Goal: Task Accomplishment & Management: Manage account settings

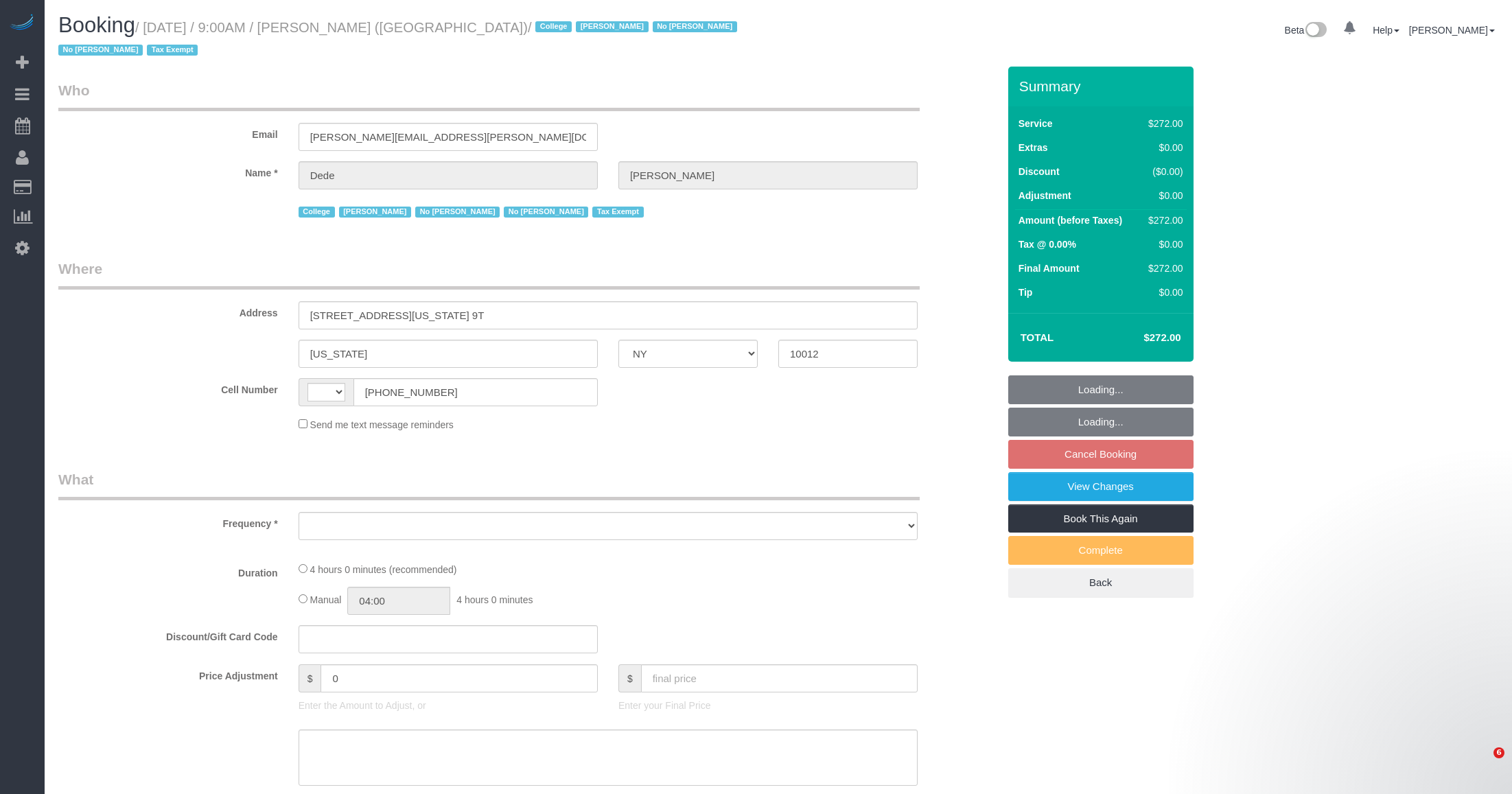
select select "NY"
select select "string:[GEOGRAPHIC_DATA]"
select select "object:812"
select select "240"
select select "number:56"
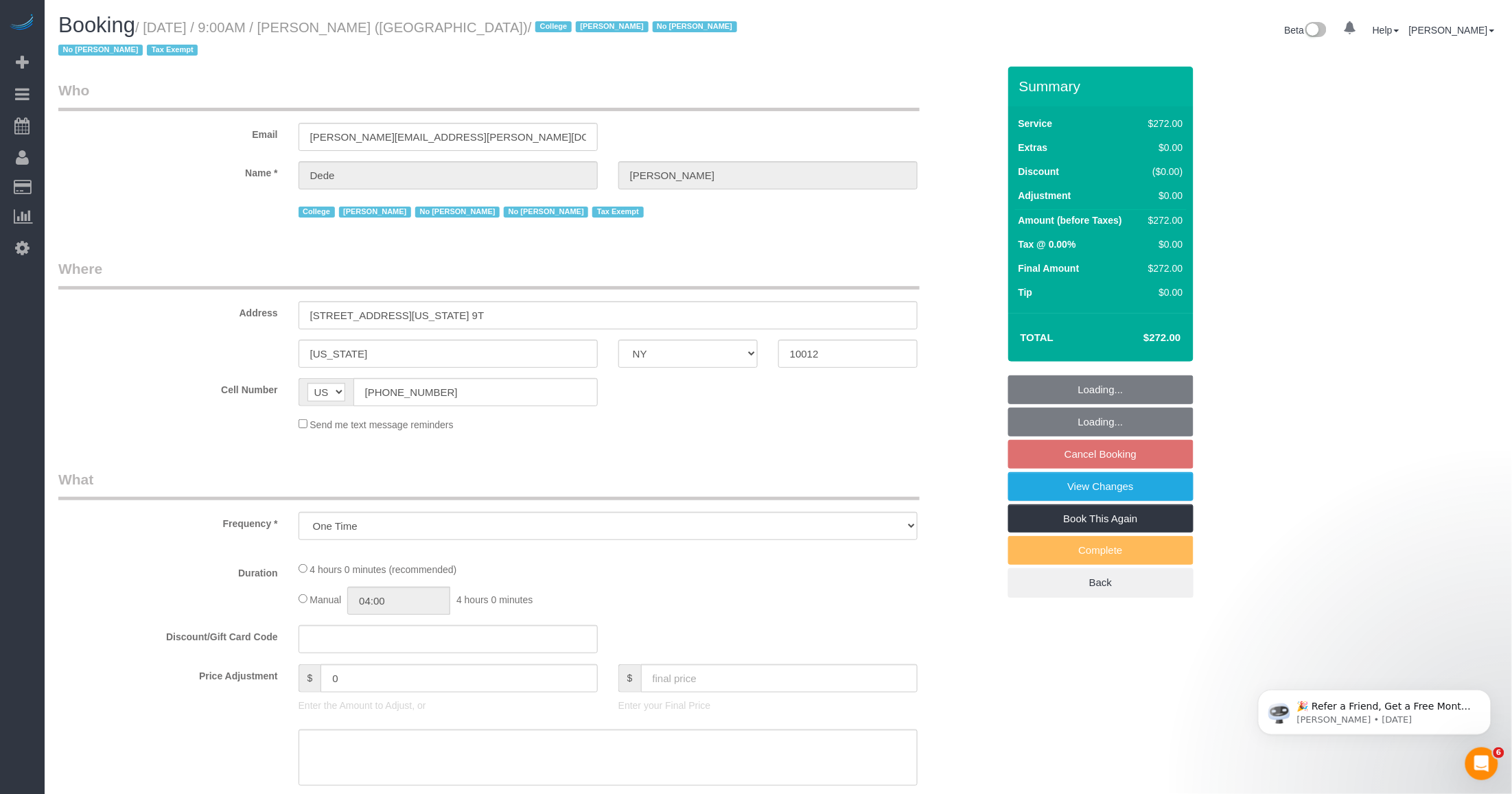
select select "number:79"
select select "number:15"
select select "number:6"
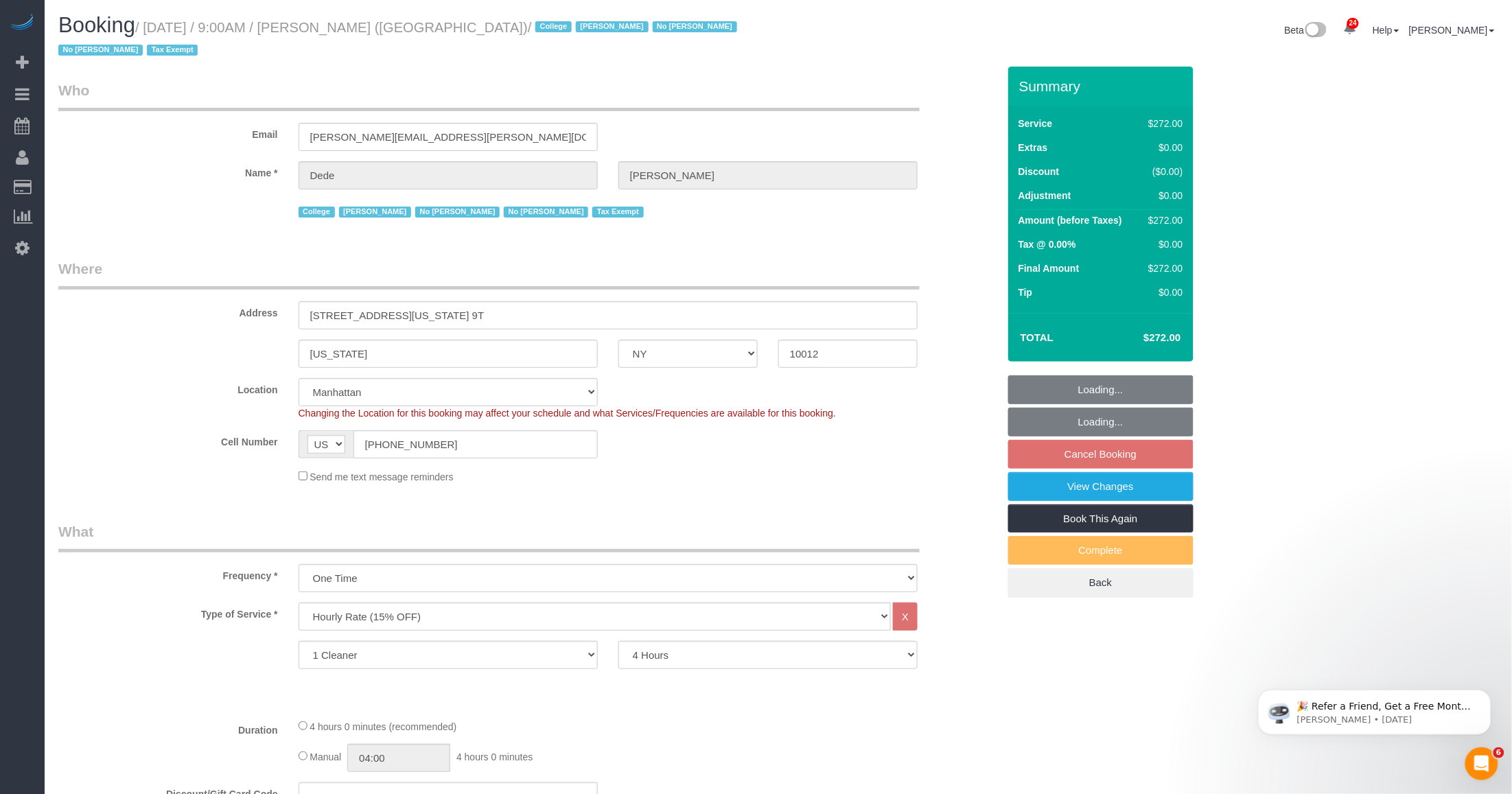
select select "object:1736"
select select "spot2"
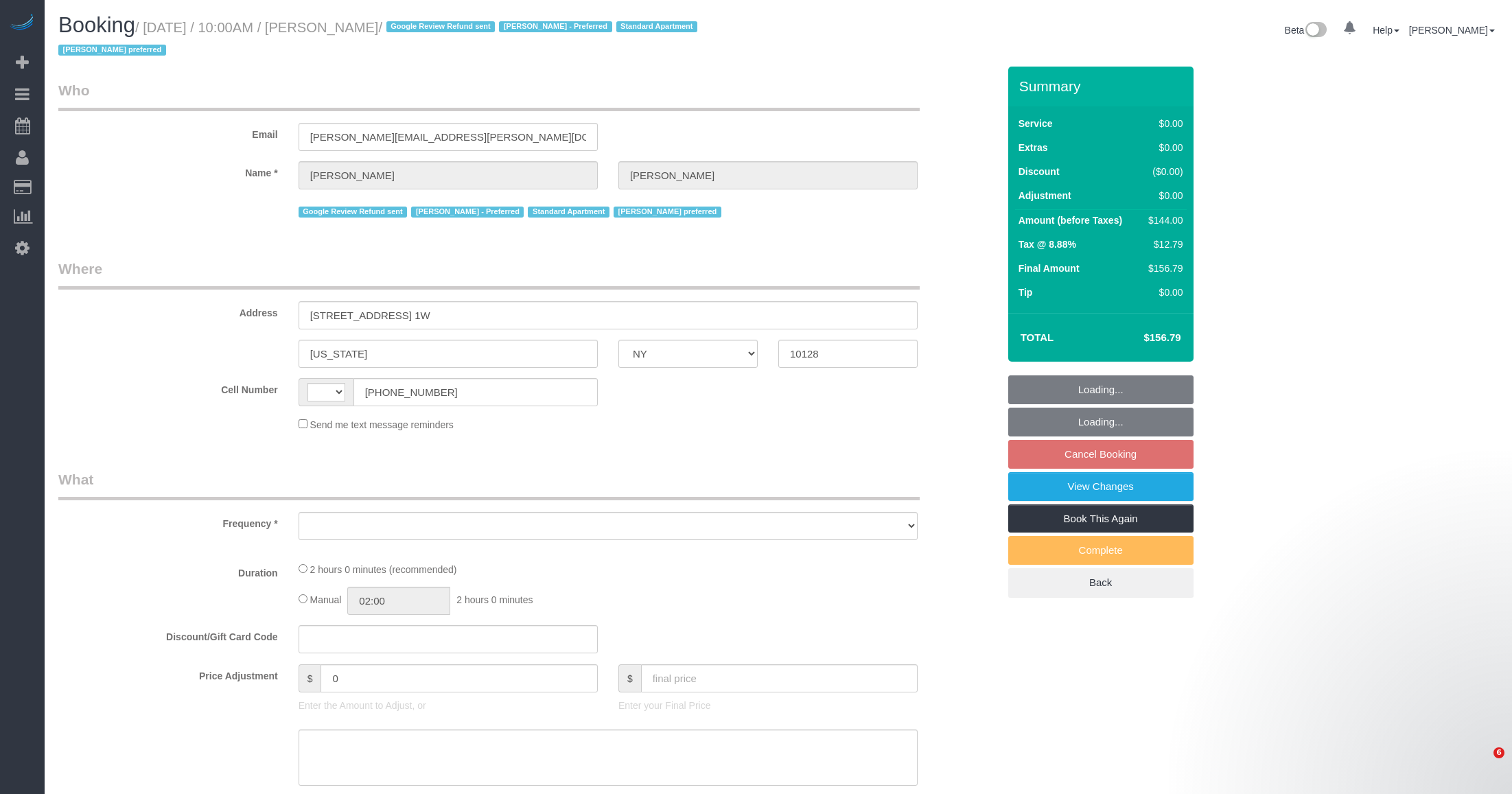
select select "NY"
select select "string:[GEOGRAPHIC_DATA]"
select select "object:984"
select select "number:57"
select select "number:70"
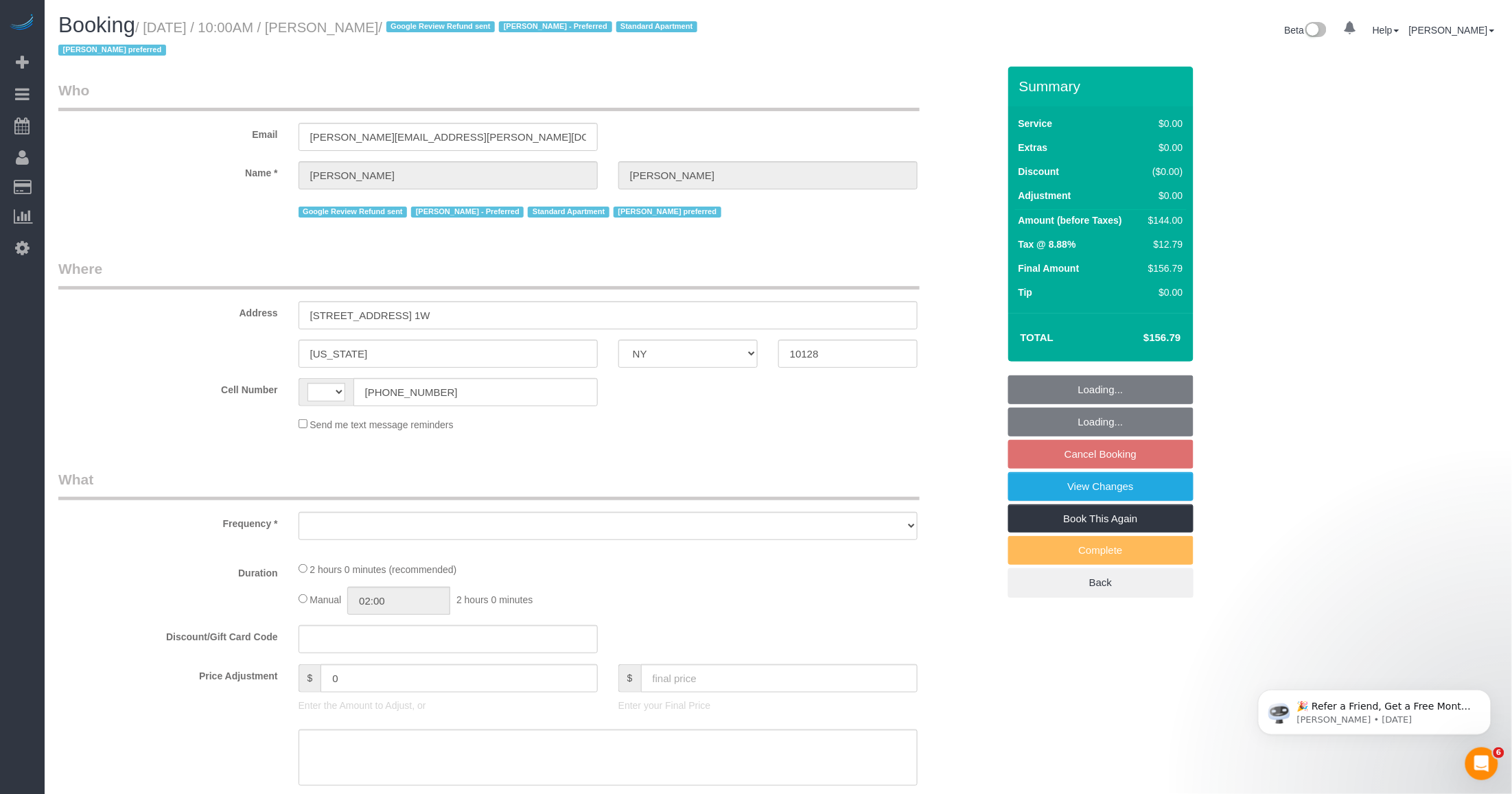
select select "number:15"
select select "number:5"
select select "string:stripe-pm_1Q692k4VGloSiKo7kvhJeVSG"
select select "1"
select select "spot3"
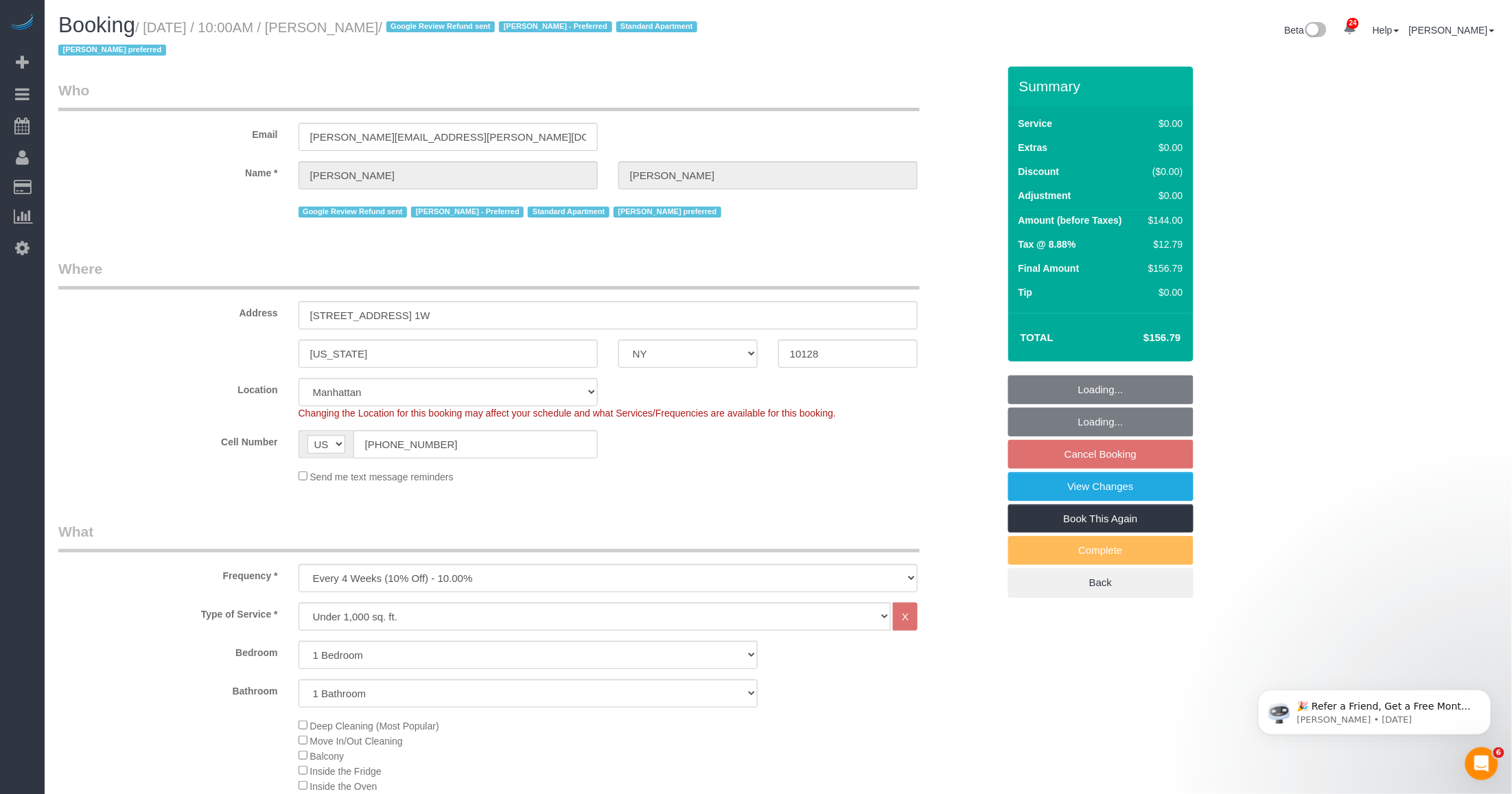
select select "object:1552"
select select "spot61"
select select "1"
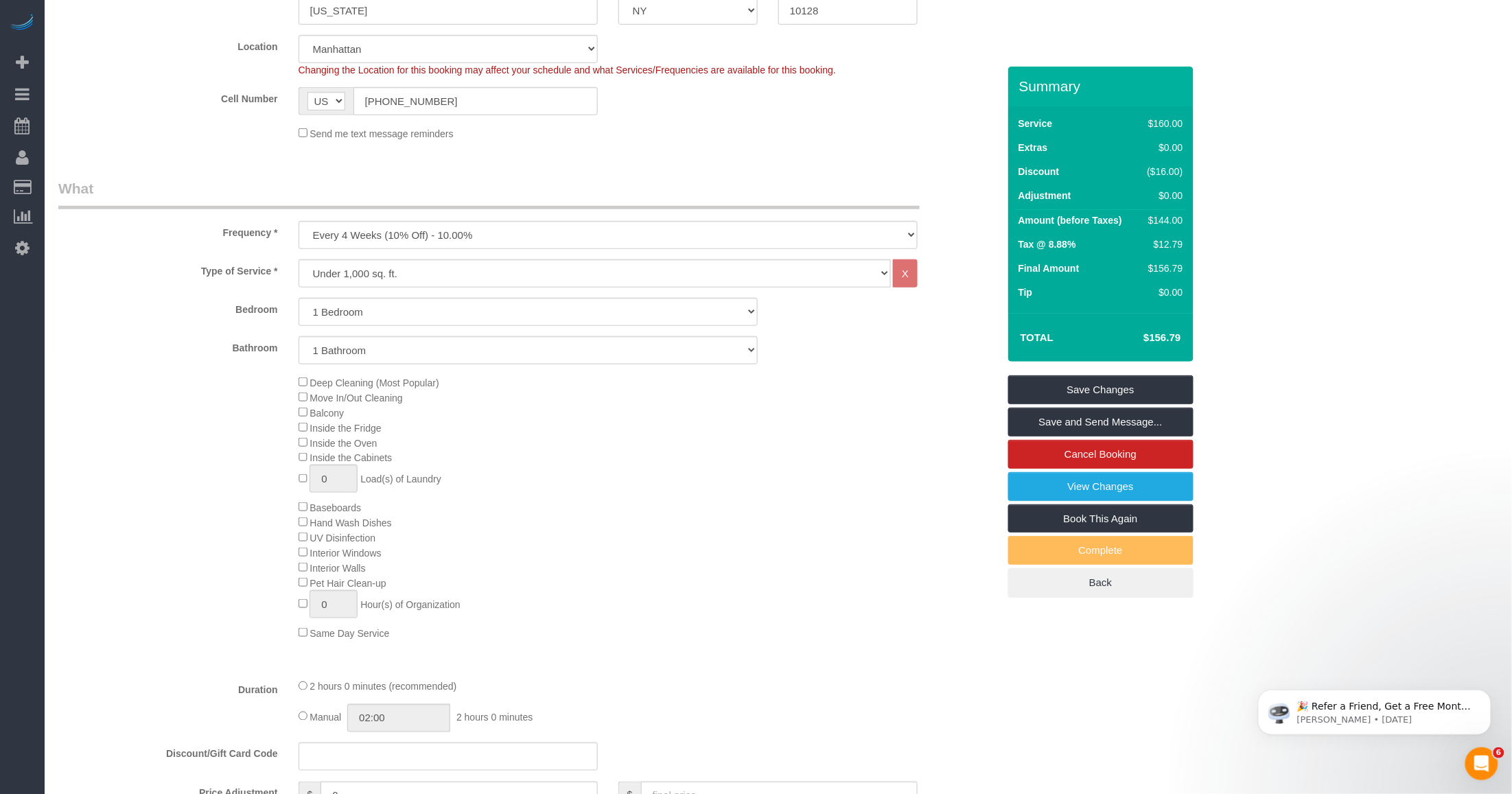
scroll to position [600, 0]
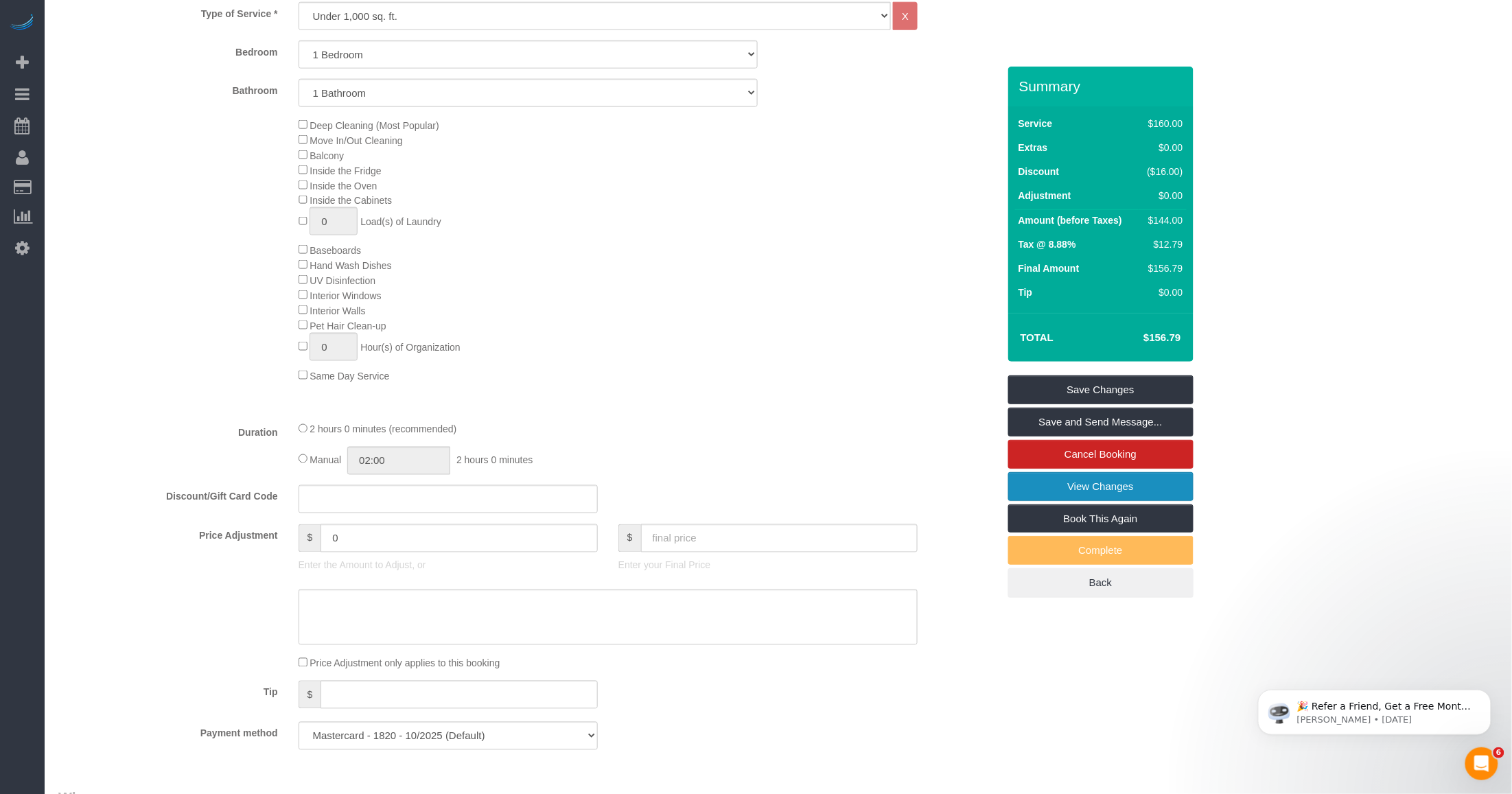
click at [1073, 492] on link "View Changes" at bounding box center [1101, 487] width 185 height 29
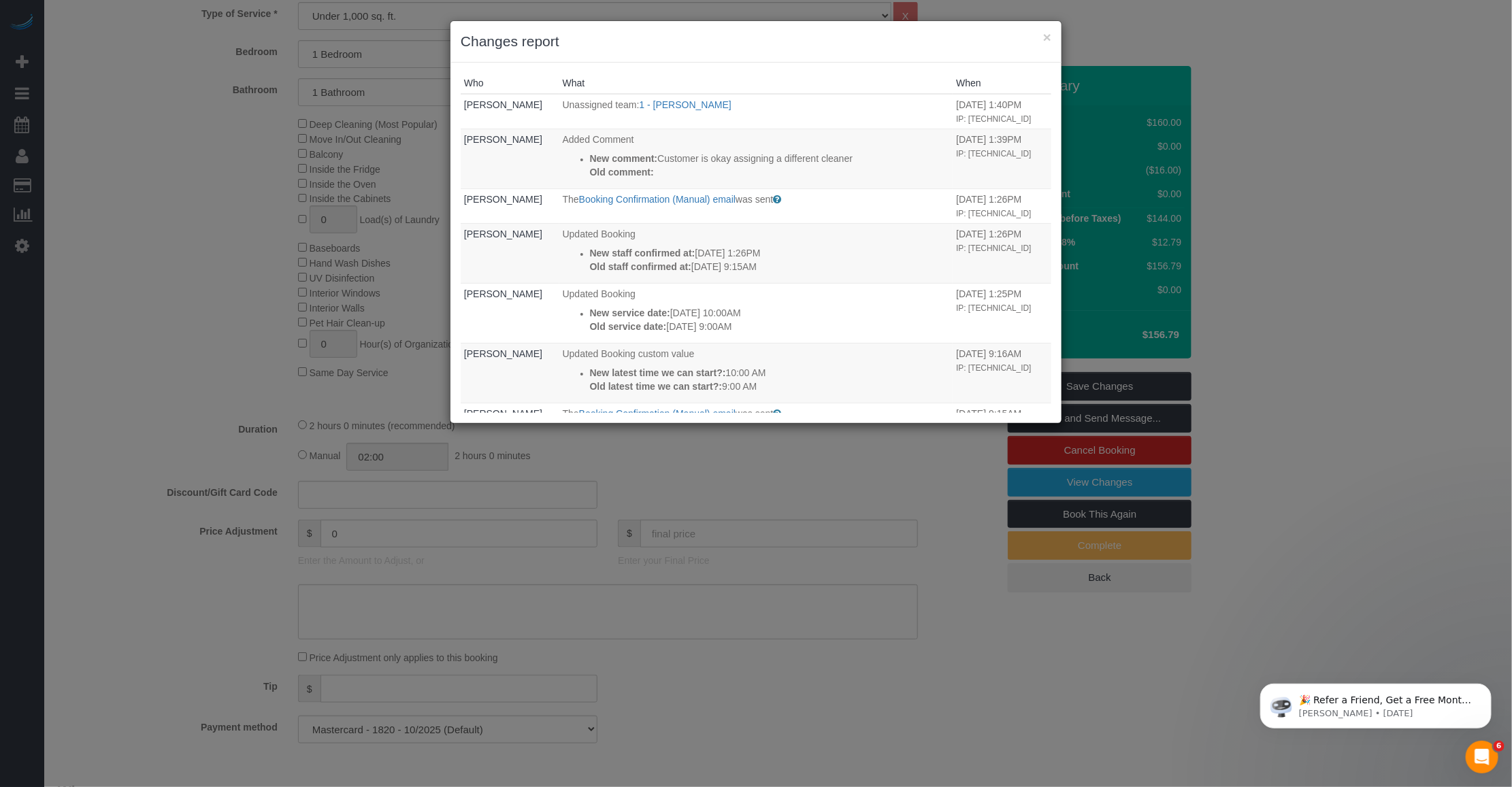
click at [1052, 34] on div "× Changes report" at bounding box center [756, 42] width 611 height 41
drag, startPoint x: 1049, startPoint y: 31, endPoint x: 1022, endPoint y: 35, distance: 27.3
click at [1043, 32] on button "×" at bounding box center [1047, 37] width 8 height 14
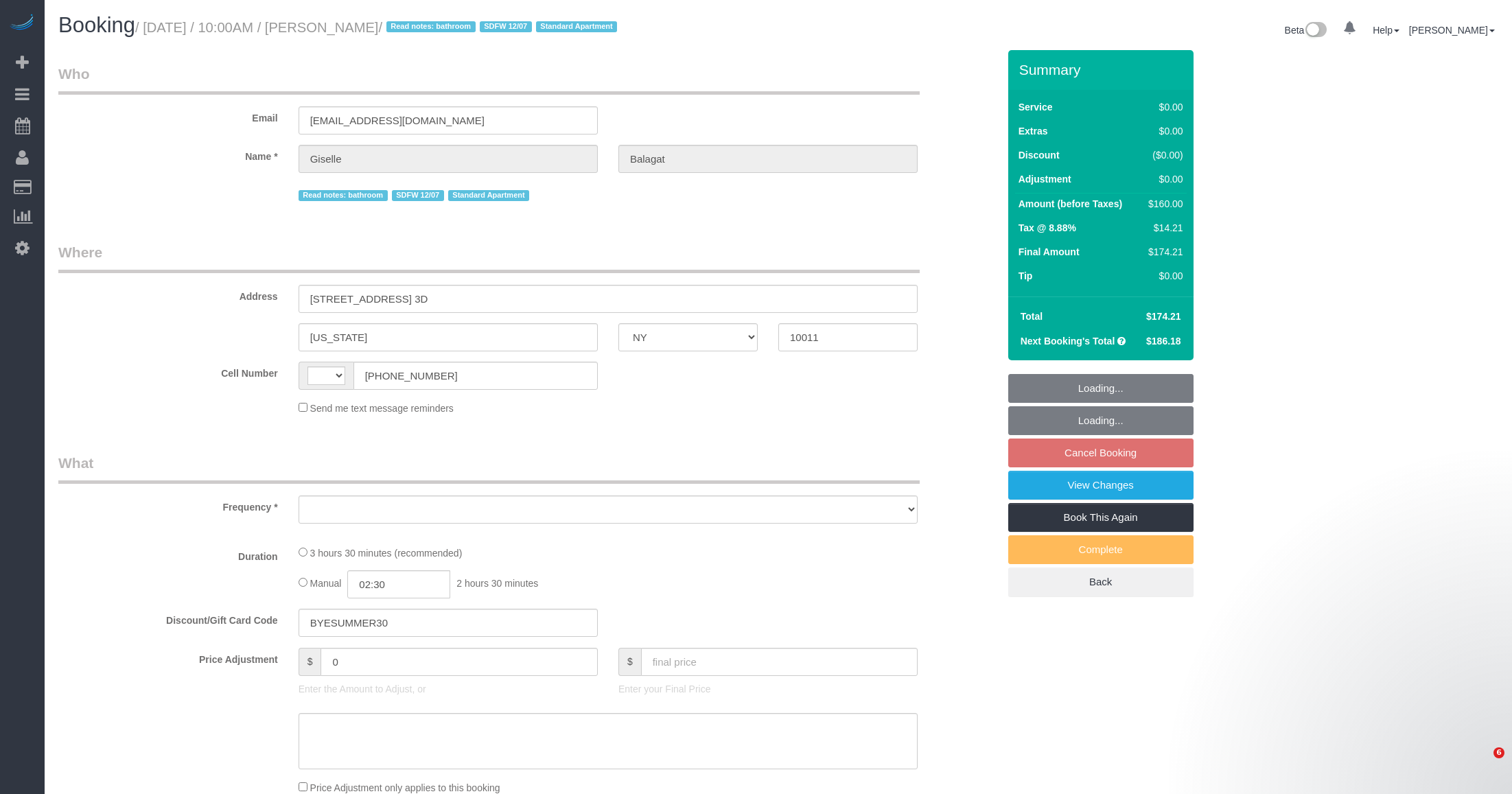
select select "NY"
select select "number:58"
select select "number:90"
select select "number:15"
select select "number:6"
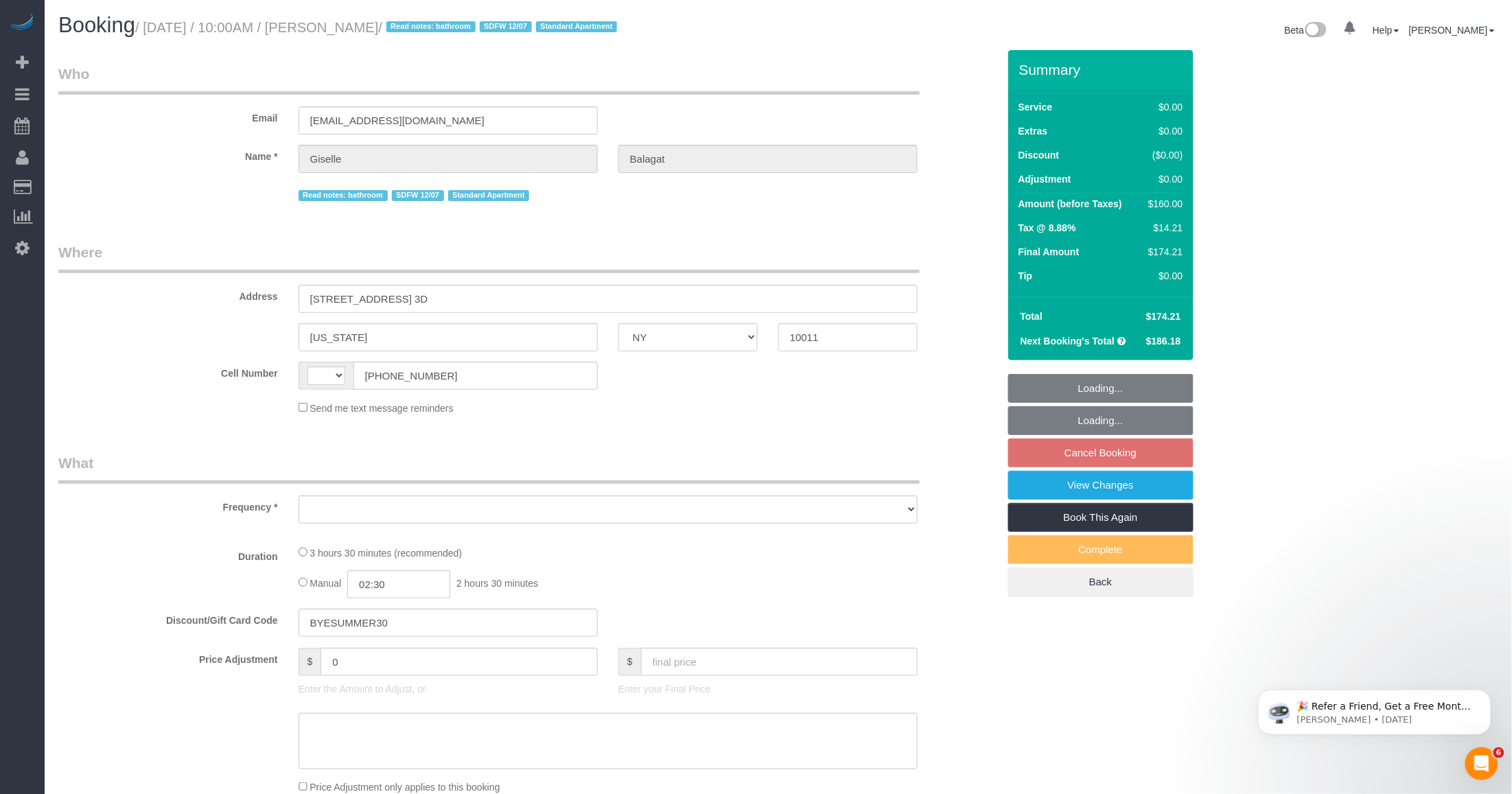
select select "string:[GEOGRAPHIC_DATA]"
select select "object:974"
select select "string:stripe-pm_1QTFDb4VGloSiKo7CCm6MjgG"
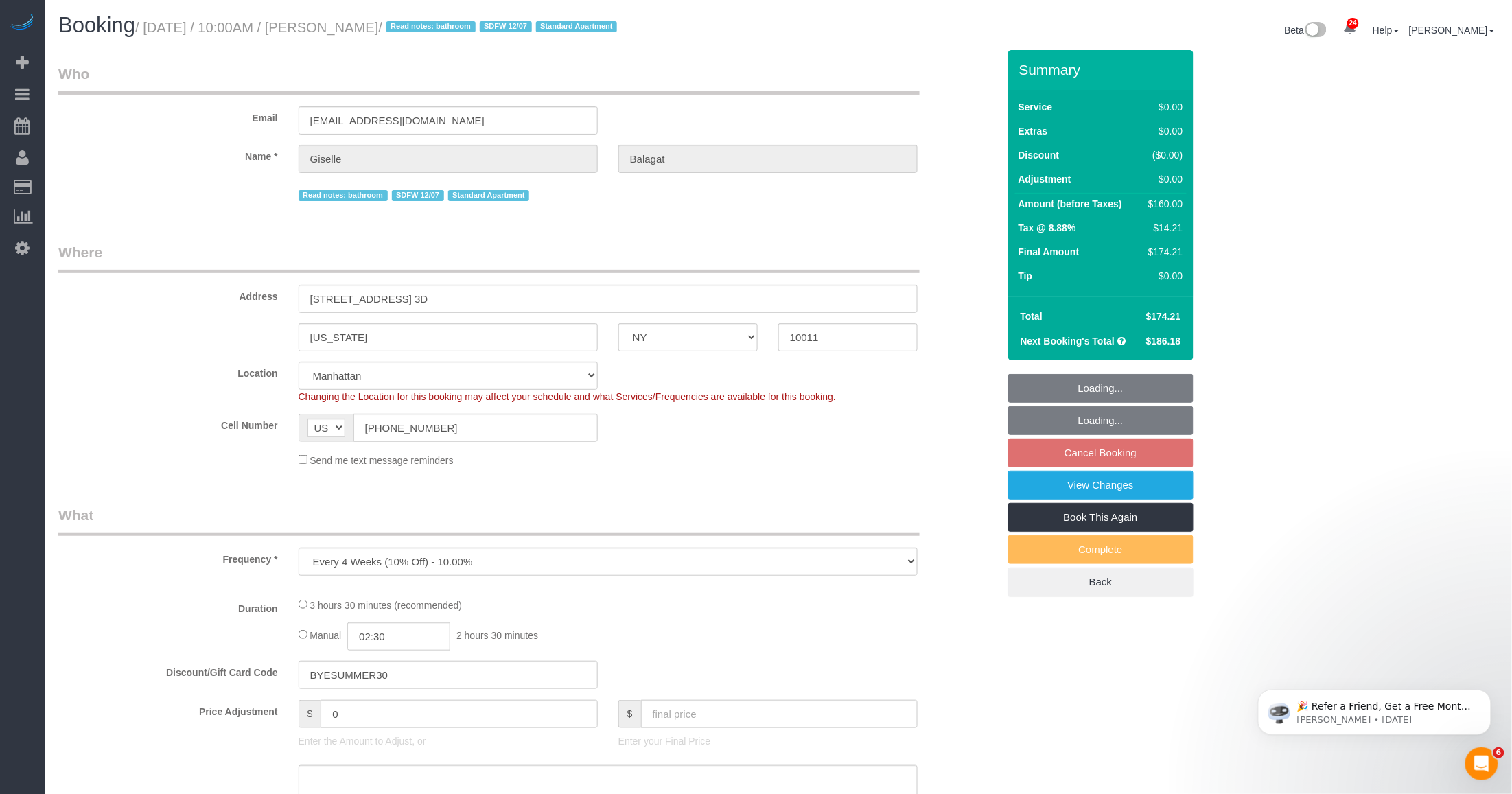
select select "1"
select select "2"
select select "spot3"
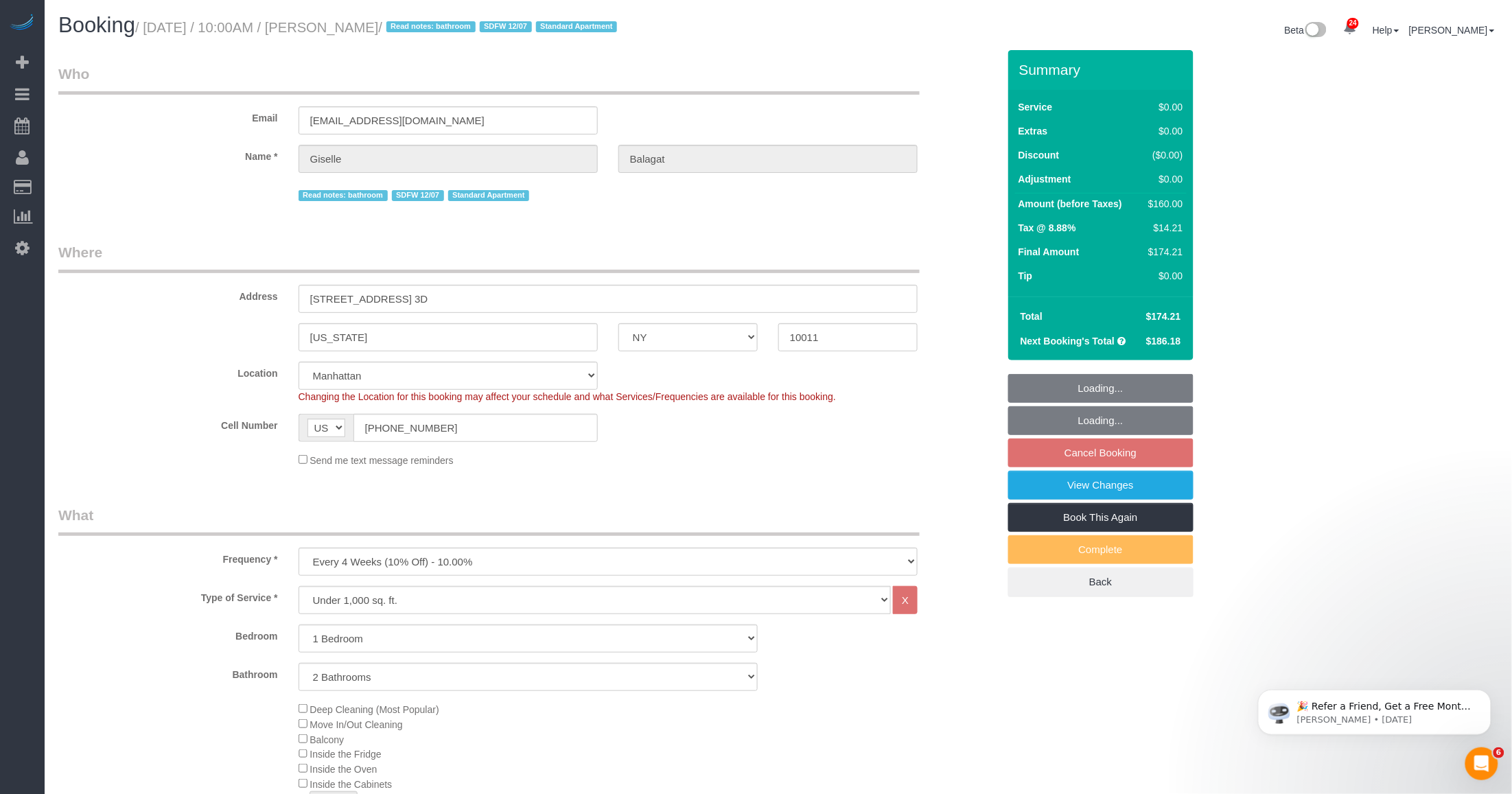
select select "object:1538"
select select "1"
select select "2"
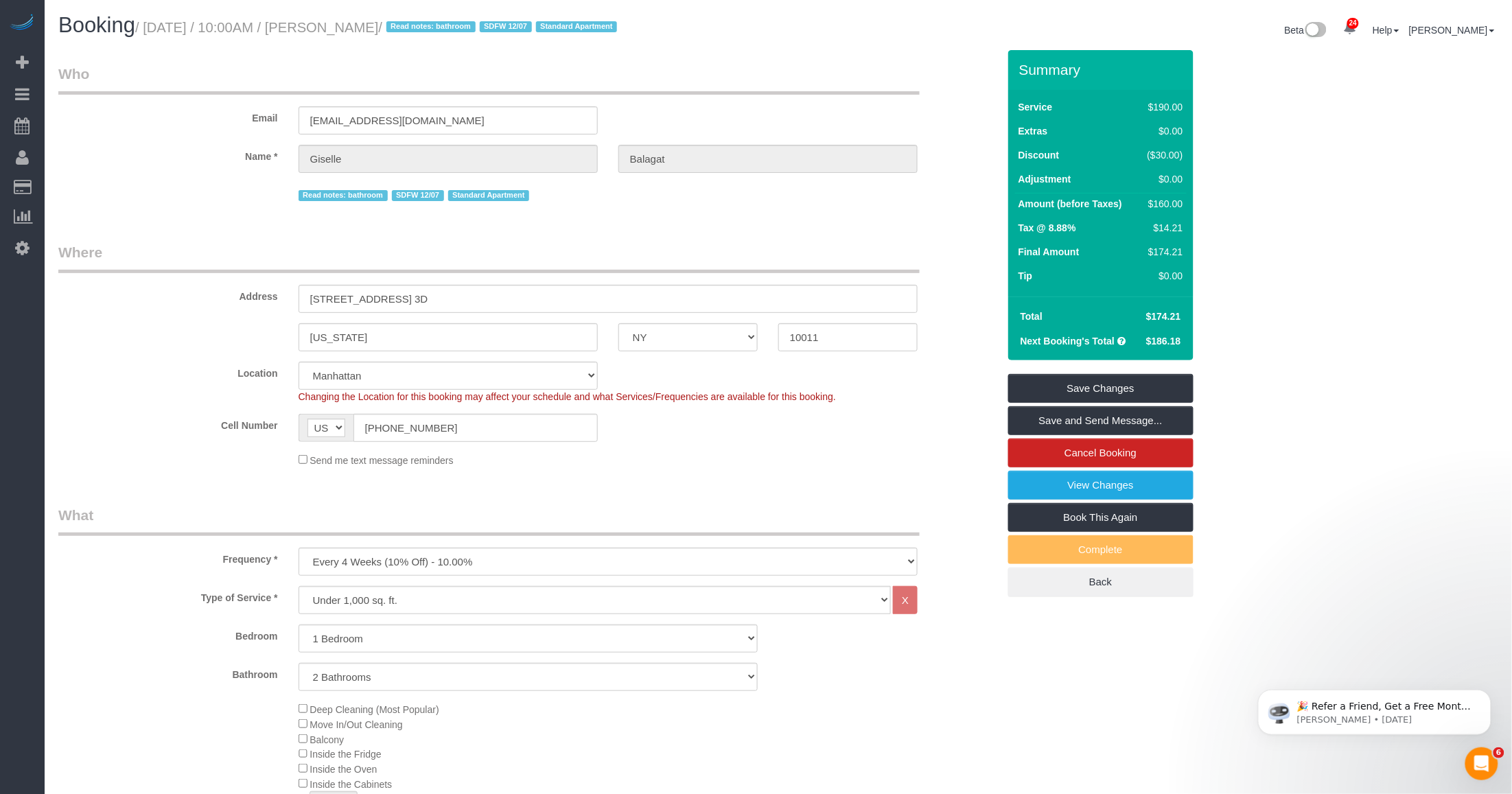
scroll to position [257, 0]
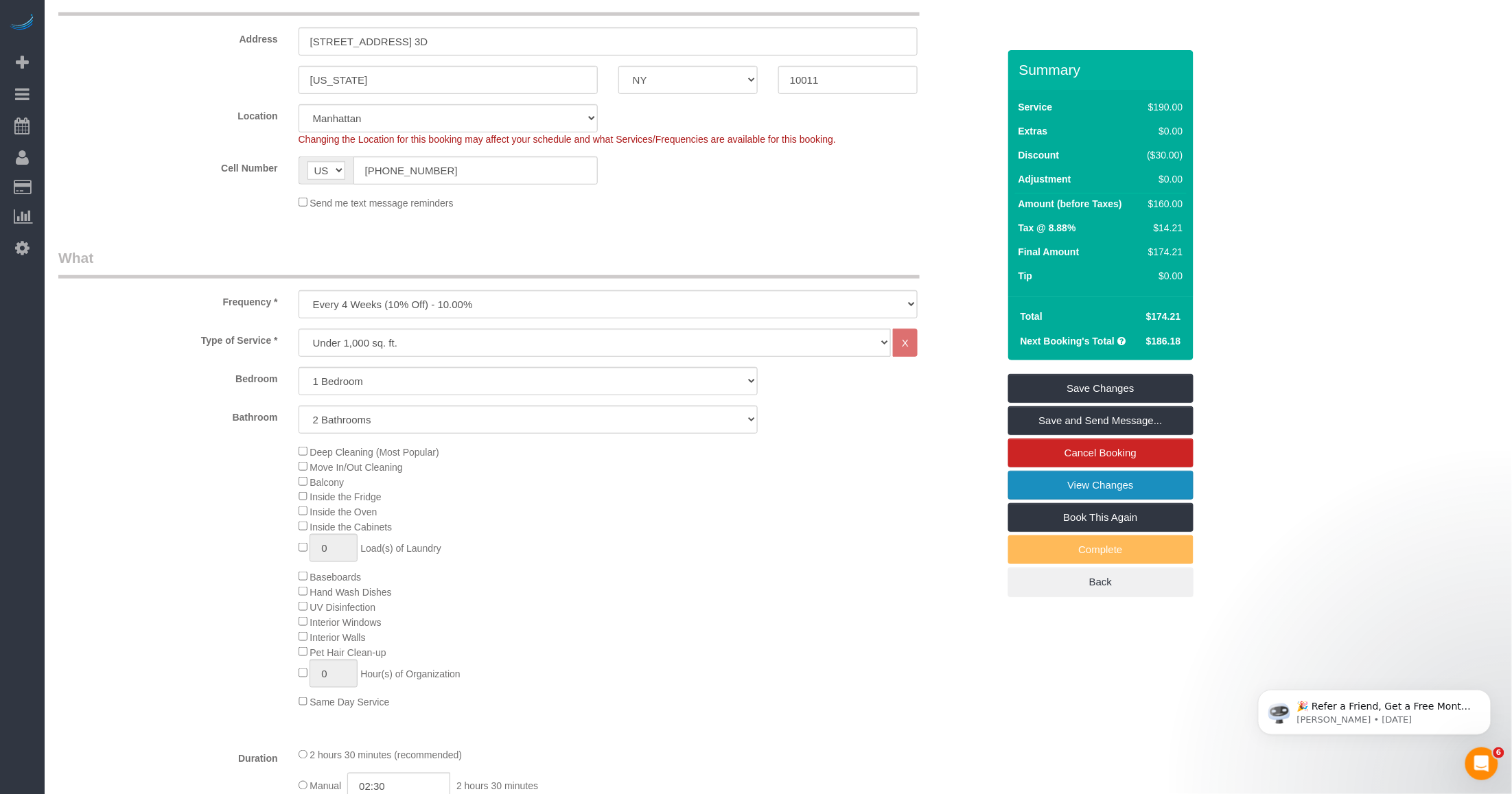
click at [1040, 484] on link "View Changes" at bounding box center [1101, 485] width 185 height 29
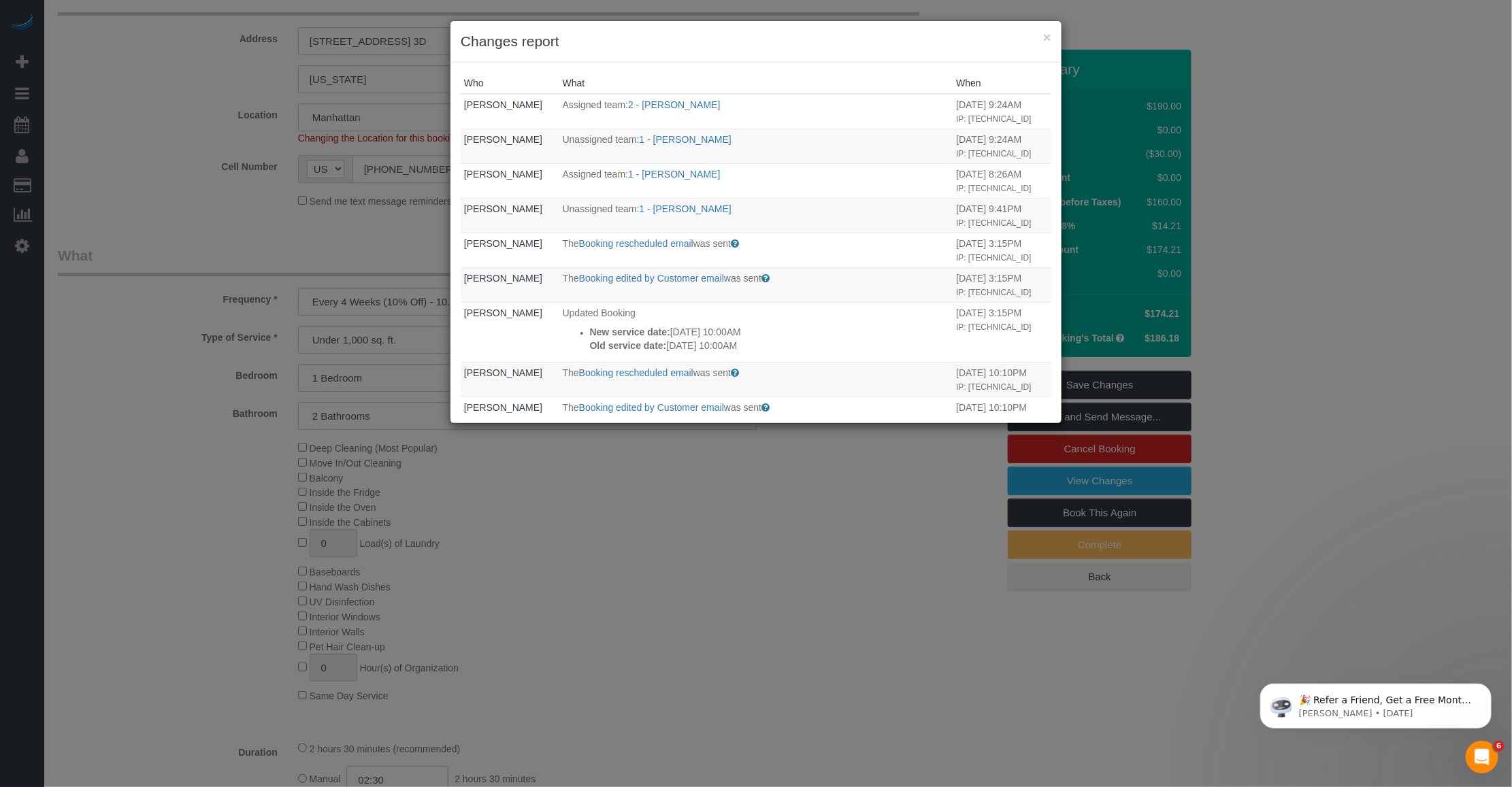
click at [1053, 32] on div "× Changes report" at bounding box center [756, 42] width 611 height 41
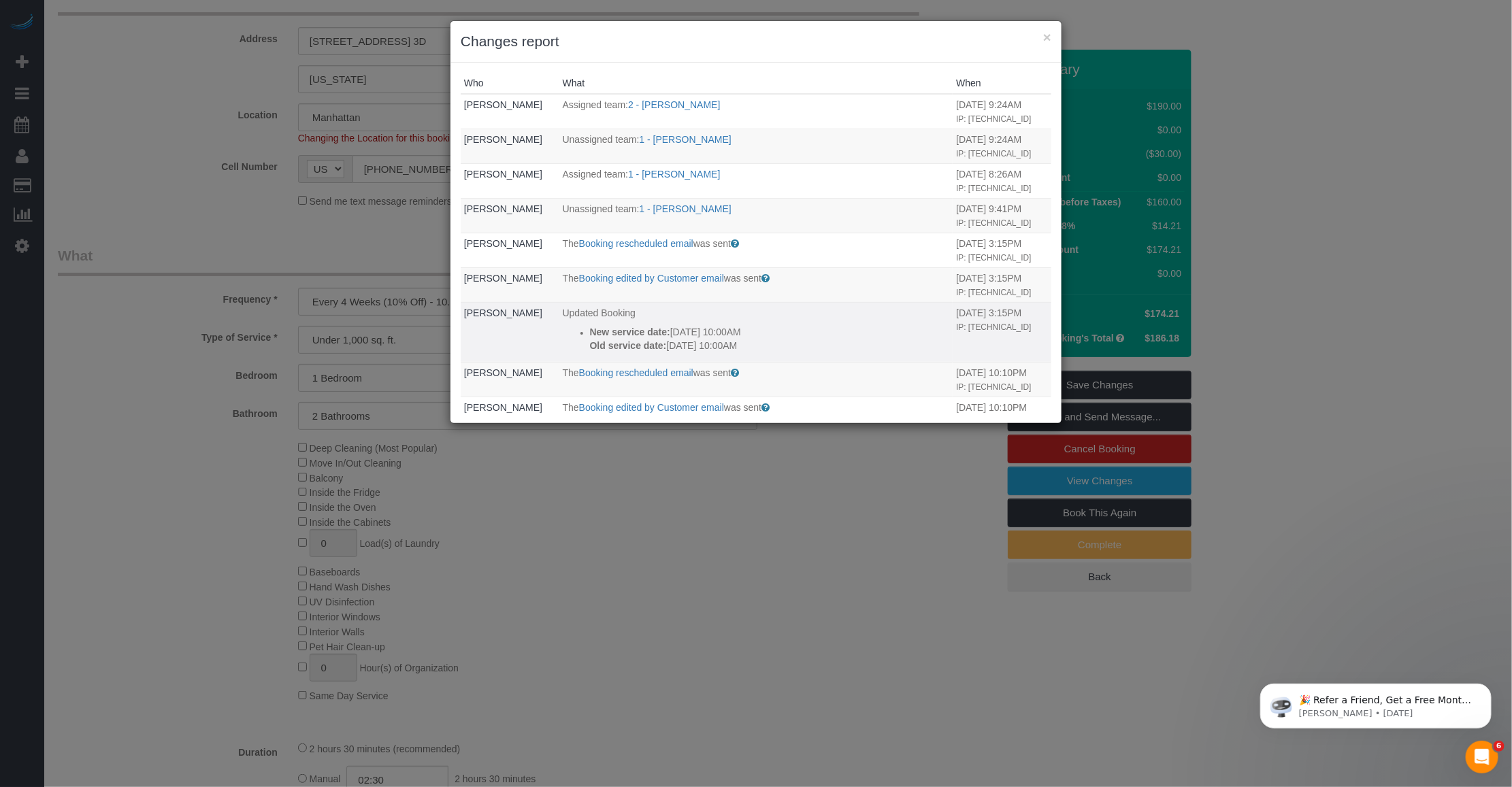
drag, startPoint x: 769, startPoint y: 379, endPoint x: 577, endPoint y: 365, distance: 192.5
click at [577, 352] on ul "New service date: 09/23/2025 10:00AM Old service date: 09/24/2025 10:00AM" at bounding box center [756, 339] width 387 height 28
copy div "New service date: 09/23/2025 10:00AM Old service date: 09/24/2025 10:00AM"
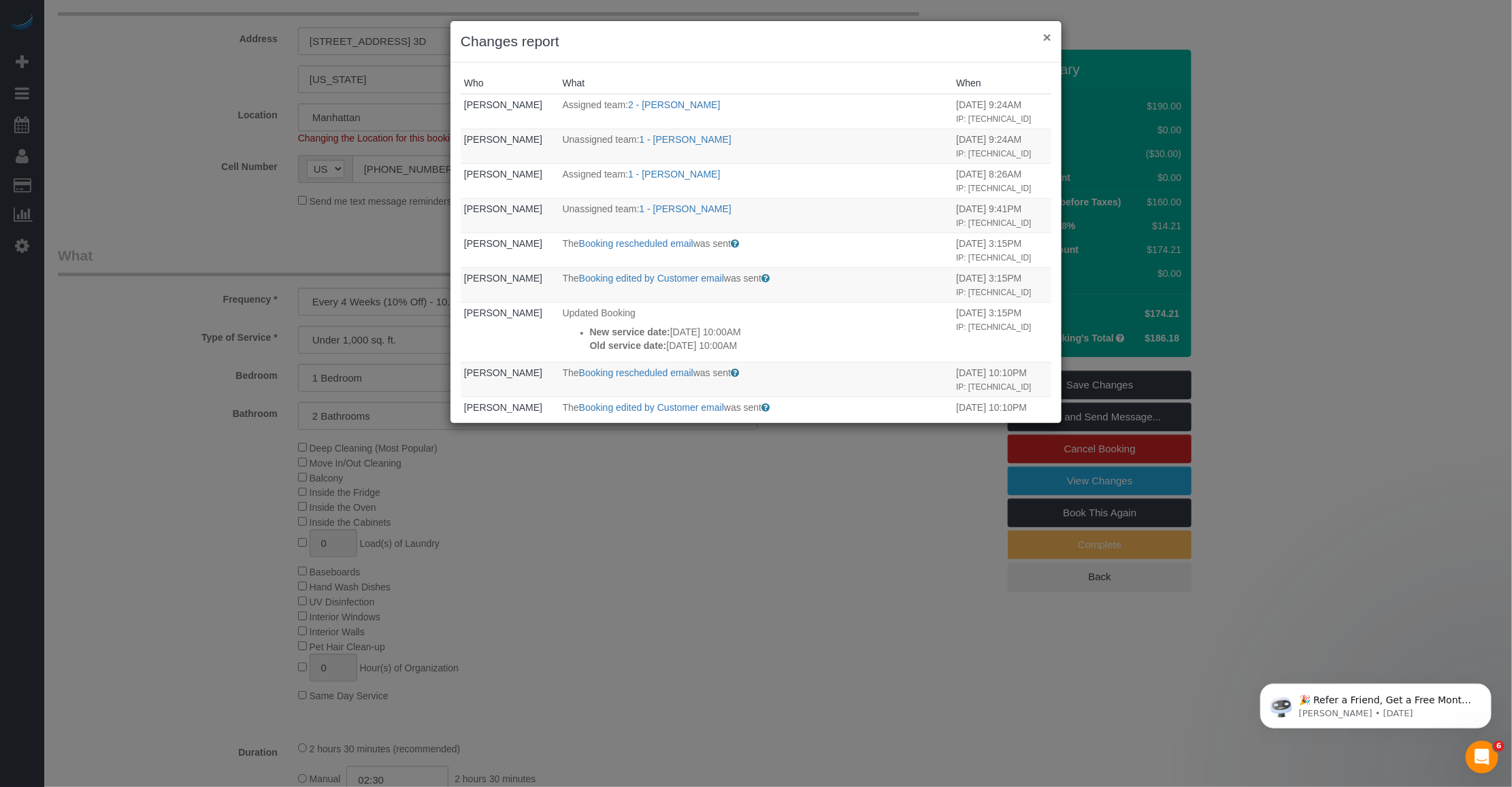
click at [1046, 35] on button "×" at bounding box center [1047, 37] width 8 height 14
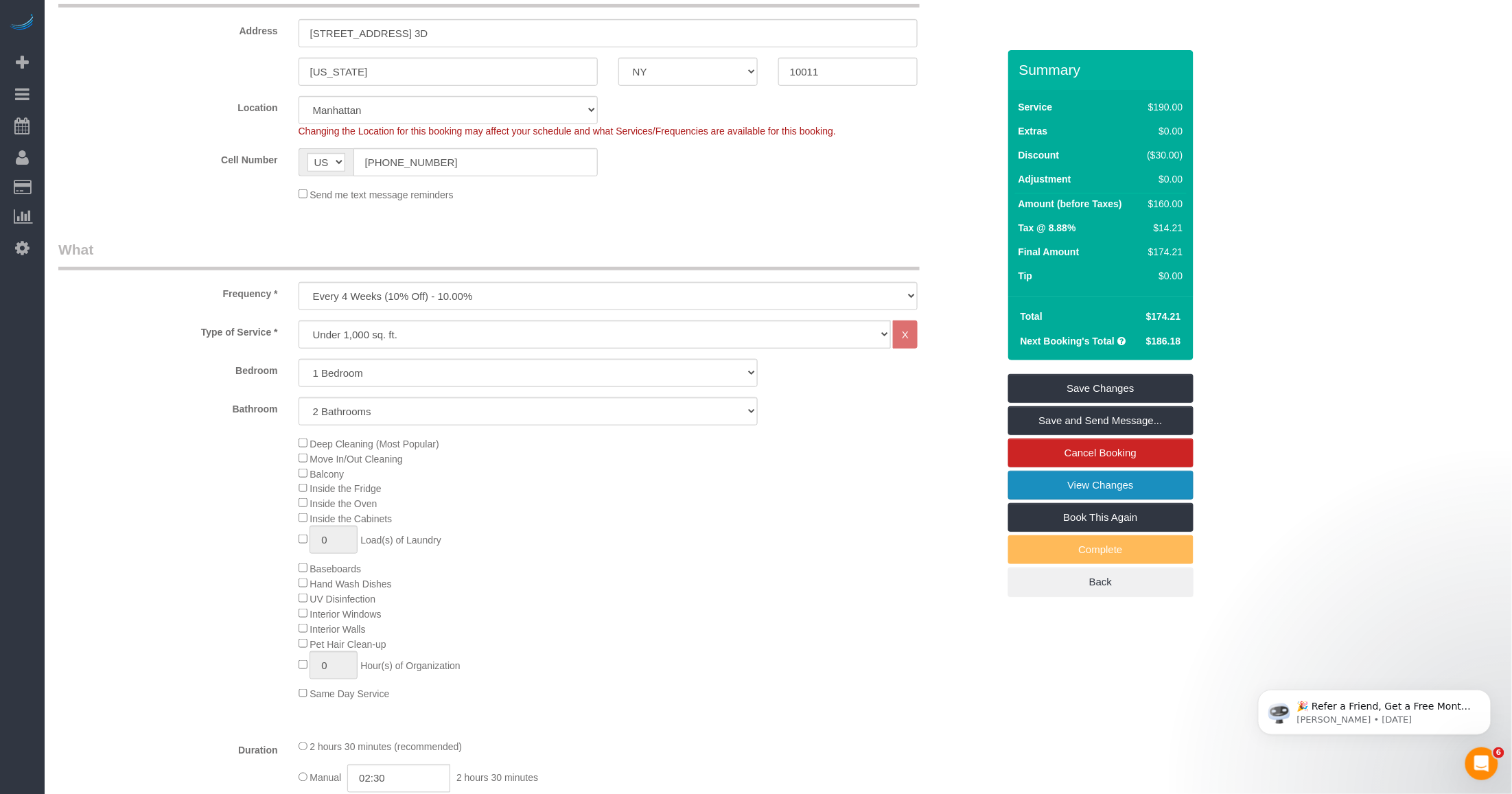
scroll to position [0, 0]
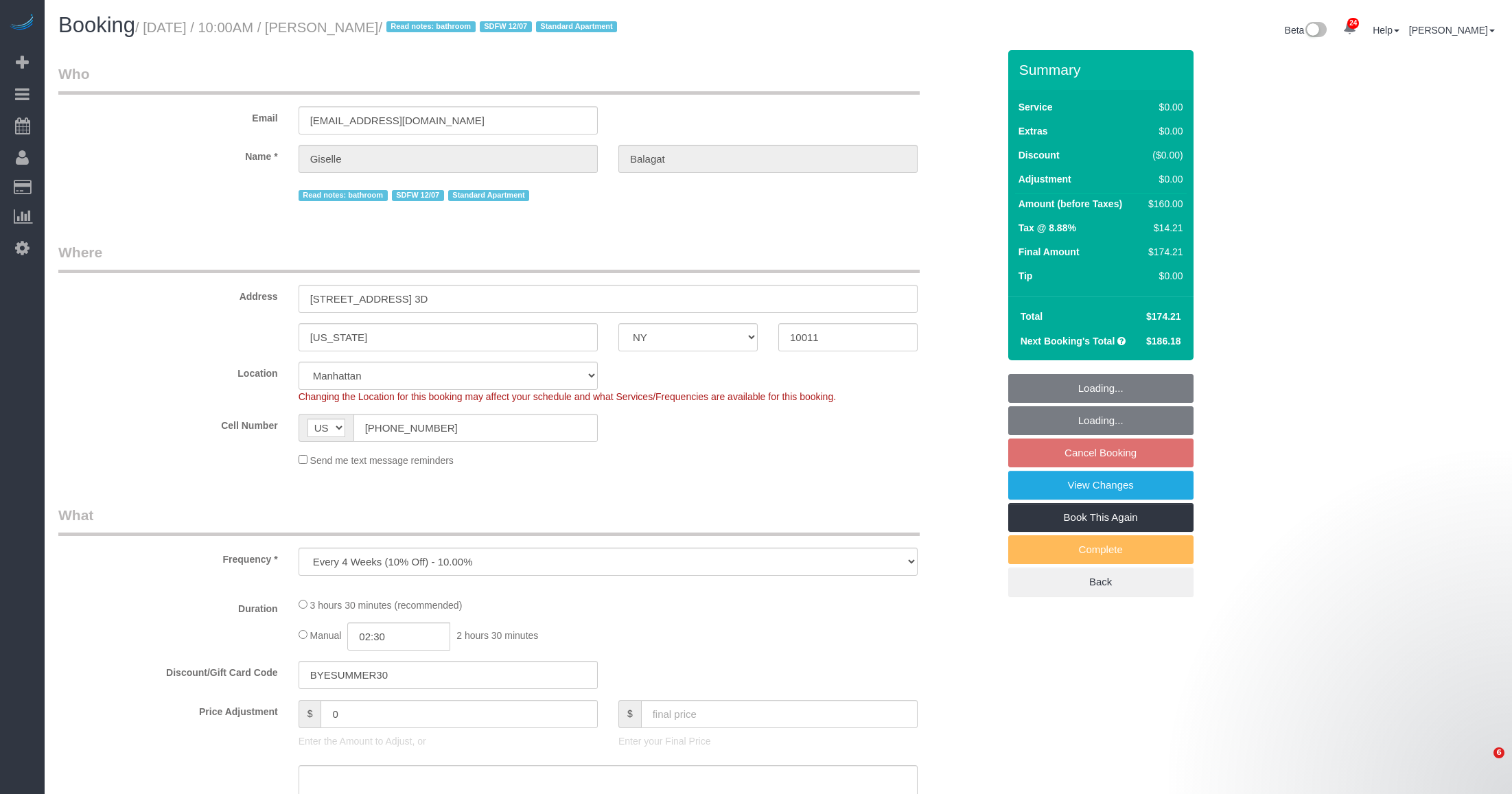
select select "NY"
select select "number:58"
select select "number:90"
select select "number:15"
select select "number:6"
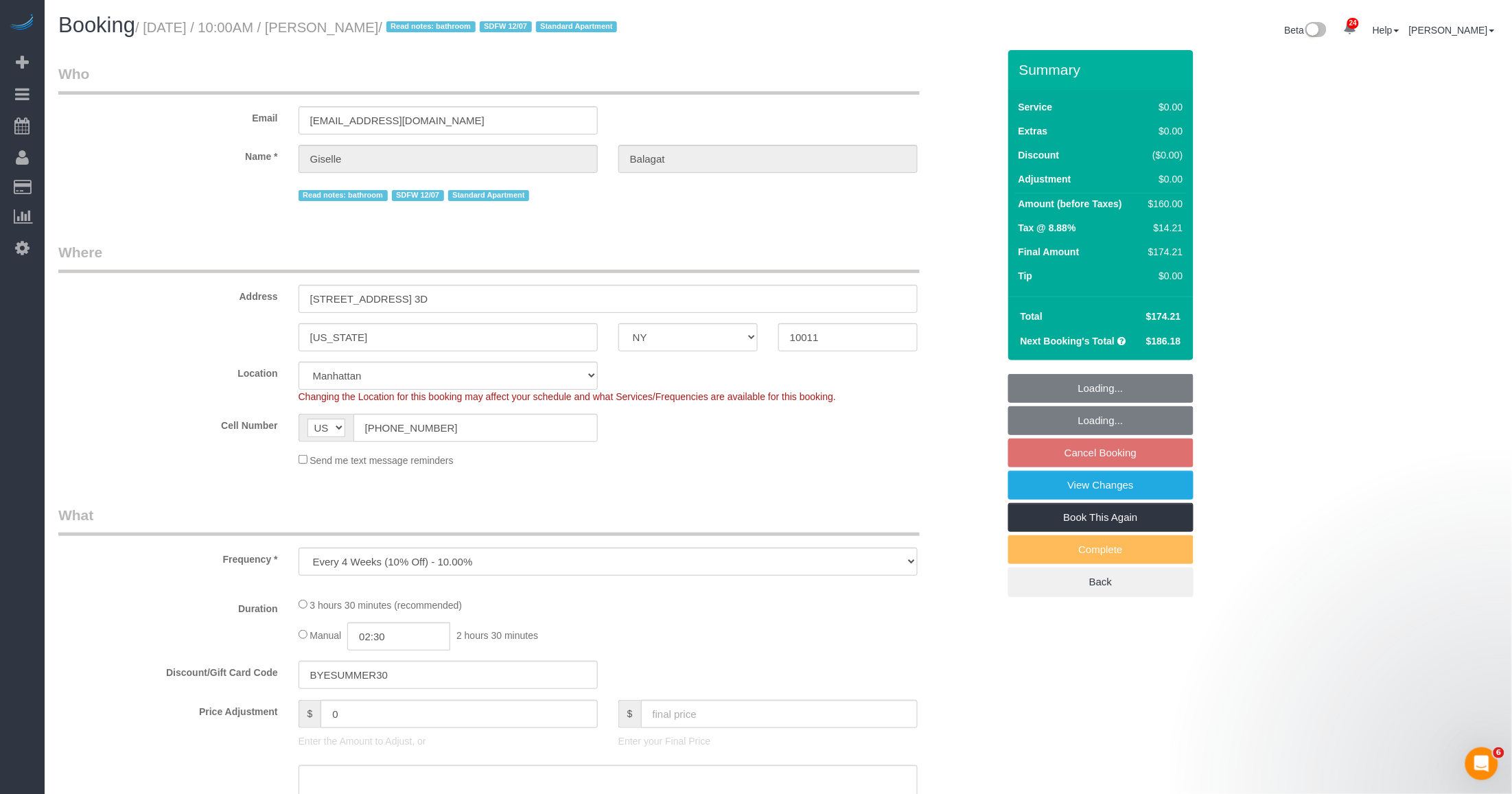
select select "object:978"
select select "string:stripe-pm_1QTFDb4VGloSiKo7CCm6MjgG"
select select "spot3"
select select "1"
select select "2"
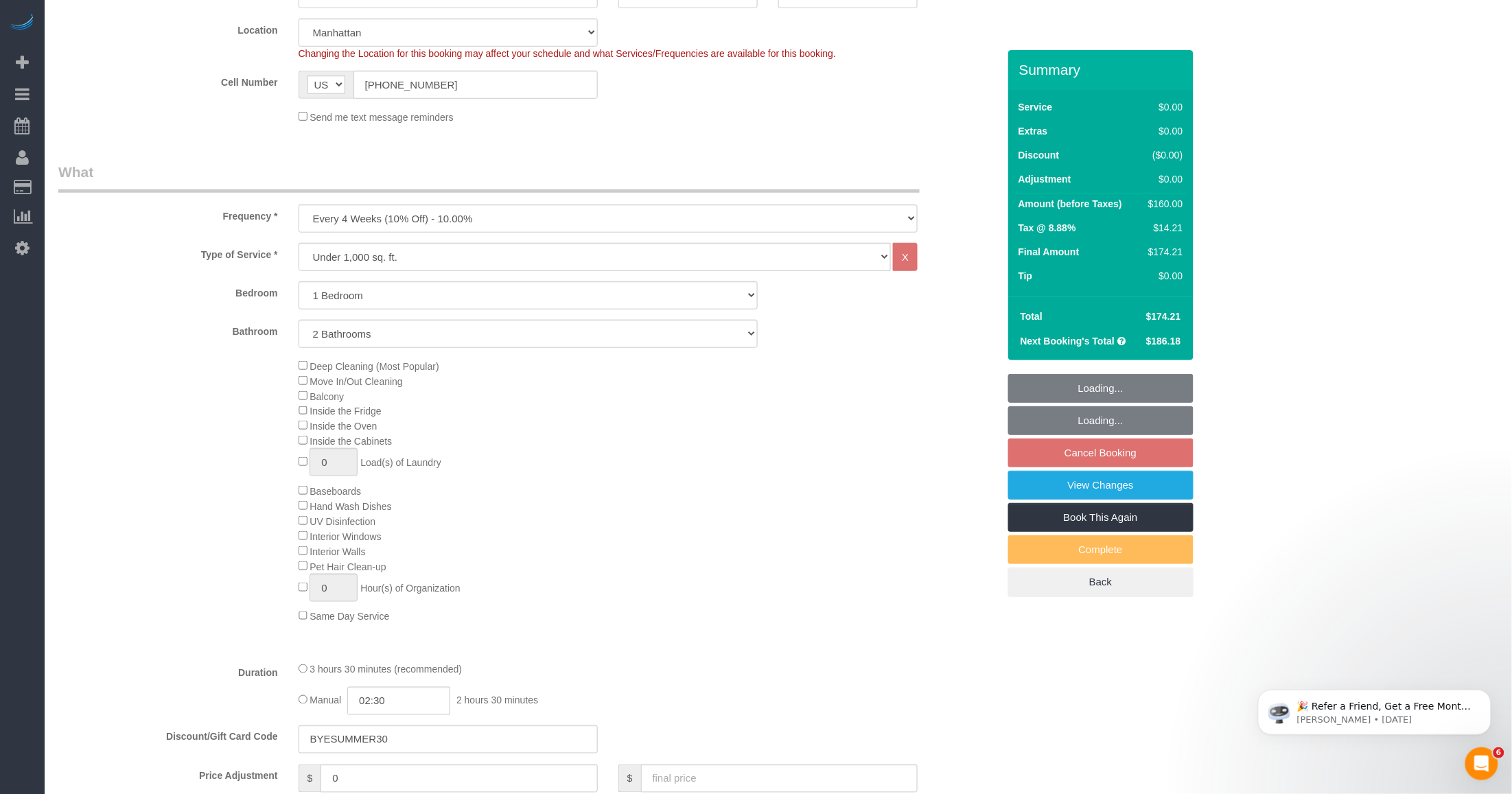
select select "1"
select select "2"
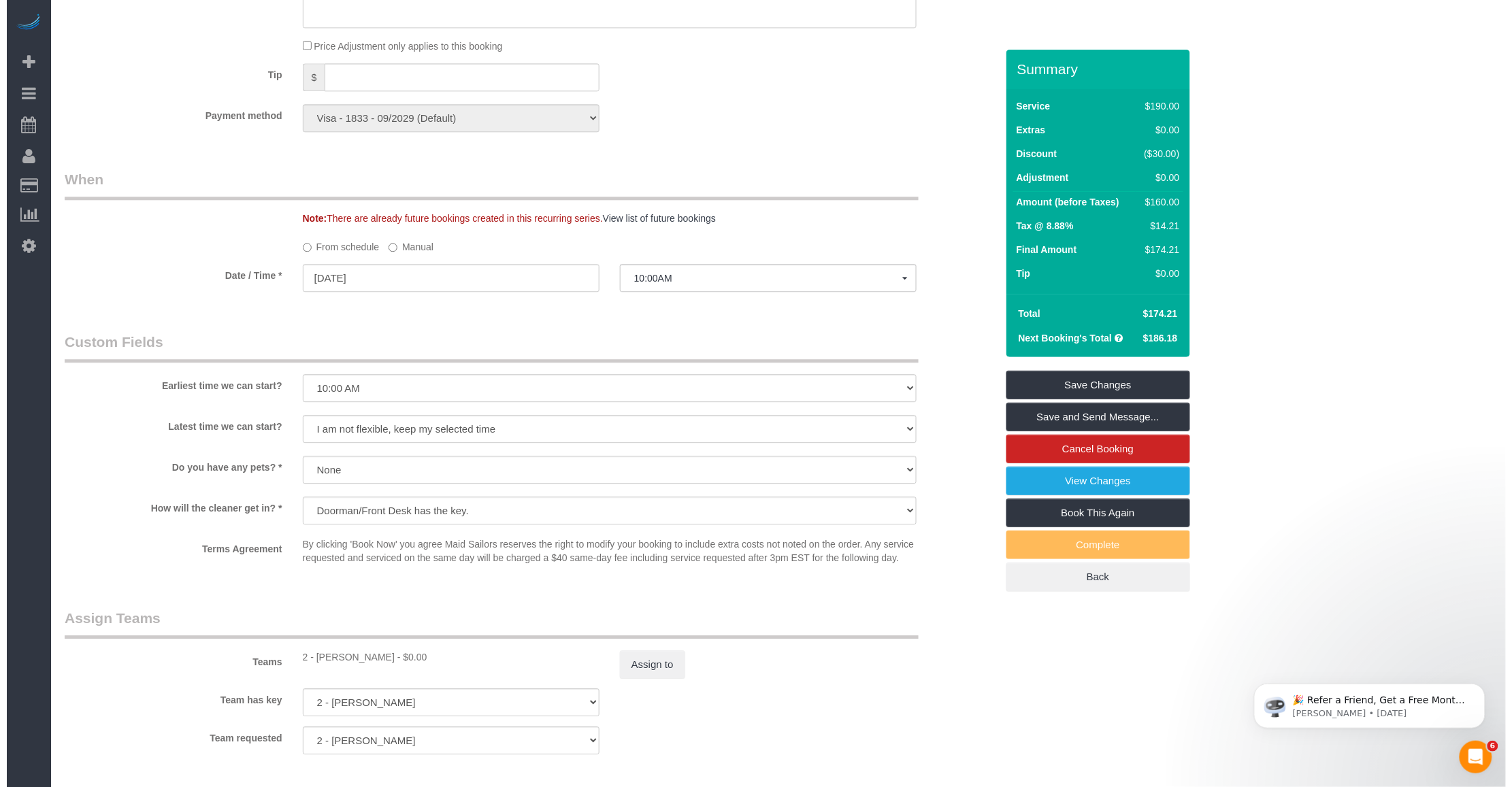
scroll to position [1445, 0]
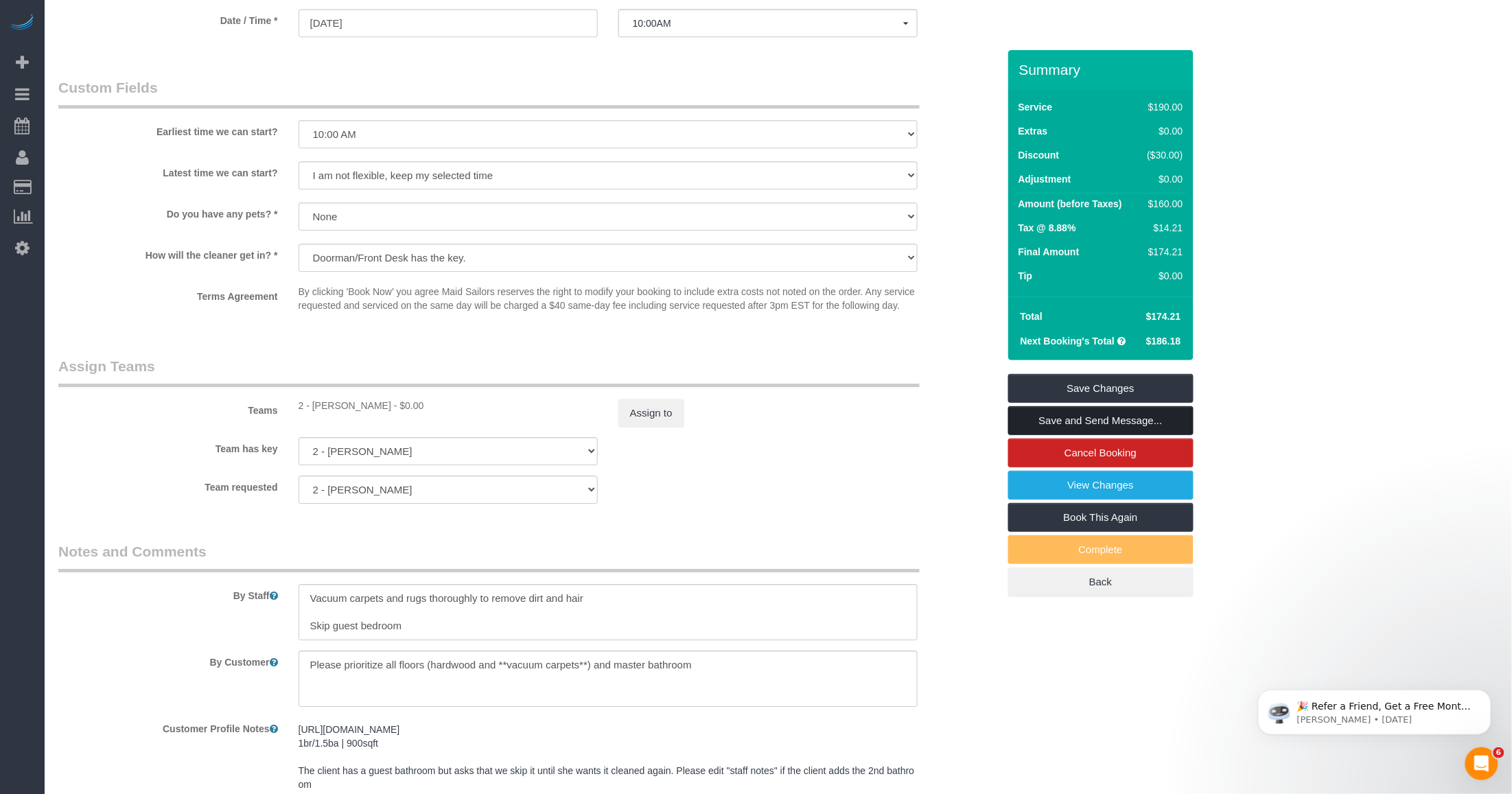
click at [1103, 415] on link "Save and Send Message..." at bounding box center [1101, 421] width 185 height 29
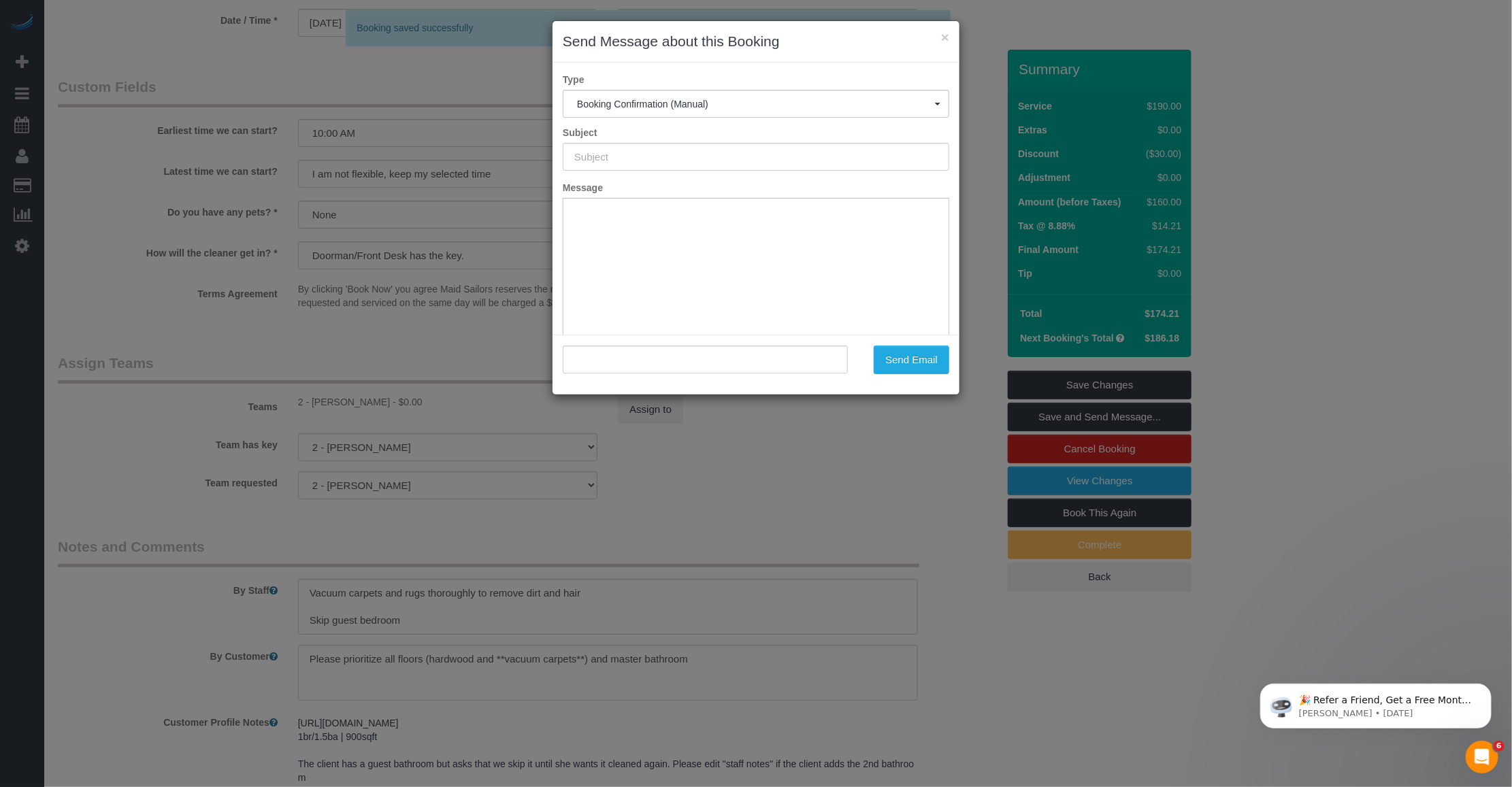
scroll to position [0, 0]
type input "Cleaning Confirmed for 09/23/2025 at 10:00am"
type input ""Giselle Balagat" <gbalagat@gmail.com>"
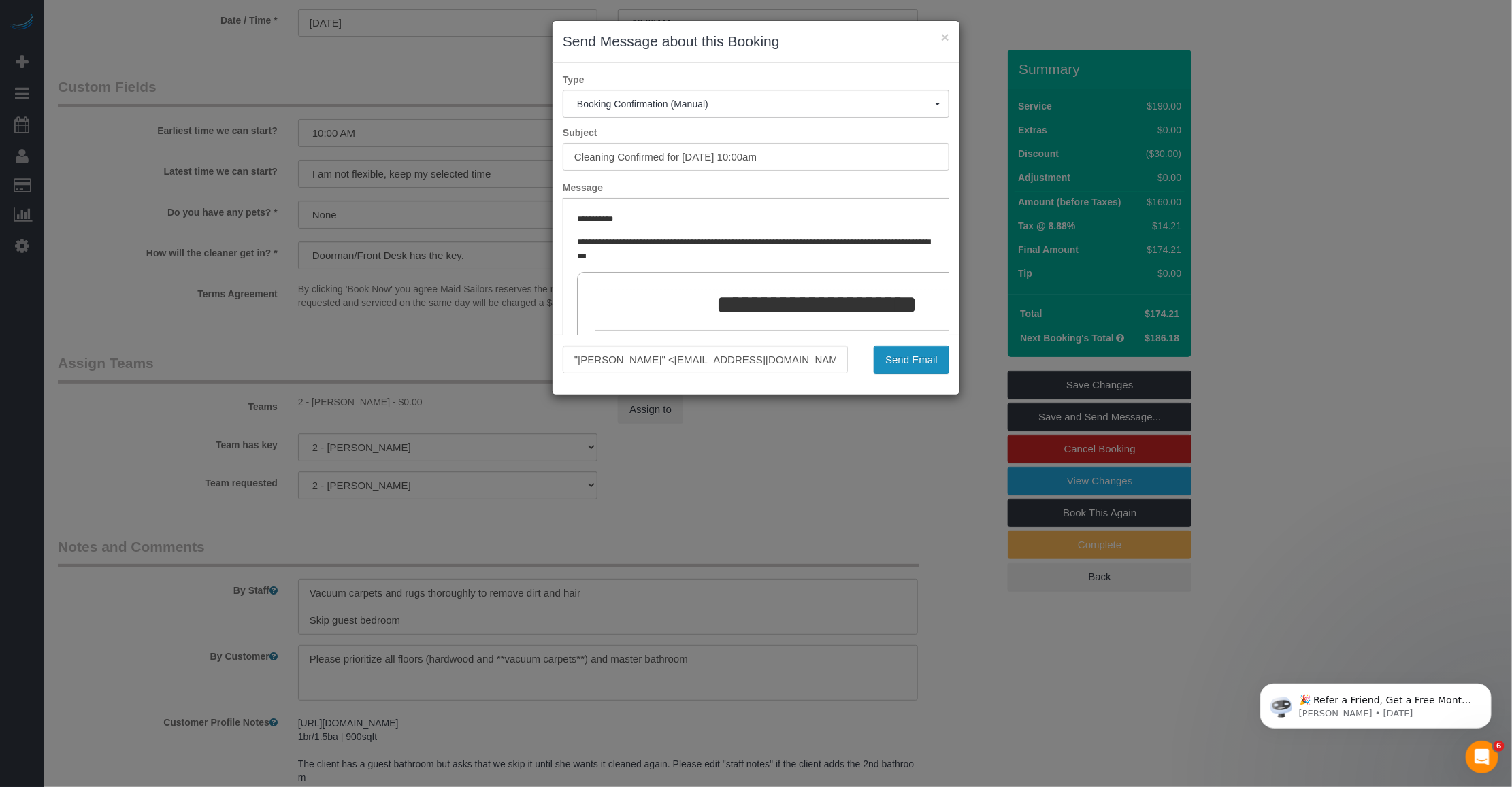
click at [897, 363] on button "Send Email" at bounding box center [912, 360] width 76 height 29
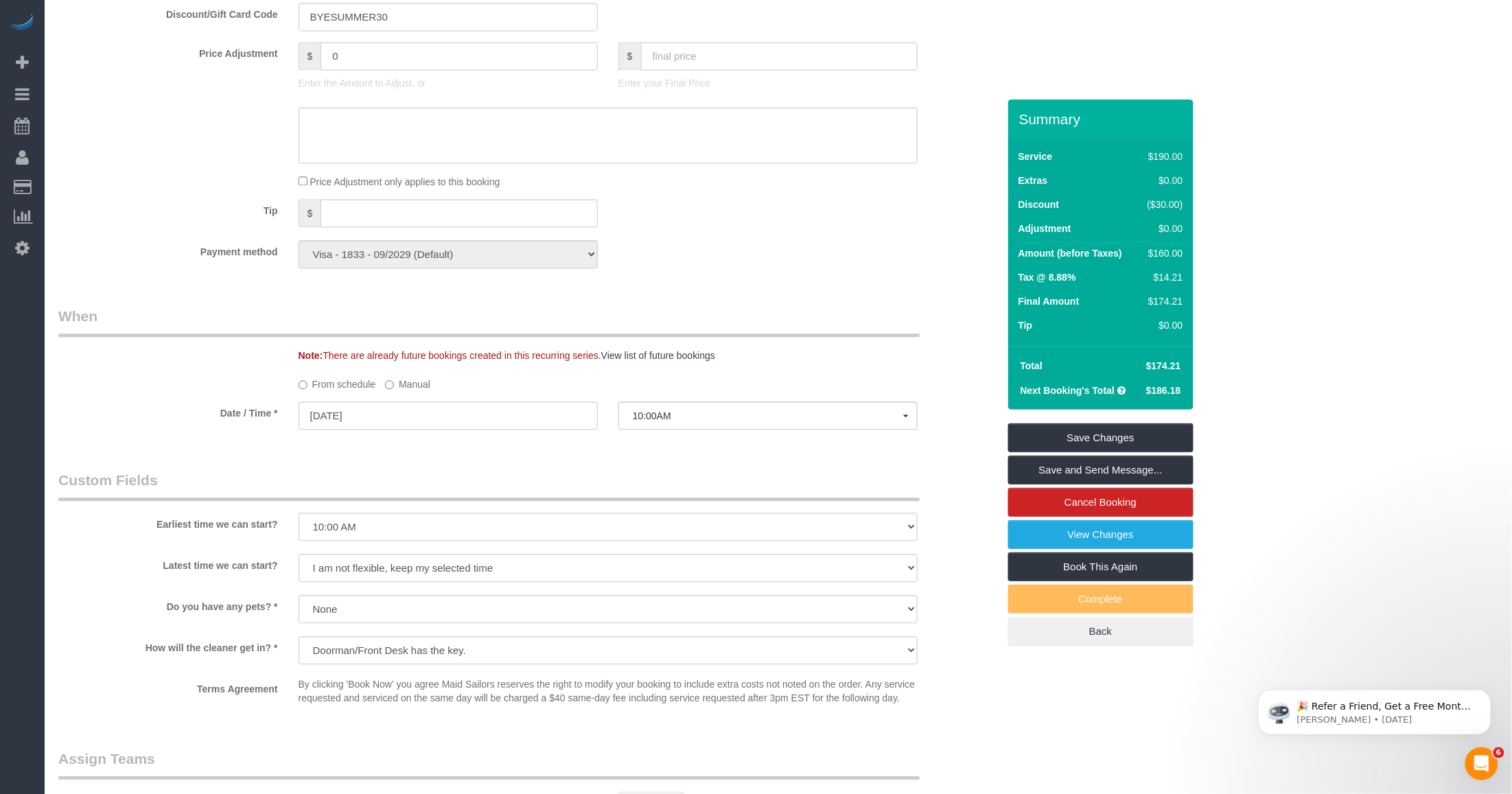
scroll to position [1373, 0]
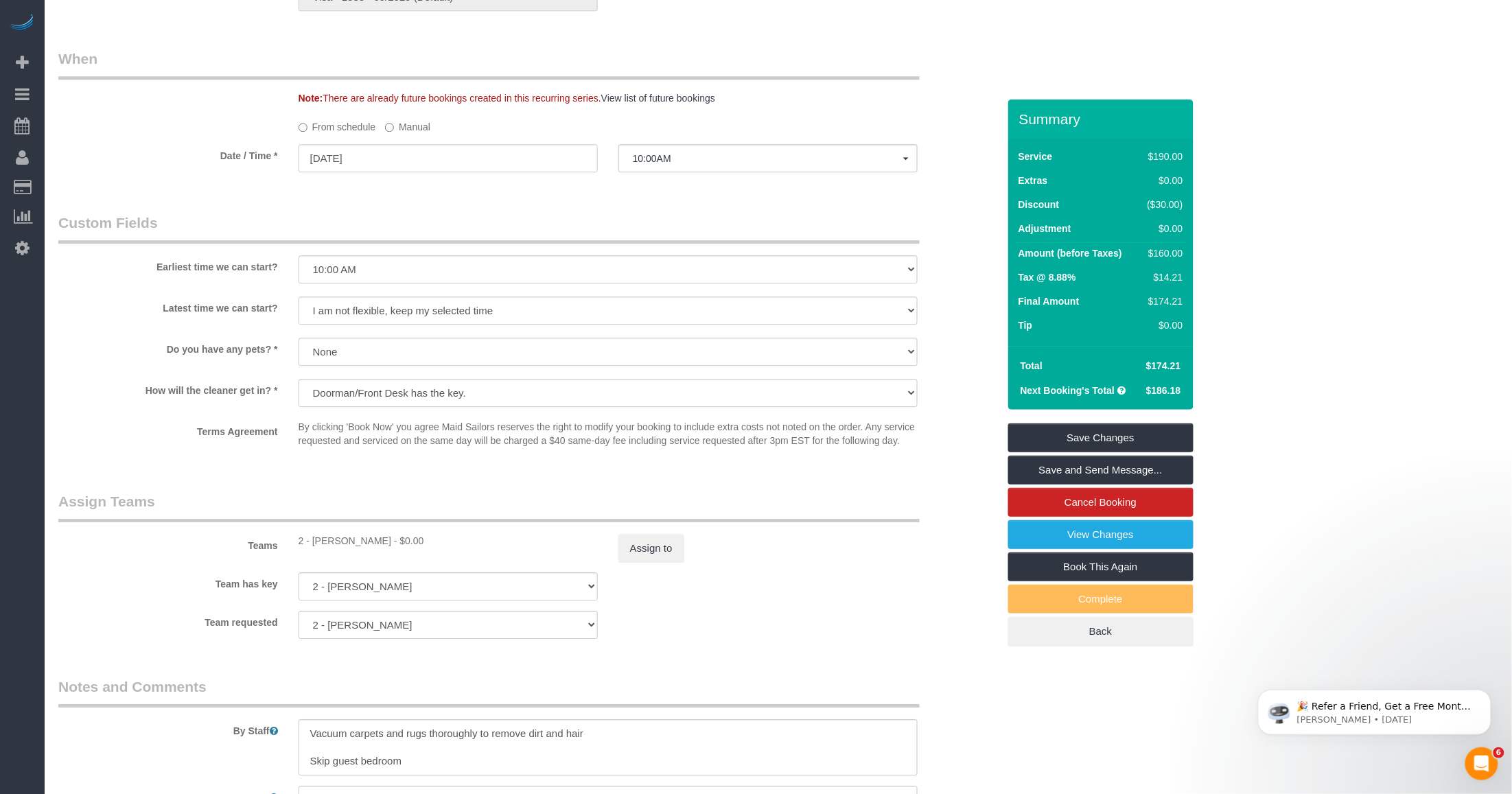
click at [328, 537] on div "2 - Milagros Ramirez - $0.00" at bounding box center [448, 541] width 299 height 14
copy div "Milagros"
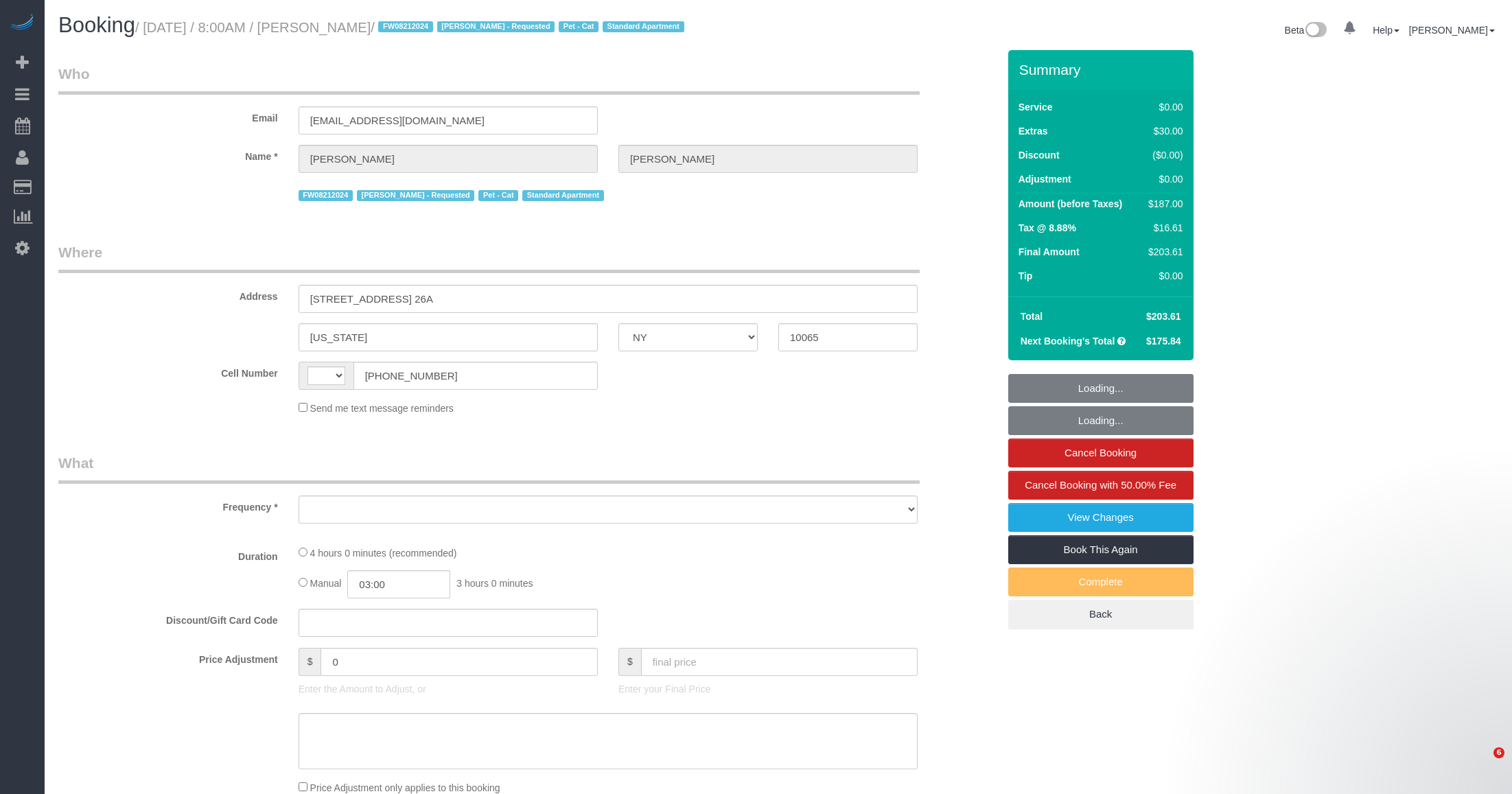
select select "NY"
select select "string:[GEOGRAPHIC_DATA]"
select select "object:831"
select select "1"
select select "2"
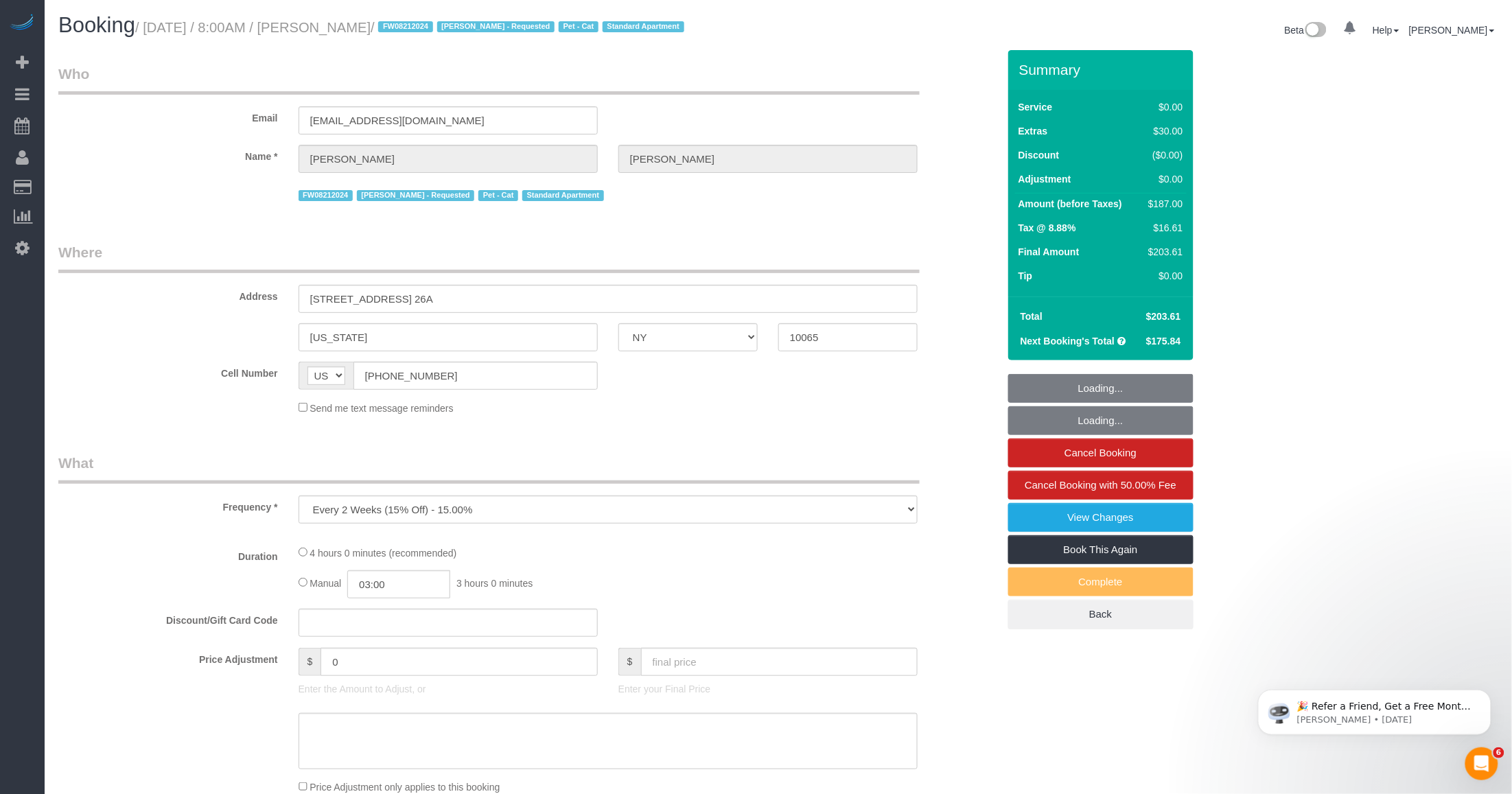
select select "number:89"
select select "number:90"
select select "number:14"
select select "number:7"
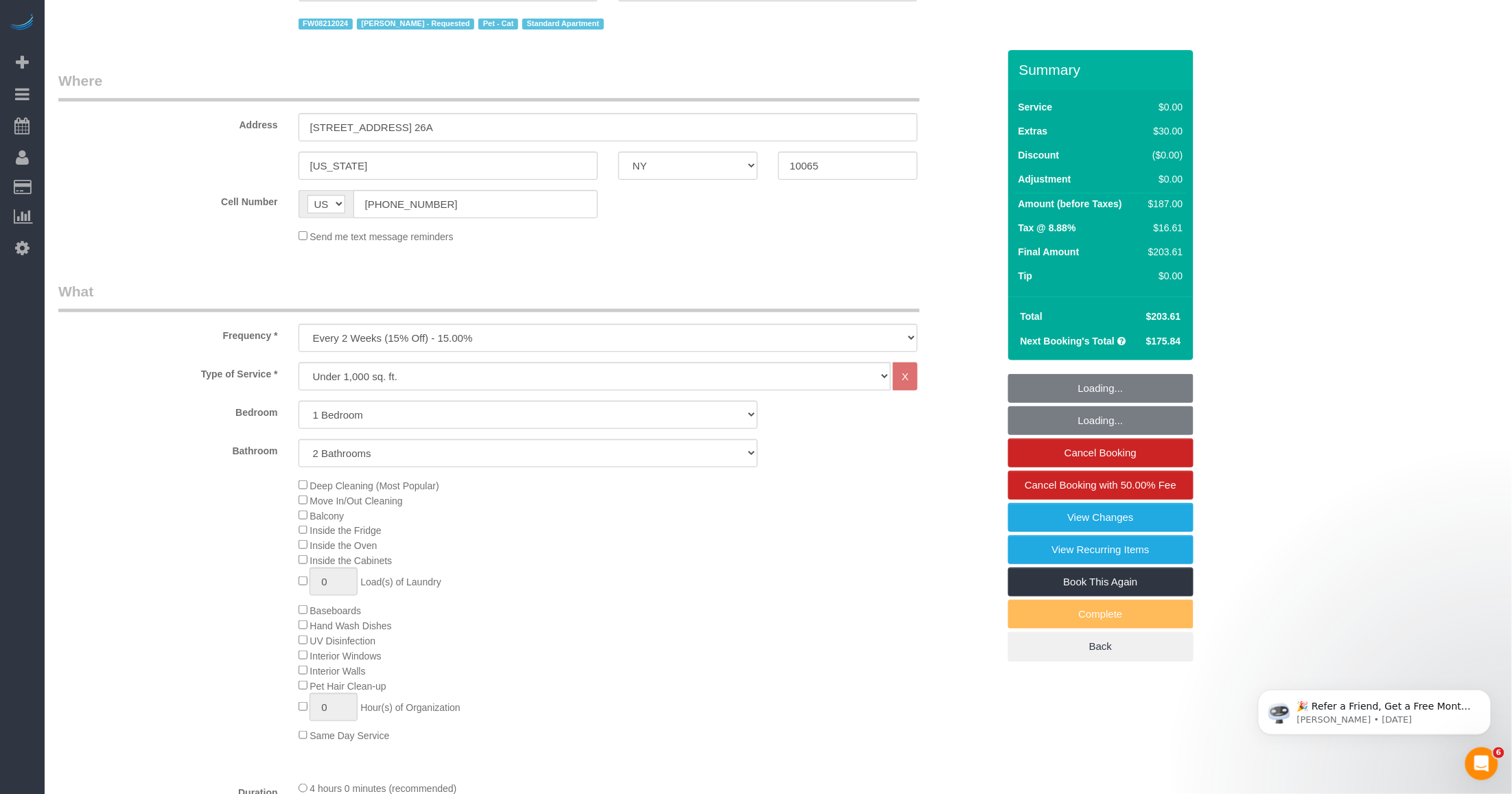
select select "string:stripe-pm_1O8DDd4VGloSiKo7NGP2DvIM"
select select "spot1"
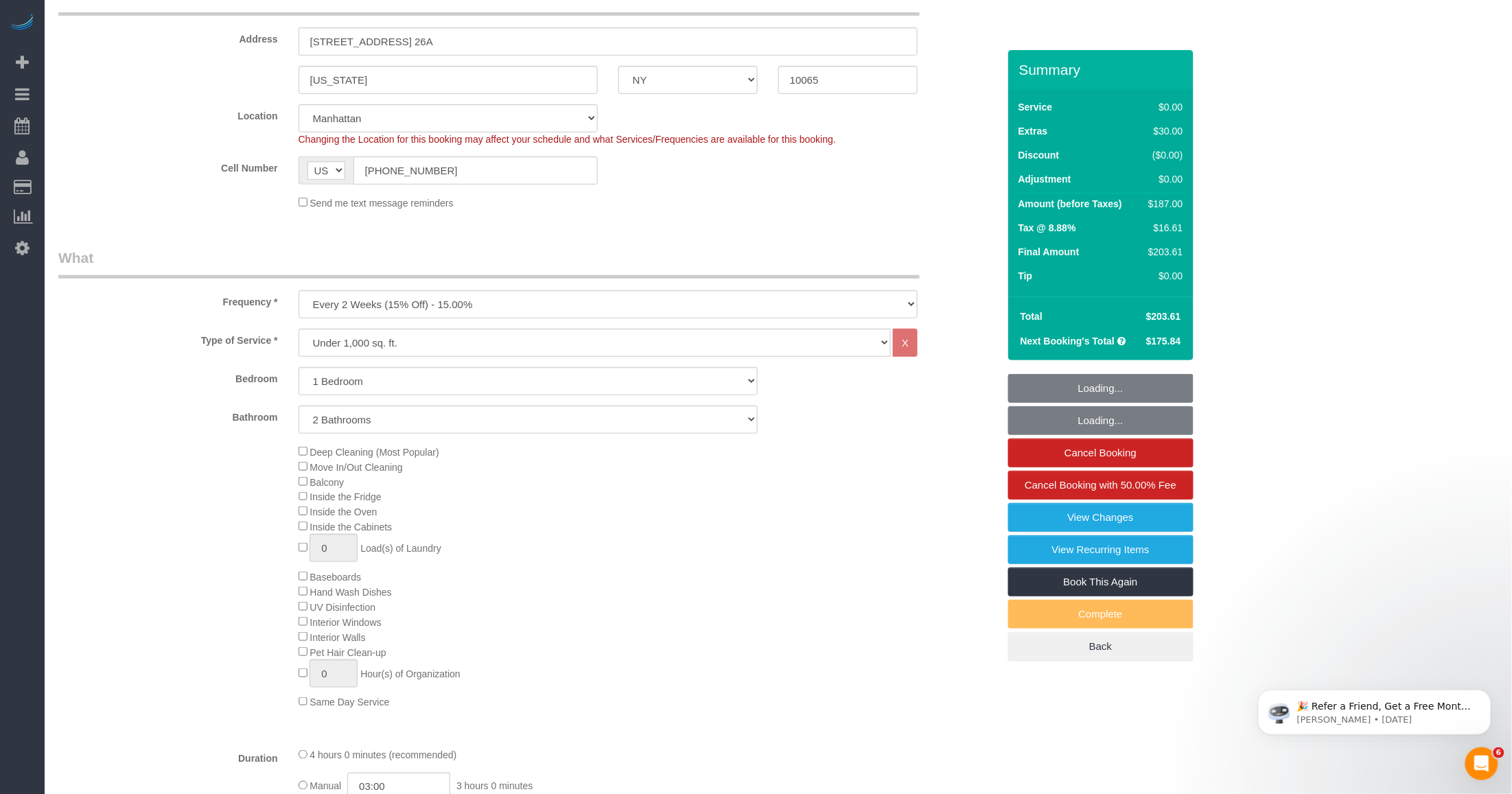
select select "object:1548"
select select "spot51"
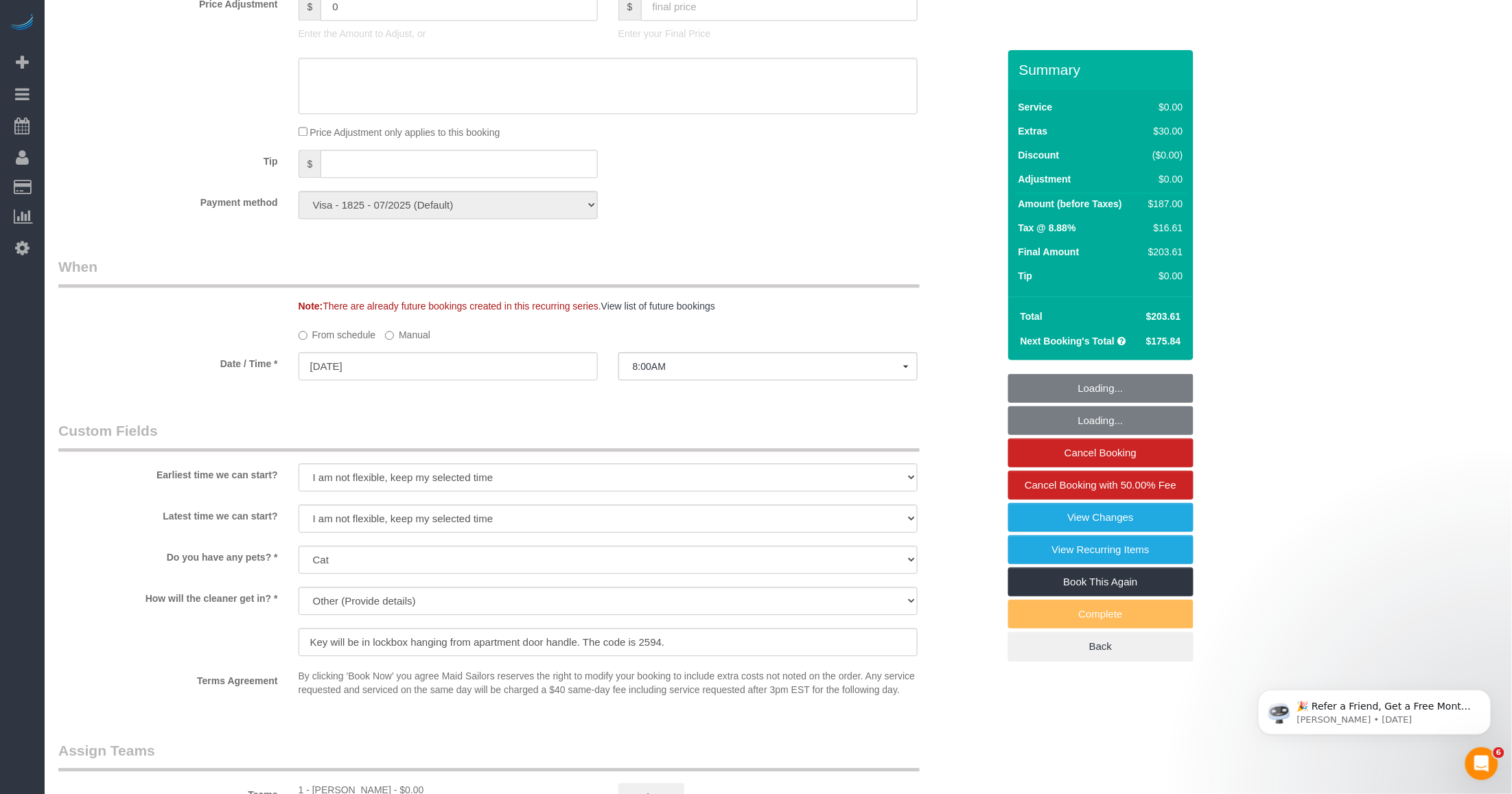
select select "1"
select select "2"
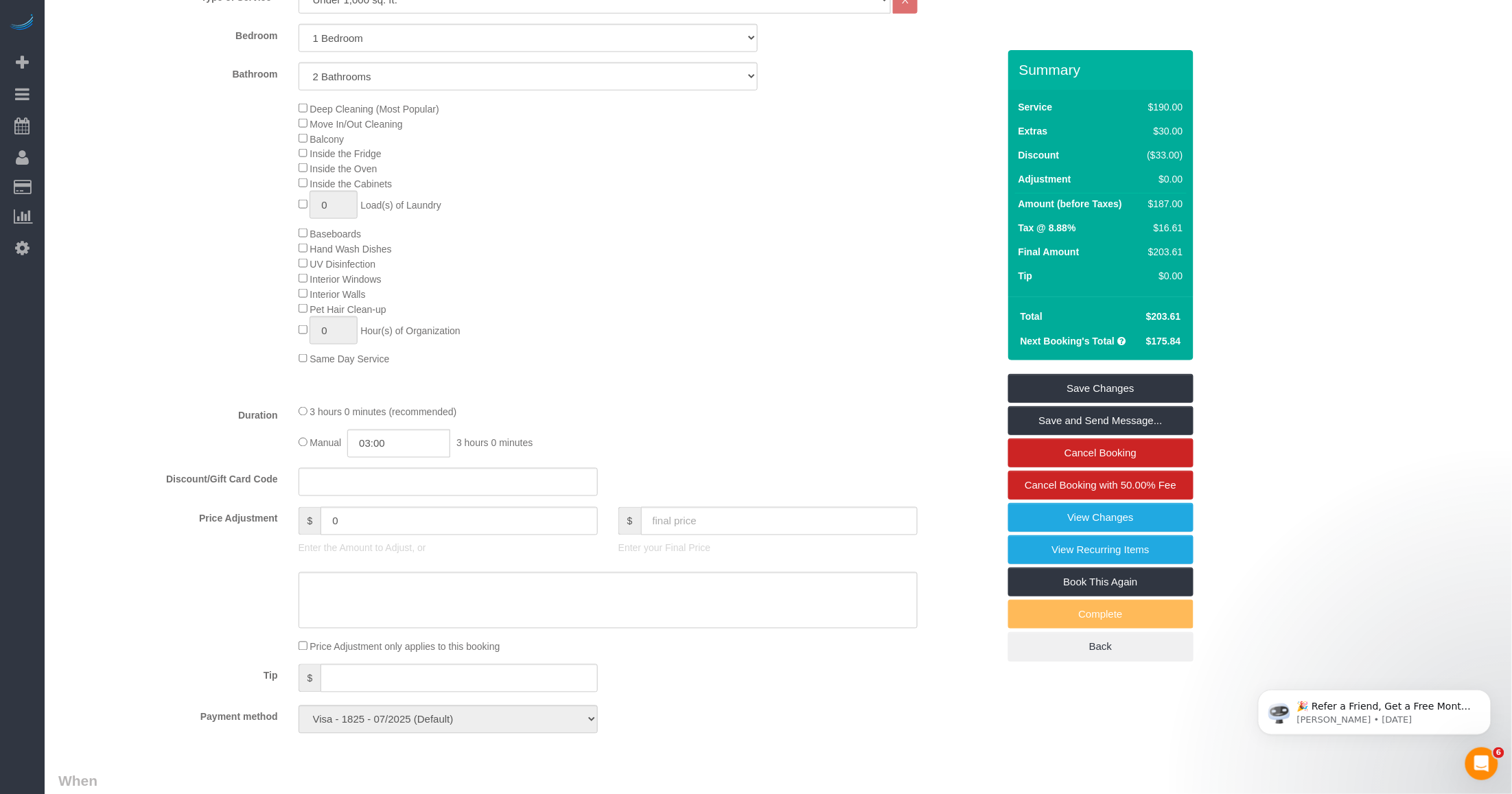
scroll to position [343, 0]
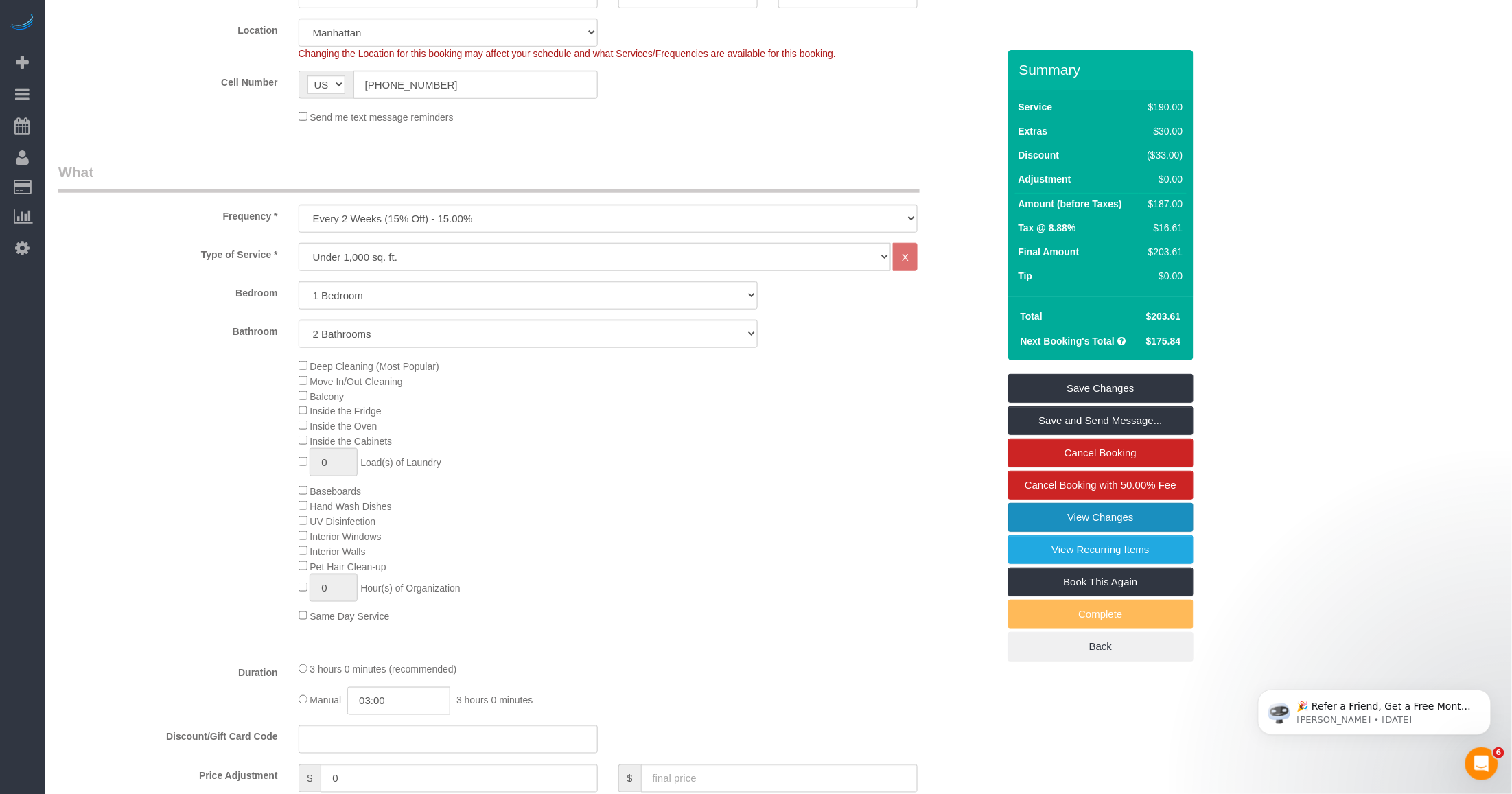
click at [1105, 522] on link "View Changes" at bounding box center [1101, 518] width 185 height 29
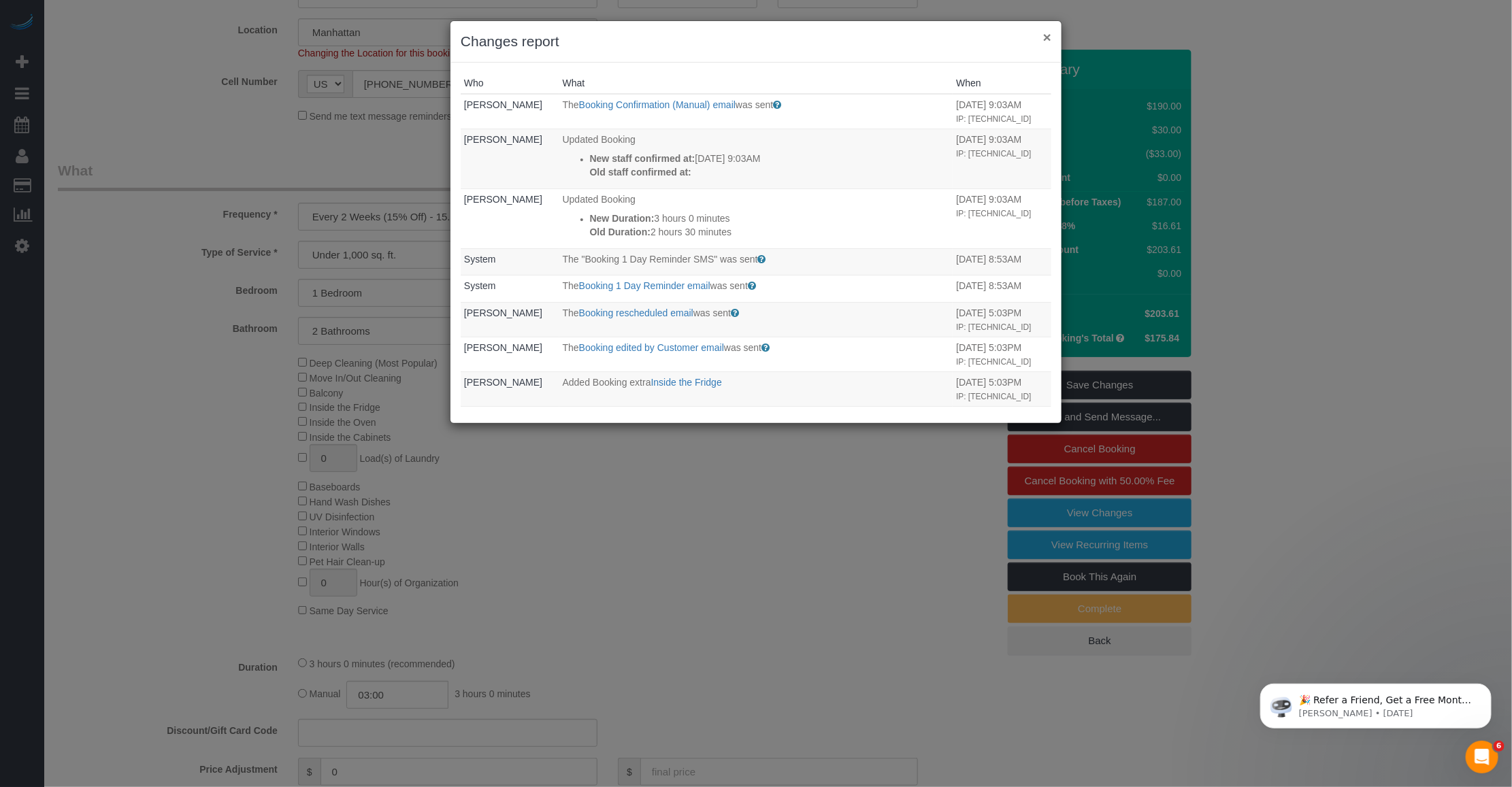
click at [1046, 36] on button "×" at bounding box center [1047, 37] width 8 height 14
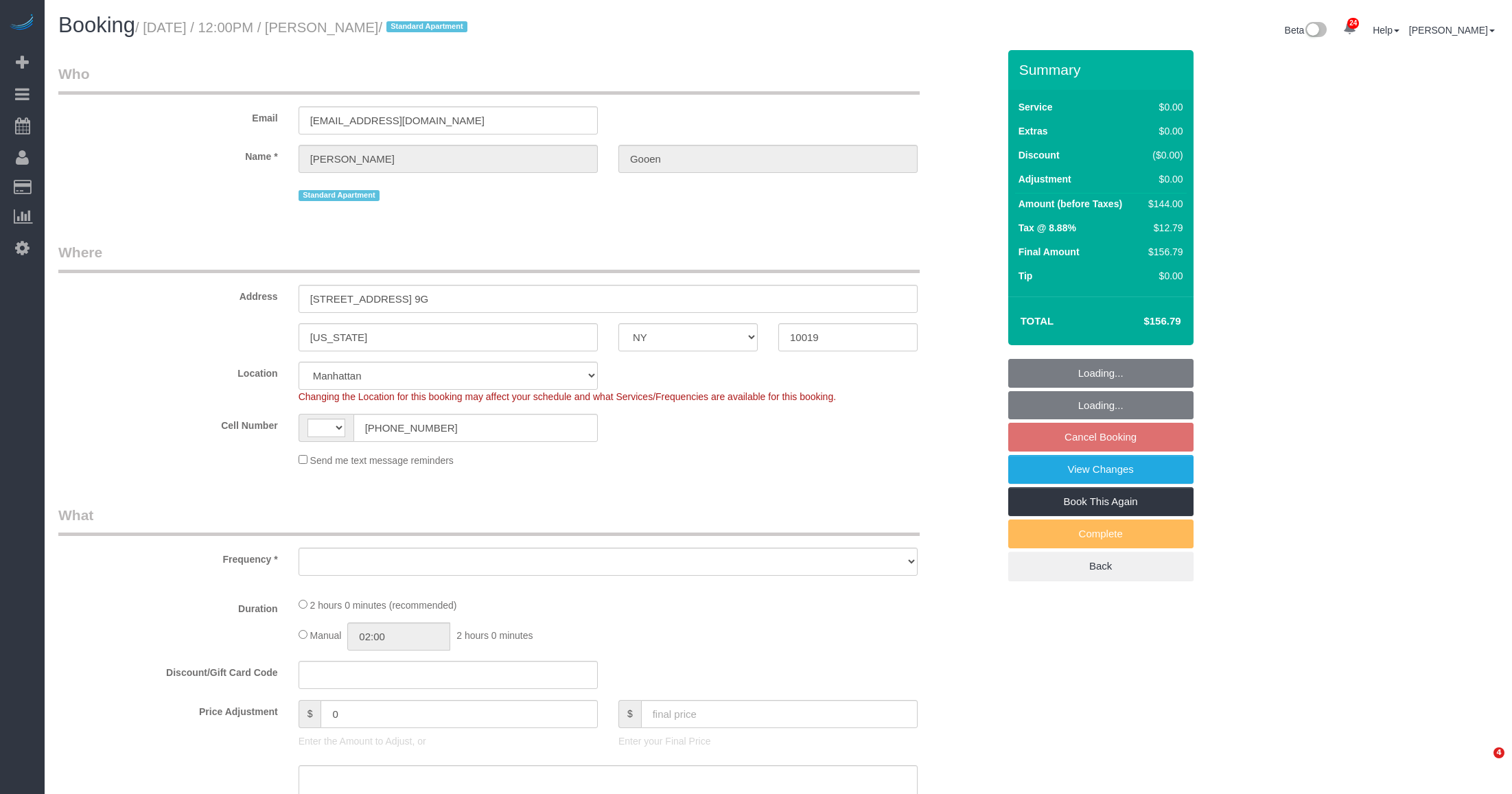
select select "NY"
select select "string:[GEOGRAPHIC_DATA]"
select select "string:stripe-pm_1R0Ms84VGloSiKo7dlBryzoR"
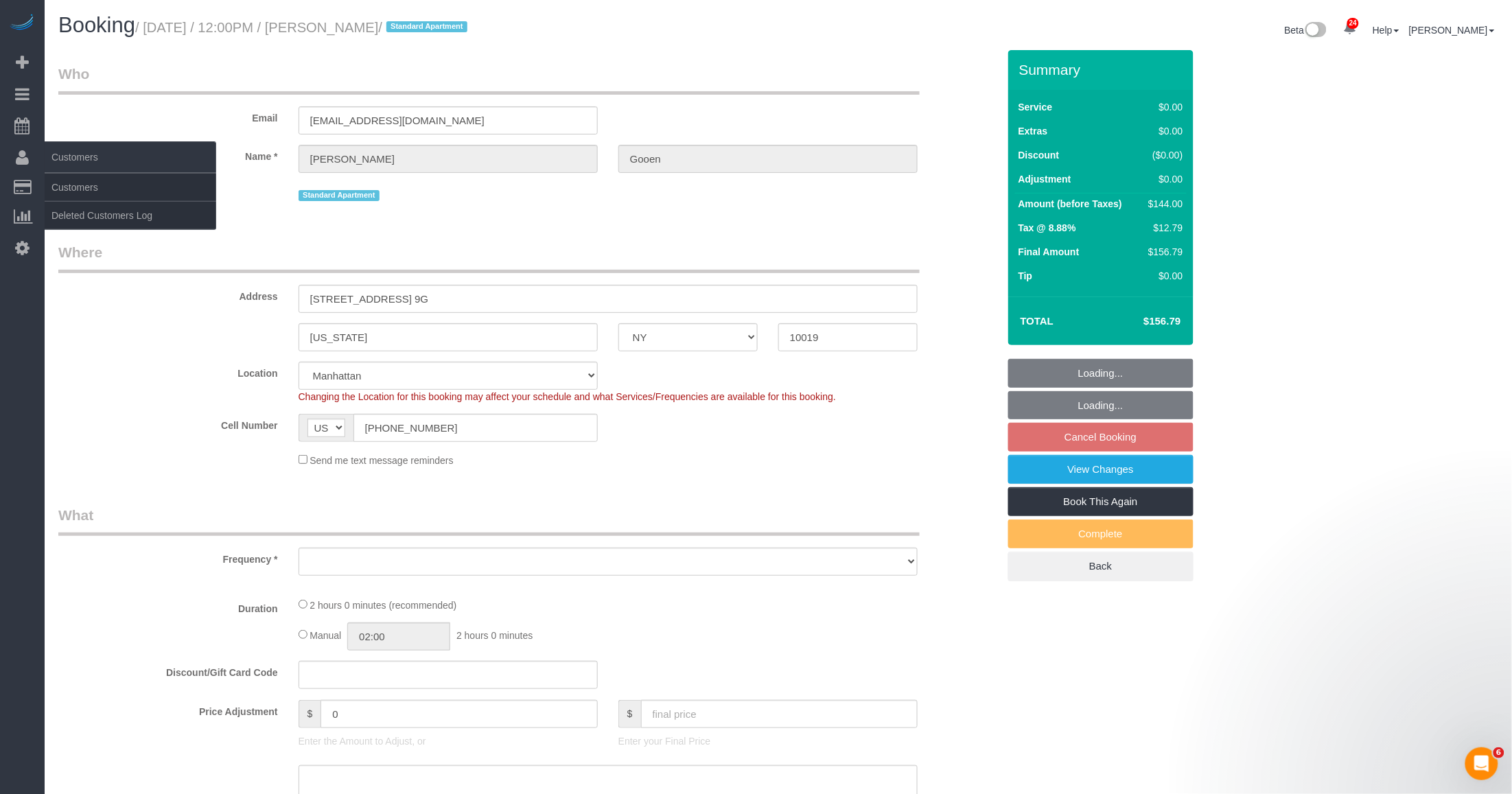
select select "object:1056"
select select "1"
select select "number:57"
select select "number:74"
select select "number:15"
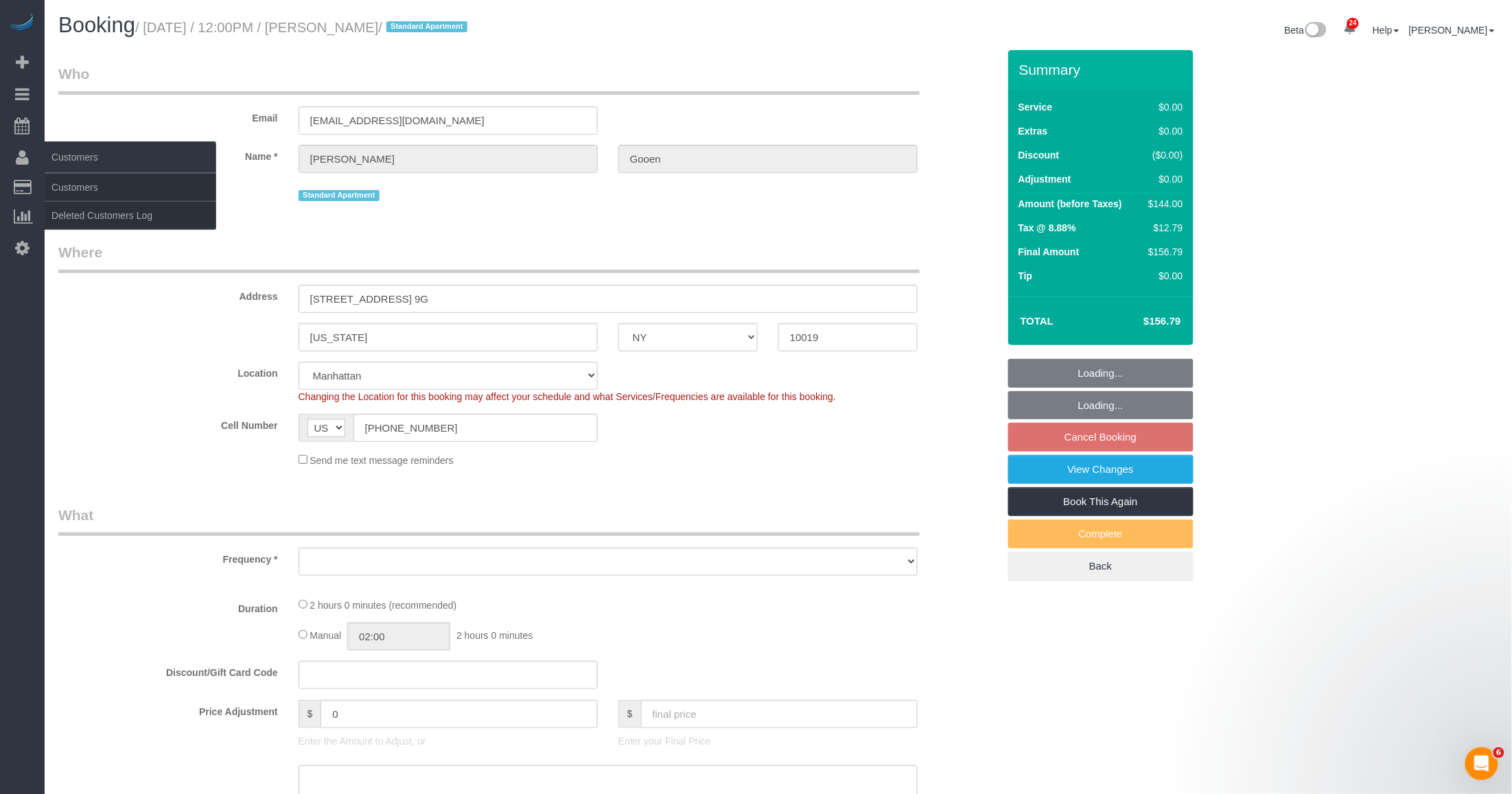
select select "number:7"
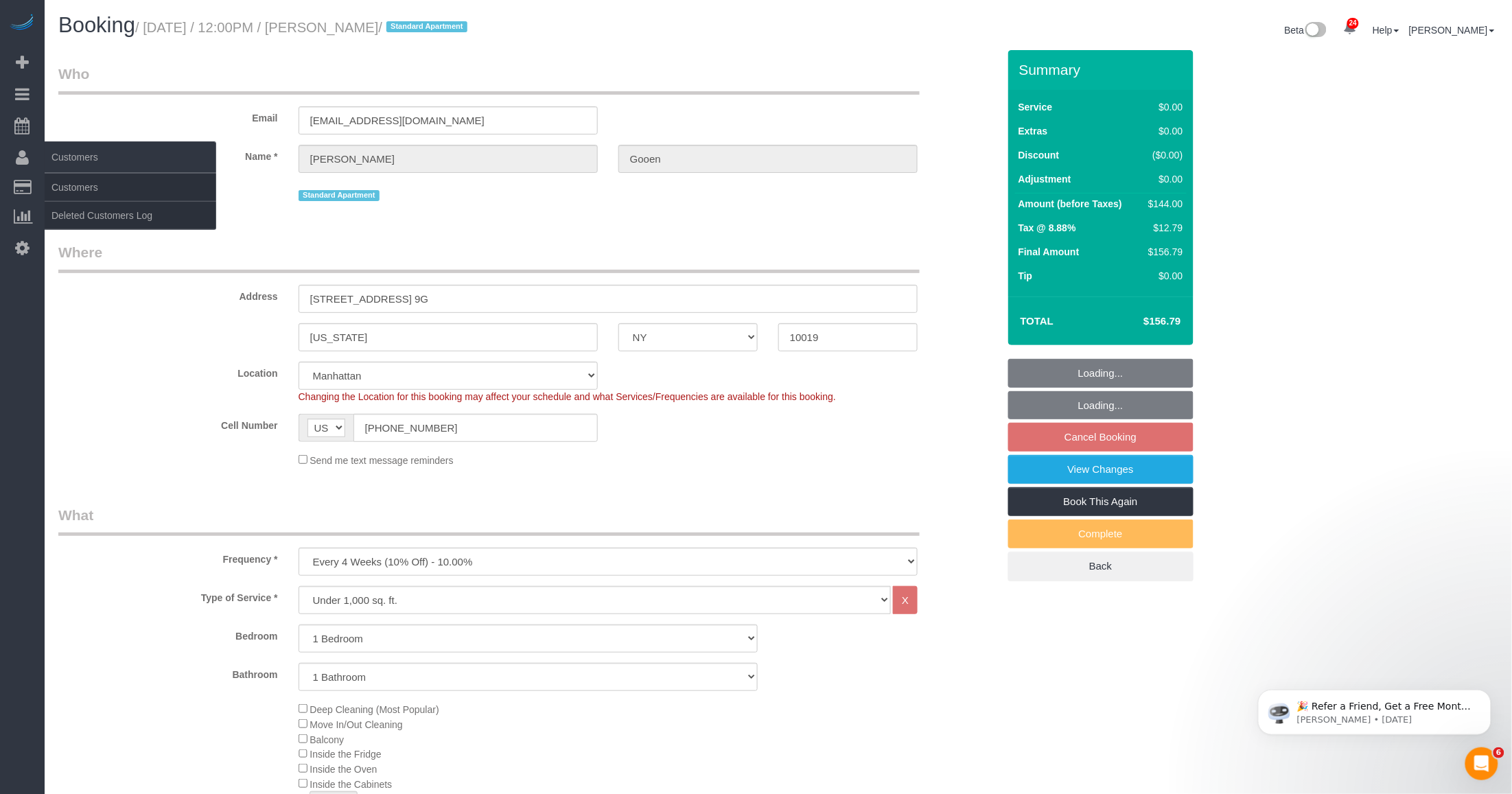
select select "spot5"
select select "1"
select select "object:1555"
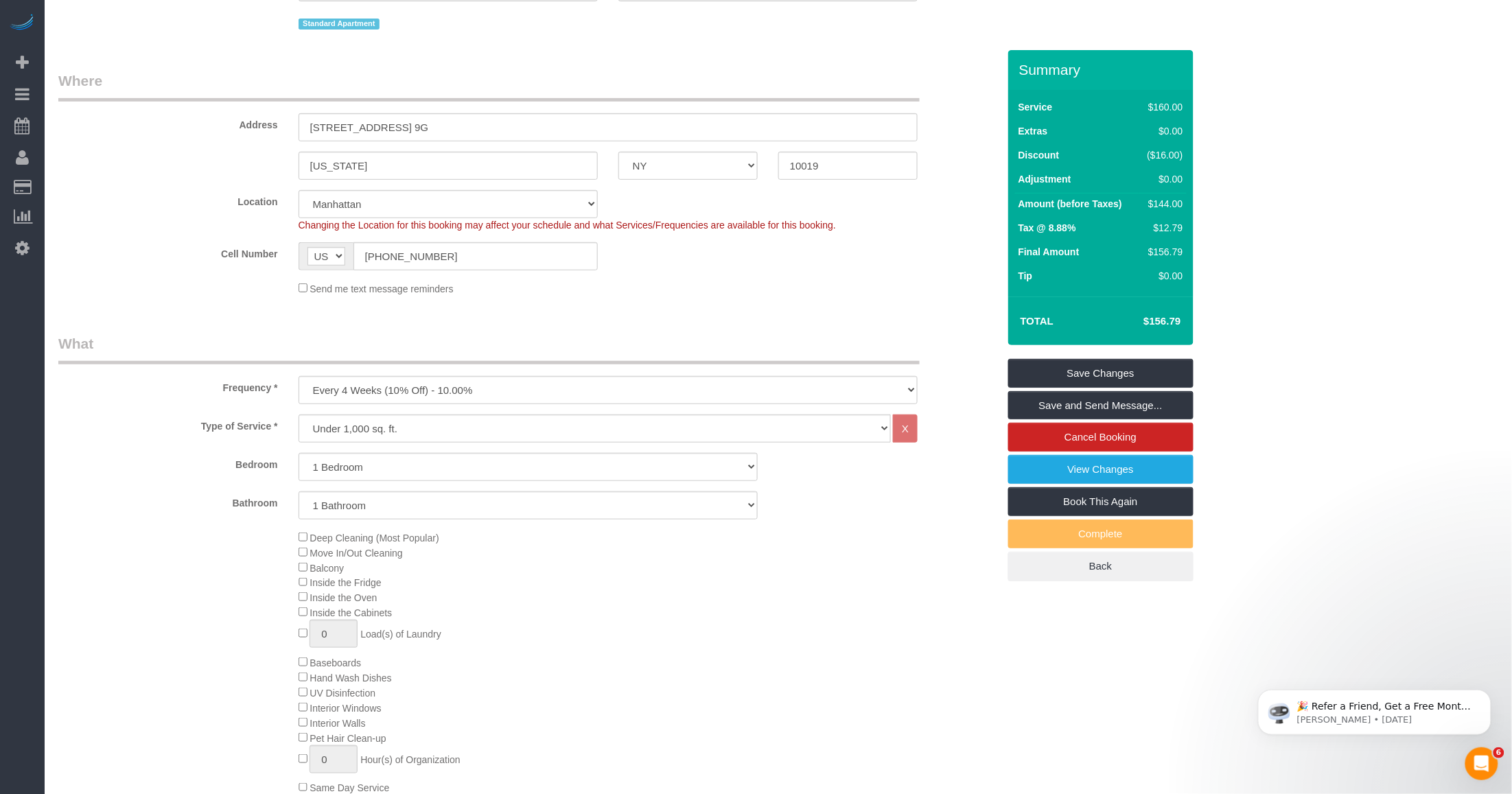
scroll to position [257, 0]
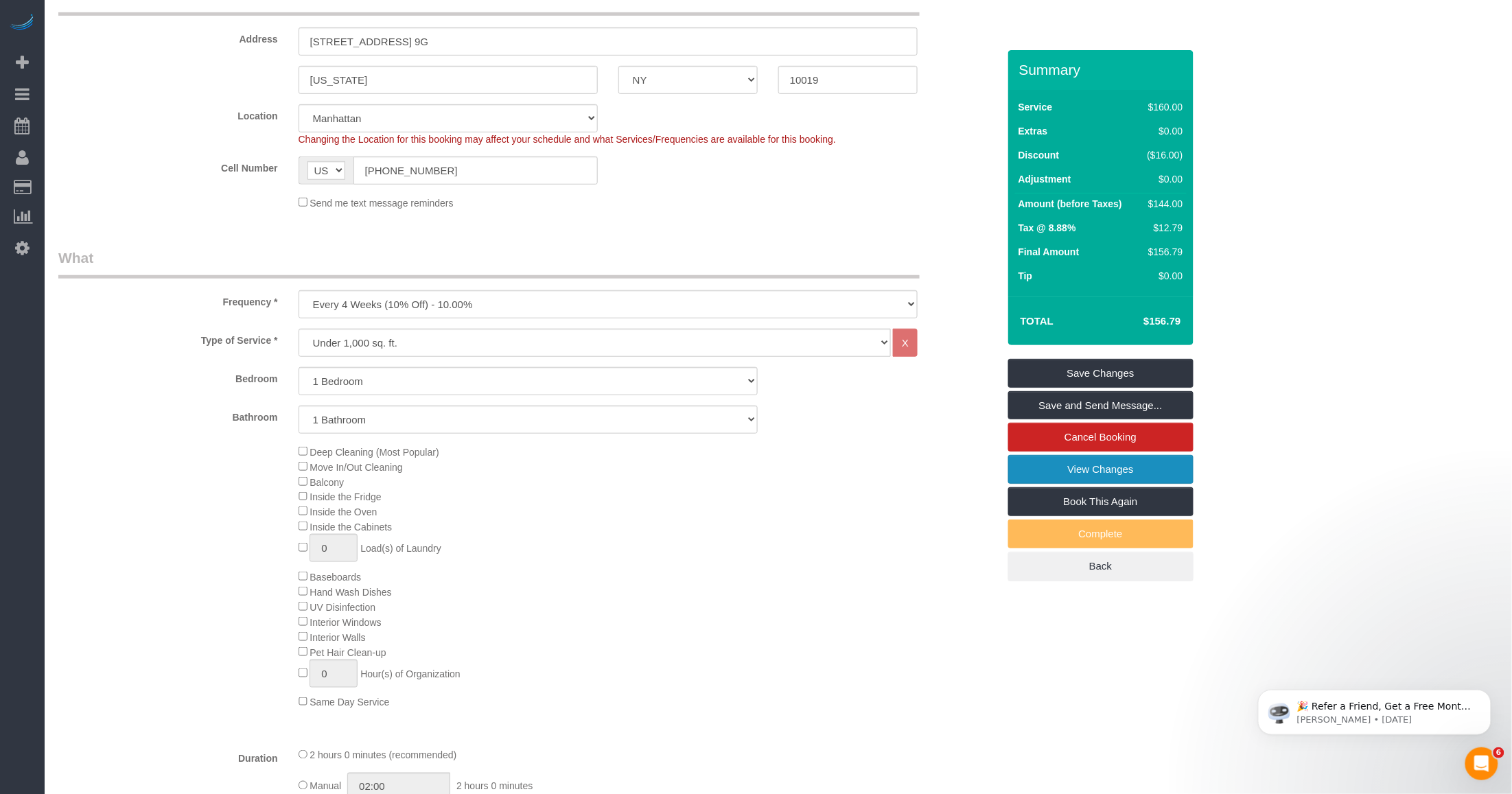
click at [1105, 468] on link "View Changes" at bounding box center [1101, 470] width 185 height 29
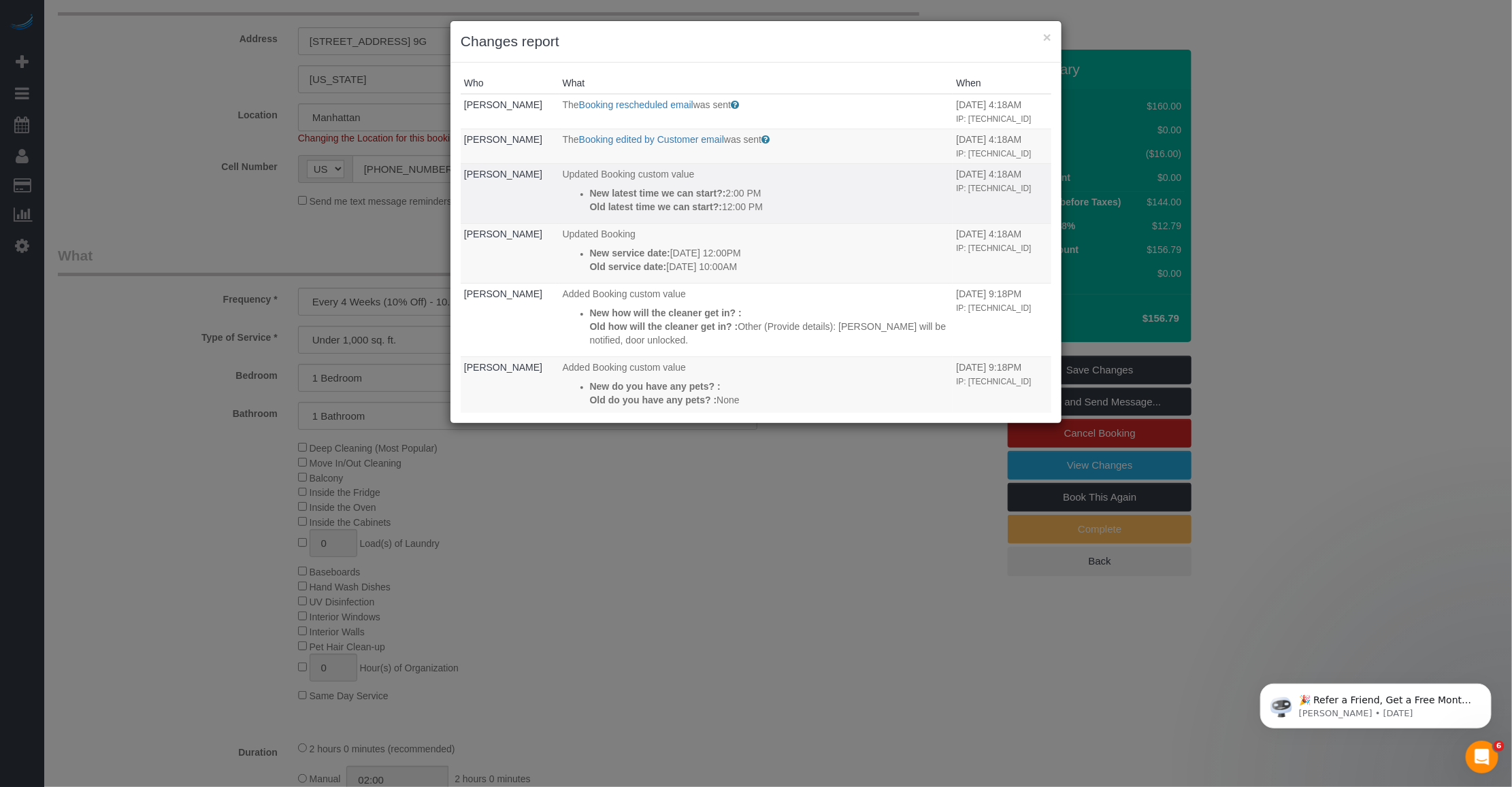
drag, startPoint x: 778, startPoint y: 235, endPoint x: 696, endPoint y: 232, distance: 82.1
click at [696, 214] on p "Old latest time we can start?: 12:00 PM" at bounding box center [769, 207] width 360 height 14
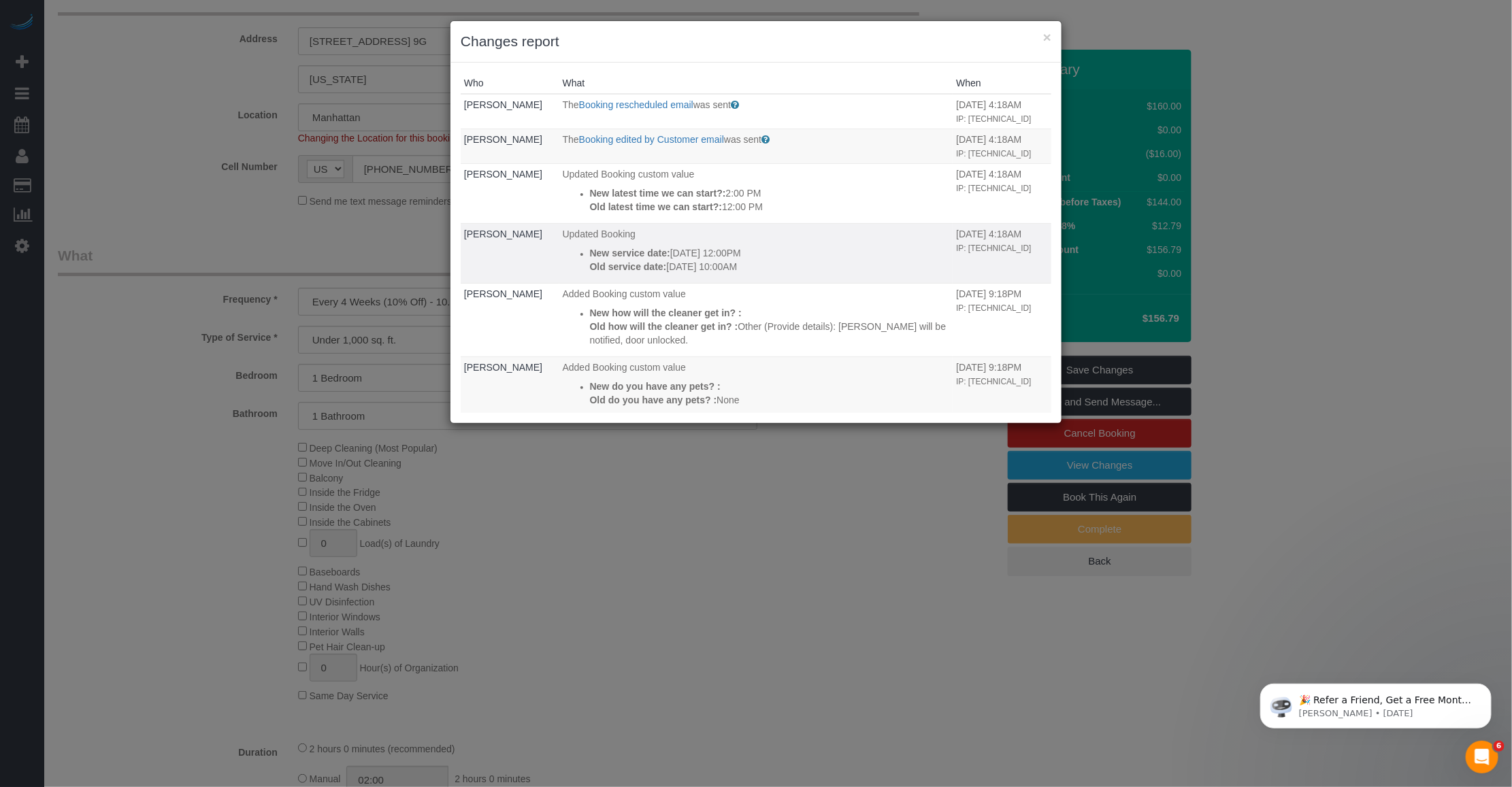
drag, startPoint x: 696, startPoint y: 232, endPoint x: 581, endPoint y: 283, distance: 125.8
click at [581, 274] on ul "New service date: 10/04/2025 12:00PM Old service date: 09/28/2025 10:00AM" at bounding box center [756, 260] width 387 height 28
copy div "New service date: 10/04/2025 12:00PM Old service date: 09/28/2025 10:00AM"
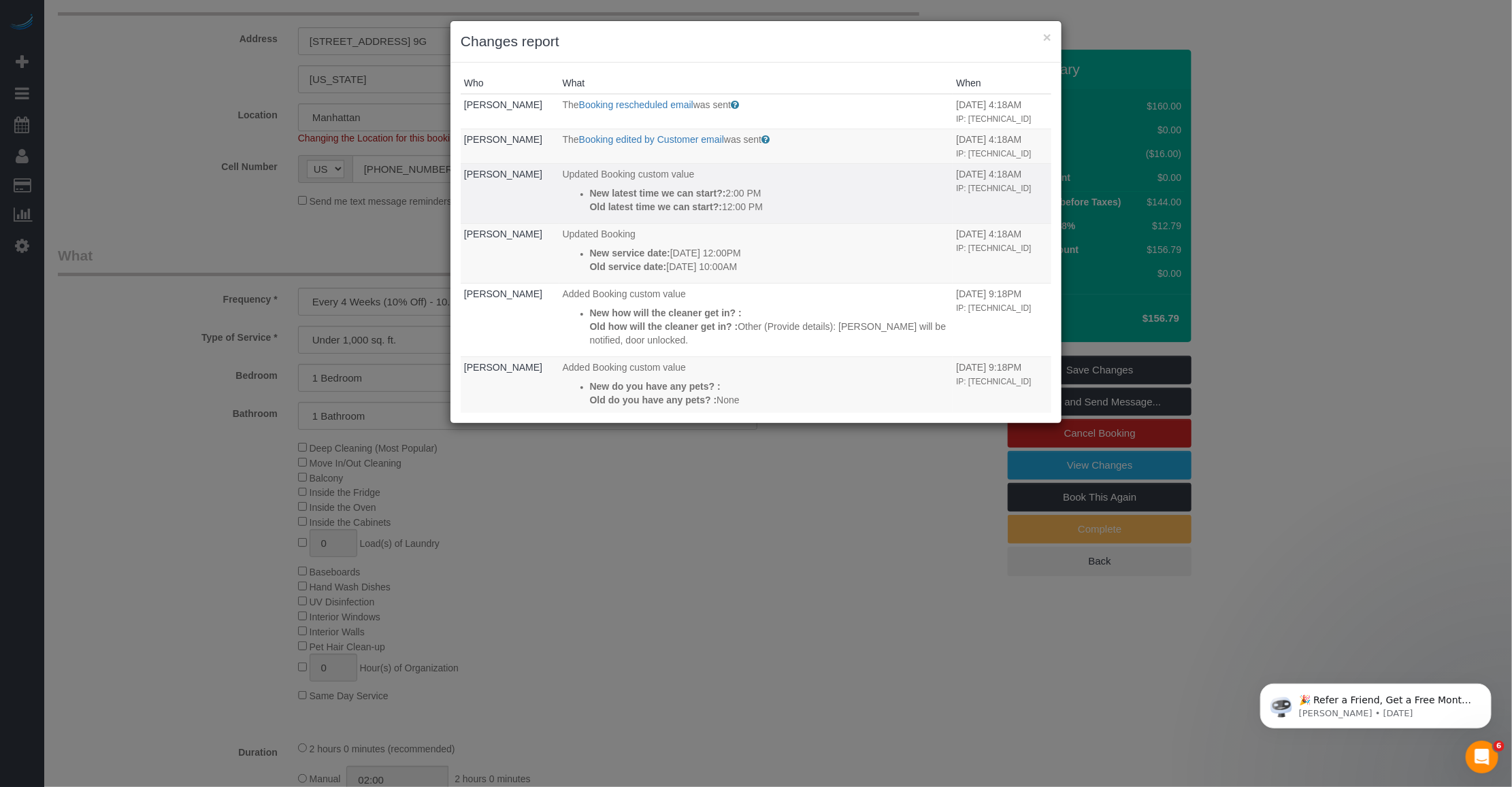
drag, startPoint x: 780, startPoint y: 235, endPoint x: 588, endPoint y: 224, distance: 192.3
click at [590, 214] on div "New latest time we can start?: 2:00 PM Old latest time we can start?: 12:00 PM" at bounding box center [769, 200] width 360 height 28
copy div "New latest time we can start?: 2:00 PM Old latest time we can start?: 12:00 PM"
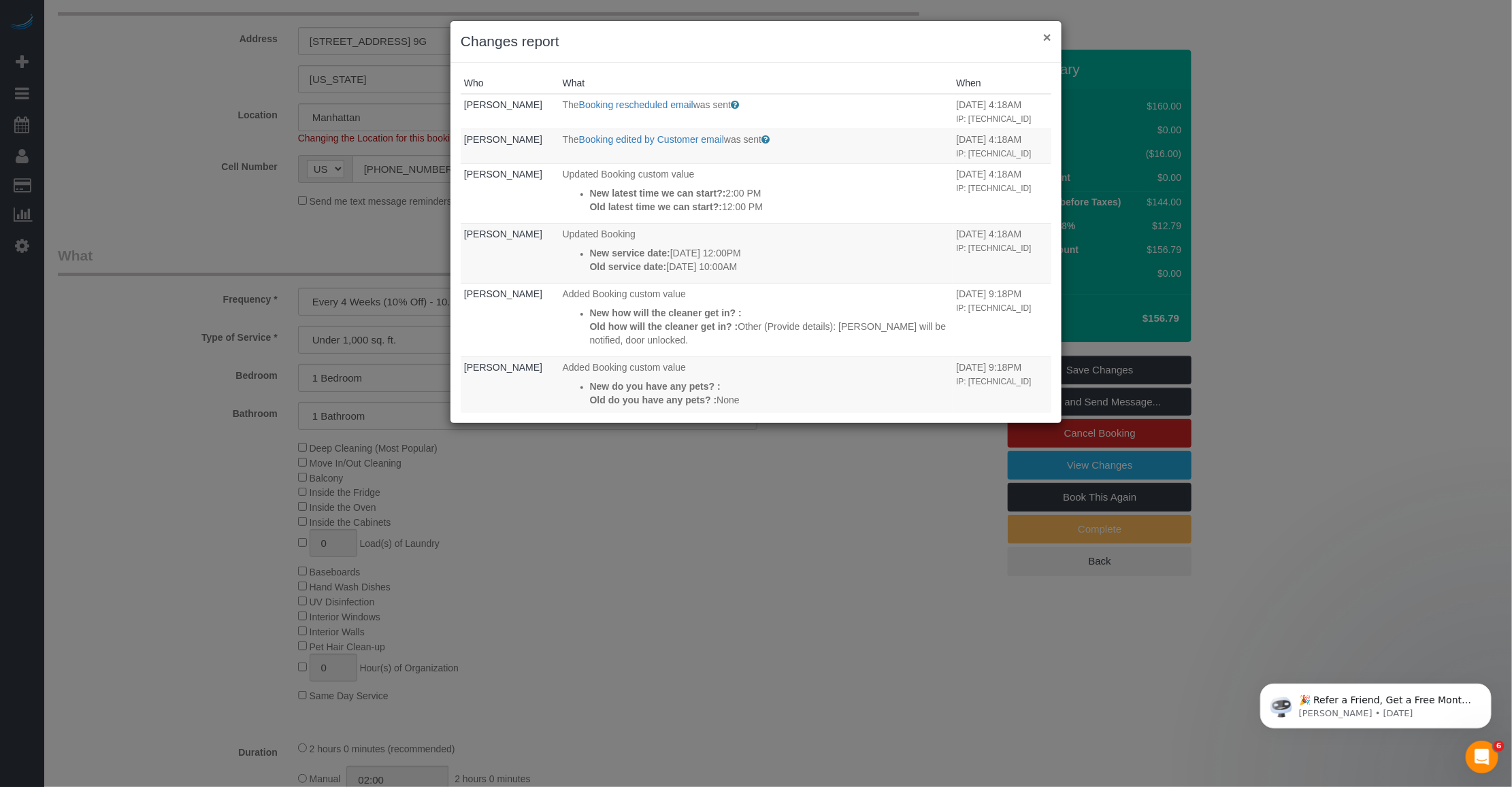
drag, startPoint x: 1050, startPoint y: 32, endPoint x: 977, endPoint y: 72, distance: 83.2
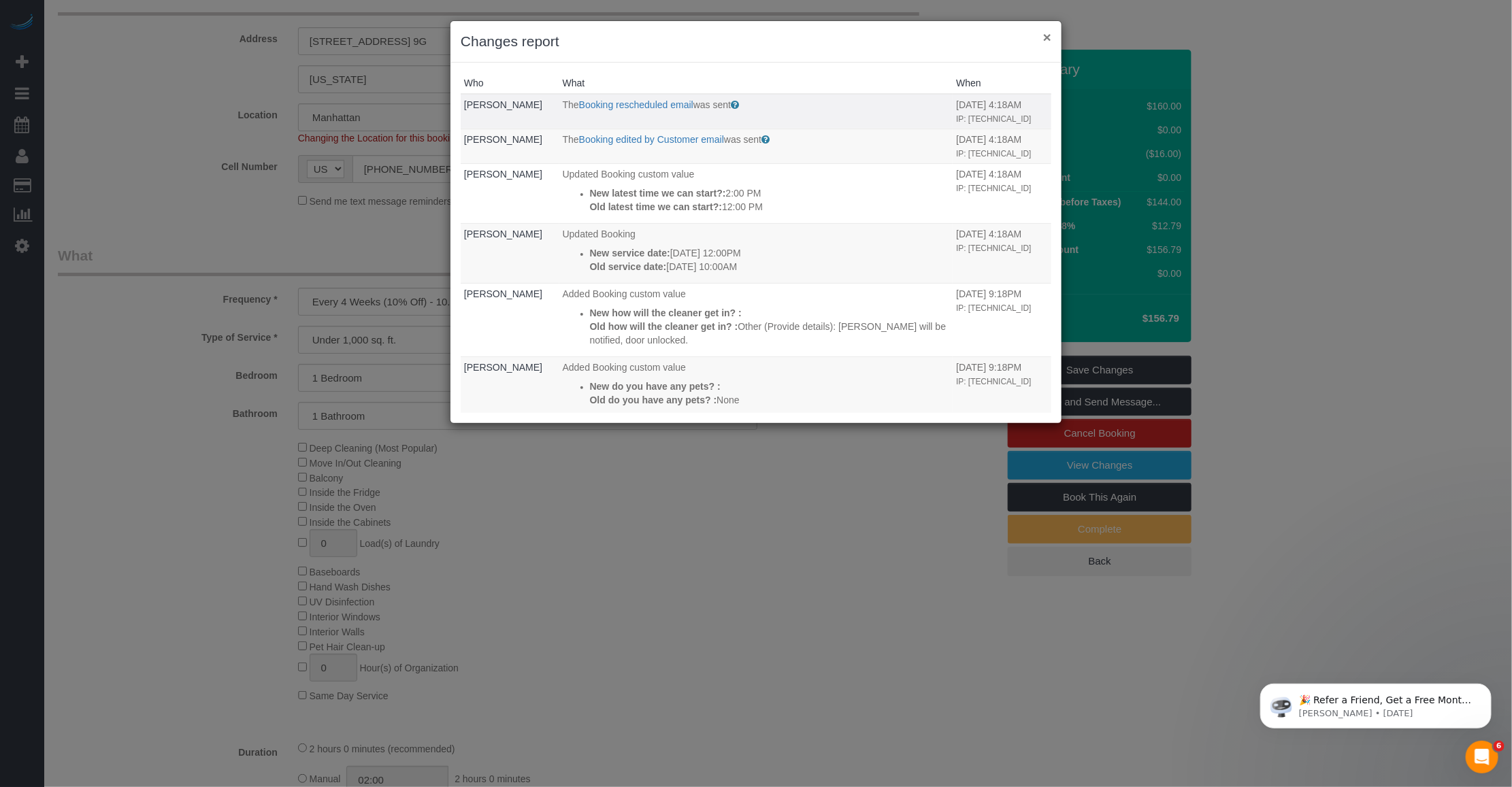
click at [1050, 32] on button "×" at bounding box center [1047, 37] width 8 height 14
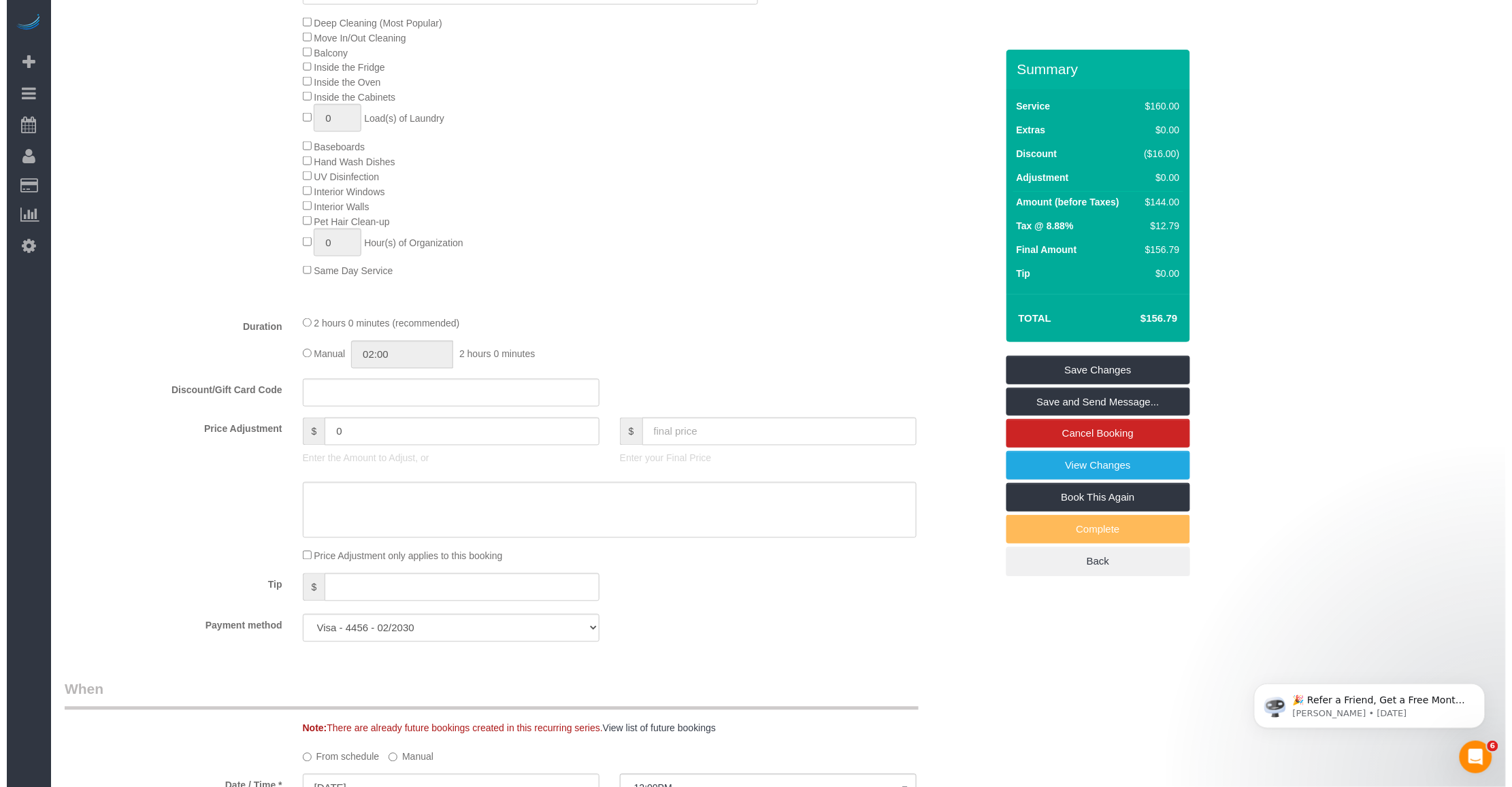
scroll to position [510, 0]
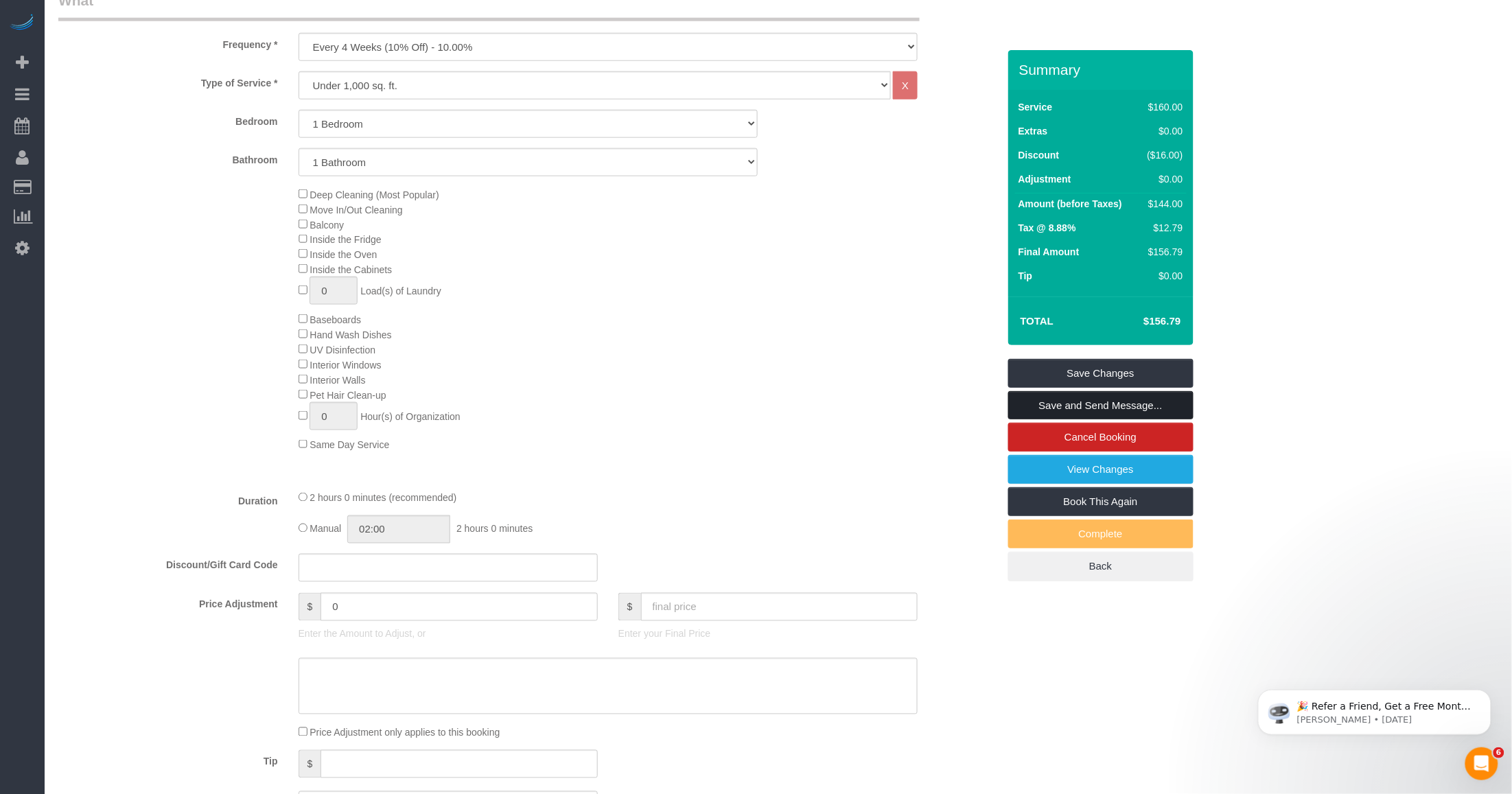
click at [1093, 403] on link "Save and Send Message..." at bounding box center [1101, 406] width 185 height 29
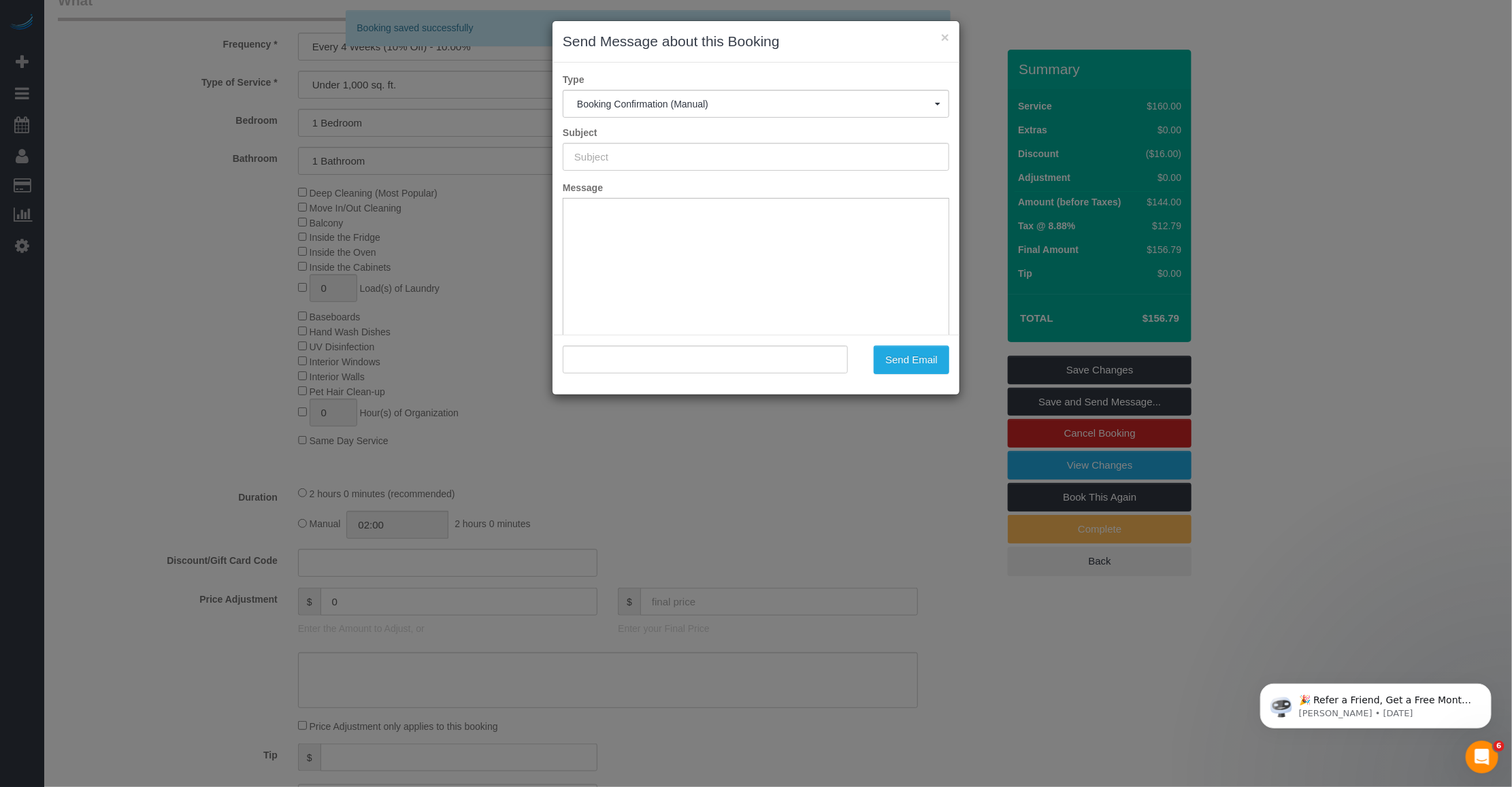
type input "Cleaning Confirmed for 10/04/2025 at 12:00pm"
type input ""Sandy Gooen" <smoongooen@gmail.com>"
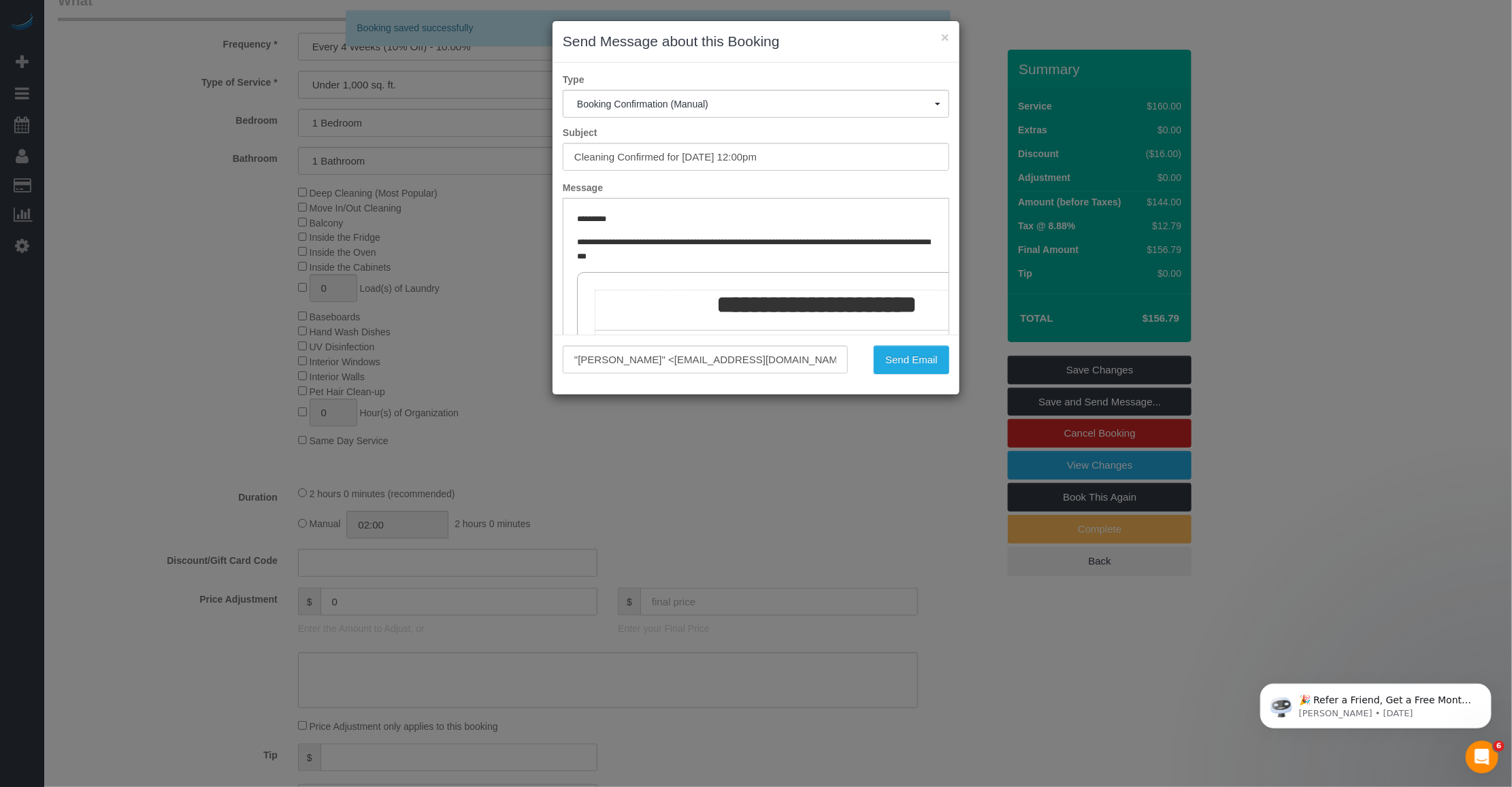
scroll to position [0, 0]
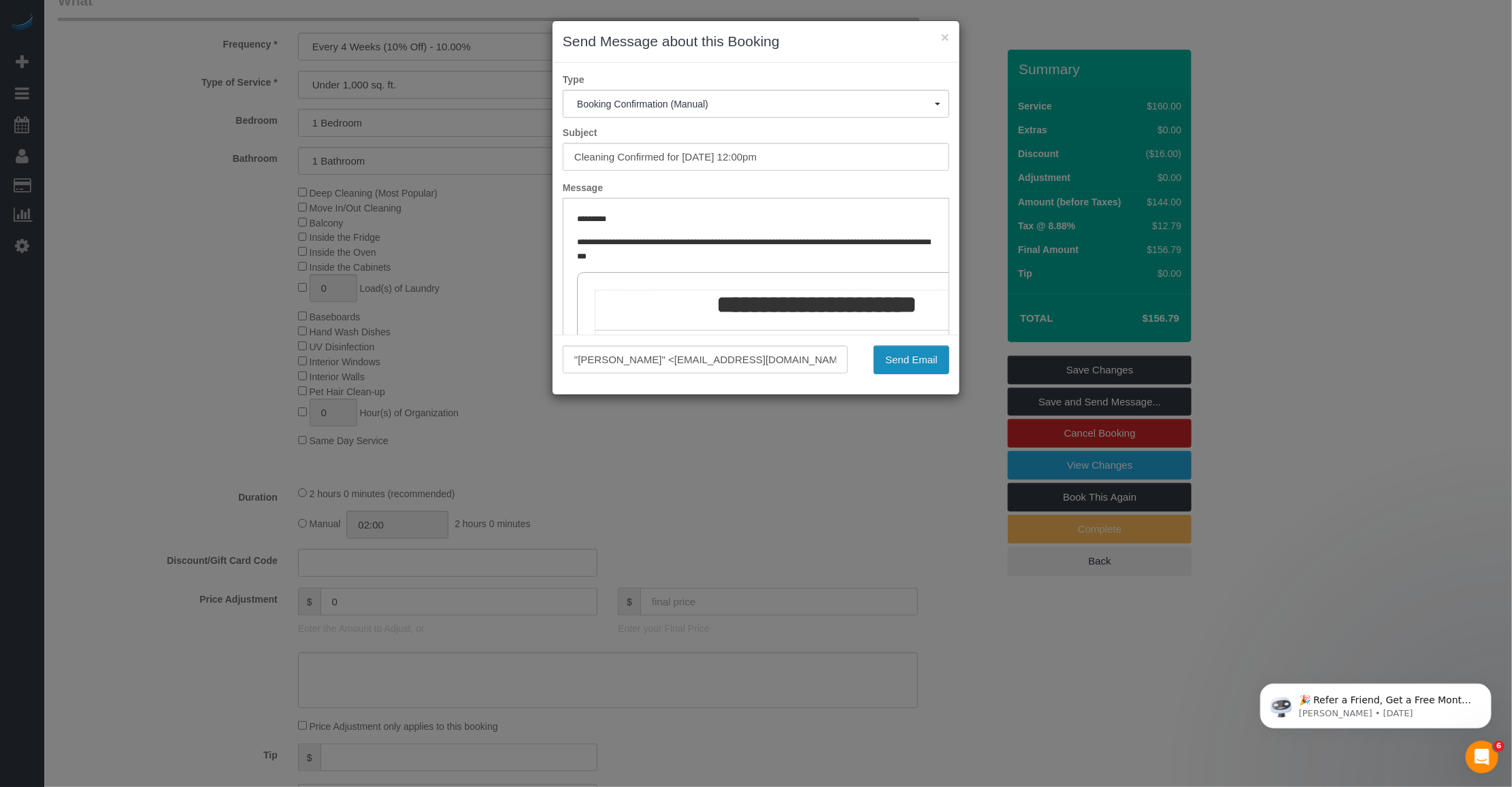
click at [886, 358] on button "Send Email" at bounding box center [912, 360] width 76 height 29
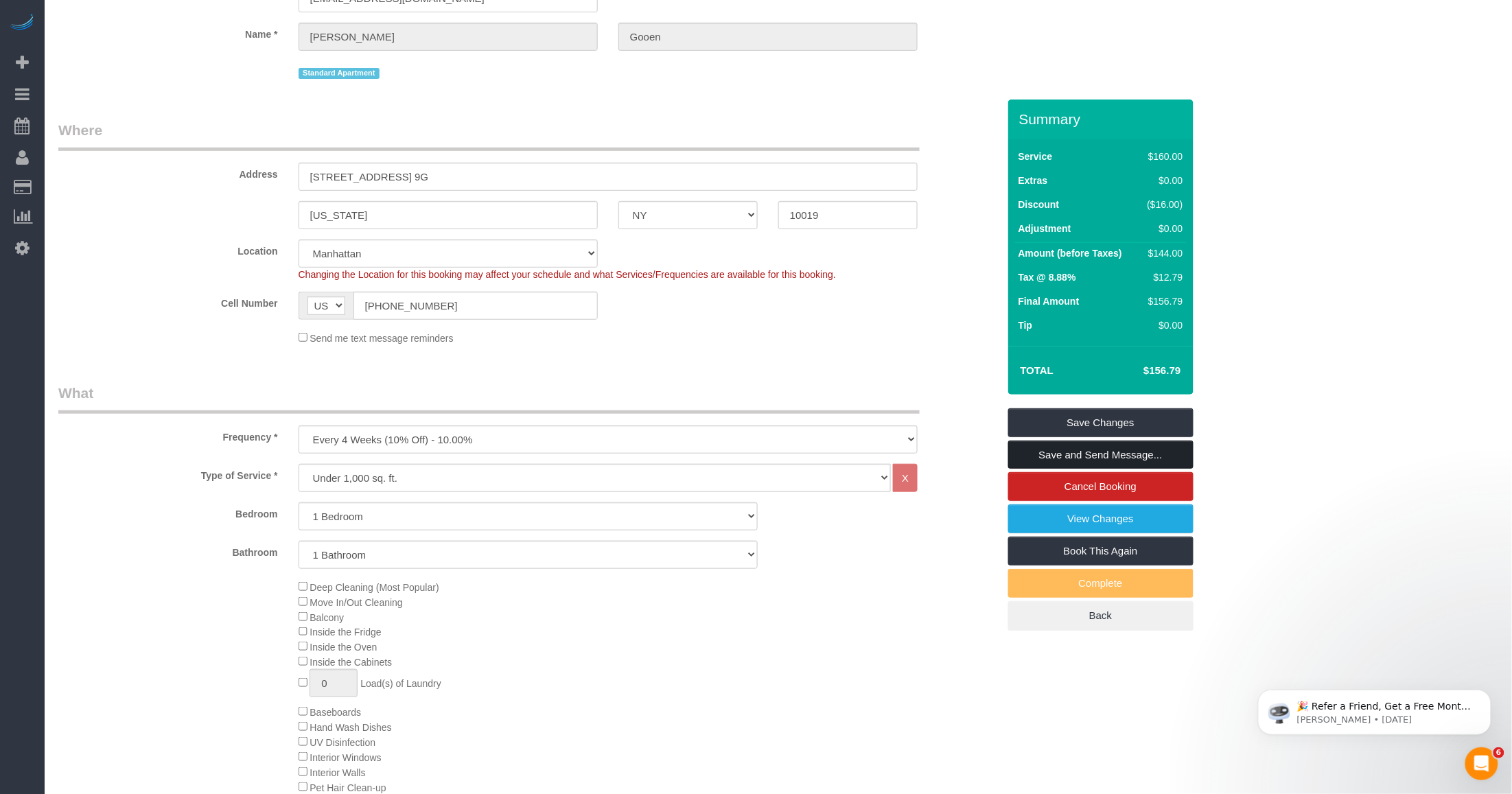
scroll to position [343, 0]
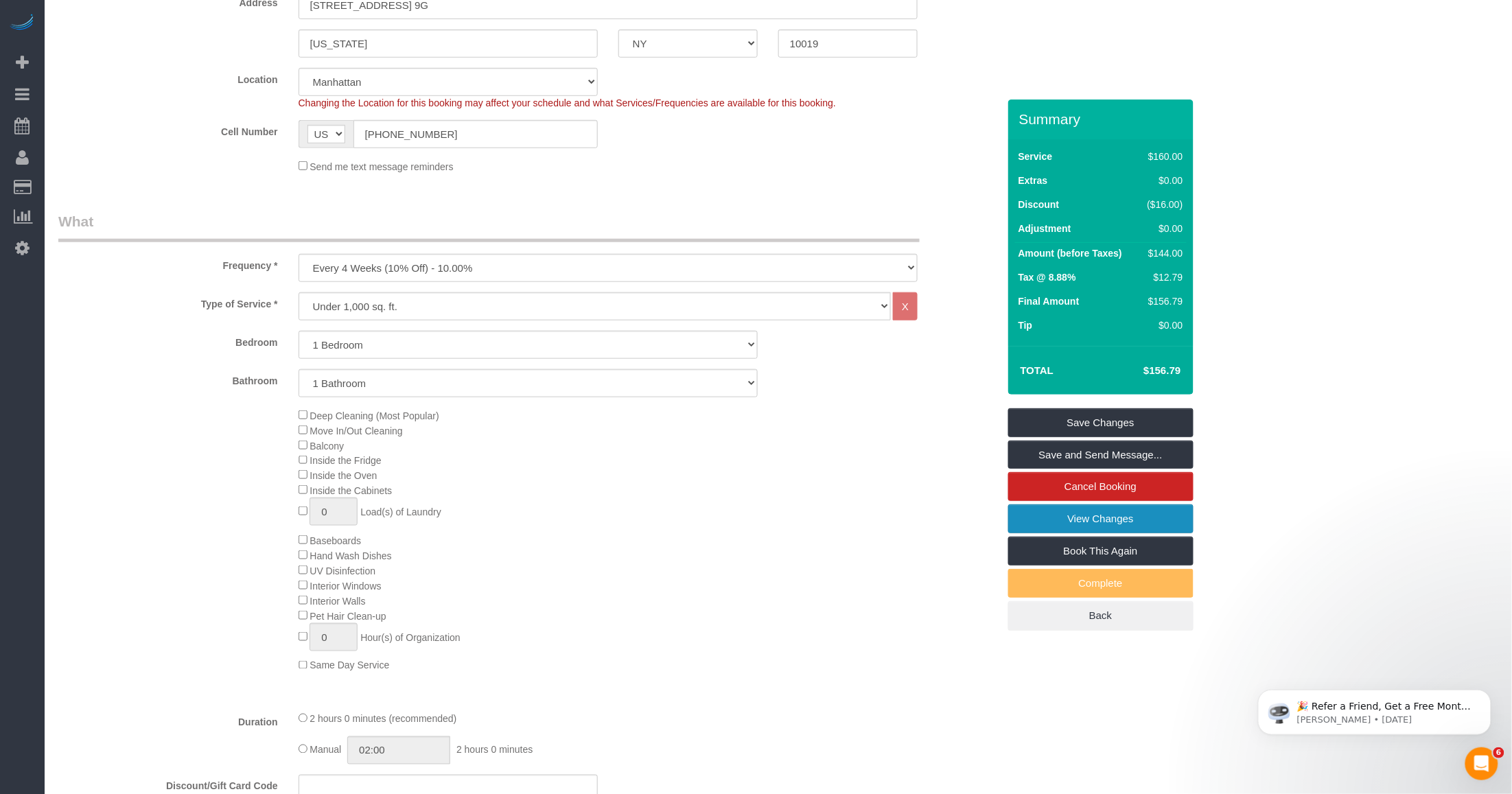
click at [1124, 516] on link "View Changes" at bounding box center [1101, 519] width 185 height 29
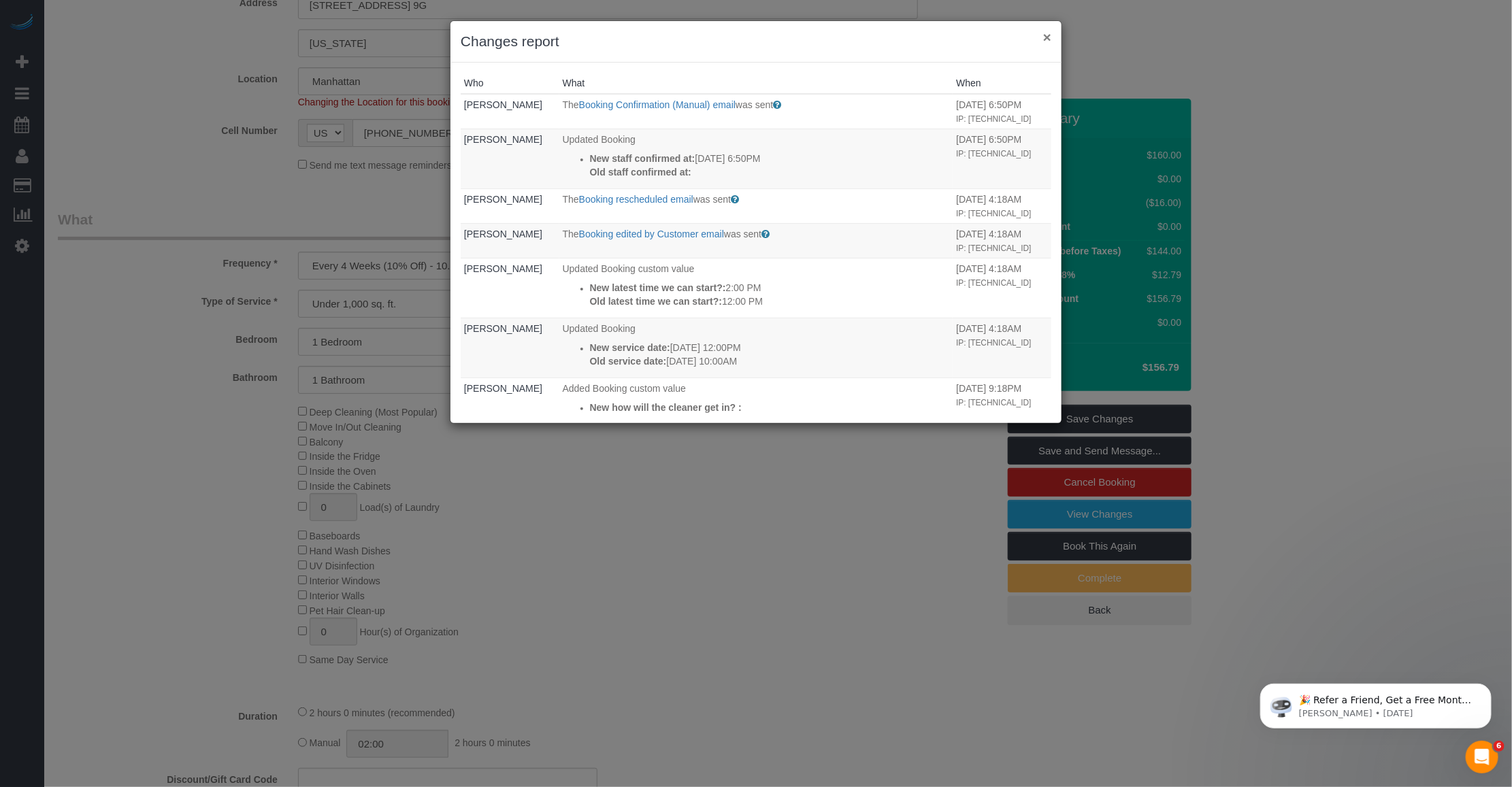
click at [1043, 34] on button "×" at bounding box center [1047, 37] width 8 height 14
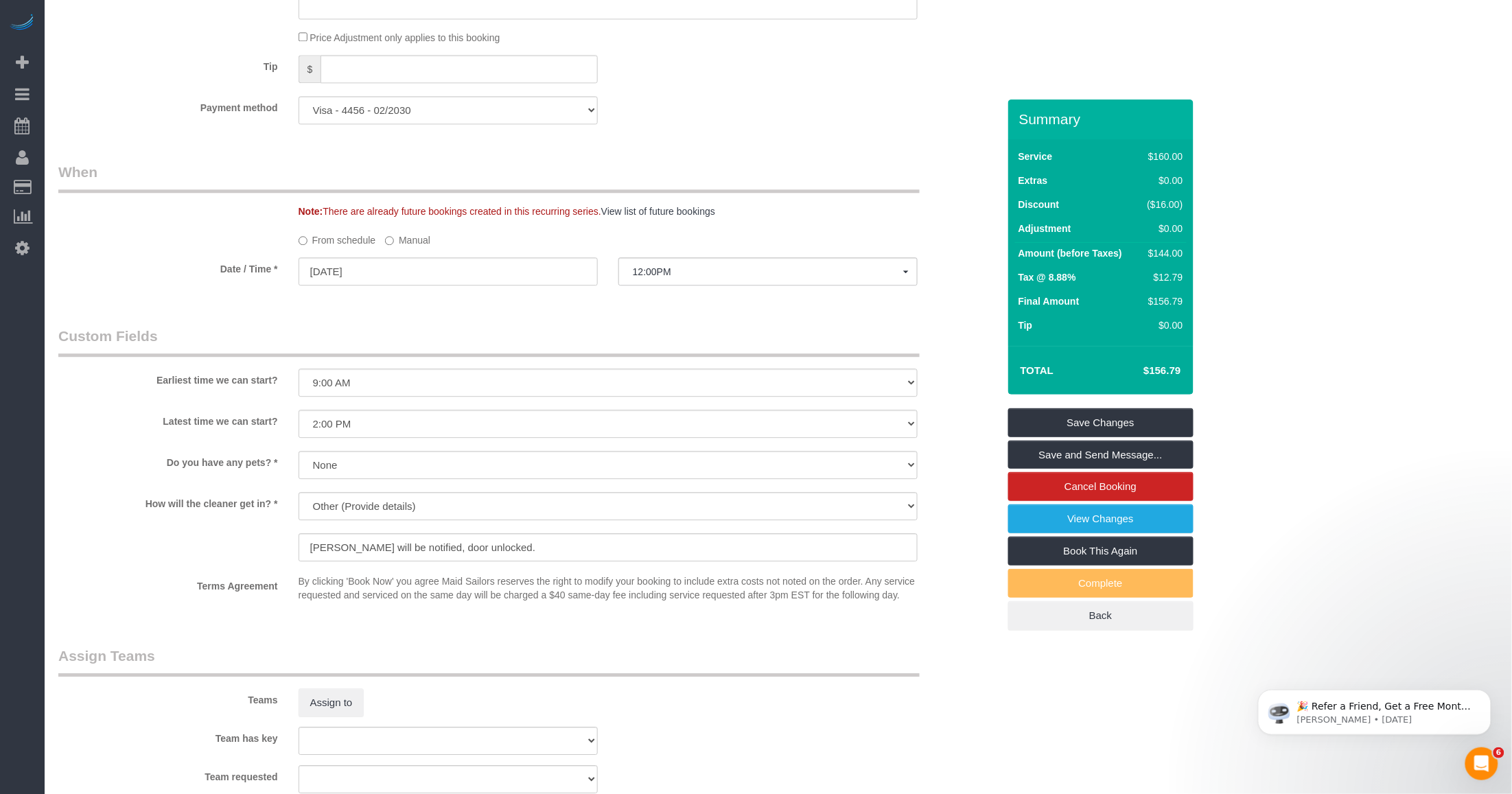
scroll to position [1002, 0]
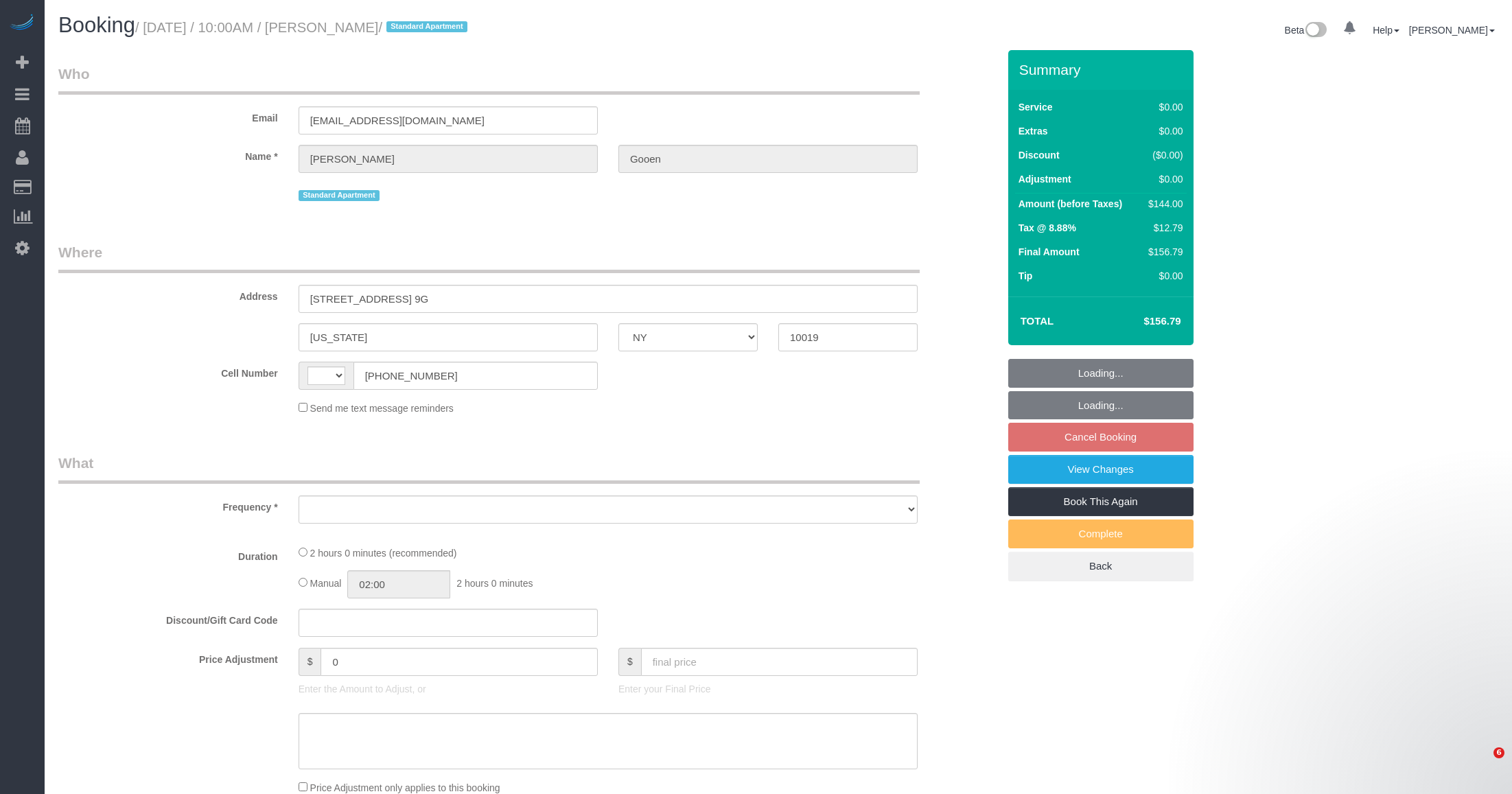
select select "NY"
select select "string:[GEOGRAPHIC_DATA]"
select select "object:806"
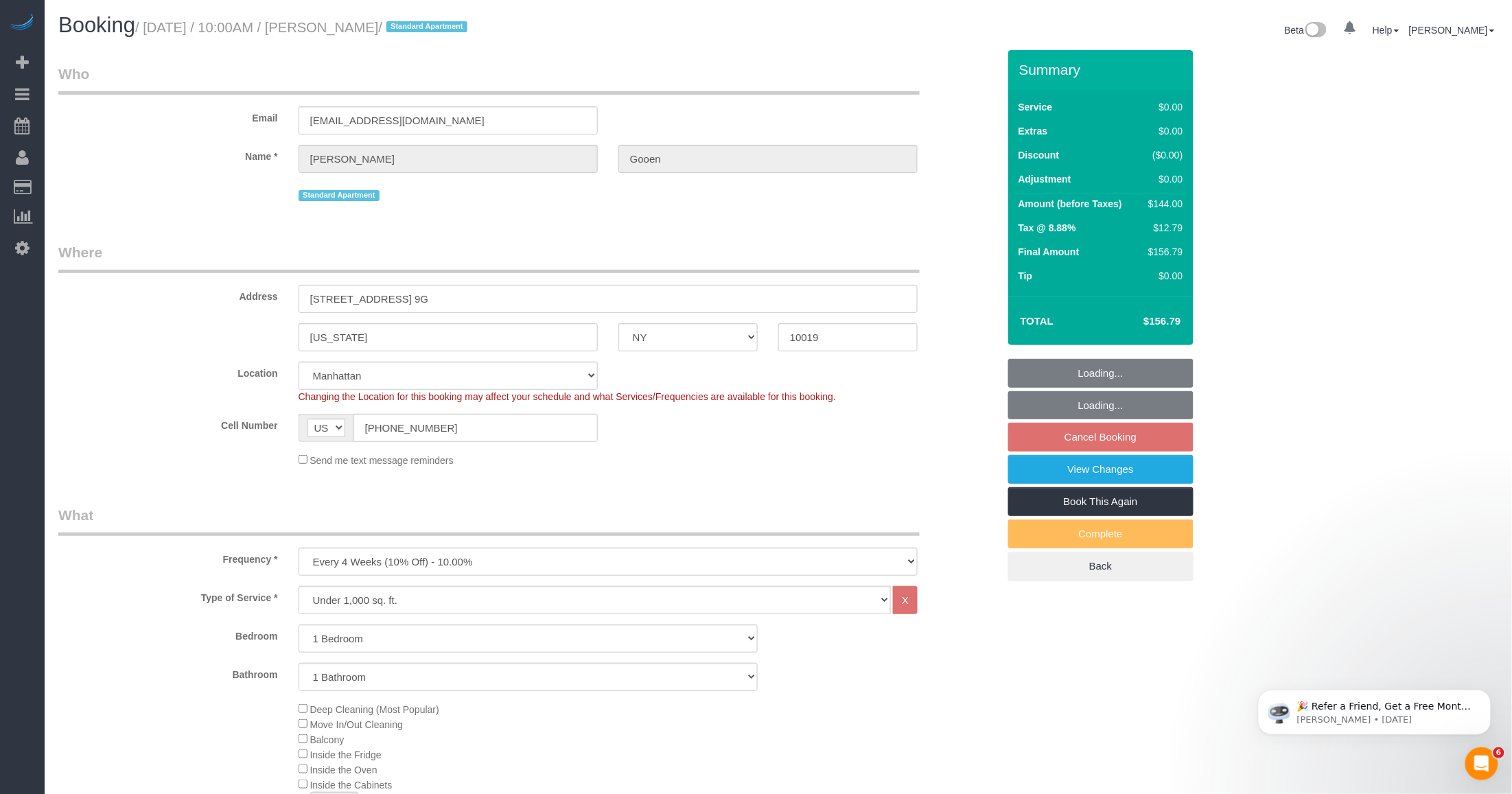
select select "string:stripe-pm_1R0Ms84VGloSiKo7dlBryzoR"
select select "object:1552"
select select "spot3"
select select "1"
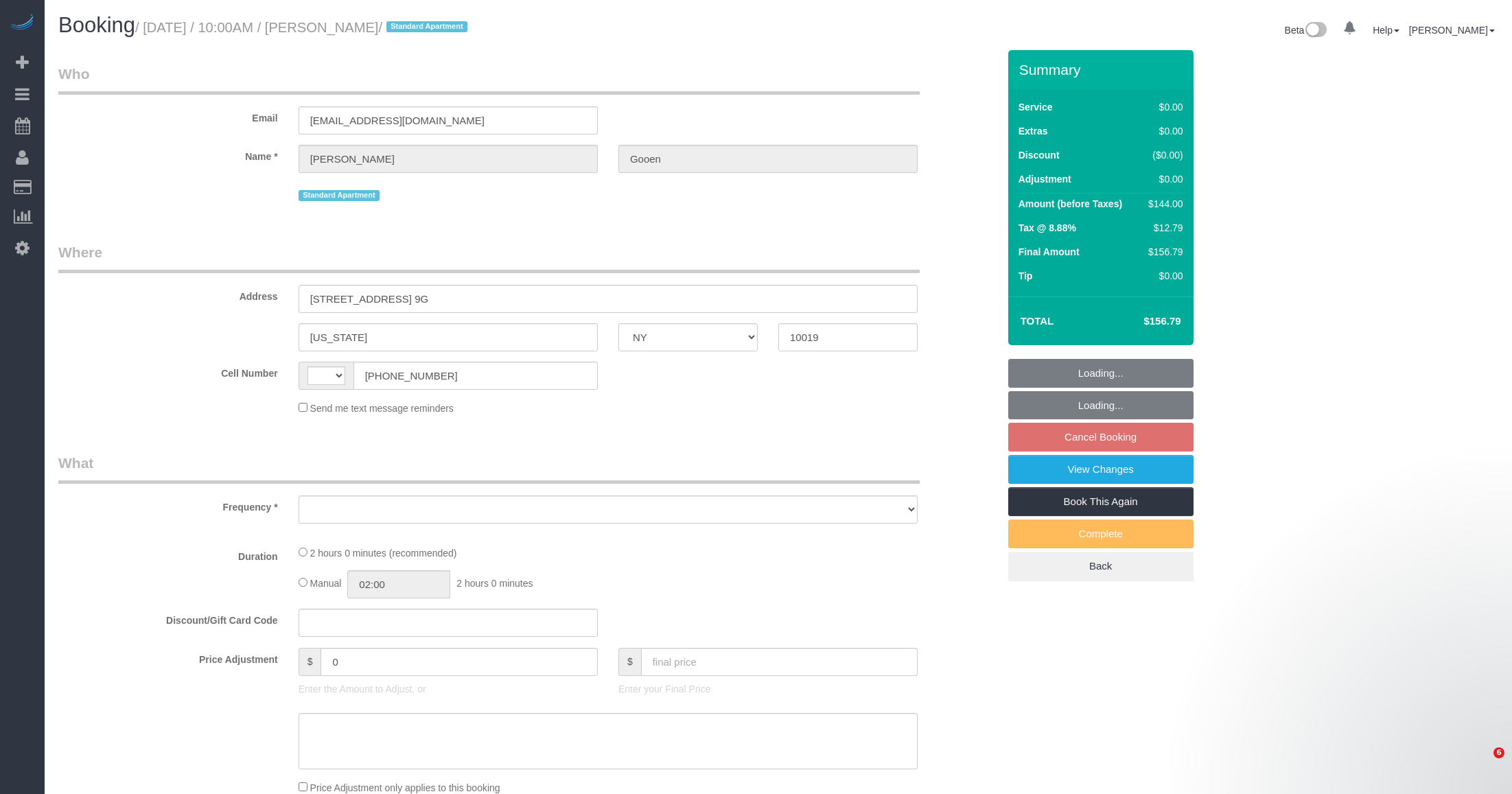
select select "NY"
select select "string:stripe-pm_1R0Ms84VGloSiKo7dlBryzoR"
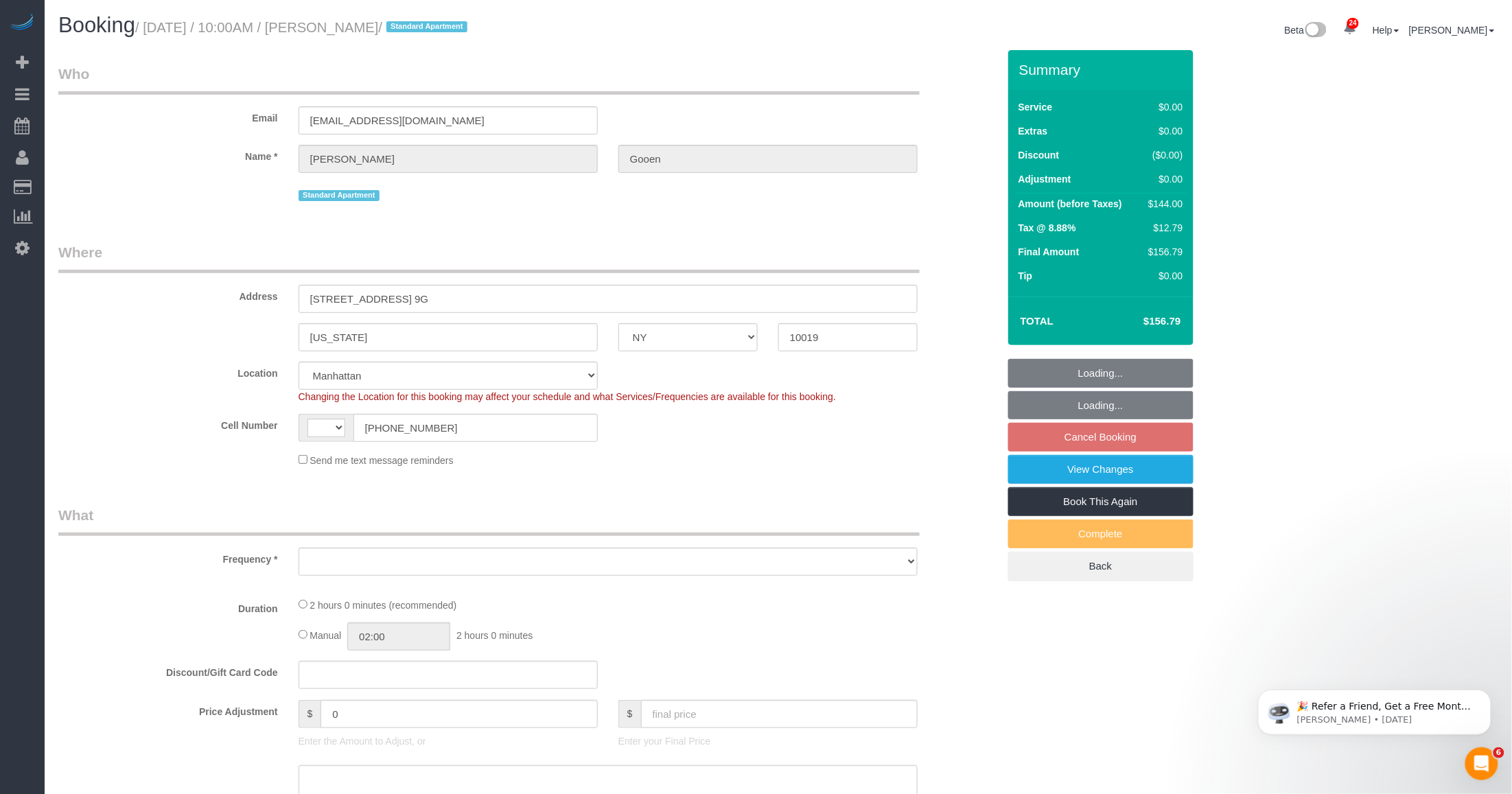
select select "object:561"
select select "string:[GEOGRAPHIC_DATA]"
select select "object:957"
select select "number:57"
select select "number:74"
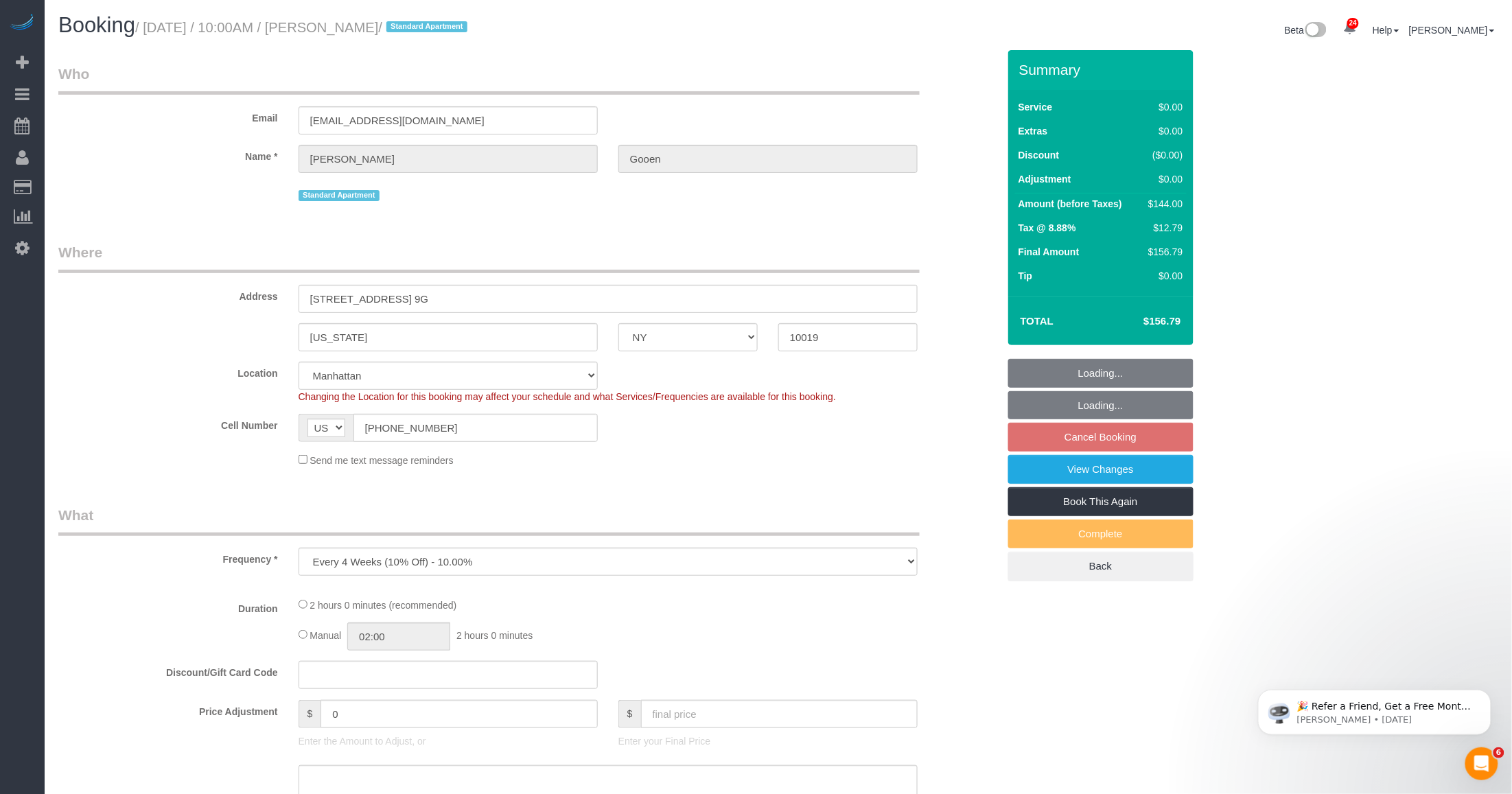
select select "number:15"
select select "number:7"
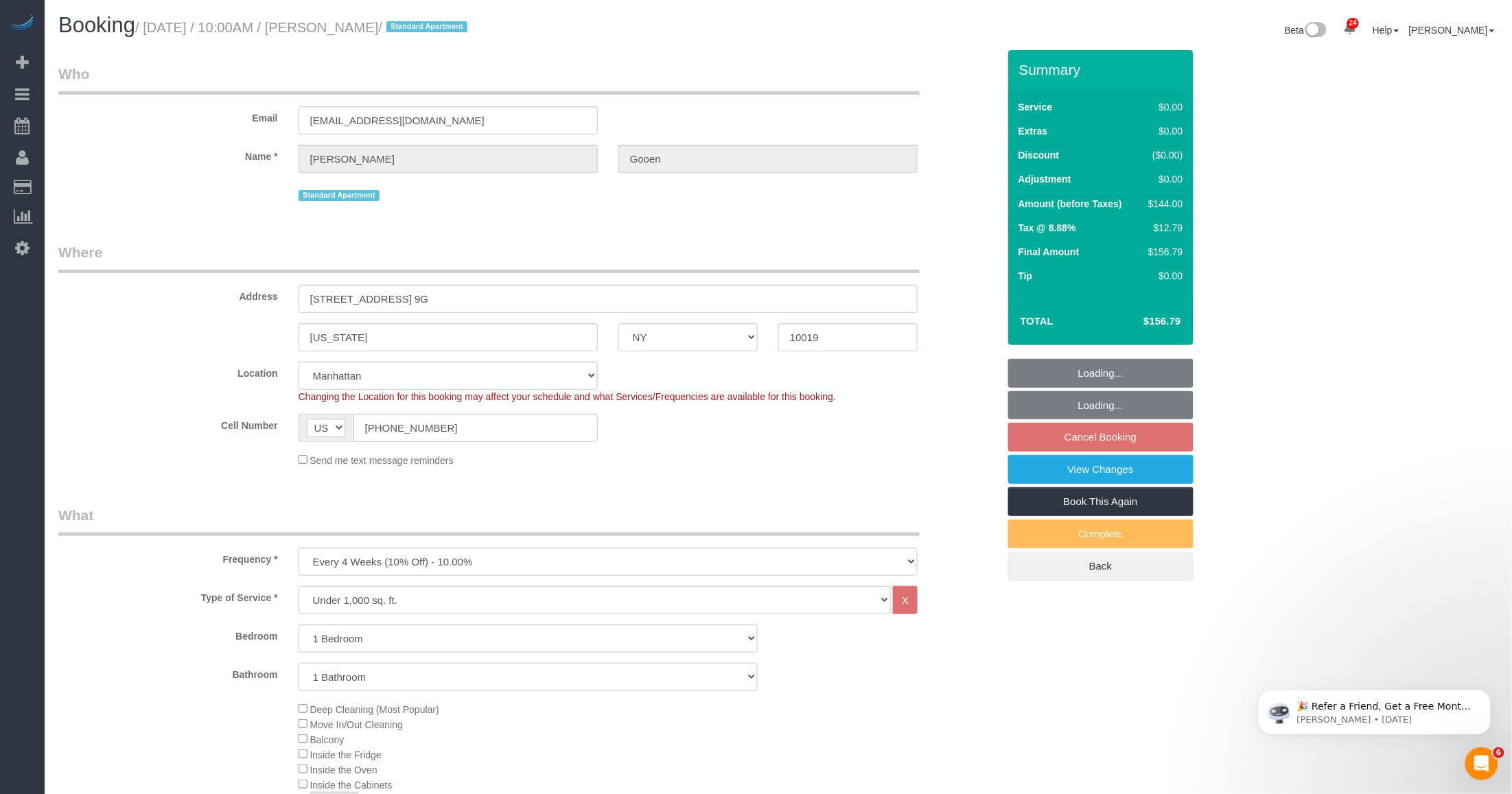
select select "1"
select select "spot3"
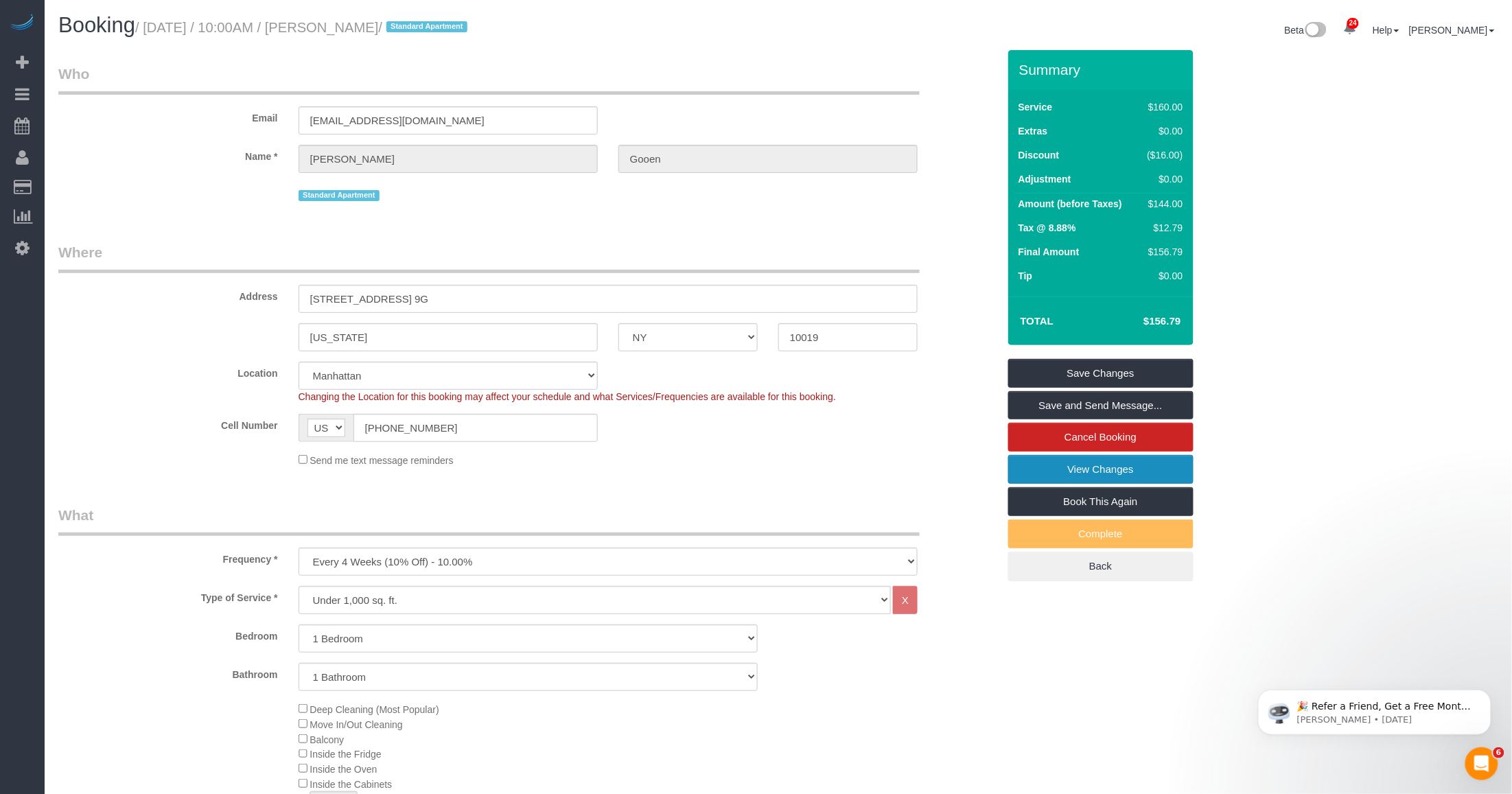
click at [1064, 468] on link "View Changes" at bounding box center [1101, 470] width 185 height 29
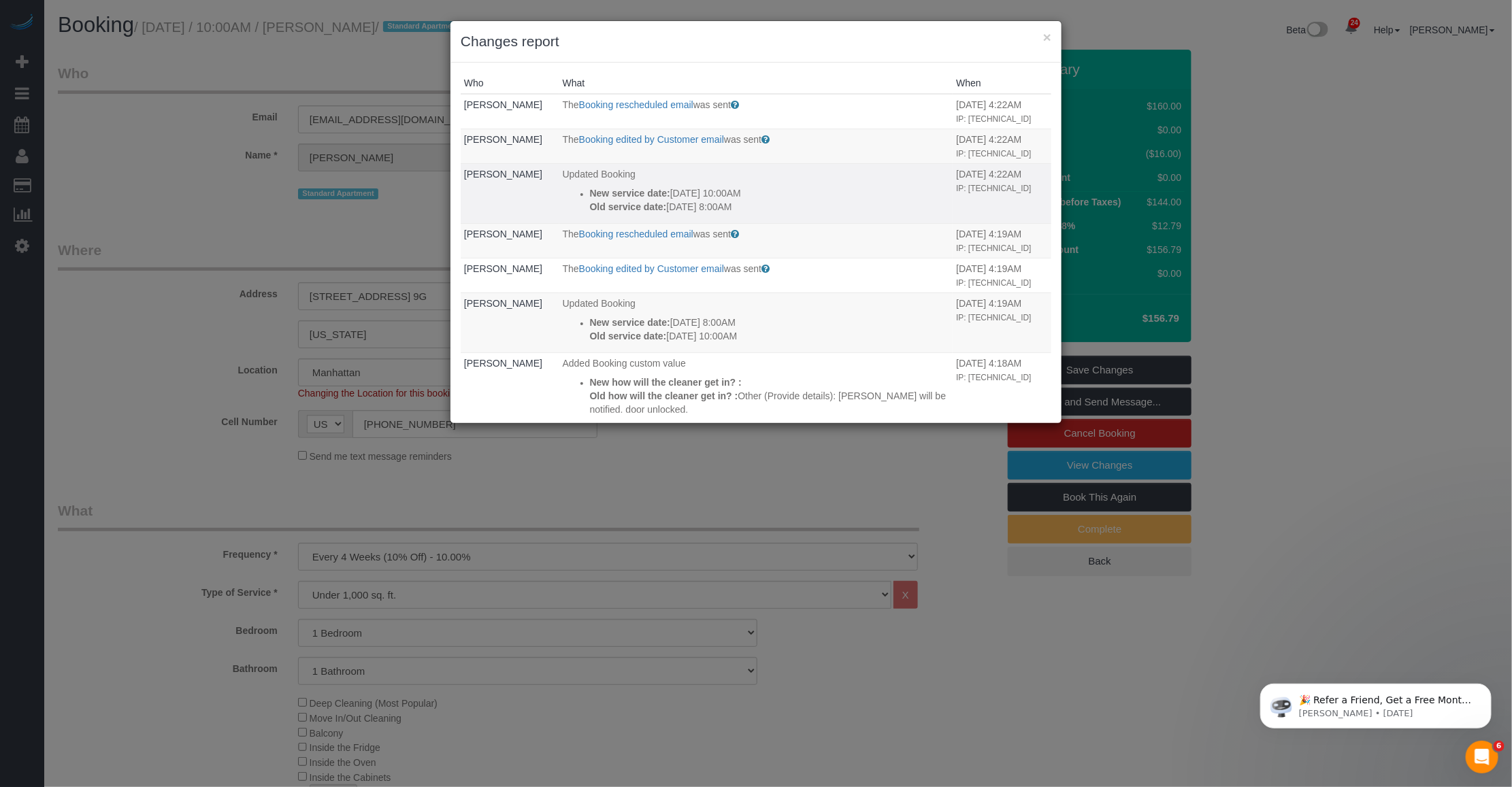
drag, startPoint x: 758, startPoint y: 235, endPoint x: 574, endPoint y: 222, distance: 184.5
click at [590, 214] on li "New service date: 10/27/2025 10:00AM Old service date: 10/27/2025 8:00AM" at bounding box center [769, 200] width 360 height 28
copy div "New service date: 10/27/2025 10:00AM Old service date: 10/27/2025 8:00AM"
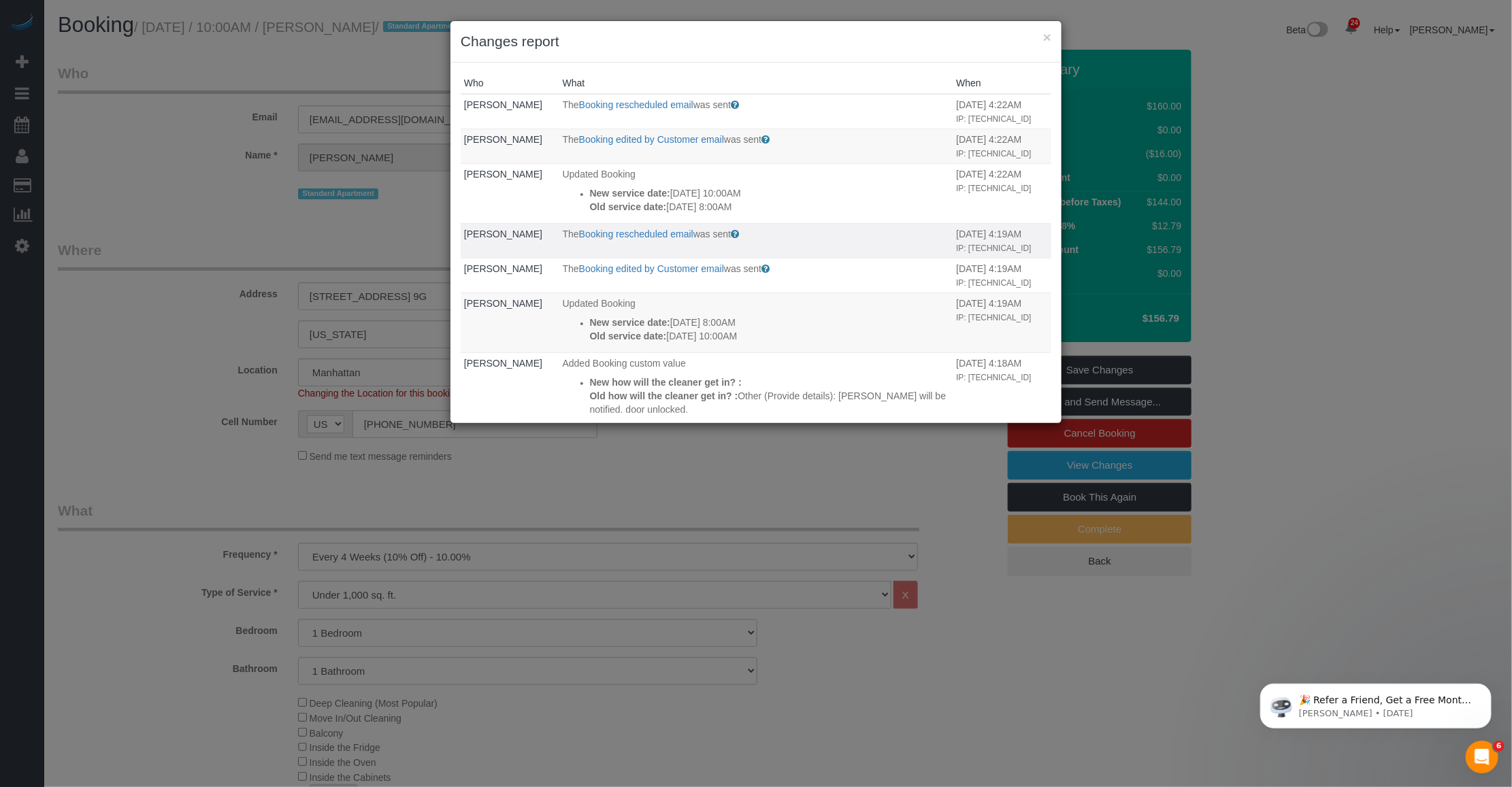
scroll to position [85, 0]
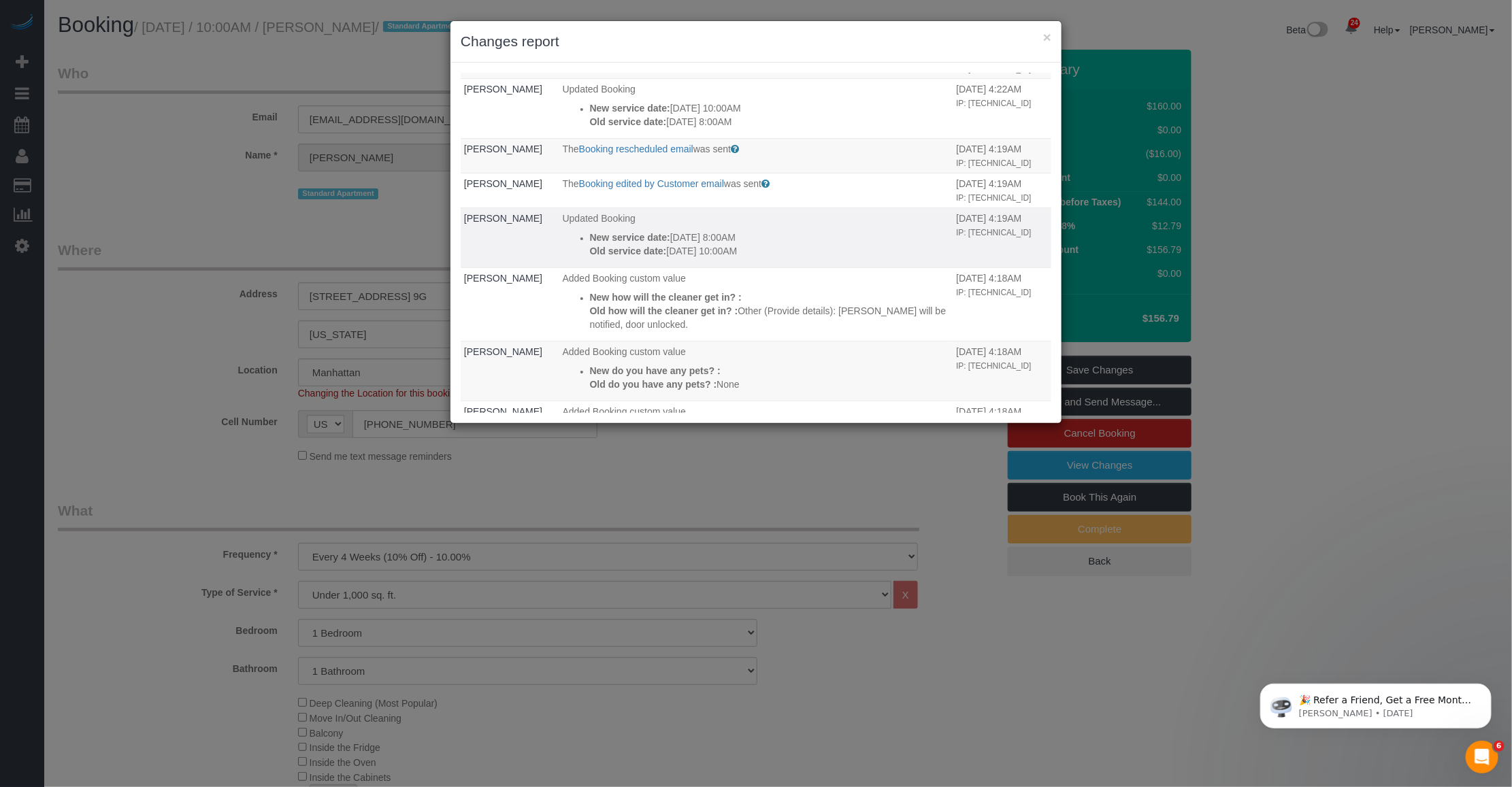
drag, startPoint x: 763, startPoint y: 306, endPoint x: 600, endPoint y: 290, distance: 163.8
click at [600, 258] on div "New service date: 10/27/2025 8:00AM Old service date: 10/26/2025 10:00AM" at bounding box center [769, 244] width 360 height 28
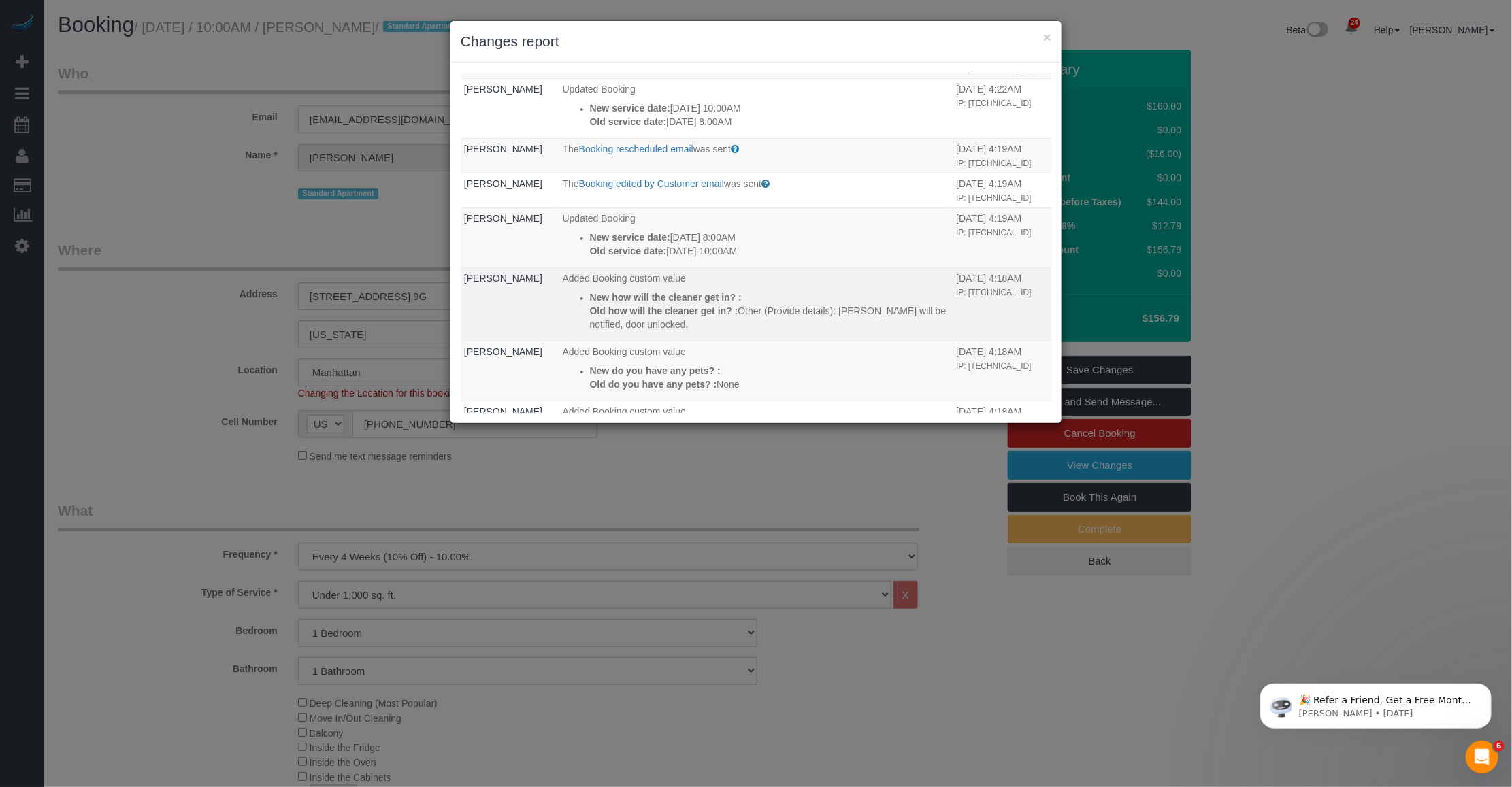
drag, startPoint x: 600, startPoint y: 290, endPoint x: 689, endPoint y: 371, distance: 120.3
click at [689, 316] on strong "Old how will the cleaner get in? :" at bounding box center [664, 311] width 149 height 11
drag, startPoint x: 695, startPoint y: 382, endPoint x: 580, endPoint y: 349, distance: 119.6
click at [580, 332] on ul "New how will the cleaner get in? : Old how will the cleaner get in? : Other (Pr…" at bounding box center [756, 310] width 387 height 41
copy div "New how will the cleaner get in? : Old how will the cleaner get in? : Other (Pr…"
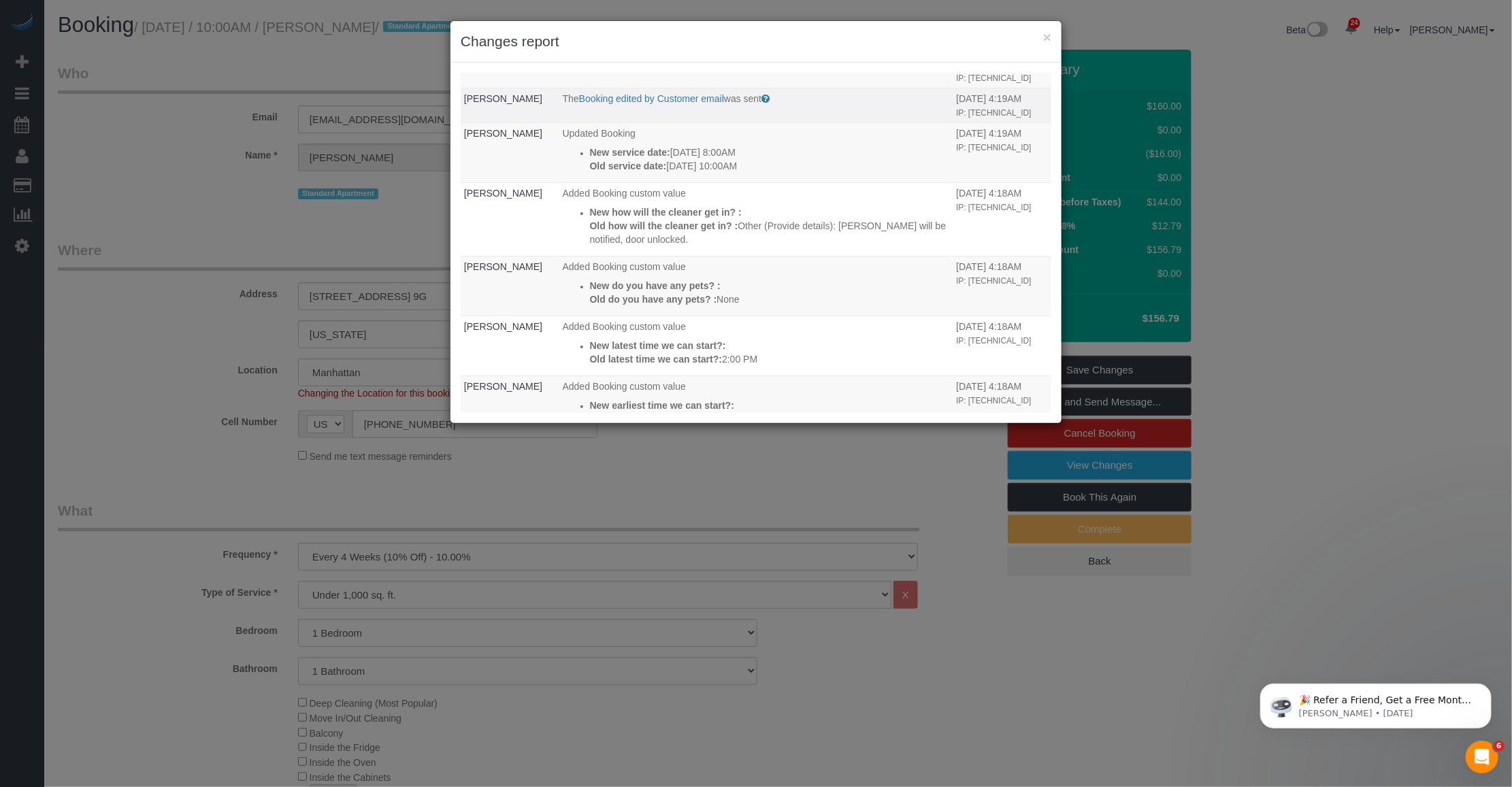
scroll to position [255, 0]
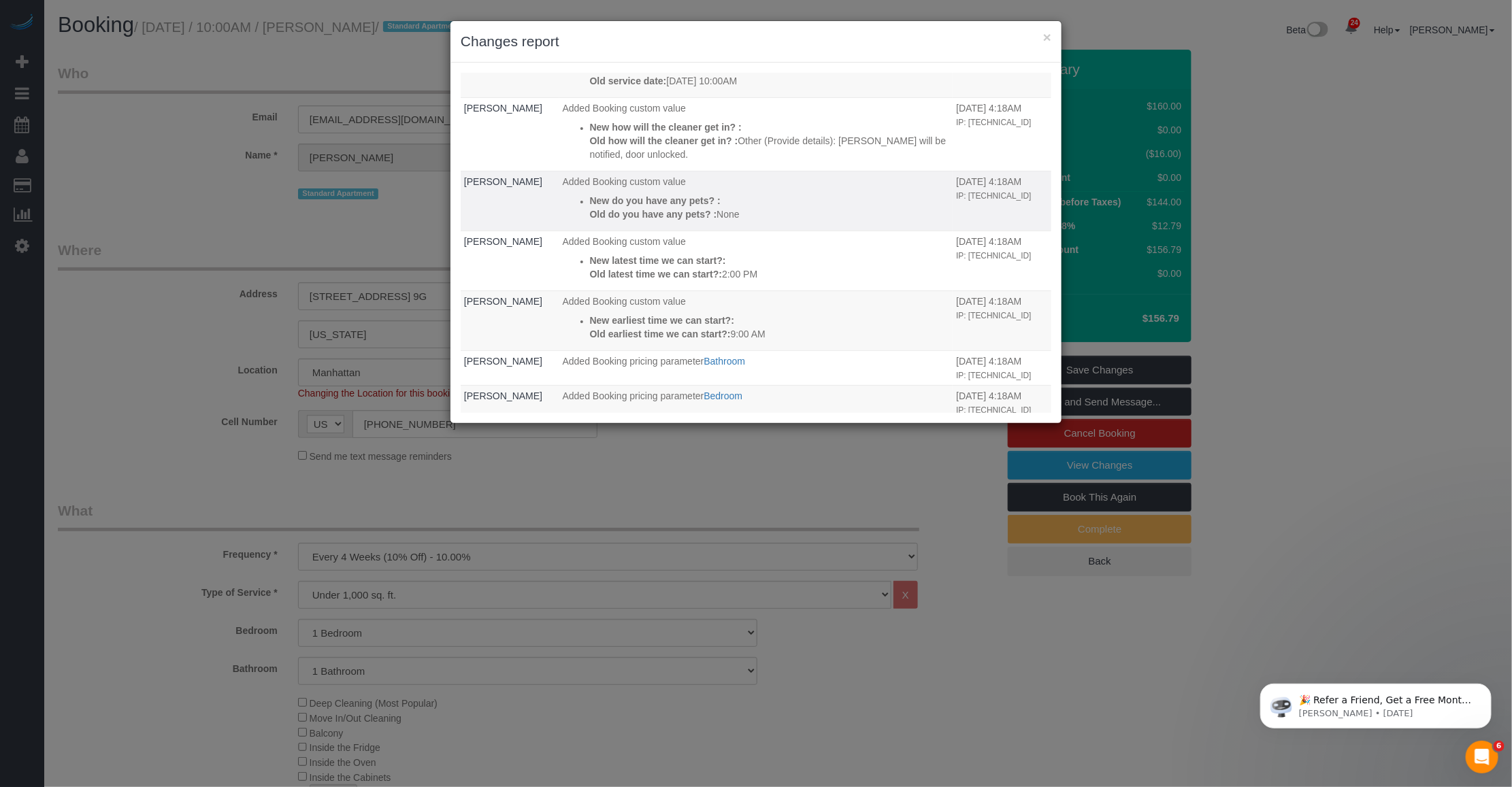
click at [747, 221] on p "Old do you have any pets? : None" at bounding box center [769, 215] width 360 height 14
drag, startPoint x: 757, startPoint y: 274, endPoint x: 584, endPoint y: 262, distance: 173.4
click at [584, 221] on ul "New do you have any pets? : Old do you have any pets? : None" at bounding box center [756, 208] width 387 height 28
copy div "New do you have any pets? : Old do you have any pets? : None"
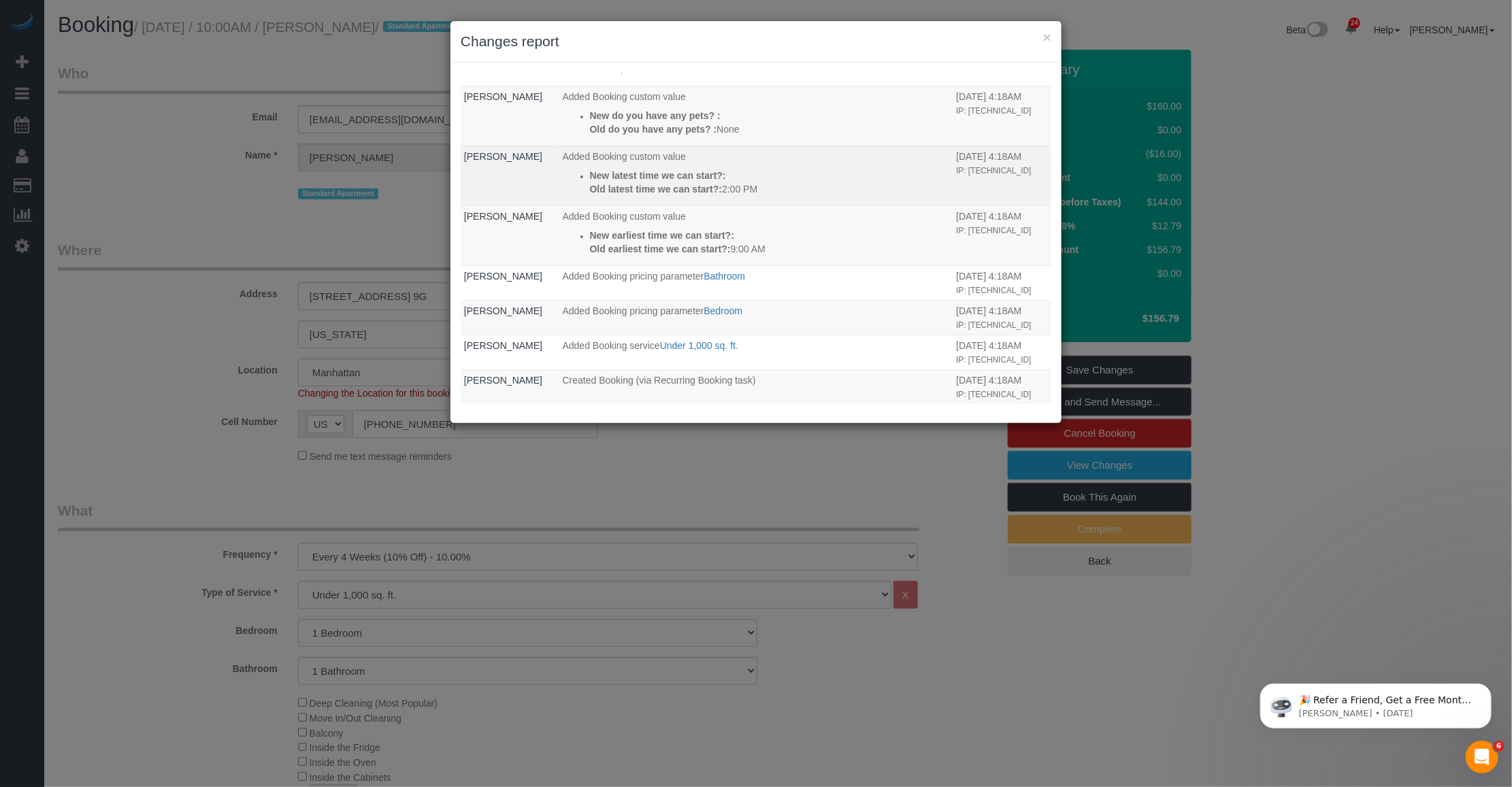
click at [773, 196] on p "Old latest time we can start?: 2:00 PM" at bounding box center [769, 189] width 360 height 14
drag, startPoint x: 754, startPoint y: 241, endPoint x: 581, endPoint y: 231, distance: 173.3
click at [581, 196] on ul "New latest time we can start?: Old latest time we can start?: 2:00 PM" at bounding box center [756, 182] width 387 height 28
copy div "New latest time we can start?: Old latest time we can start?: 2:00 PM"
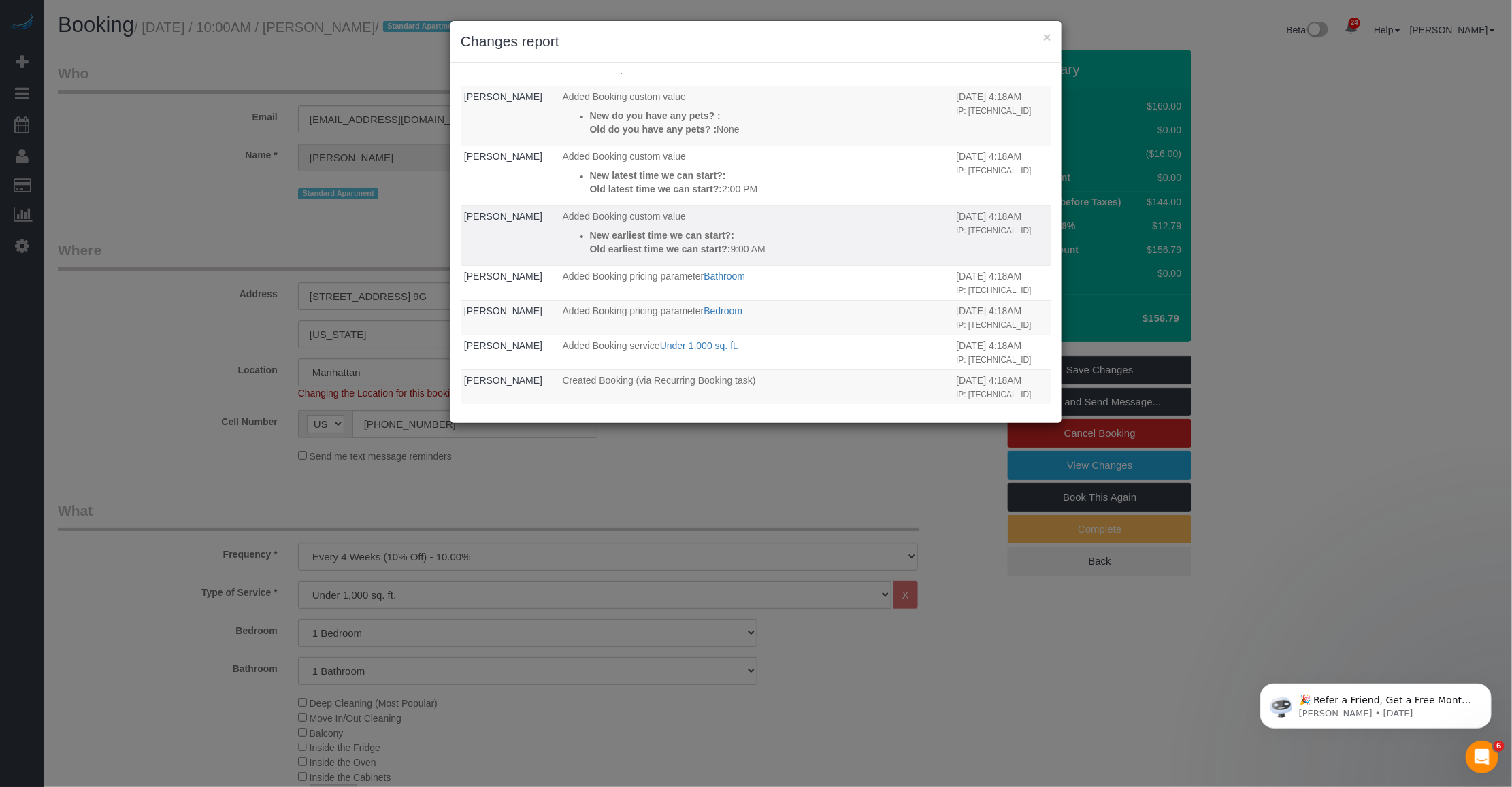
click at [831, 242] on p "New earliest time we can start?:" at bounding box center [769, 235] width 360 height 14
drag, startPoint x: 803, startPoint y: 308, endPoint x: 576, endPoint y: 292, distance: 227.6
click at [590, 256] on li "New earliest time we can start?: Old earliest time we can start?: 9:00 AM" at bounding box center [769, 242] width 360 height 28
copy div "New earliest time we can start?: Old earliest time we can start?: 9:00 AM"
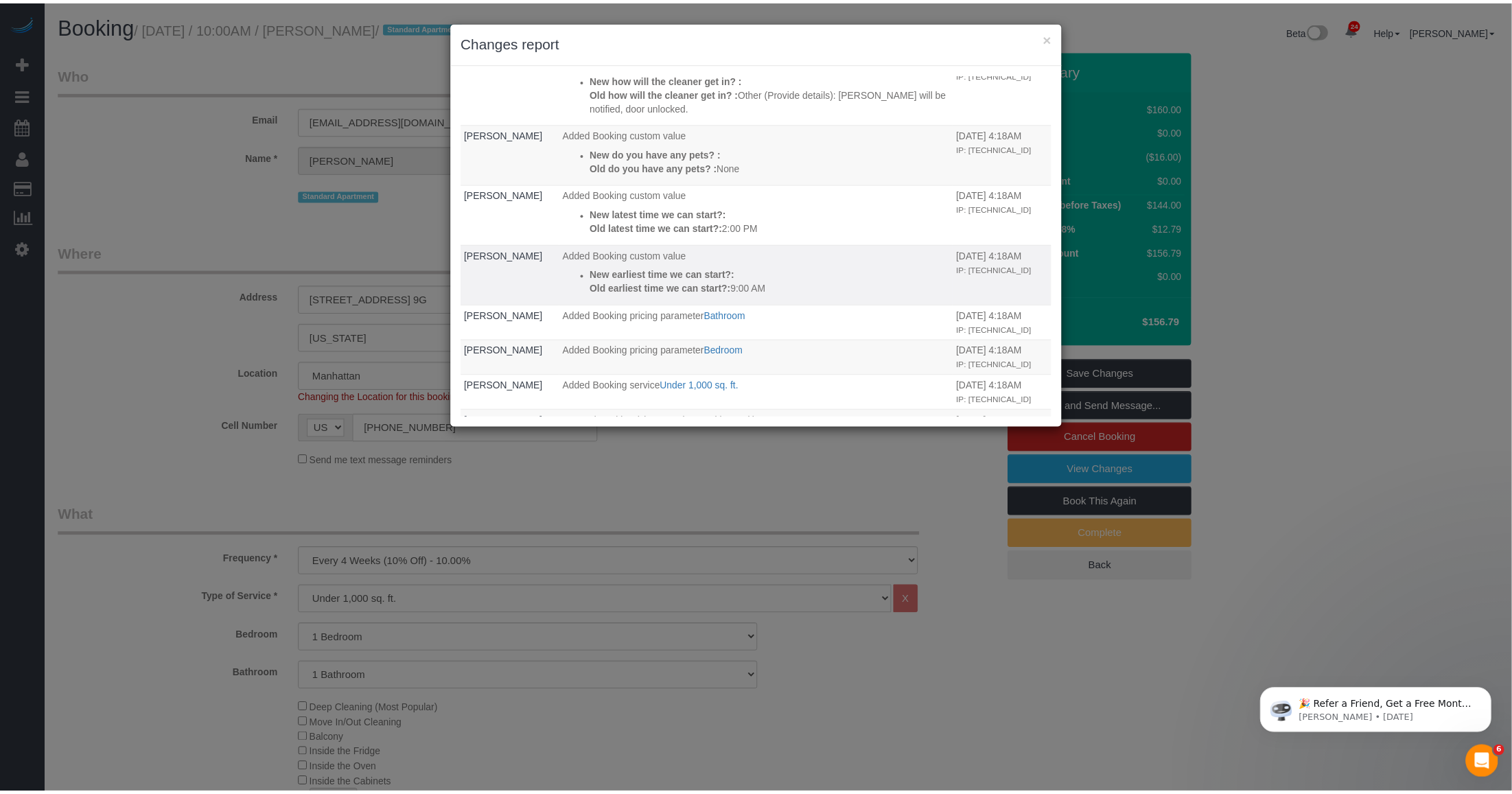
scroll to position [478, 0]
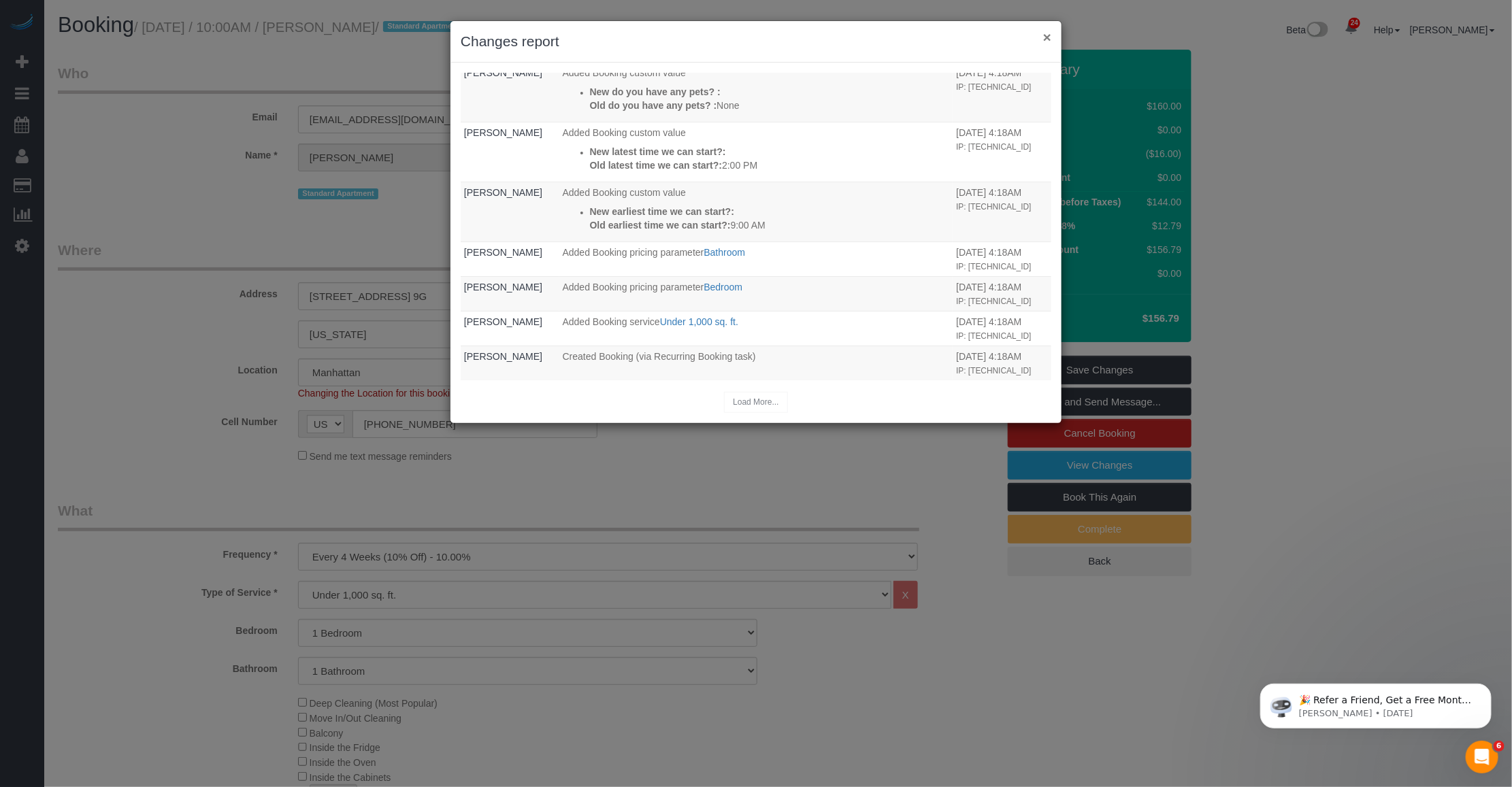
click at [1048, 35] on button "×" at bounding box center [1047, 37] width 8 height 14
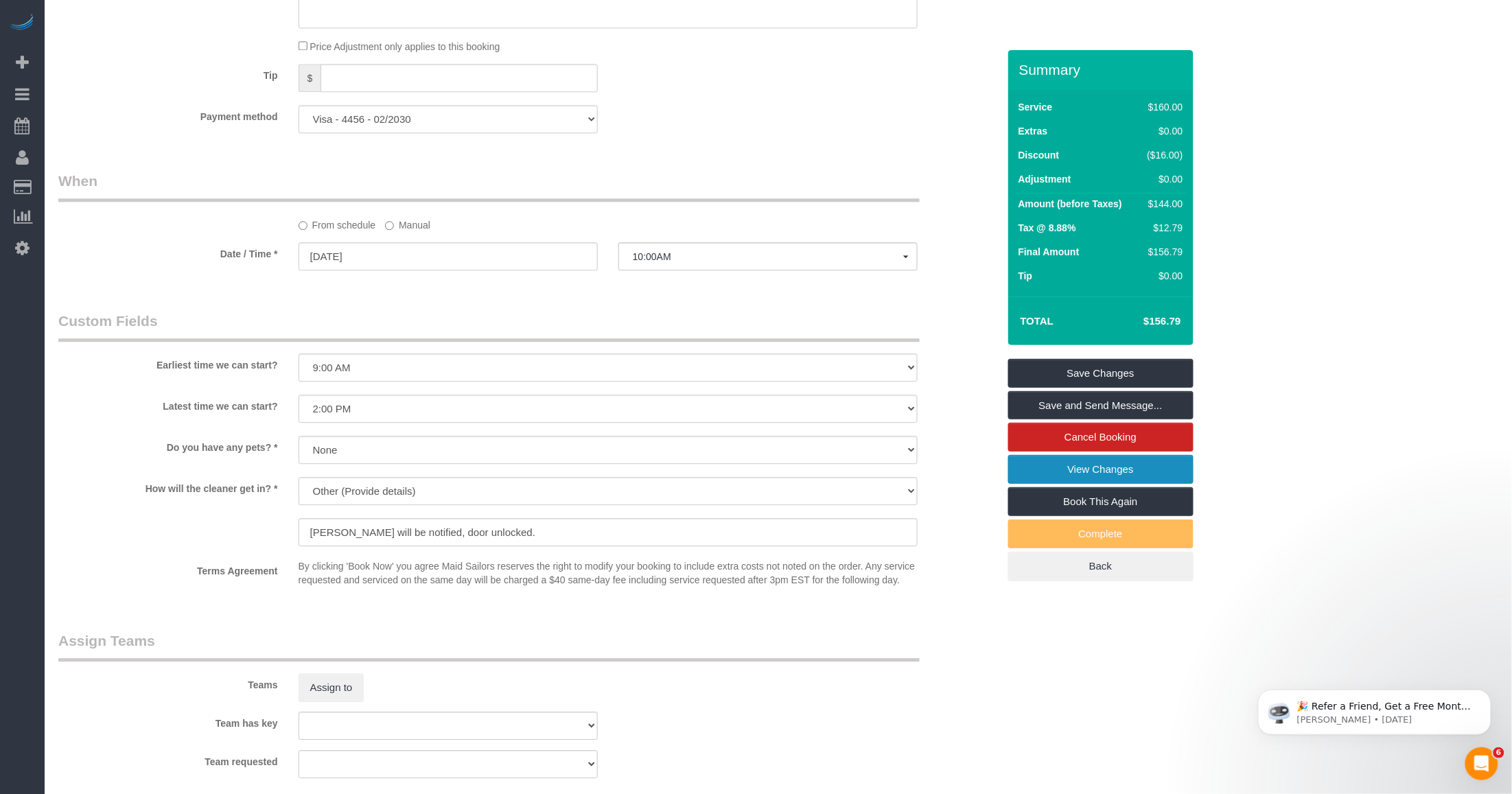
scroll to position [1287, 0]
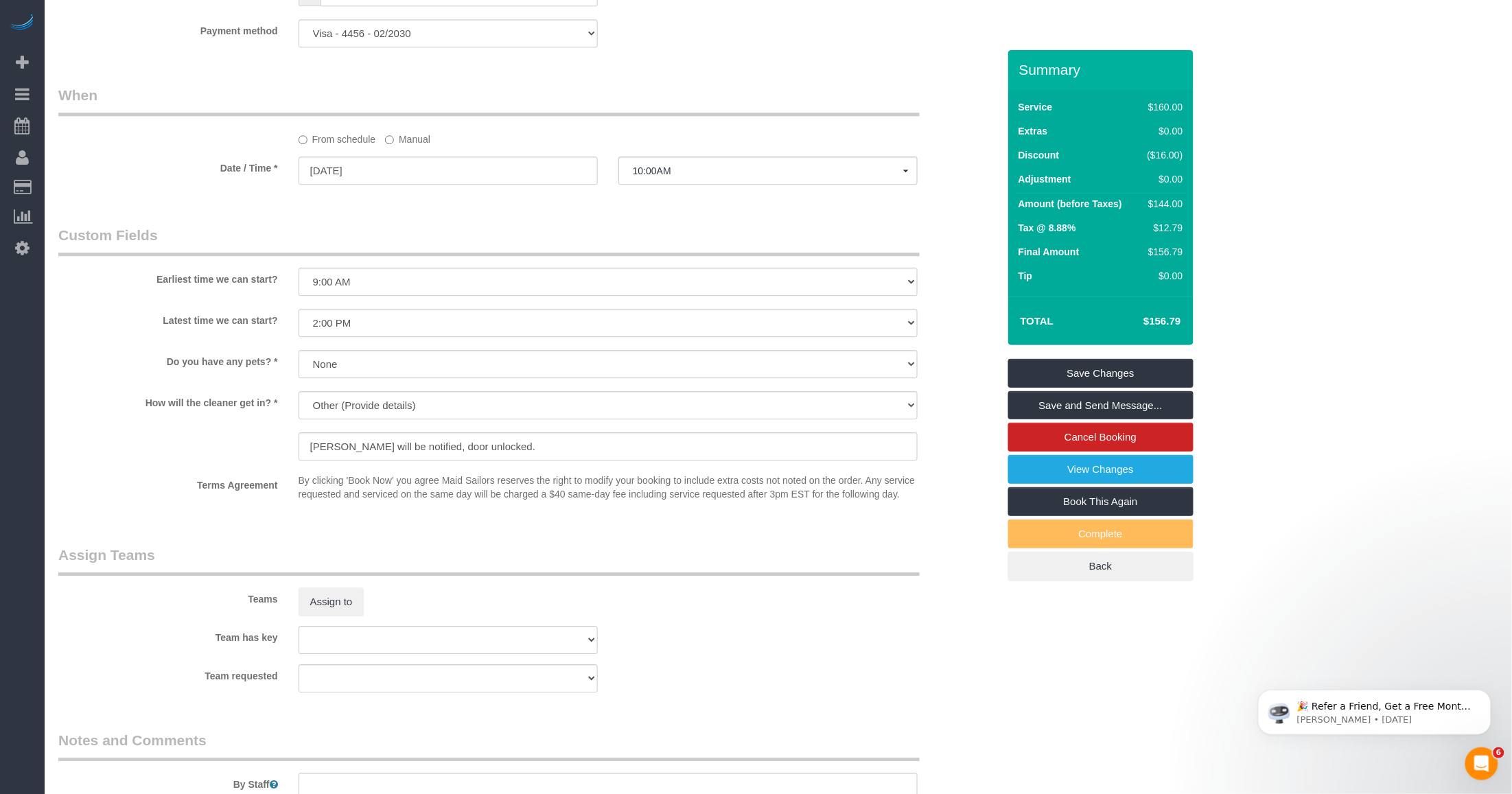
click at [427, 493] on p "By clicking 'Book Now' you agree Maid Sailors reserves the right to modify your…" at bounding box center [608, 487] width 619 height 28
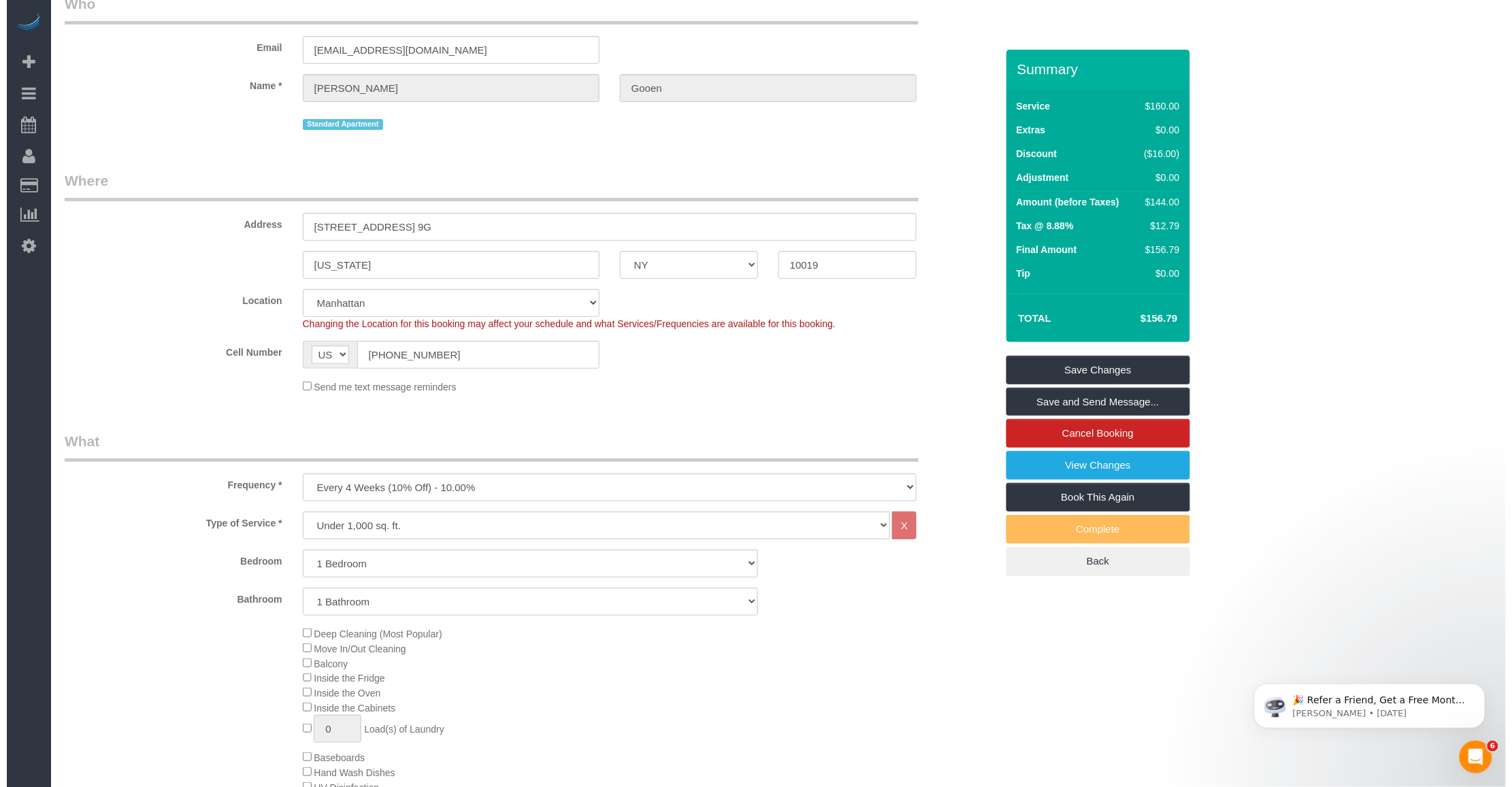
scroll to position [0, 0]
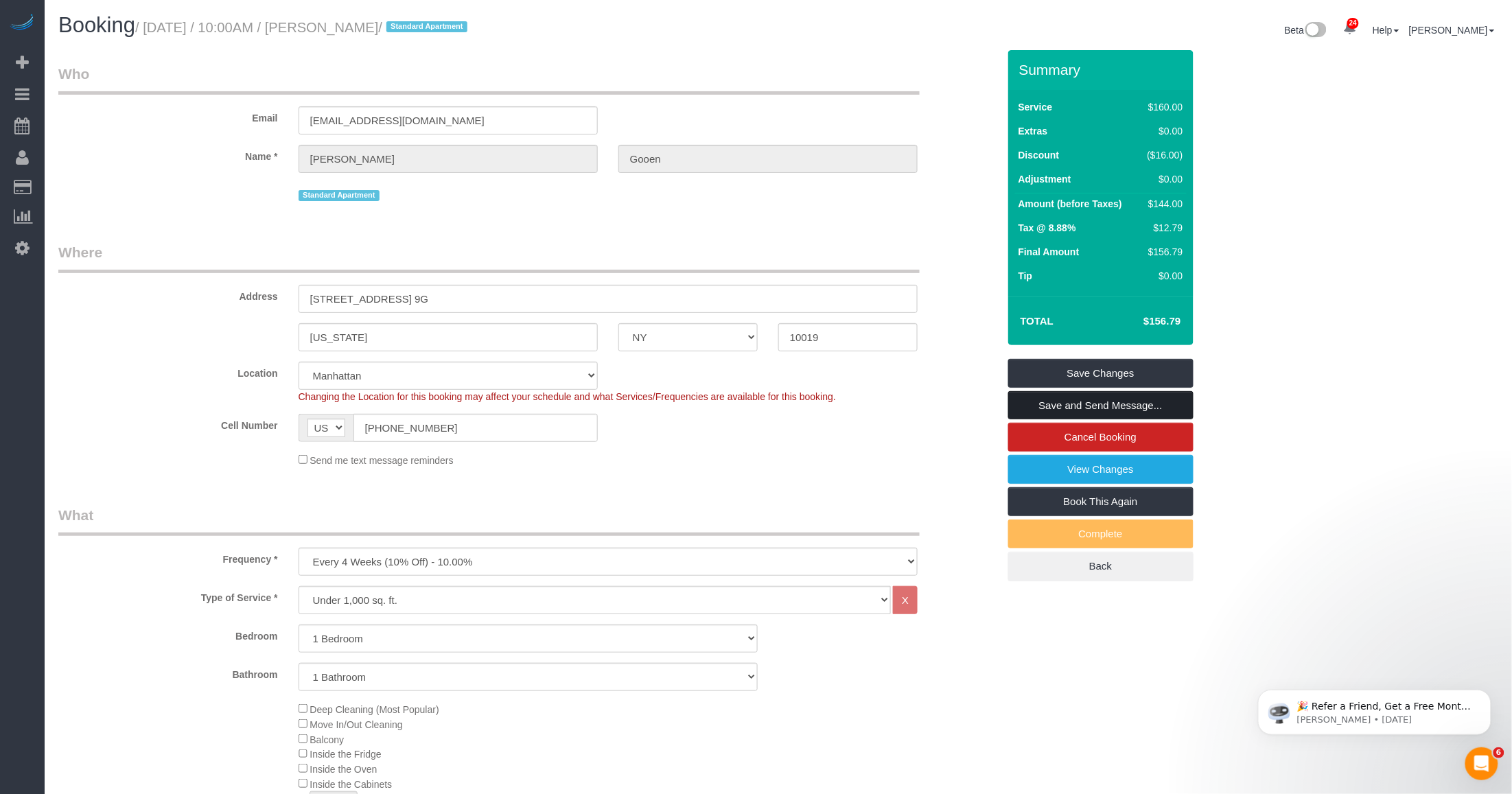
click at [1059, 399] on link "Save and Send Message..." at bounding box center [1101, 406] width 185 height 29
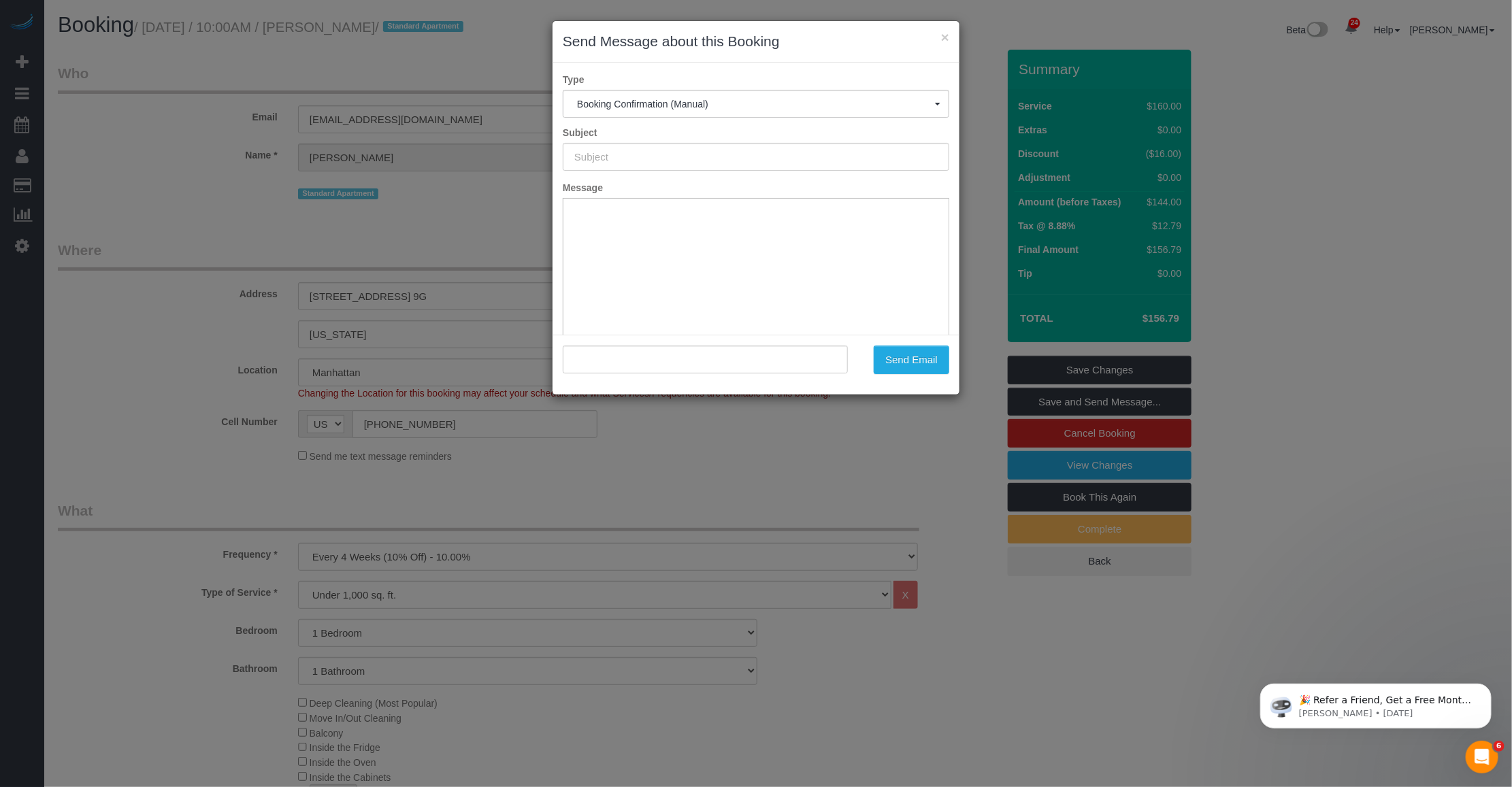
type input "Cleaning Confirmed for 10/27/2025 at 10:00am"
type input ""Sandy Gooen" <smoongooen@gmail.com>"
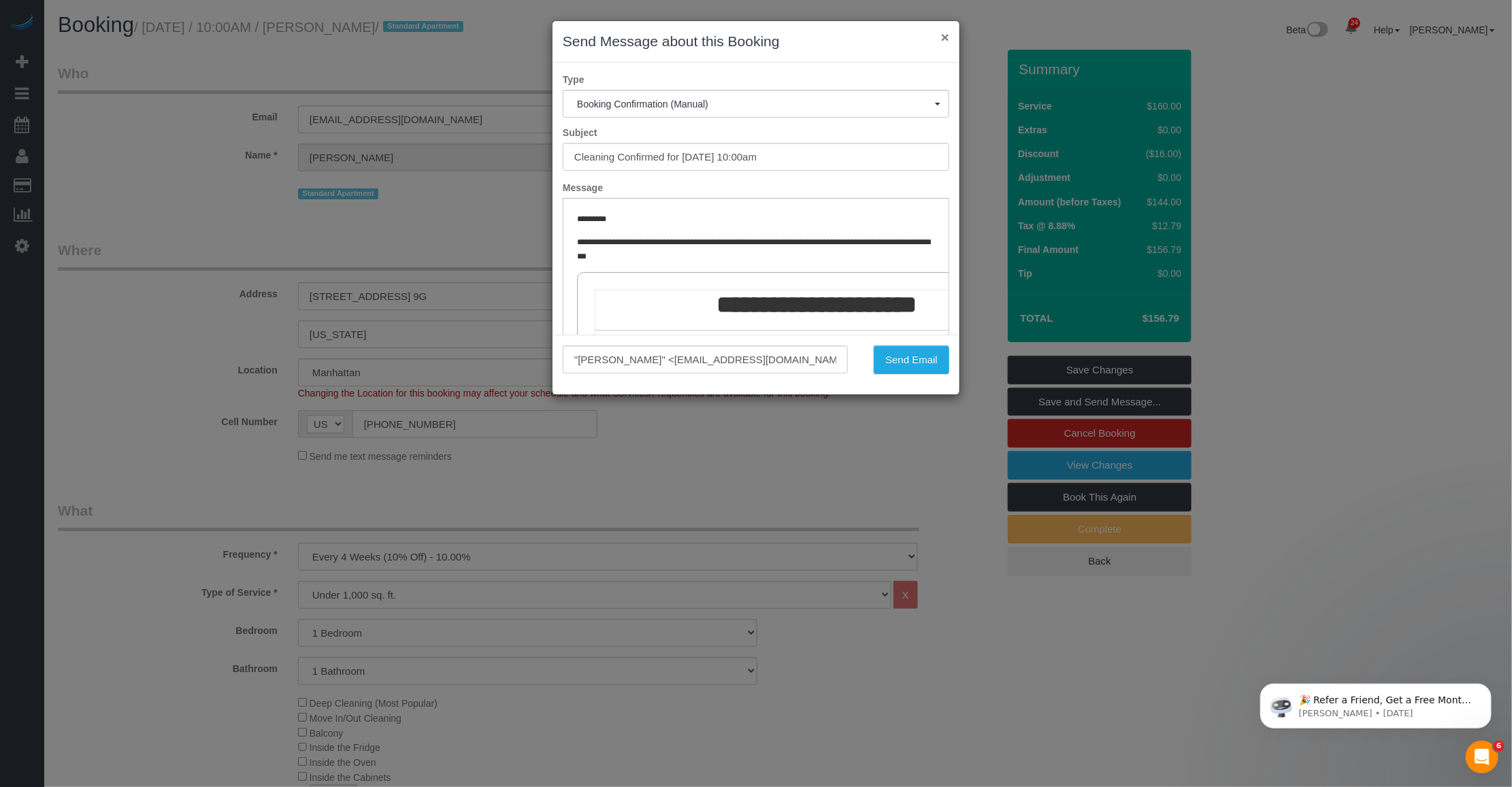
click at [943, 35] on button "×" at bounding box center [946, 37] width 8 height 14
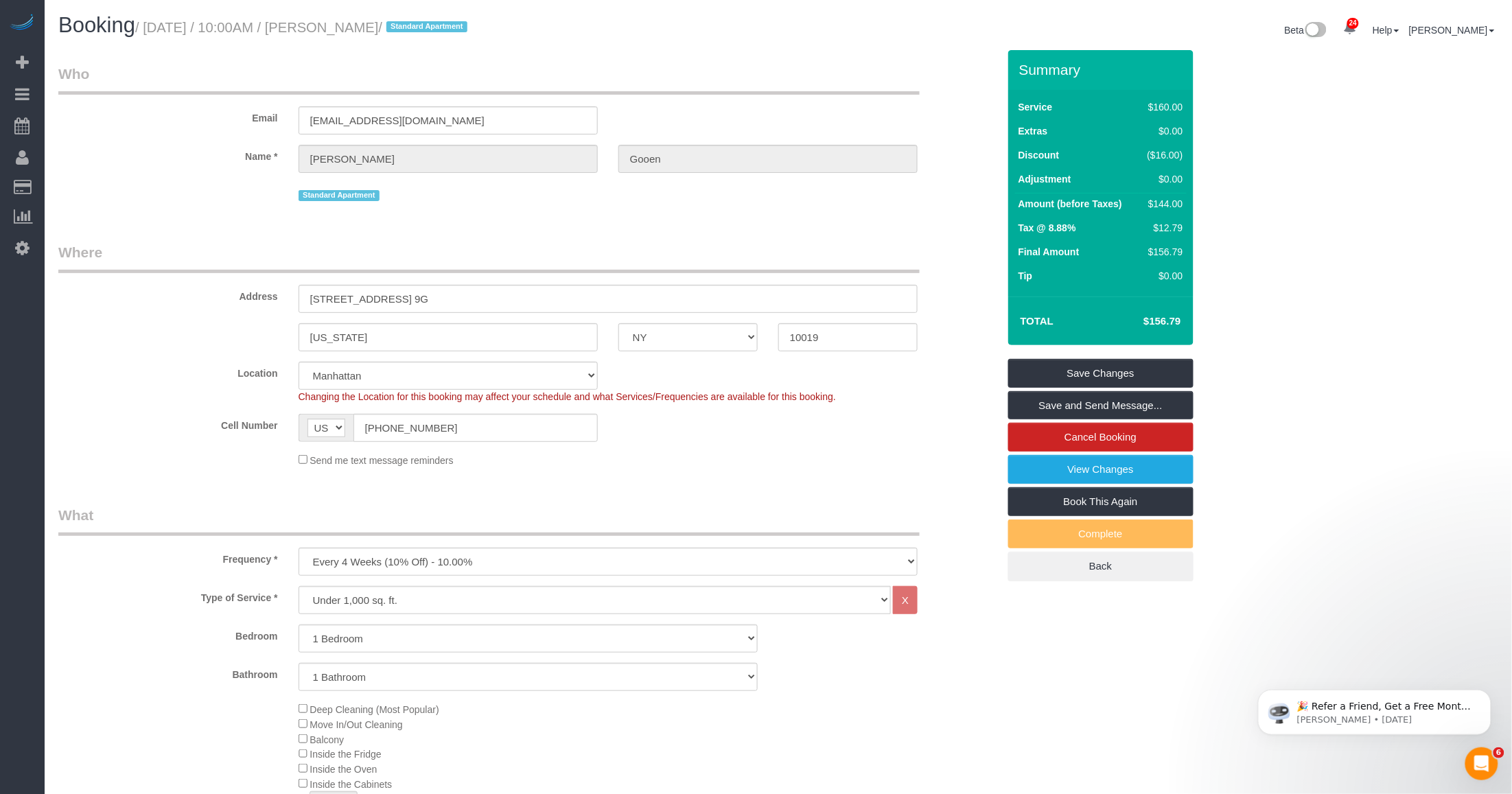
drag, startPoint x: 337, startPoint y: 31, endPoint x: 420, endPoint y: 31, distance: 83.0
click at [420, 31] on small "/ October 27, 2025 / 10:00AM / Sandy Gooen / Standard Apartment" at bounding box center [303, 28] width 337 height 15
copy small "Sandy Gooen"
click at [1078, 406] on link "Save and Send Message..." at bounding box center [1101, 406] width 185 height 29
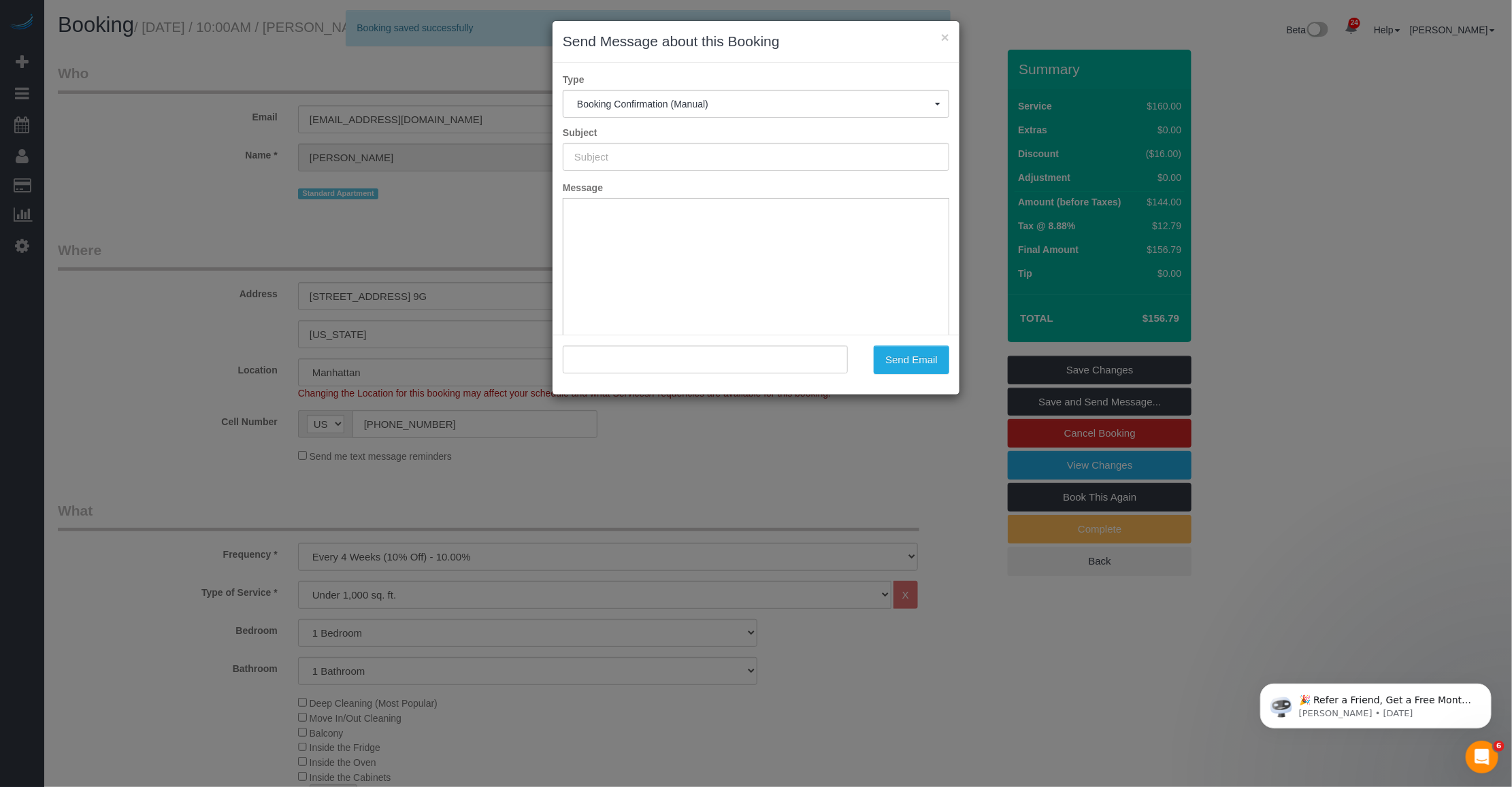
type input "Cleaning Confirmed for 10/27/2025 at 10:00am"
type input ""Sandy Gooen" <smoongooen@gmail.com>"
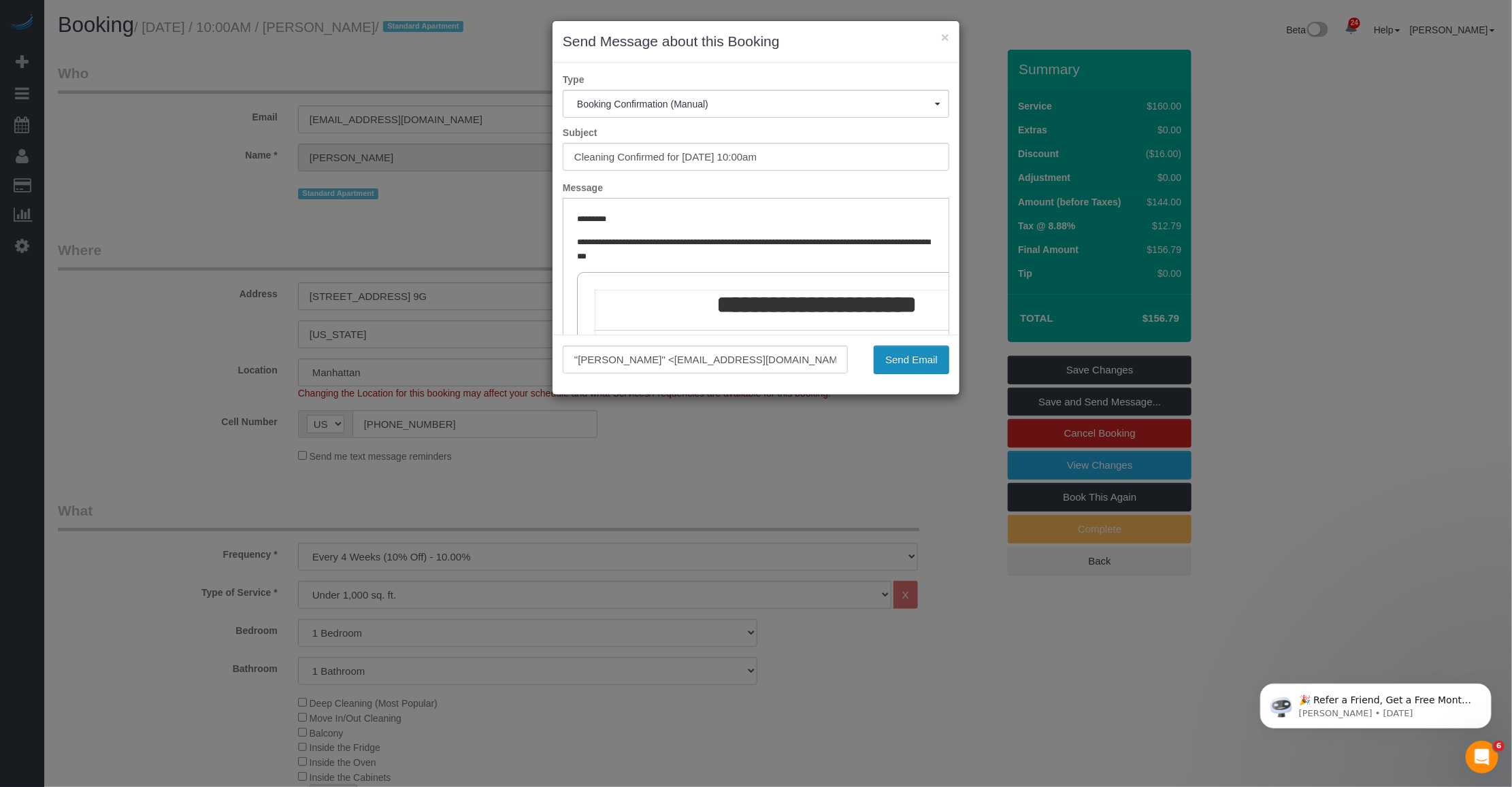
click at [891, 359] on button "Send Email" at bounding box center [912, 360] width 76 height 29
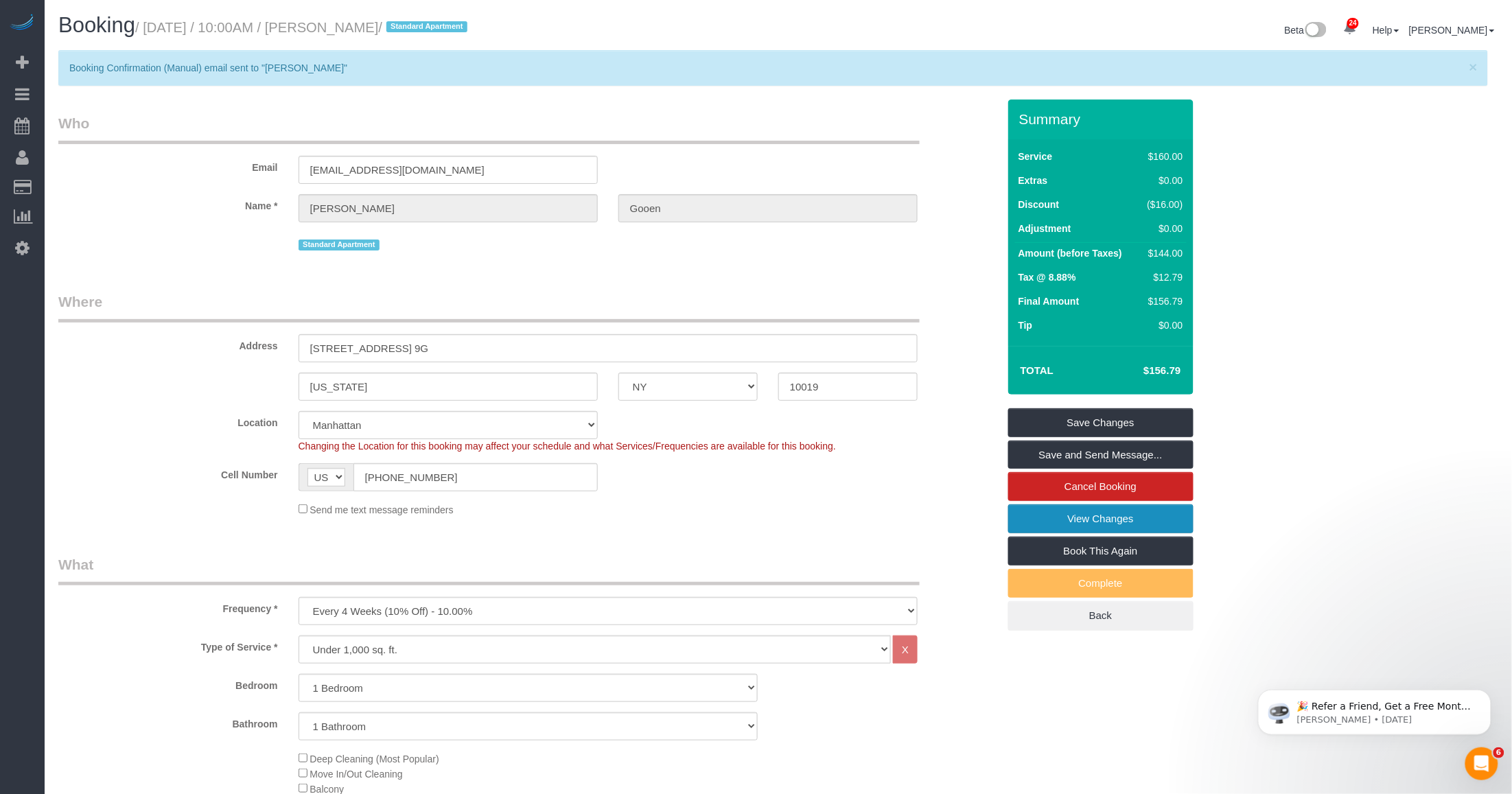
click at [1141, 525] on link "View Changes" at bounding box center [1101, 519] width 185 height 29
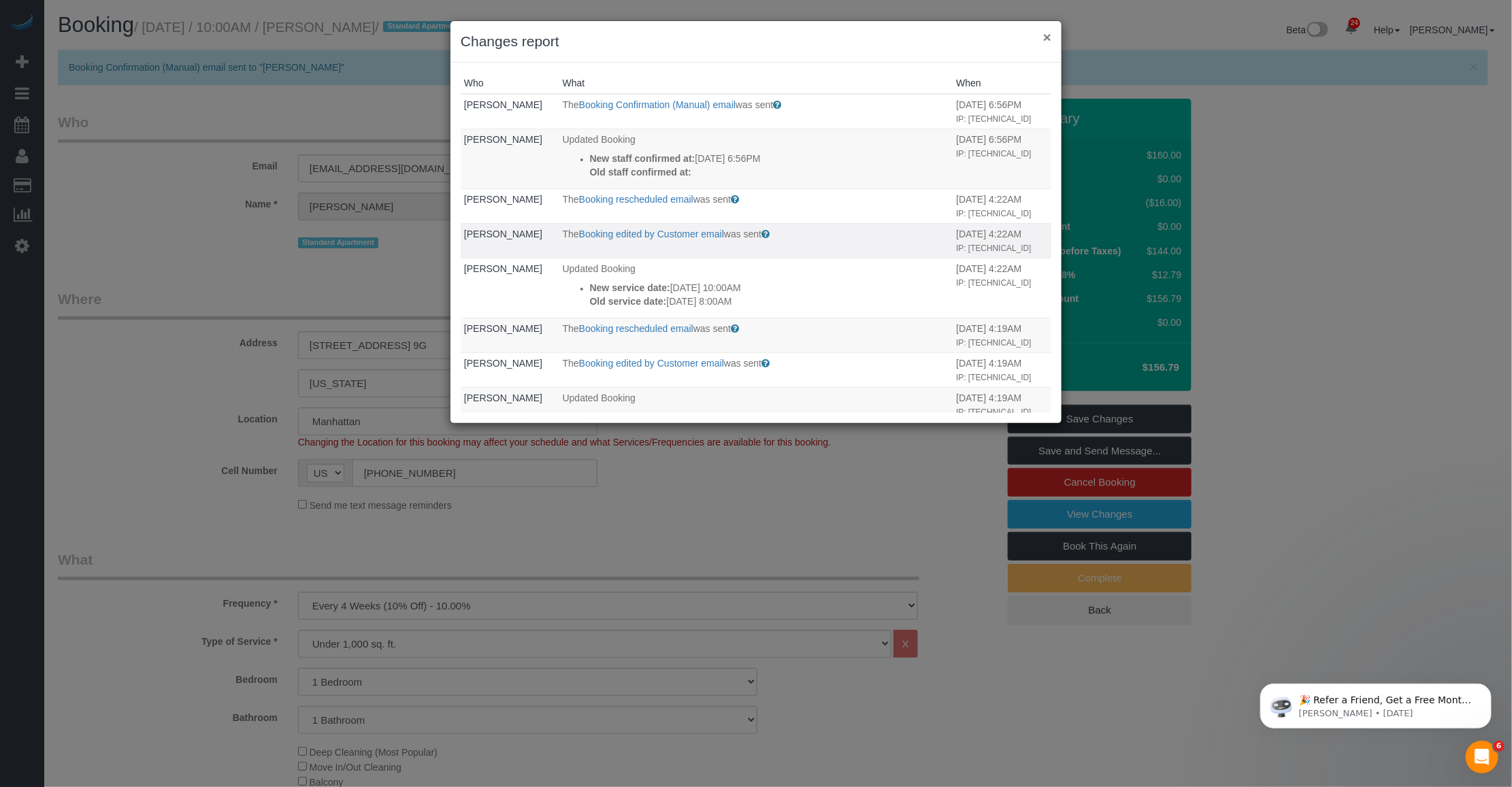
drag, startPoint x: 1049, startPoint y: 34, endPoint x: 662, endPoint y: 209, distance: 424.7
click at [1048, 37] on button "×" at bounding box center [1047, 37] width 8 height 14
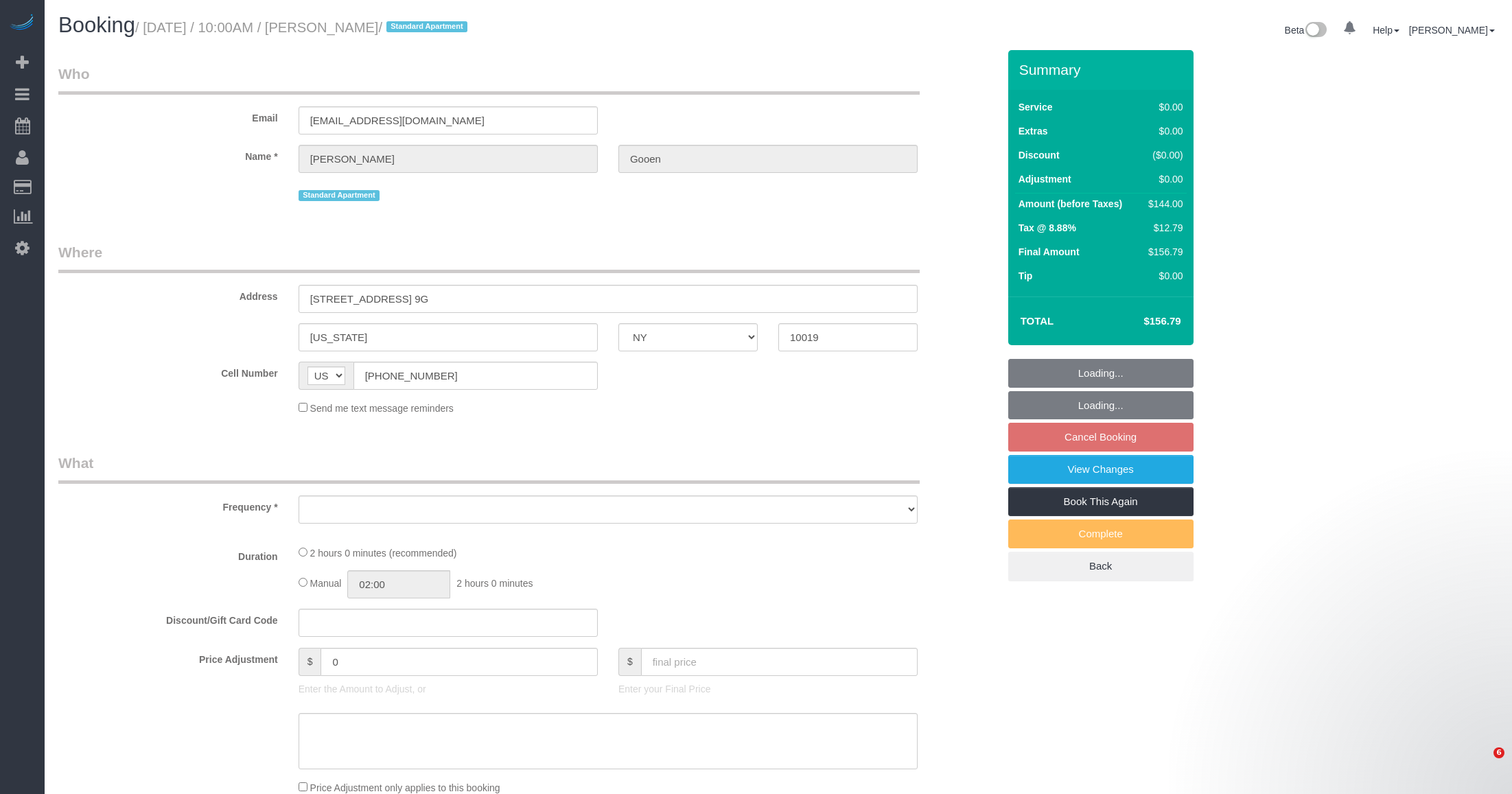
select select "NY"
select select "spot3"
select select "string:stripe-pm_1R0Ms84VGloSiKo7dlBryzoR"
select select "object:691"
select select "1"
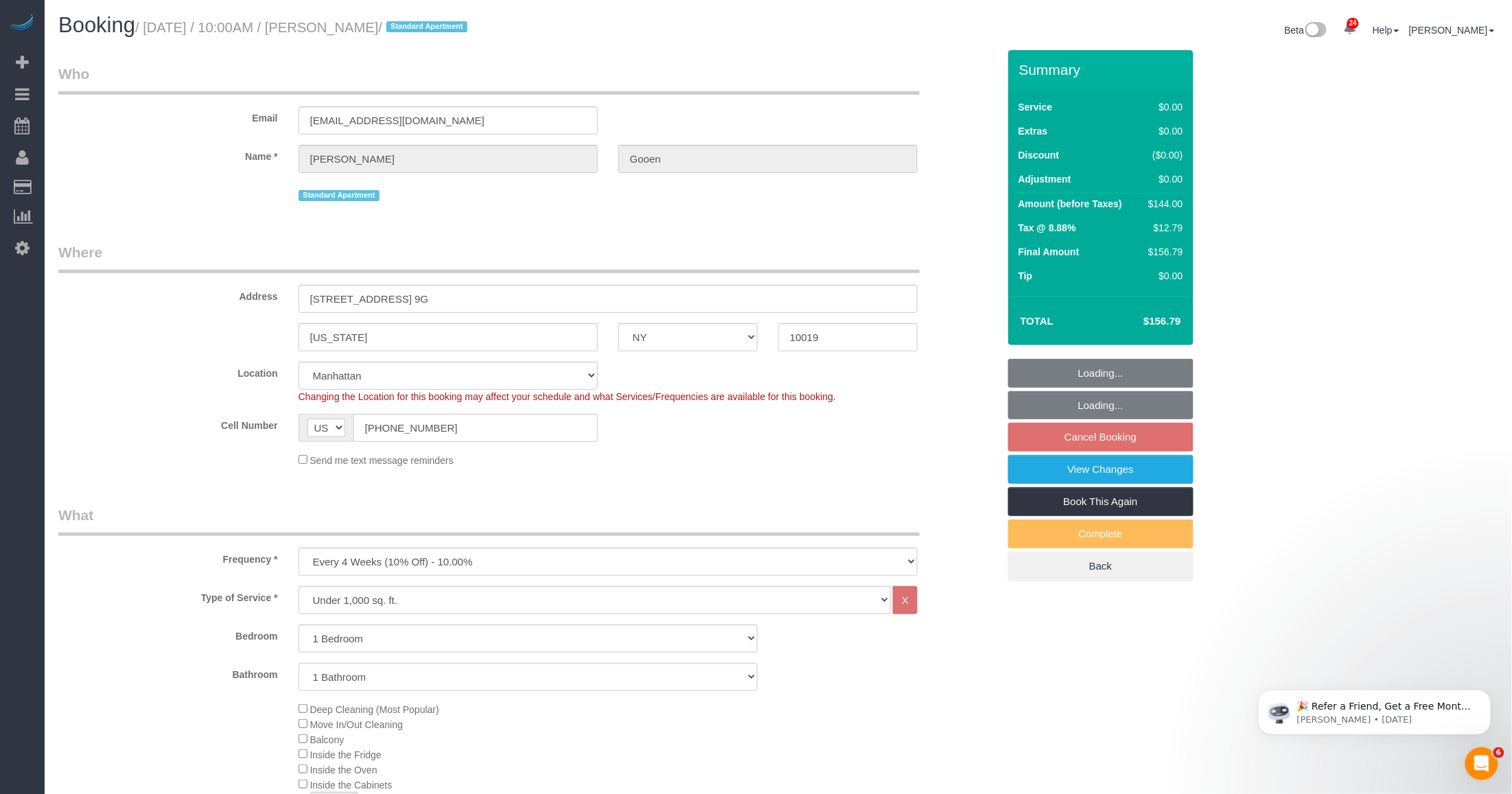
select select "object:1371"
select select
select select "number:57"
select select "number:74"
select select "number:15"
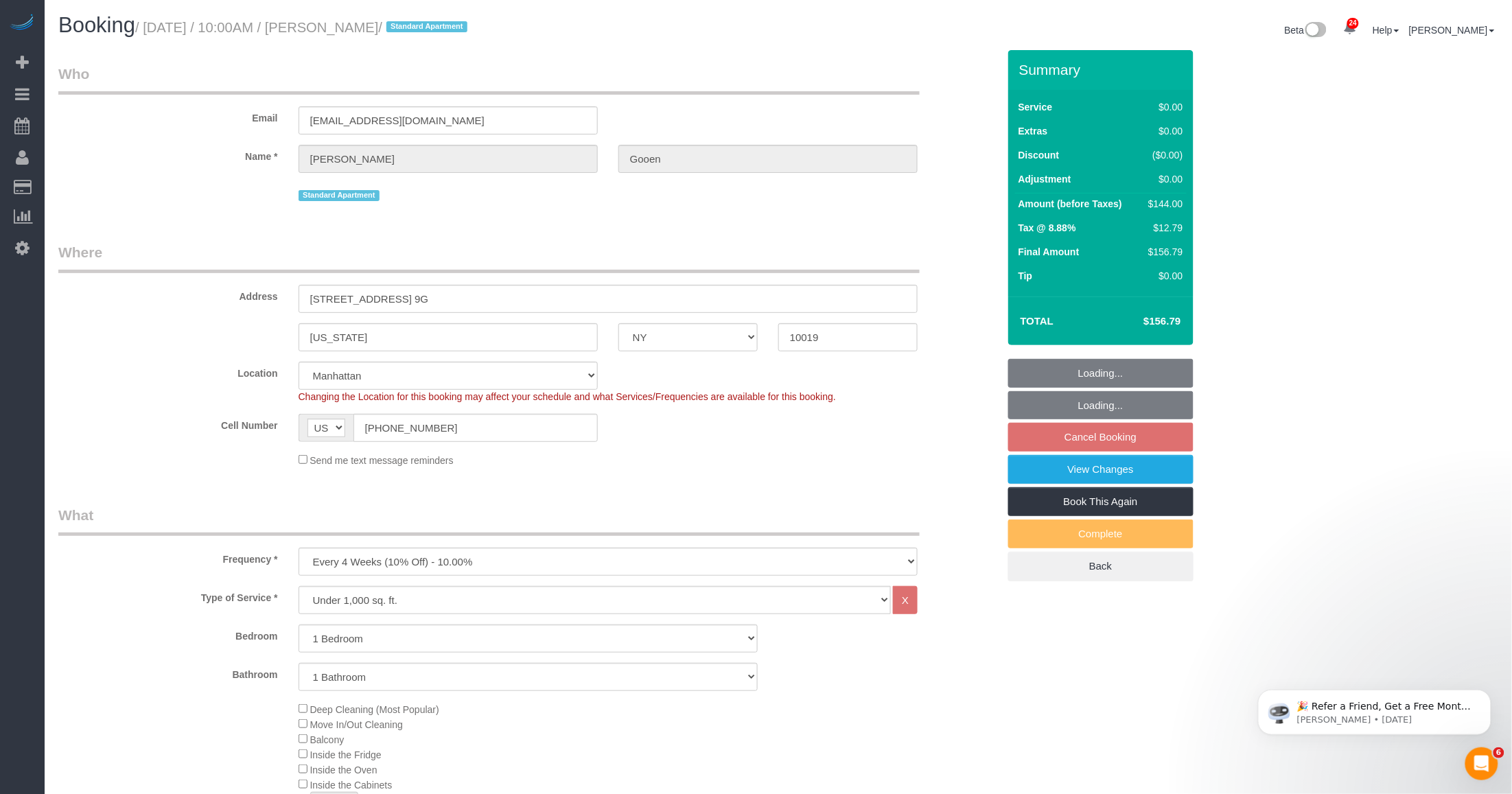
select select "number:7"
select select "1"
select select "spot62"
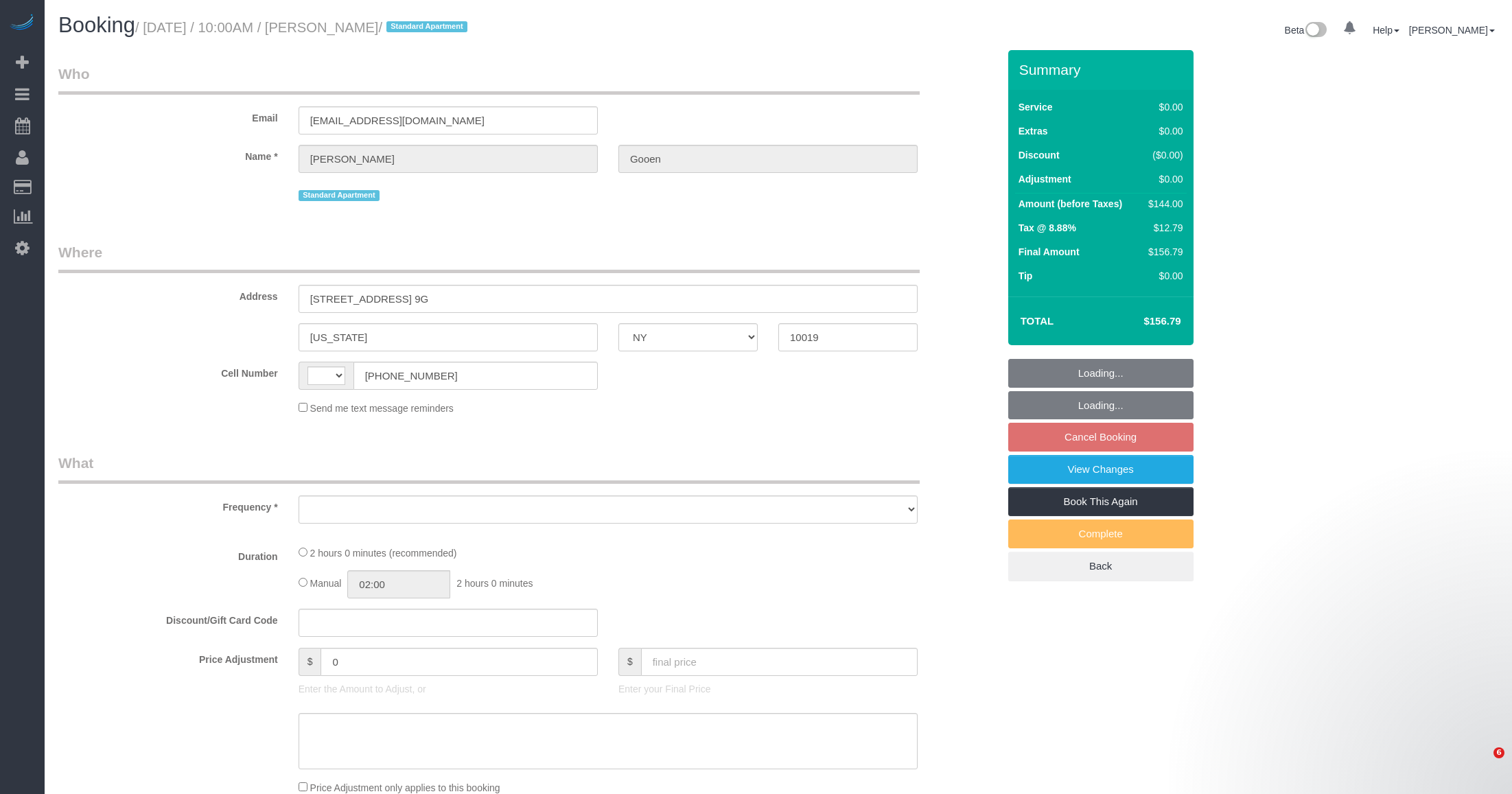
select select "NY"
select select "string:US"
select select "object:559"
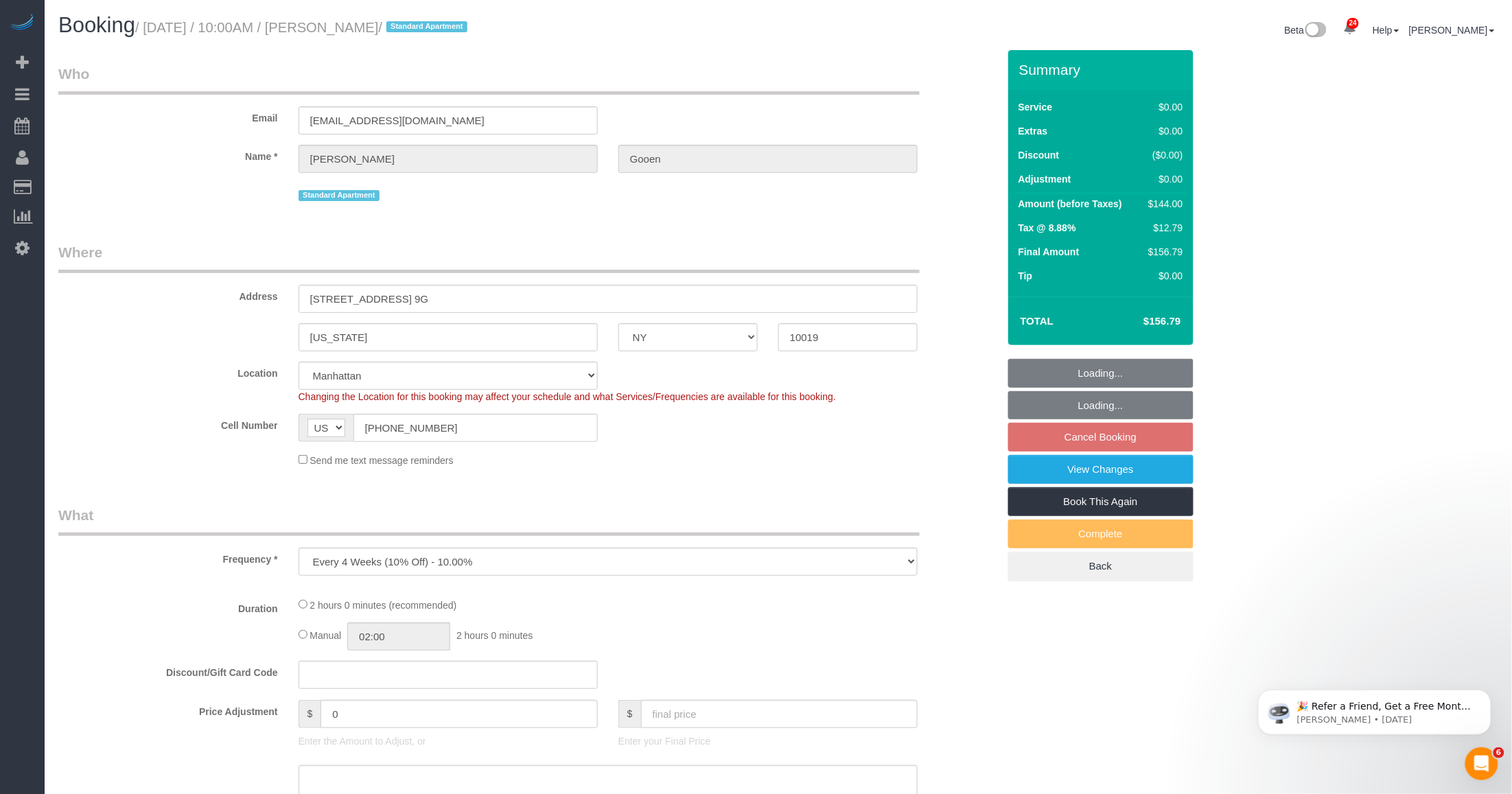
select select "string:stripe-pm_1R0Ms84VGloSiKo7dlBryzoR"
select select "number:57"
select select "number:74"
select select "number:15"
select select "number:7"
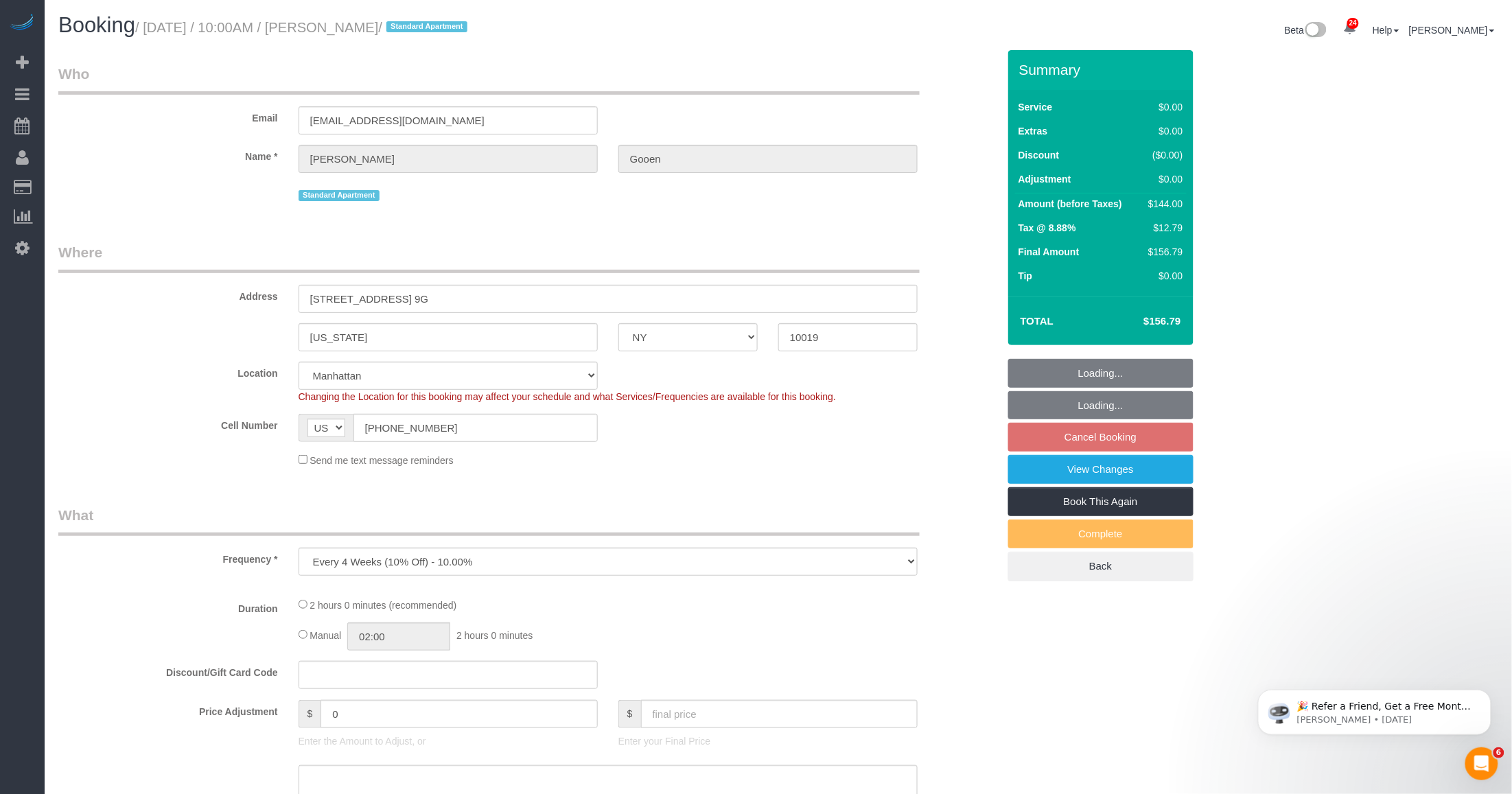
select select "object:962"
select select "spot3"
select select "1"
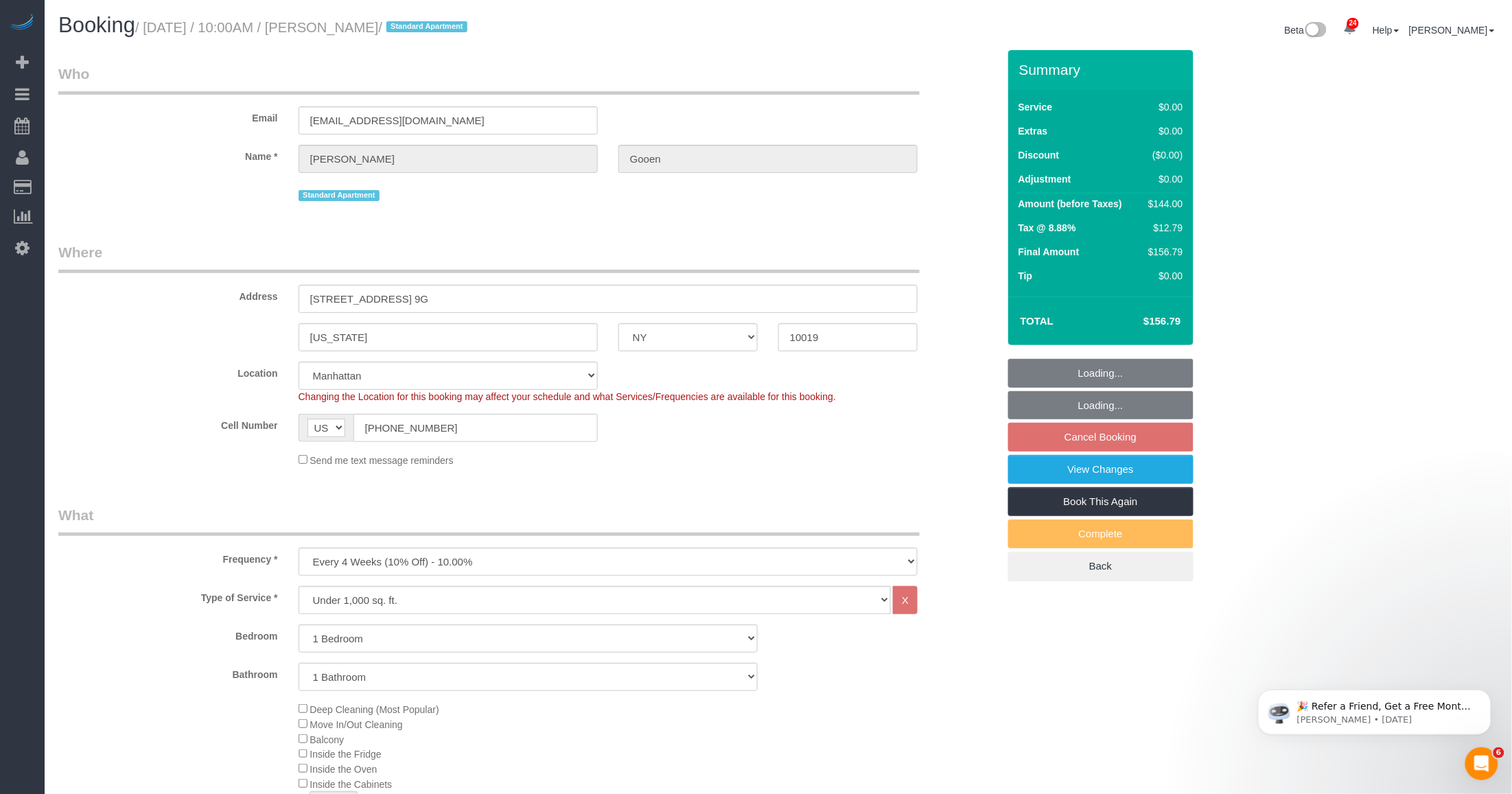
select select "1"
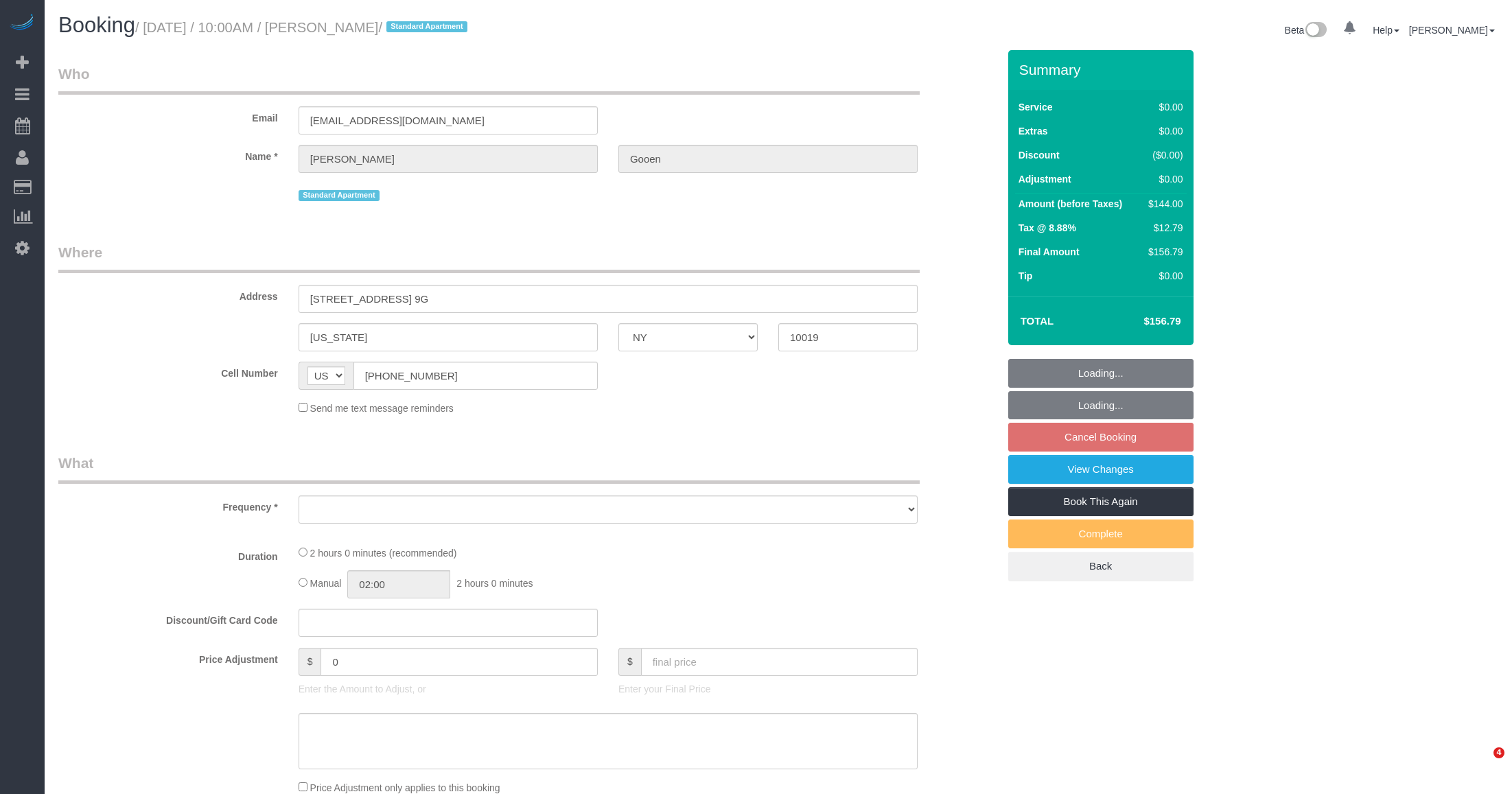
select select "NY"
select select "object:953"
select select "string:stripe-pm_1R0Ms84VGloSiKo7dlBryzoR"
select select "number:57"
select select "number:74"
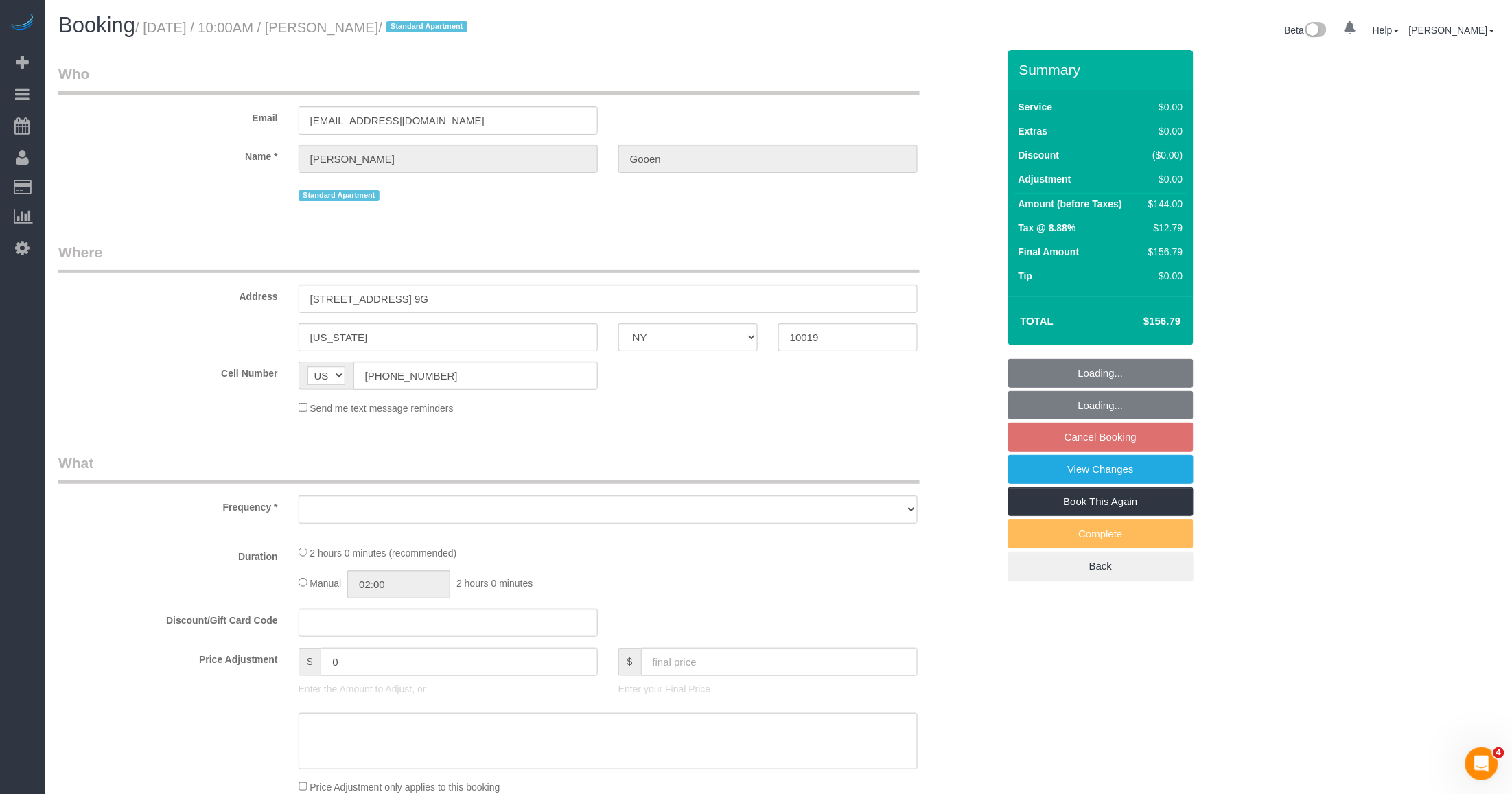
select select "number:15"
select select "number:7"
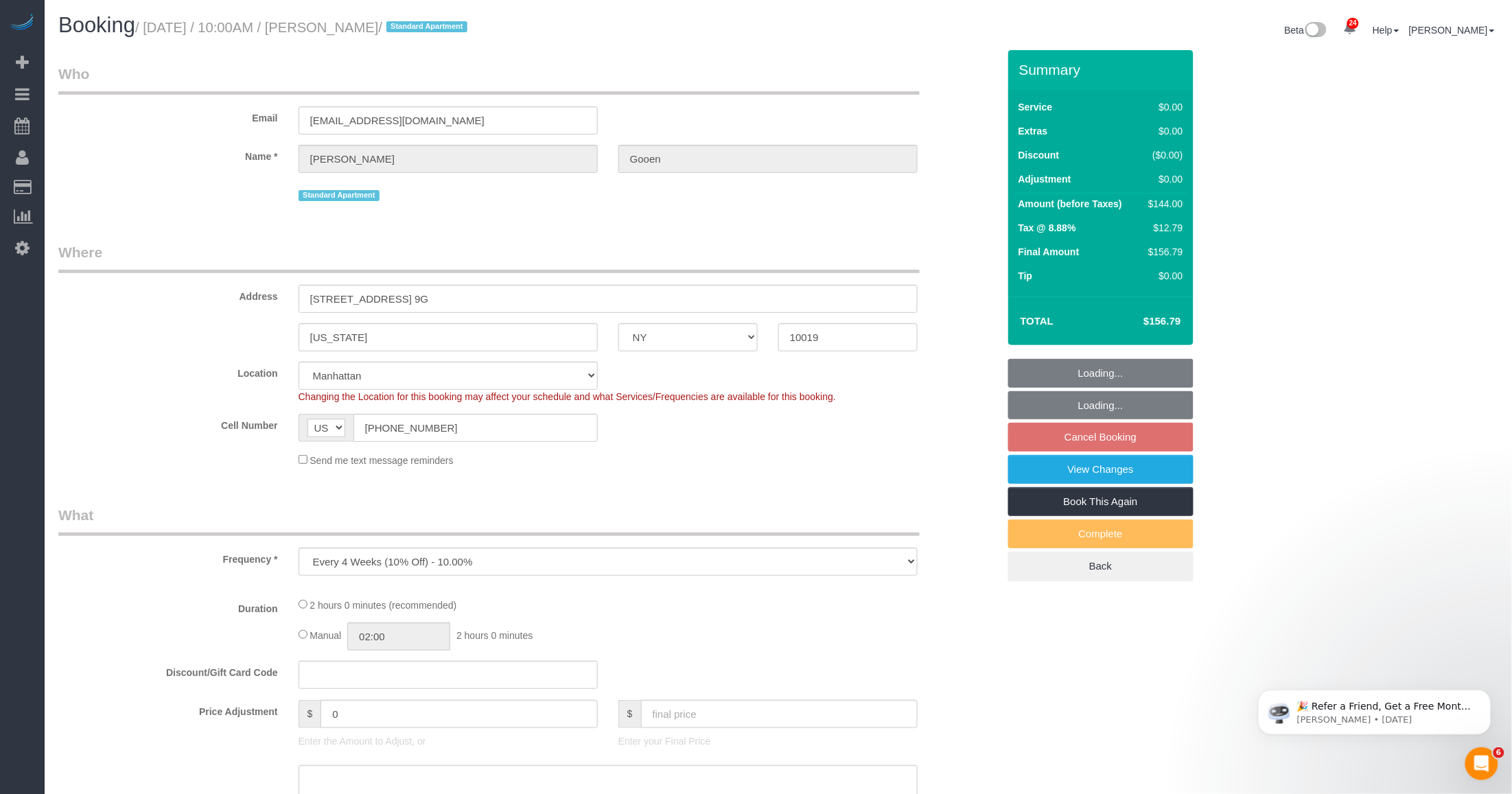
select select "object:957"
select select "1"
select select "spot3"
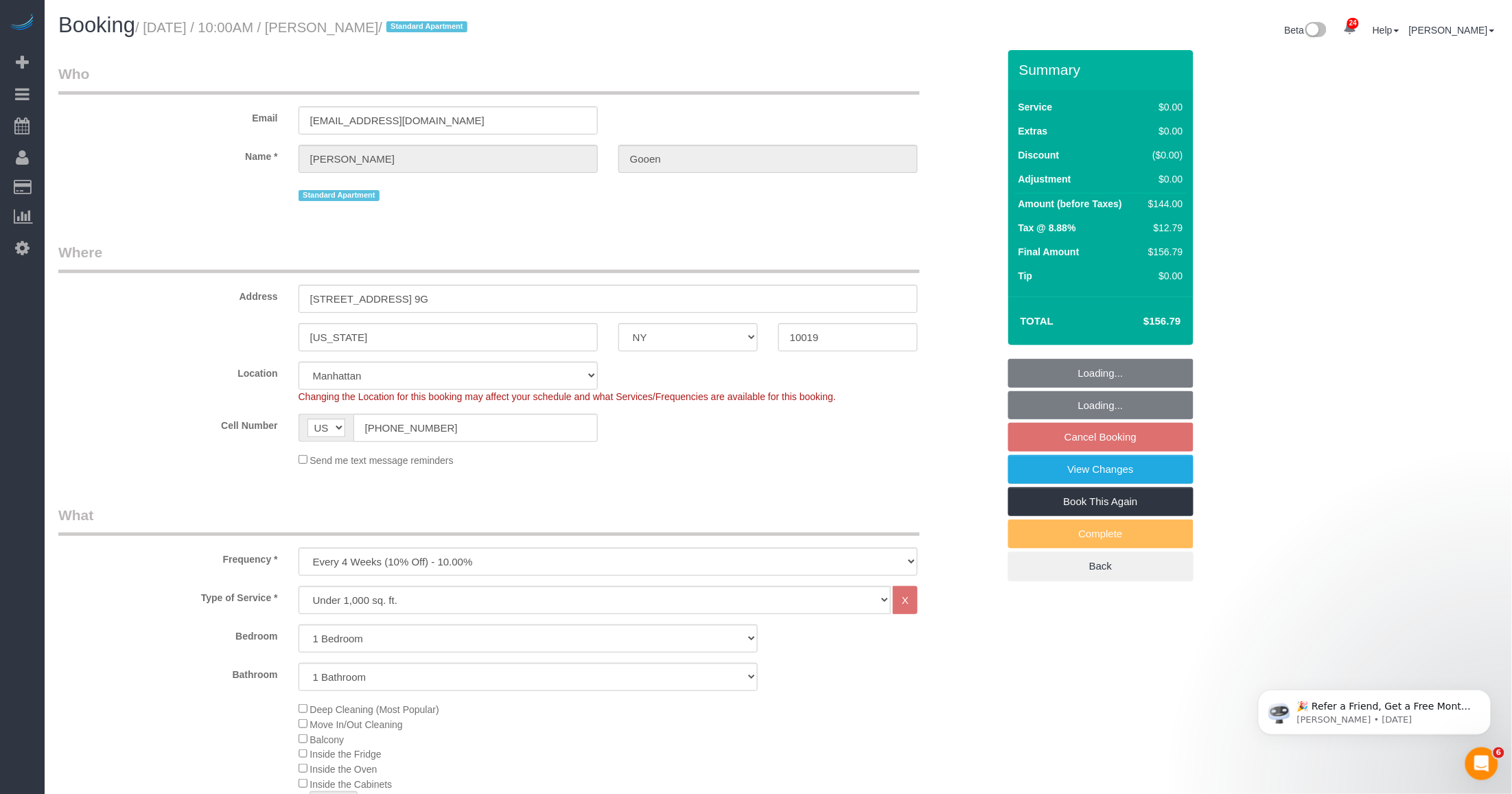
select select "1"
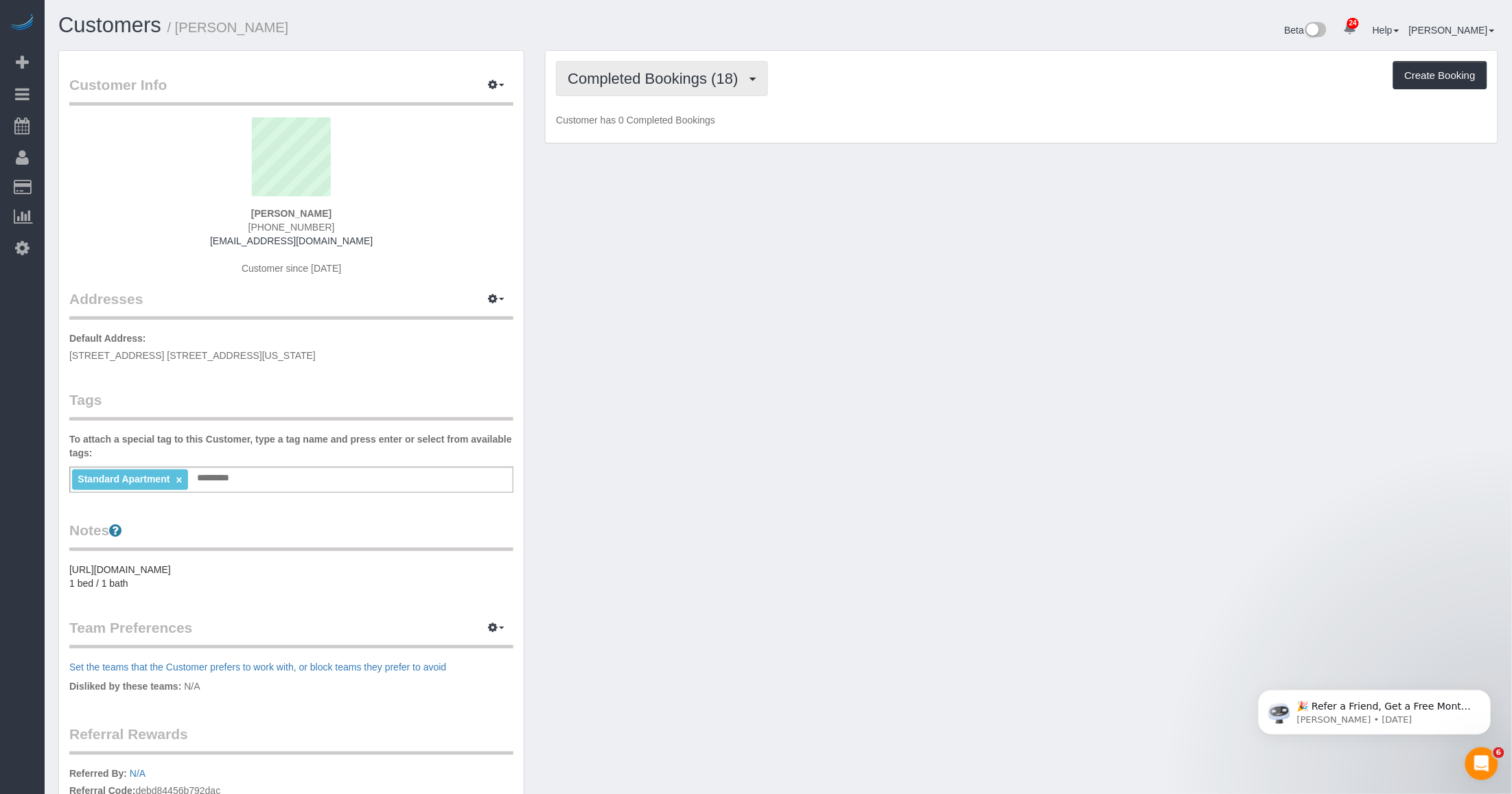
click at [719, 83] on span "Completed Bookings (18)" at bounding box center [656, 78] width 177 height 17
click at [670, 120] on link "Upcoming Bookings (7)" at bounding box center [631, 128] width 148 height 18
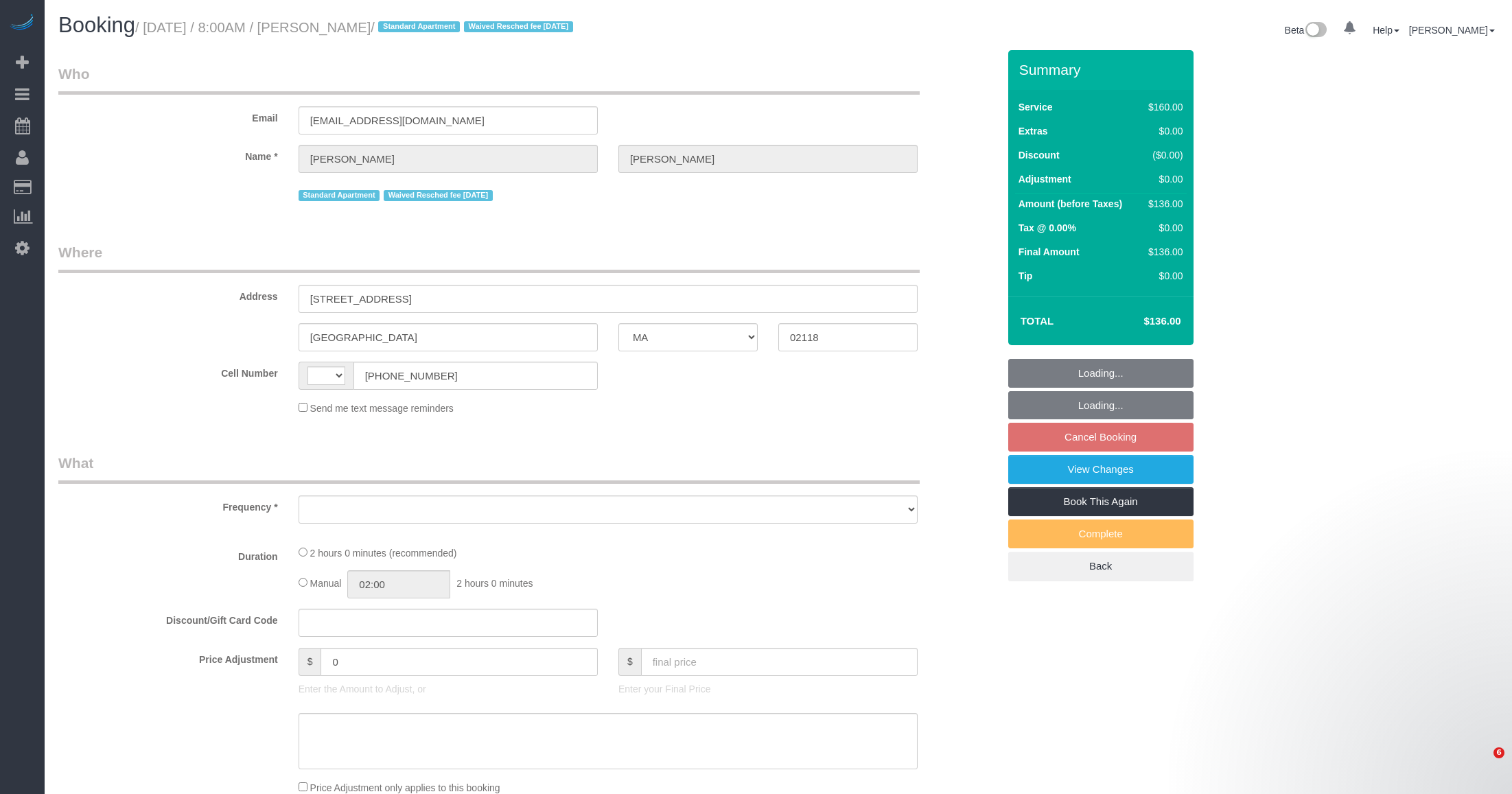
select select "MA"
select select "object:569"
select select "string:[GEOGRAPHIC_DATA]"
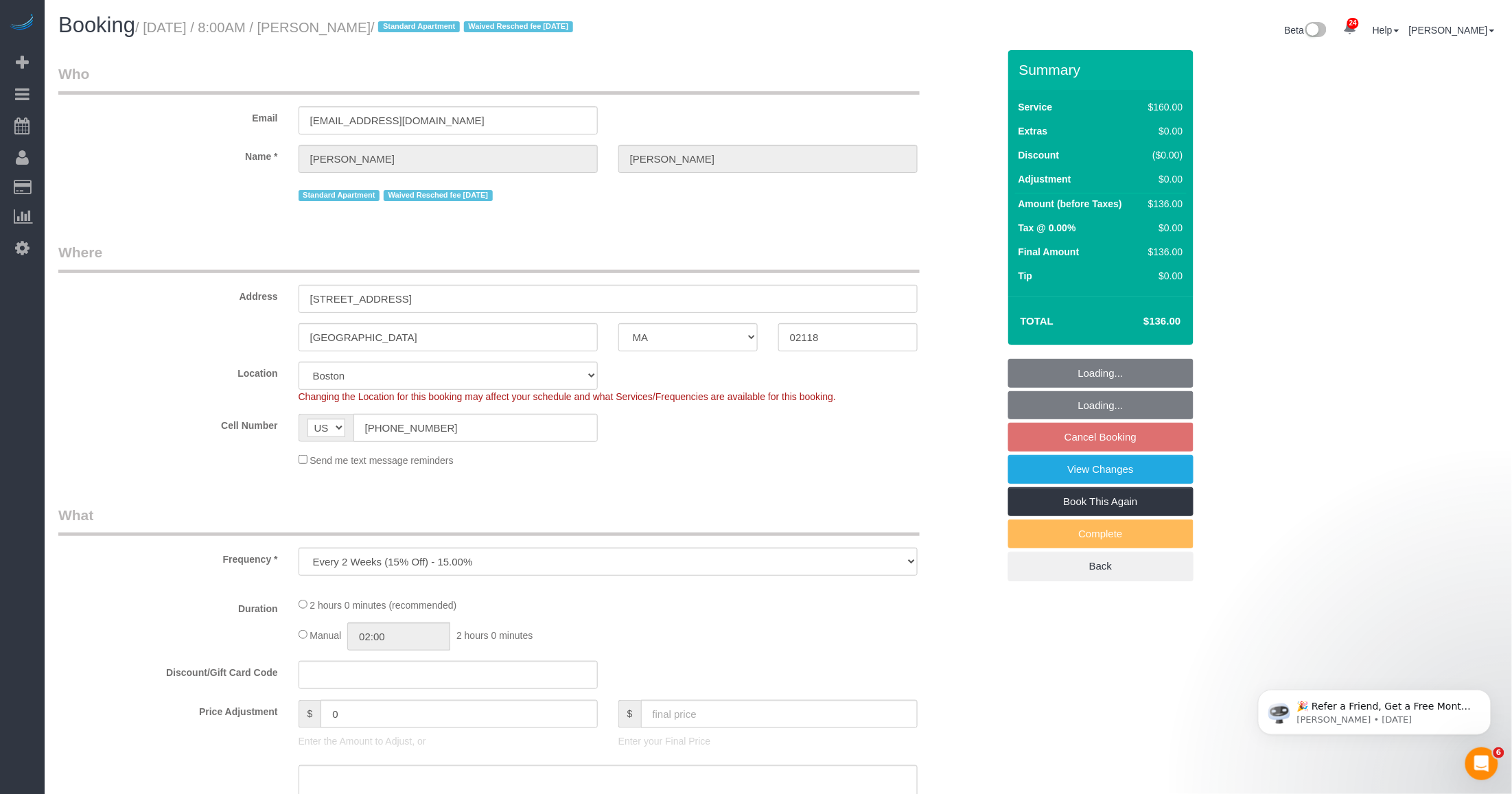
select select "number:89"
select select "number:90"
select select "number:15"
select select "number:7"
select select "object:1020"
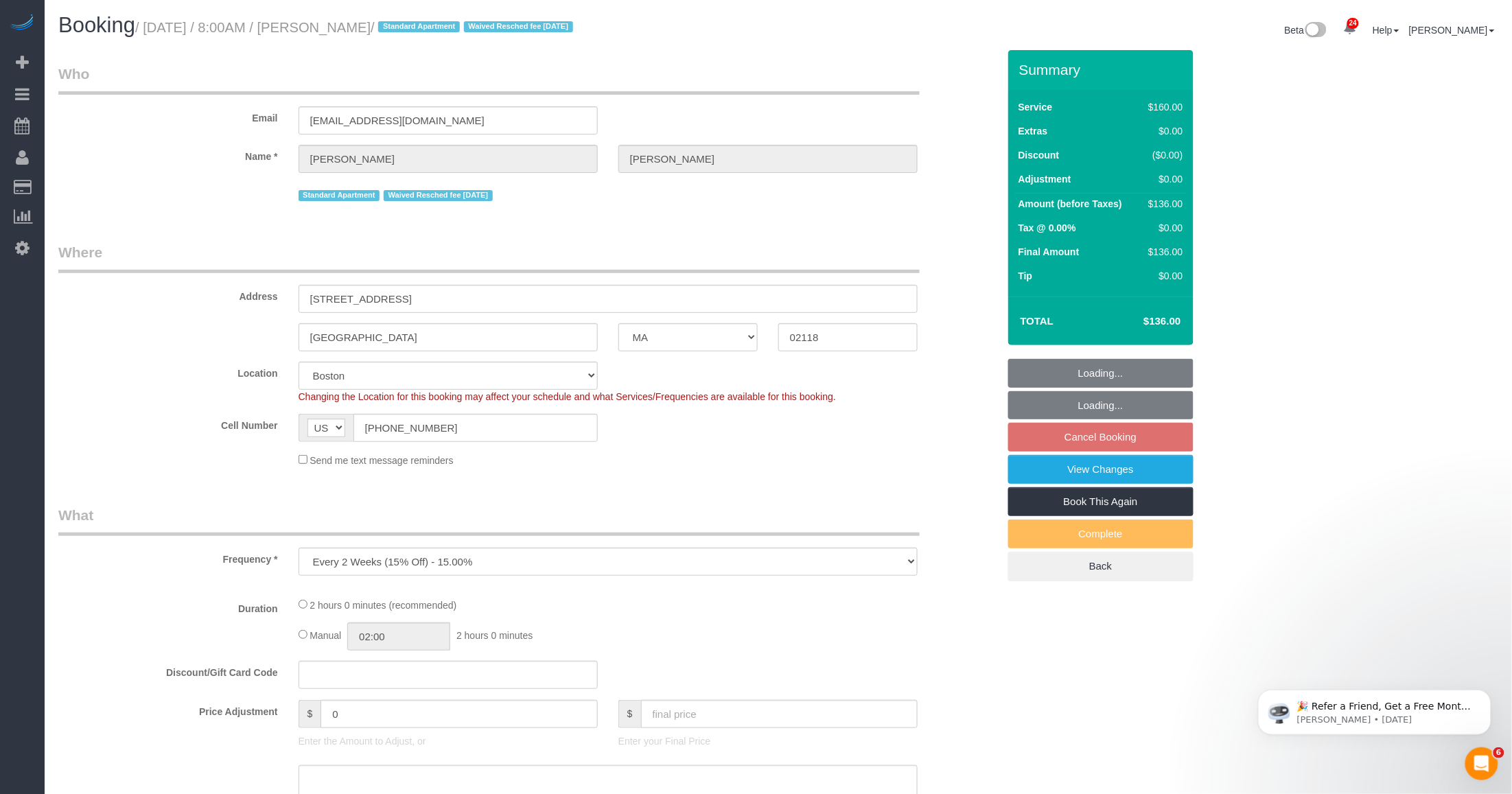
select select "string:stripe-pm_1LhG8X4VGloSiKo7WCN6meOp"
select select "spot1"
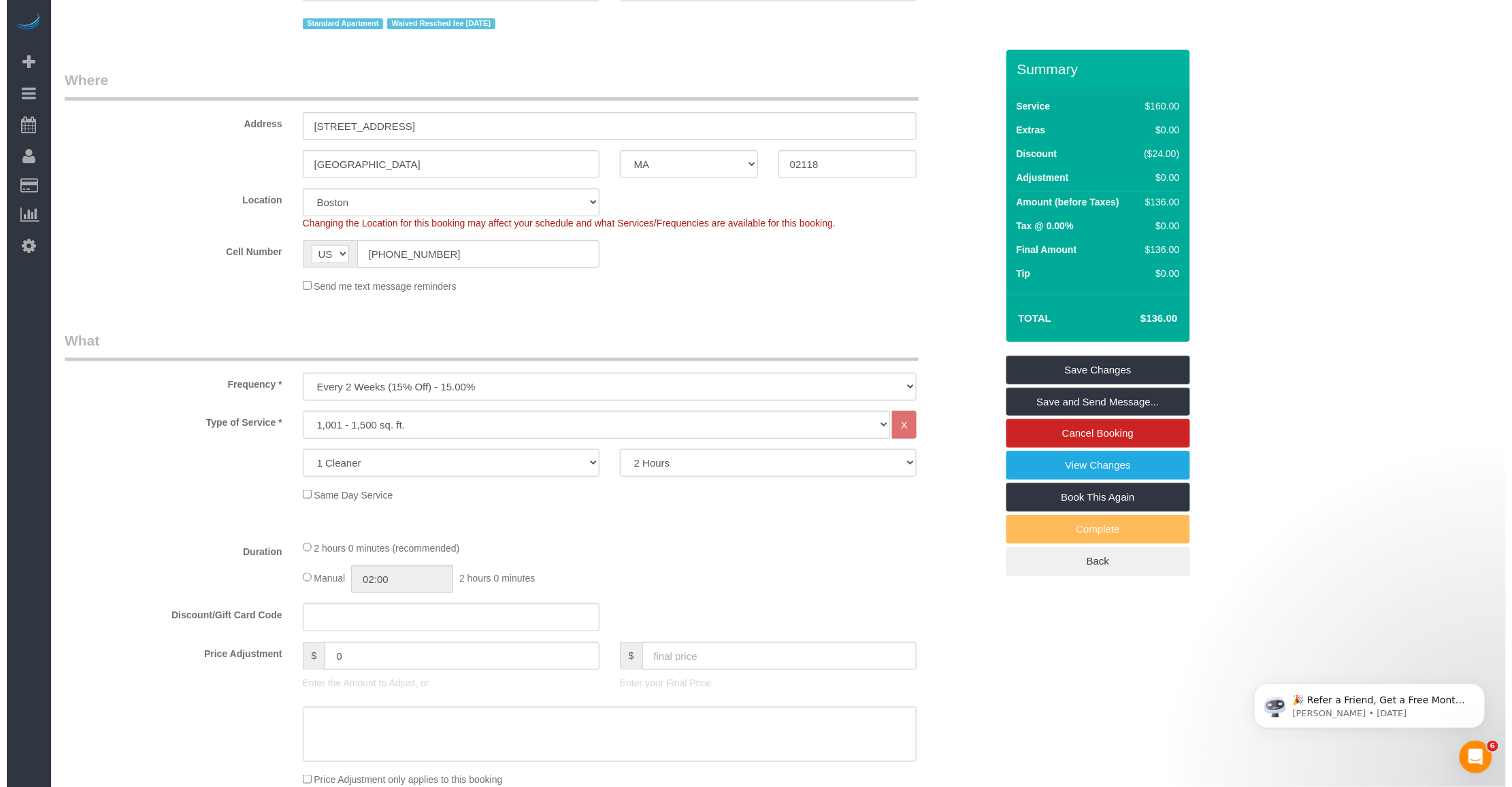
scroll to position [340, 0]
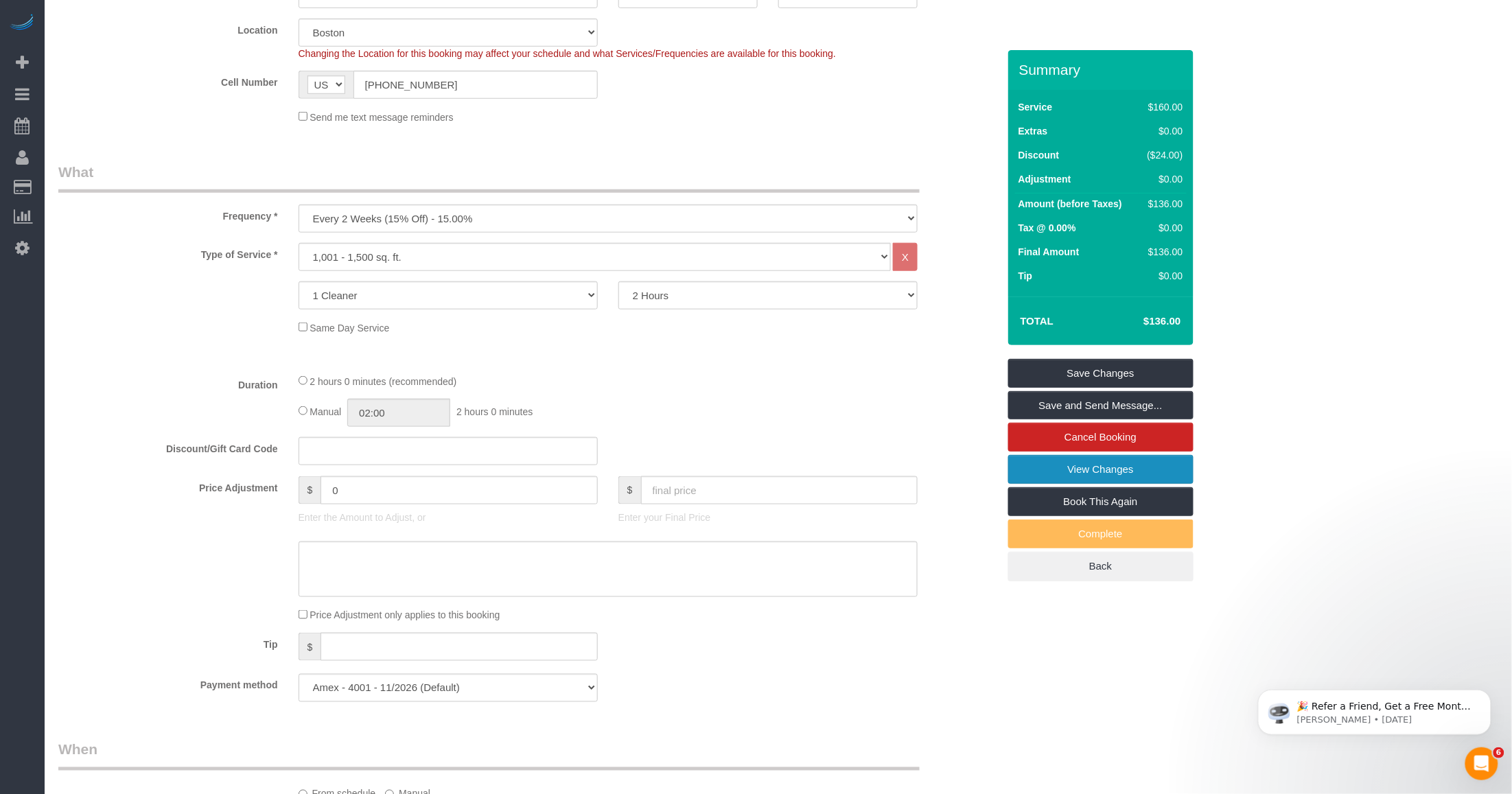
click at [1037, 465] on link "View Changes" at bounding box center [1101, 470] width 185 height 29
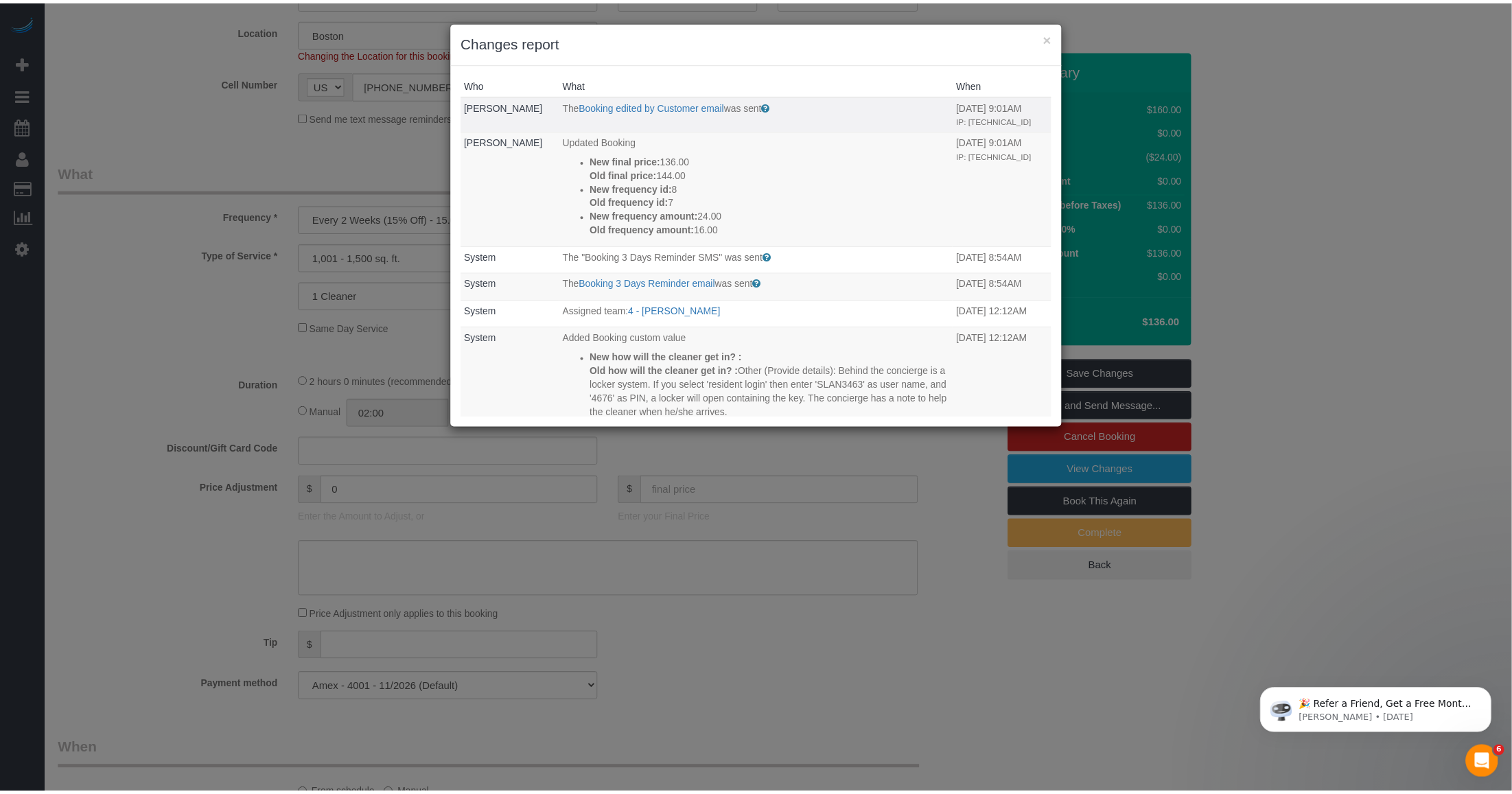
scroll to position [86, 0]
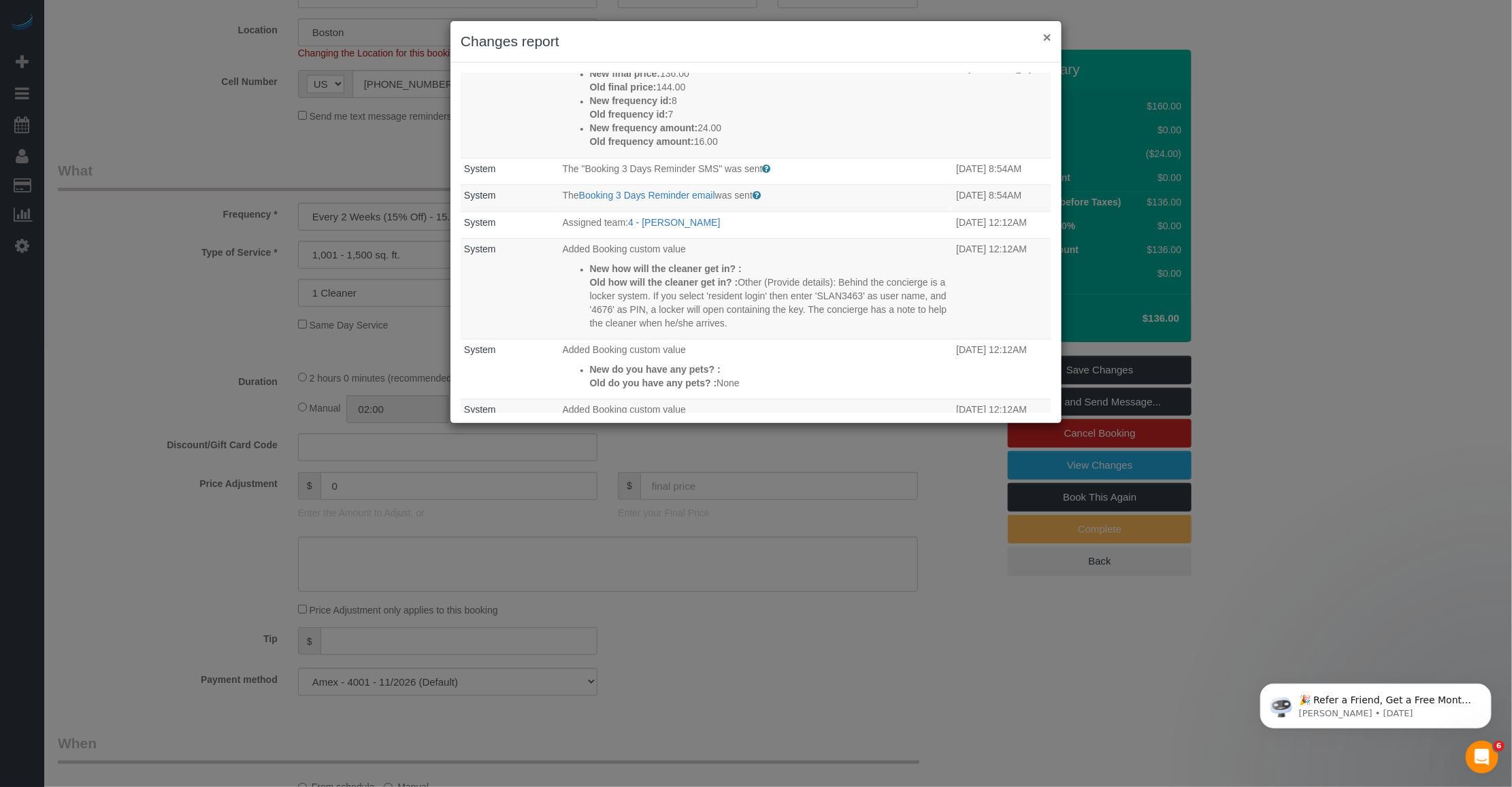
click at [1046, 39] on button "×" at bounding box center [1047, 37] width 8 height 14
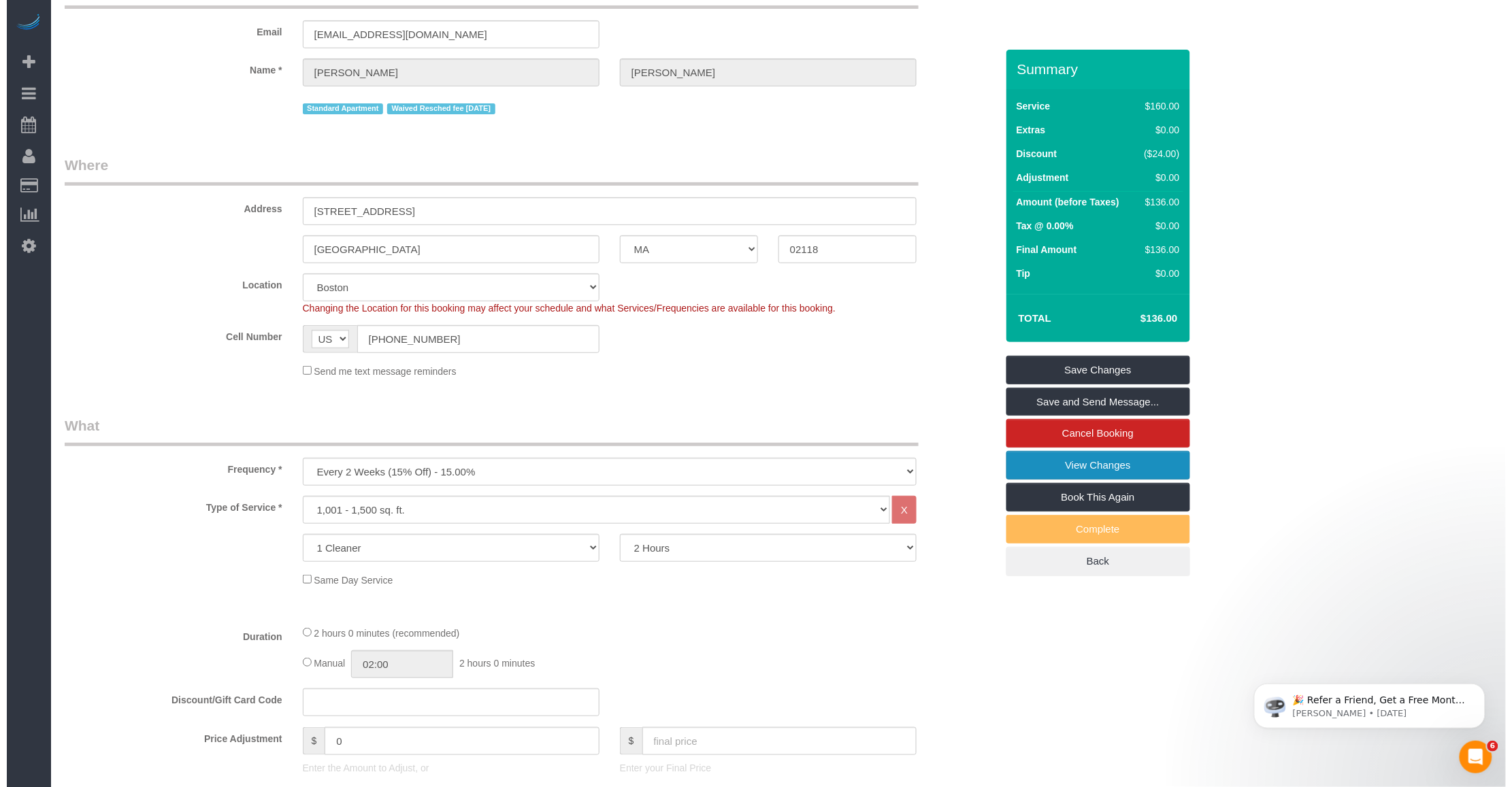
scroll to position [0, 0]
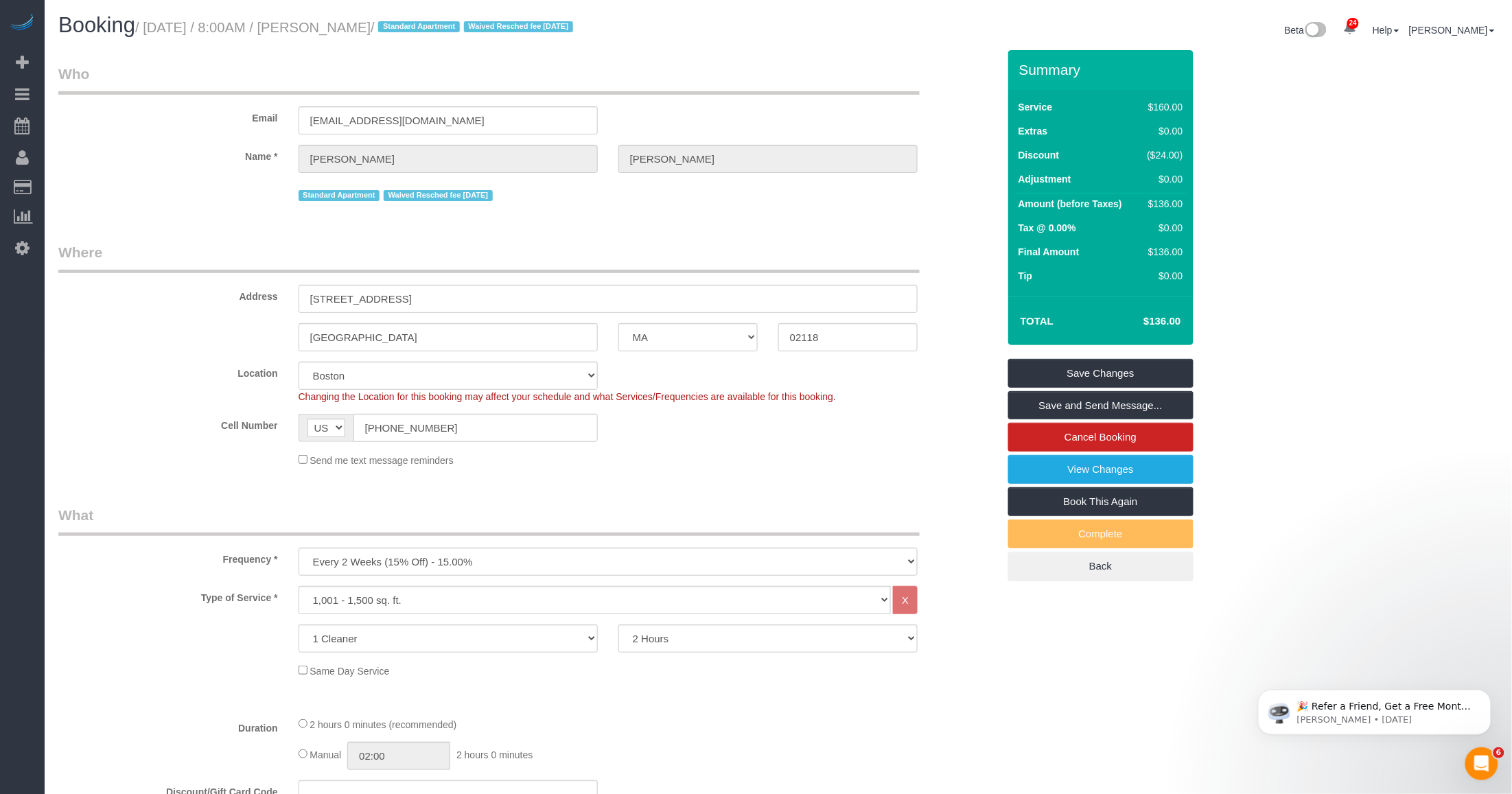
click at [770, 88] on legend "Who" at bounding box center [489, 79] width 861 height 31
click at [835, 85] on legend "Who" at bounding box center [489, 79] width 861 height 31
click at [1040, 468] on link "View Changes" at bounding box center [1101, 470] width 185 height 29
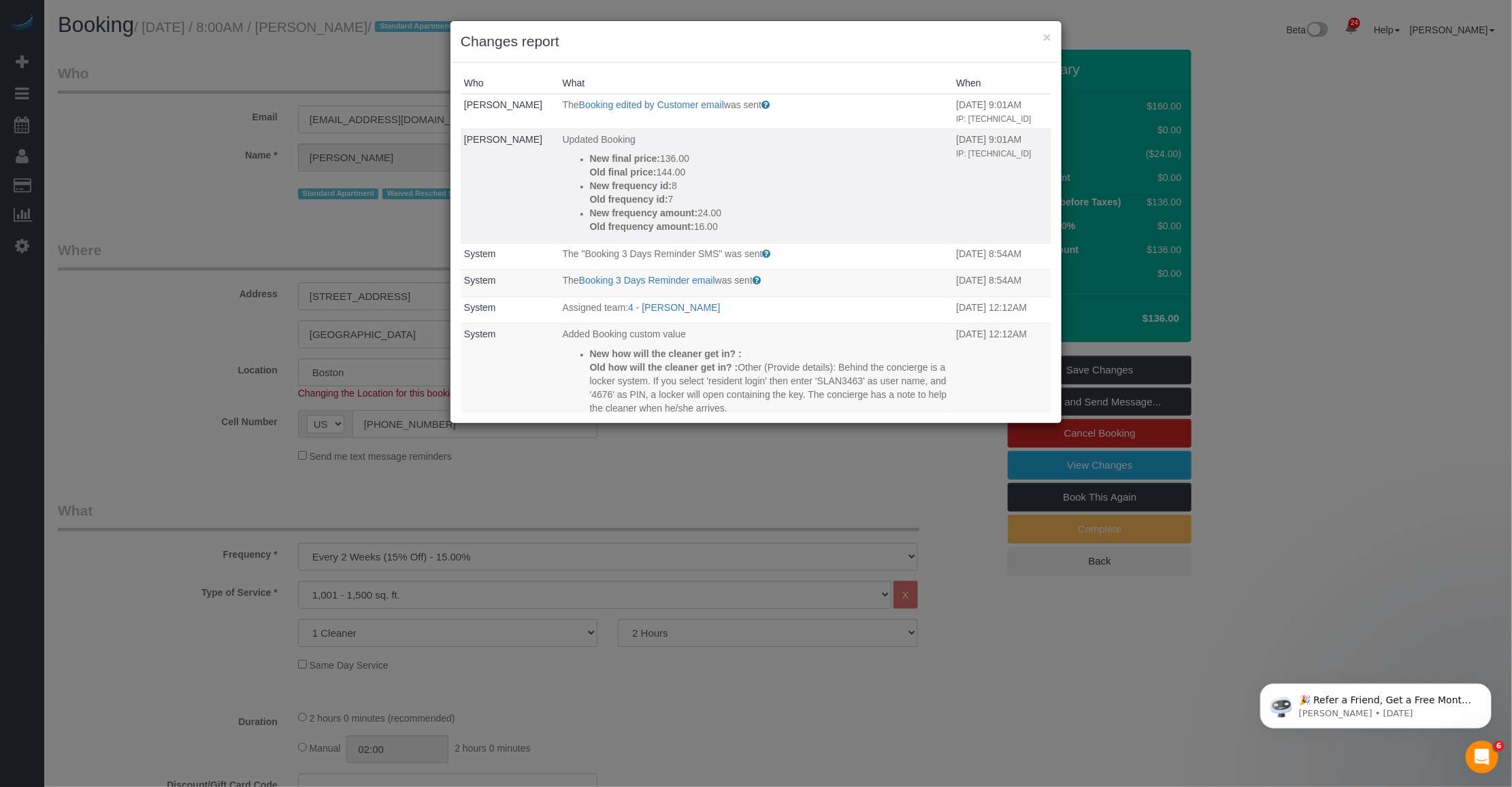
drag, startPoint x: 728, startPoint y: 221, endPoint x: 613, endPoint y: 186, distance: 120.2
click at [613, 186] on div "New final price: 136.00 Old final price: 144.00 New frequency id: 8 Old frequen…" at bounding box center [769, 193] width 360 height 82
click at [854, 217] on p "New frequency amount: 24.00" at bounding box center [769, 213] width 360 height 14
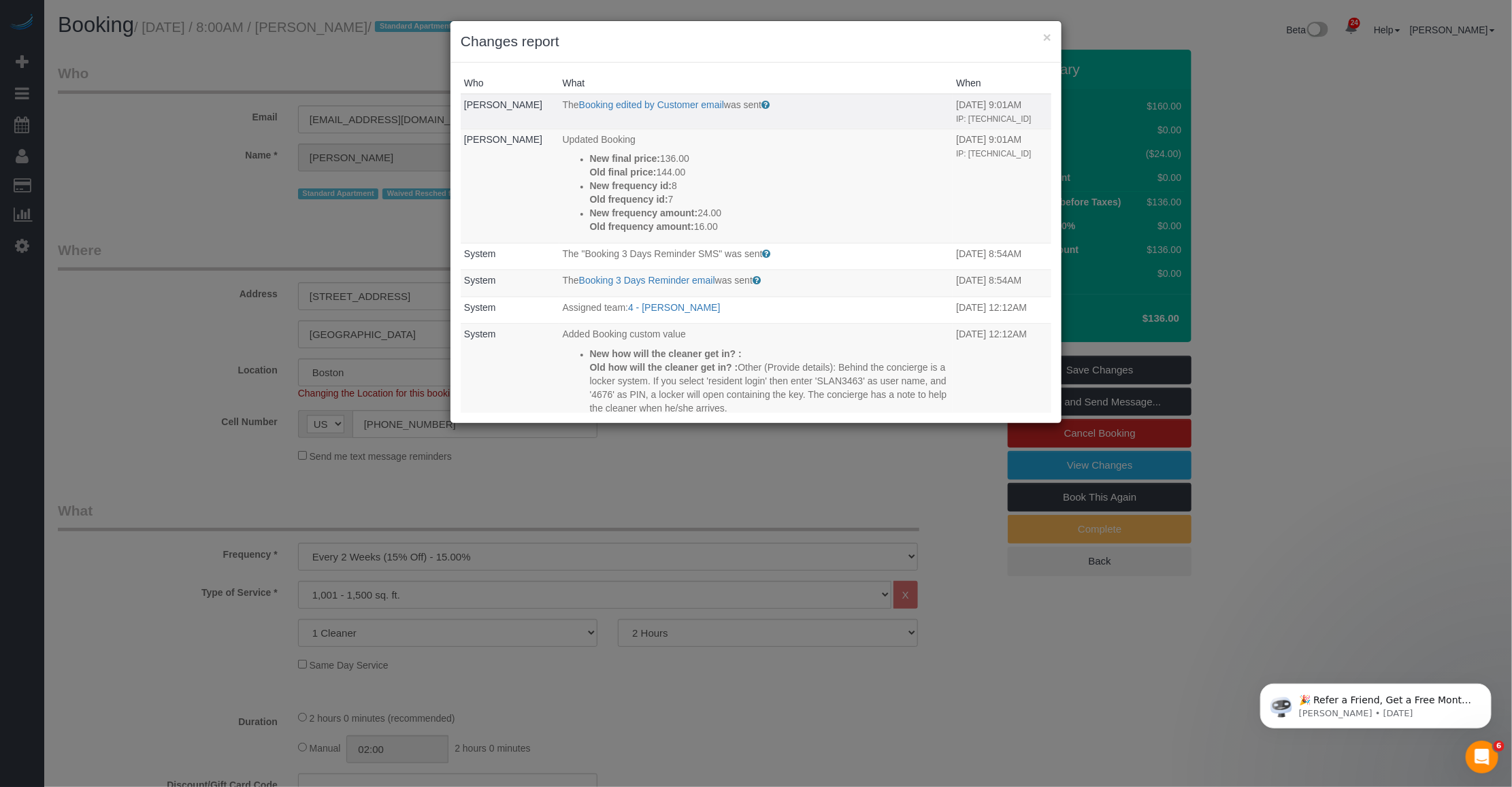
drag, startPoint x: 940, startPoint y: 112, endPoint x: 975, endPoint y: 112, distance: 35.0
click at [975, 112] on tr "Stephen Lantz The Booking edited by Customer email was sent Sent to the custome…" at bounding box center [756, 111] width 590 height 34
drag, startPoint x: 975, startPoint y: 112, endPoint x: 908, endPoint y: 109, distance: 67.1
click at [908, 109] on p "The Booking edited by Customer email was sent" at bounding box center [756, 105] width 387 height 14
drag, startPoint x: 999, startPoint y: 100, endPoint x: 1031, endPoint y: 111, distance: 33.8
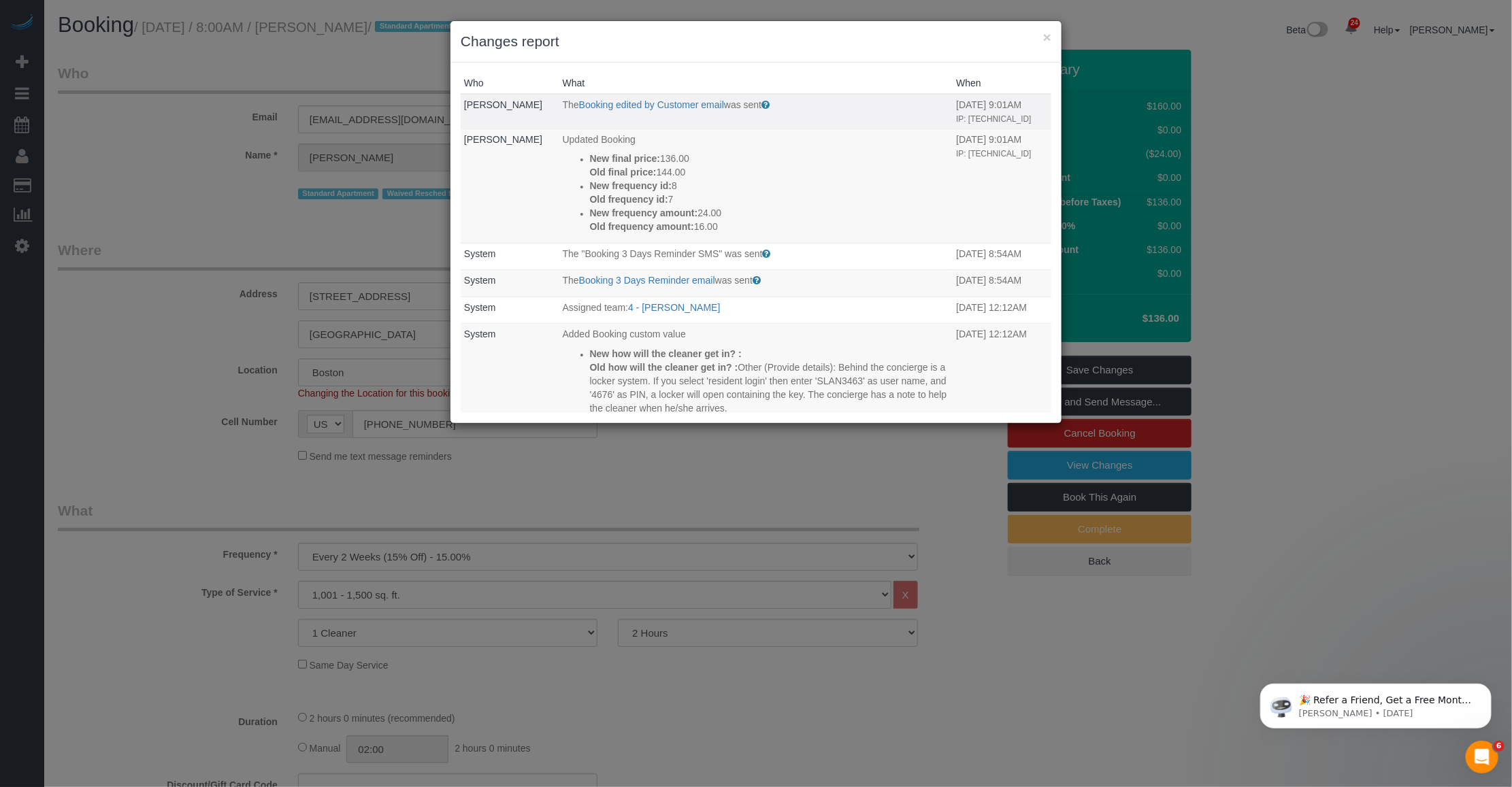
click at [1031, 111] on tr "Stephen Lantz The Booking edited by Customer email was sent Sent to the custome…" at bounding box center [756, 111] width 590 height 34
drag, startPoint x: 1031, startPoint y: 111, endPoint x: 926, endPoint y: 116, distance: 105.1
click at [1005, 114] on small "IP: 73.142.126.193" at bounding box center [993, 119] width 75 height 10
drag, startPoint x: 927, startPoint y: 105, endPoint x: 934, endPoint y: 100, distance: 8.6
click at [929, 103] on p "The Booking edited by Customer email was sent" at bounding box center [756, 105] width 387 height 14
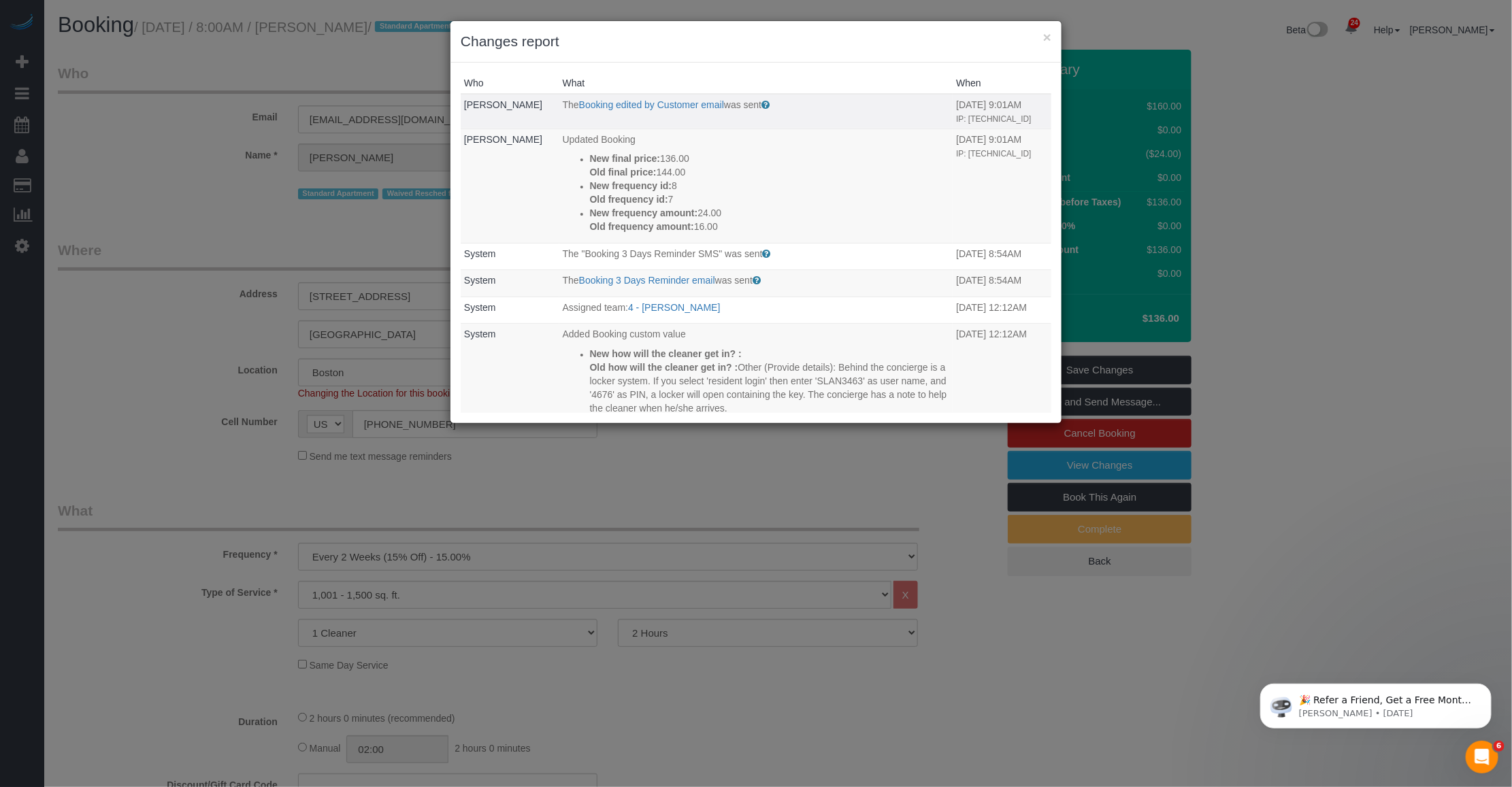
click at [981, 110] on td "09/21/2025 9:01AM IP: 73.142.126.193" at bounding box center [1002, 111] width 98 height 34
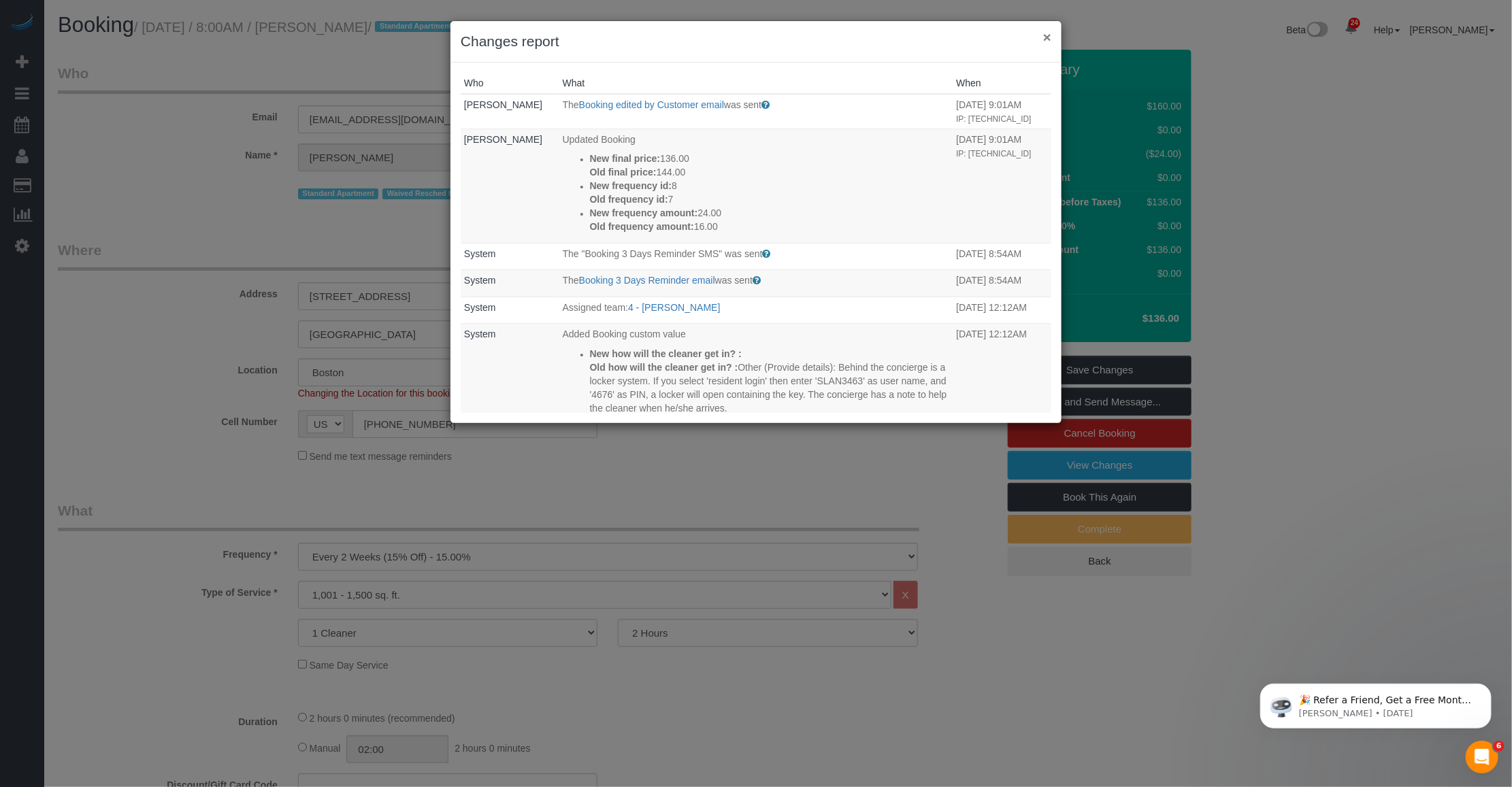
click at [1047, 32] on button "×" at bounding box center [1047, 37] width 8 height 14
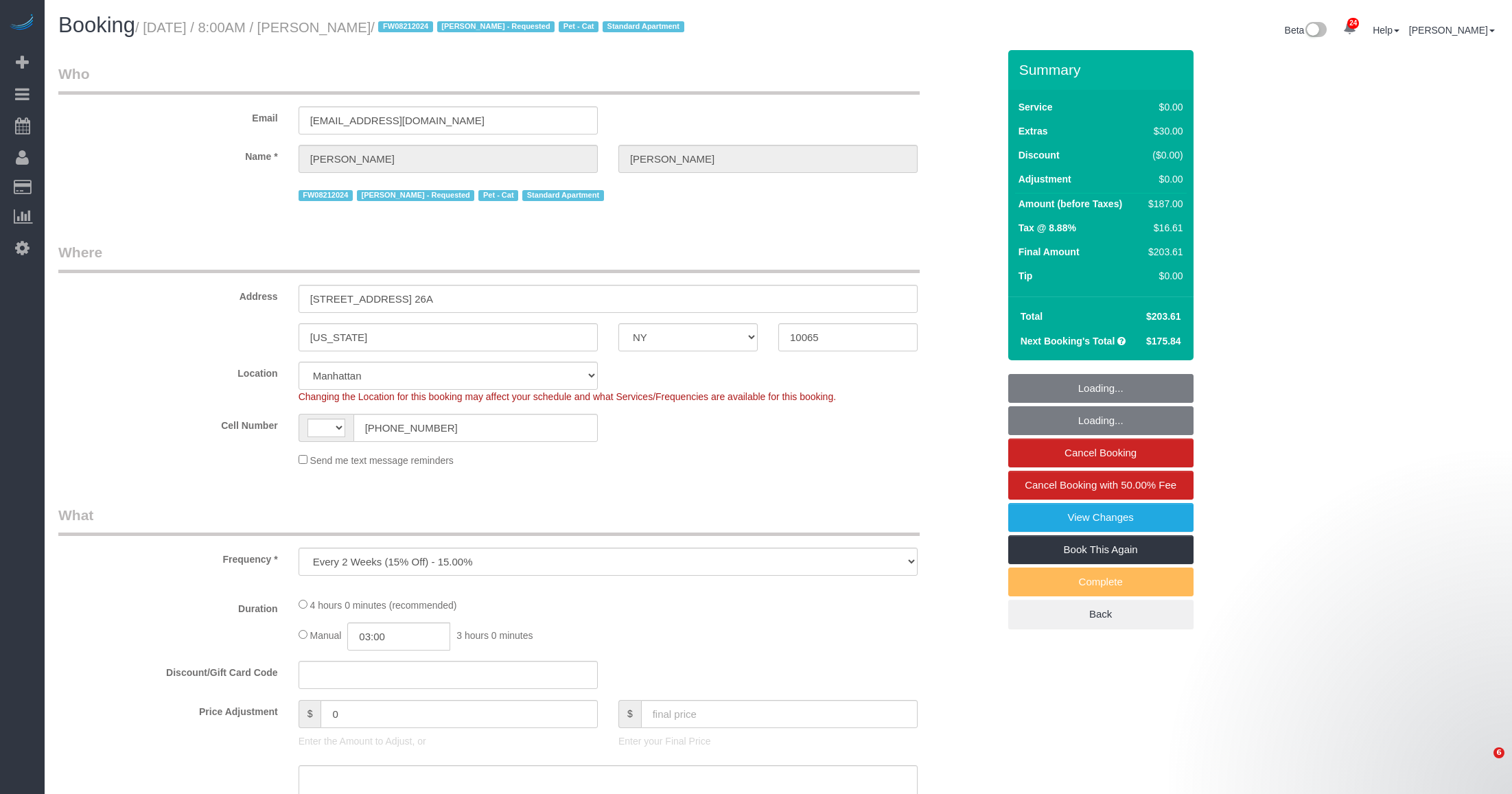
select select "NY"
select select "object:699"
select select "string:stripe-pm_1O8DDd4VGloSiKo7NGP2DvIM"
select select "1"
select select "2"
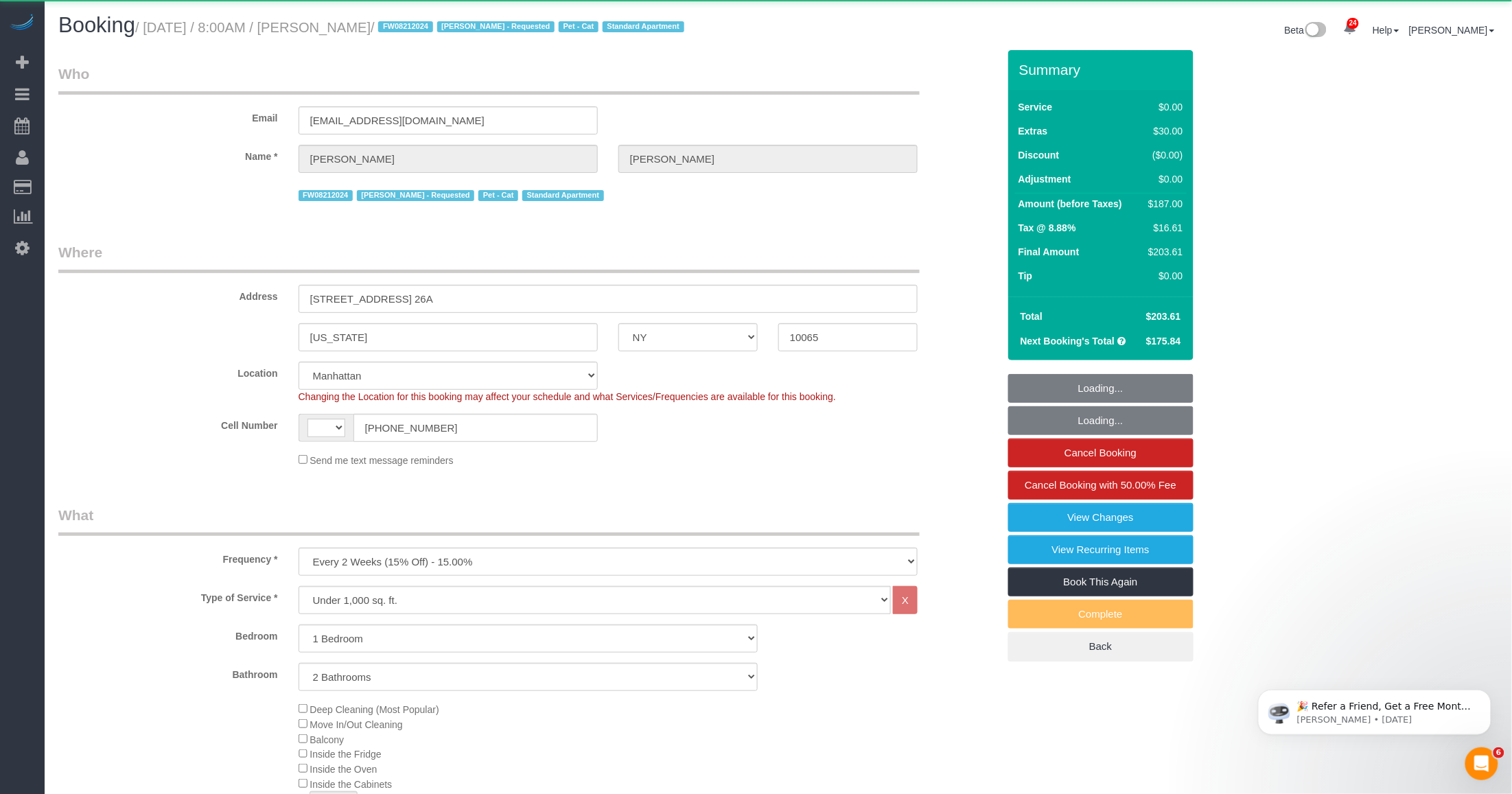
select select "string:[GEOGRAPHIC_DATA]"
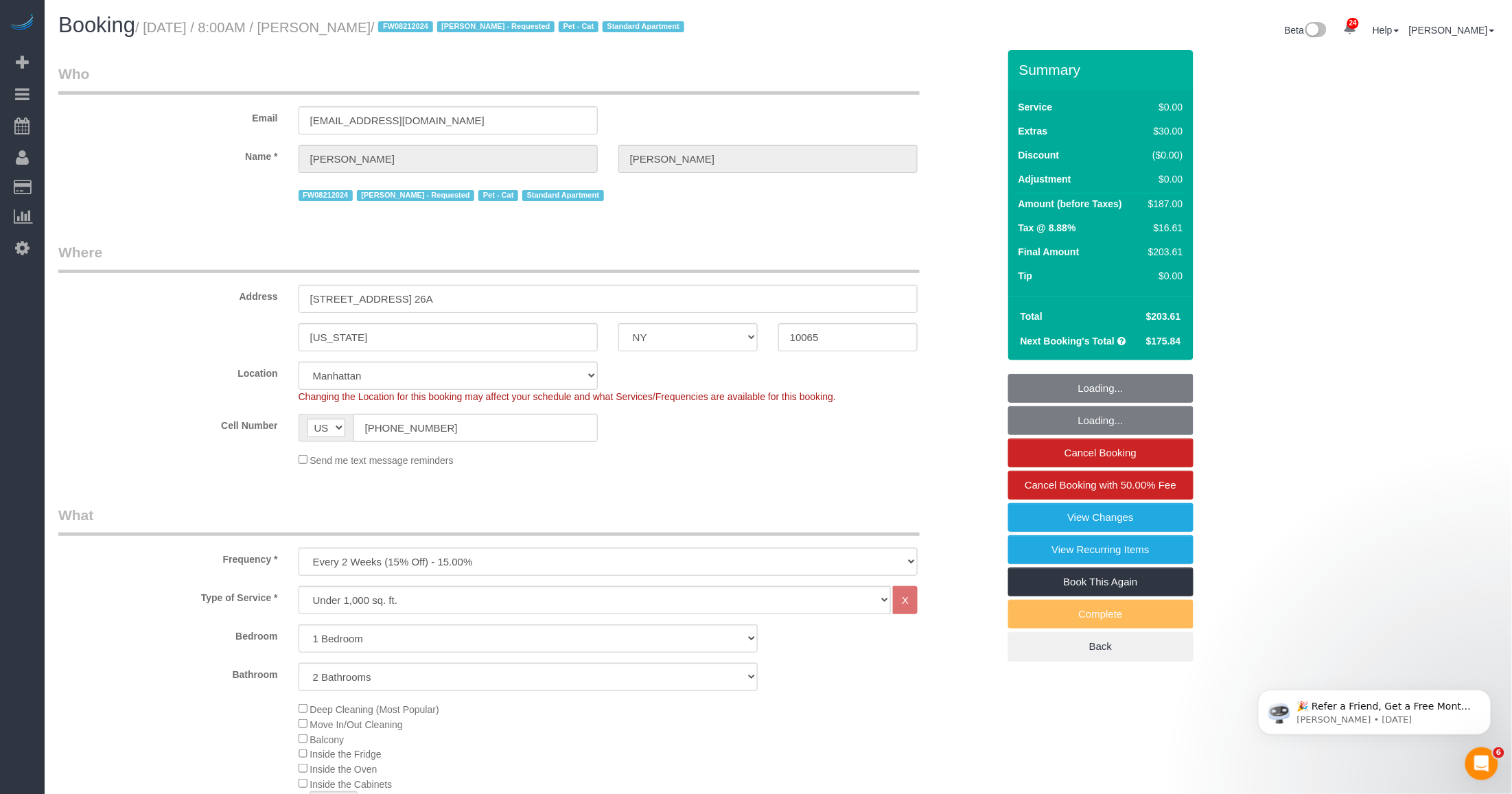
select select "number:89"
select select "number:90"
select select "number:14"
select select "number:7"
select select "1"
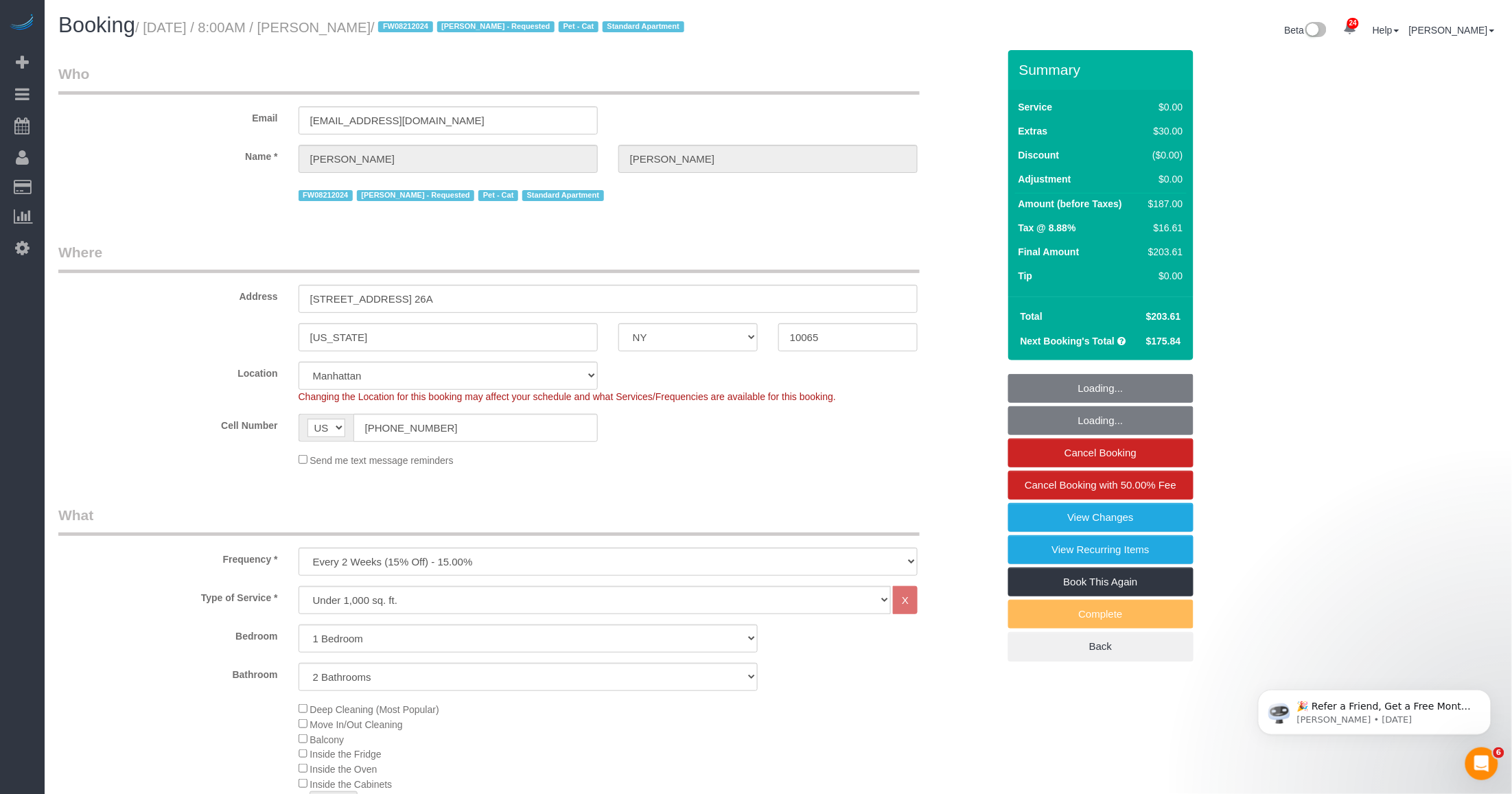
select select "2"
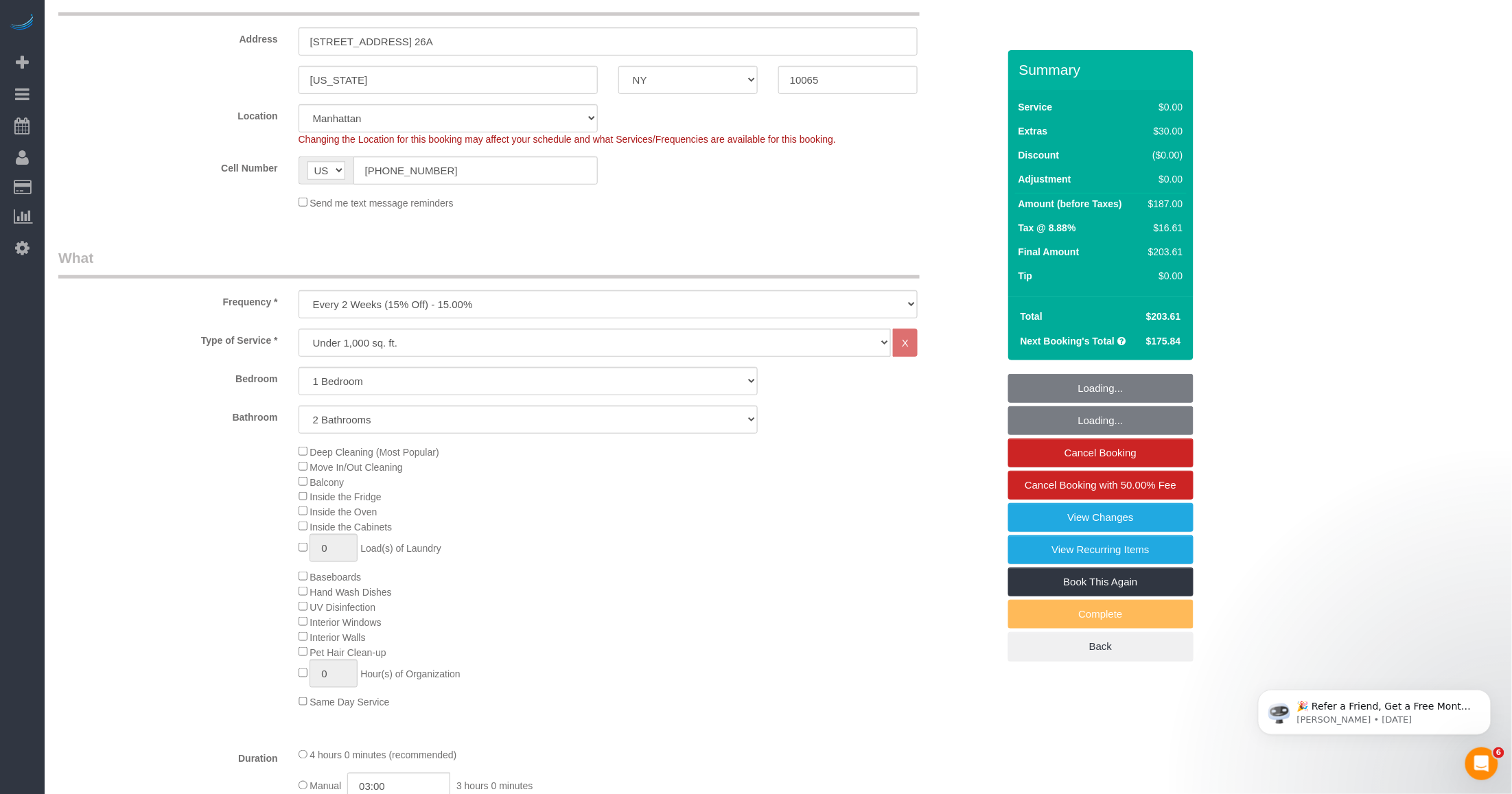
select select "spot1"
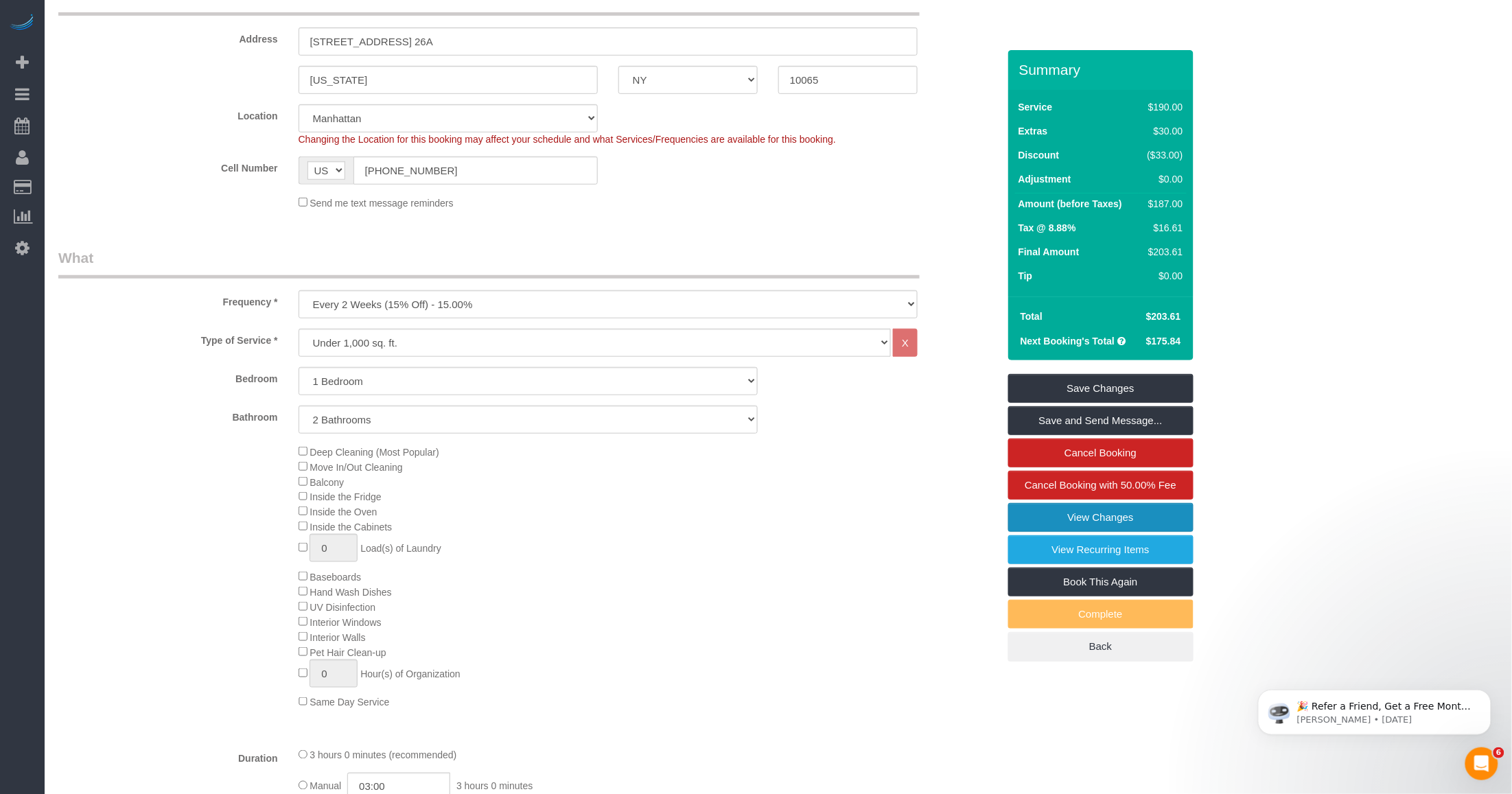
click at [1071, 515] on link "View Changes" at bounding box center [1101, 518] width 185 height 29
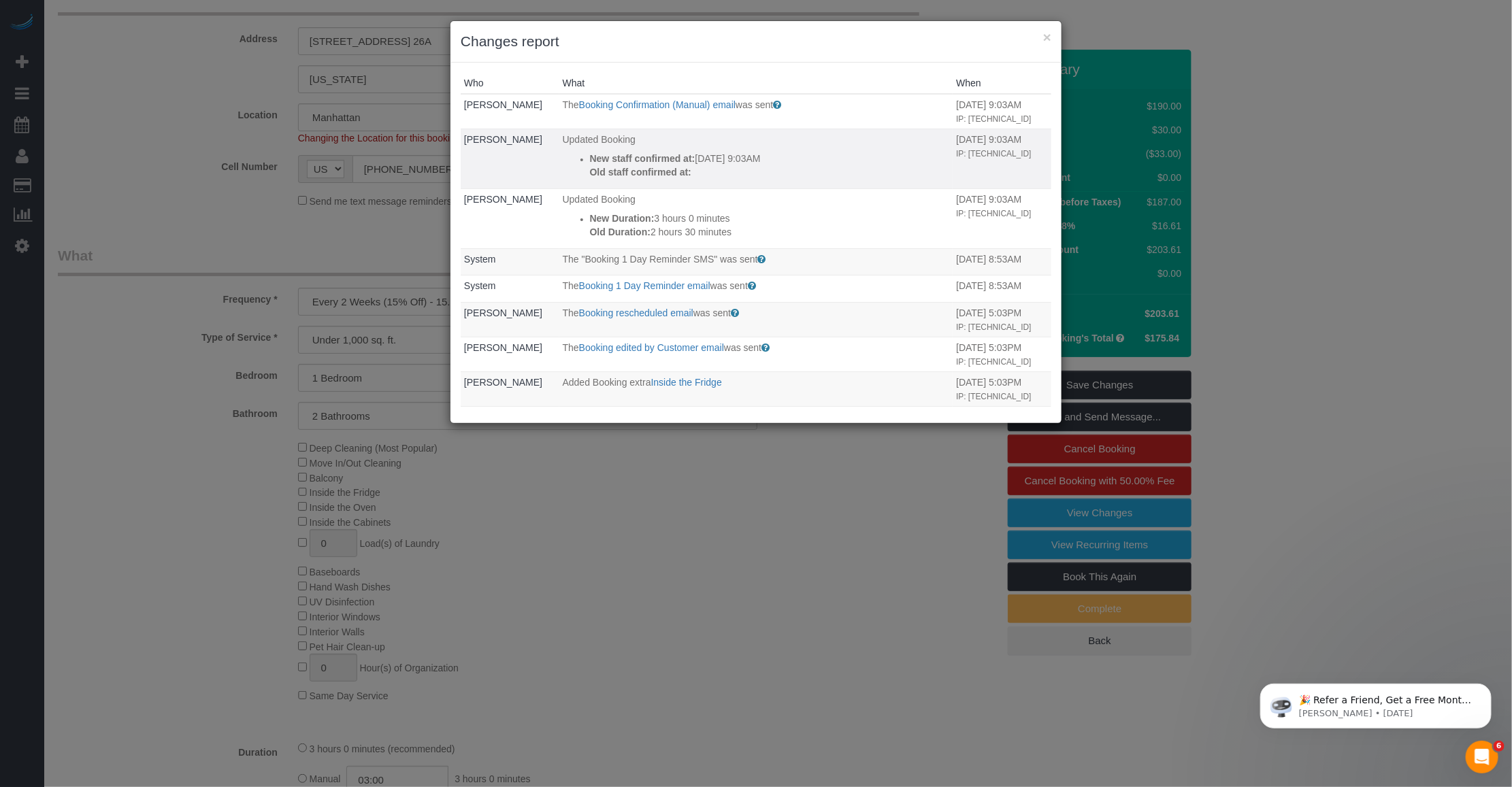
drag, startPoint x: 716, startPoint y: 158, endPoint x: 763, endPoint y: 157, distance: 47.0
click at [763, 157] on p "New staff confirmed at: [DATE] 9:03AM" at bounding box center [769, 159] width 360 height 14
drag, startPoint x: 763, startPoint y: 157, endPoint x: 1034, endPoint y: 38, distance: 296.0
click at [1043, 34] on button "×" at bounding box center [1047, 37] width 8 height 14
